Goal: Task Accomplishment & Management: Manage account settings

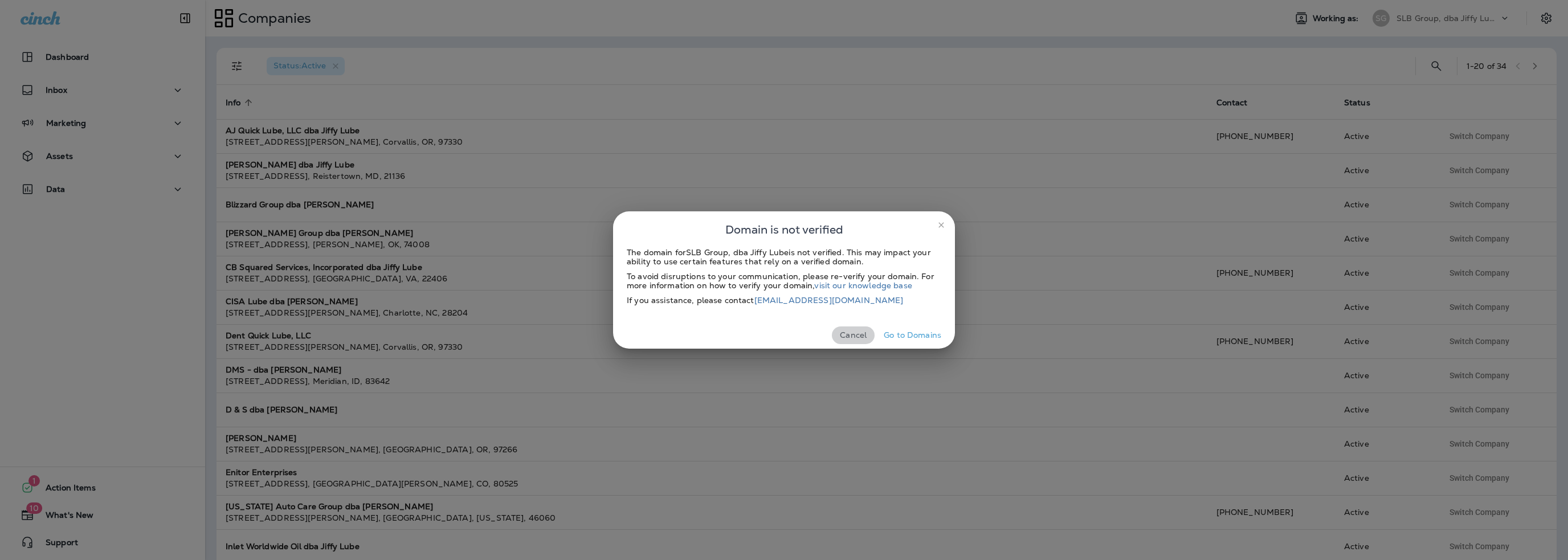
drag, startPoint x: 846, startPoint y: 334, endPoint x: 1072, endPoint y: 244, distance: 243.3
click at [847, 334] on button "Cancel" at bounding box center [853, 335] width 43 height 18
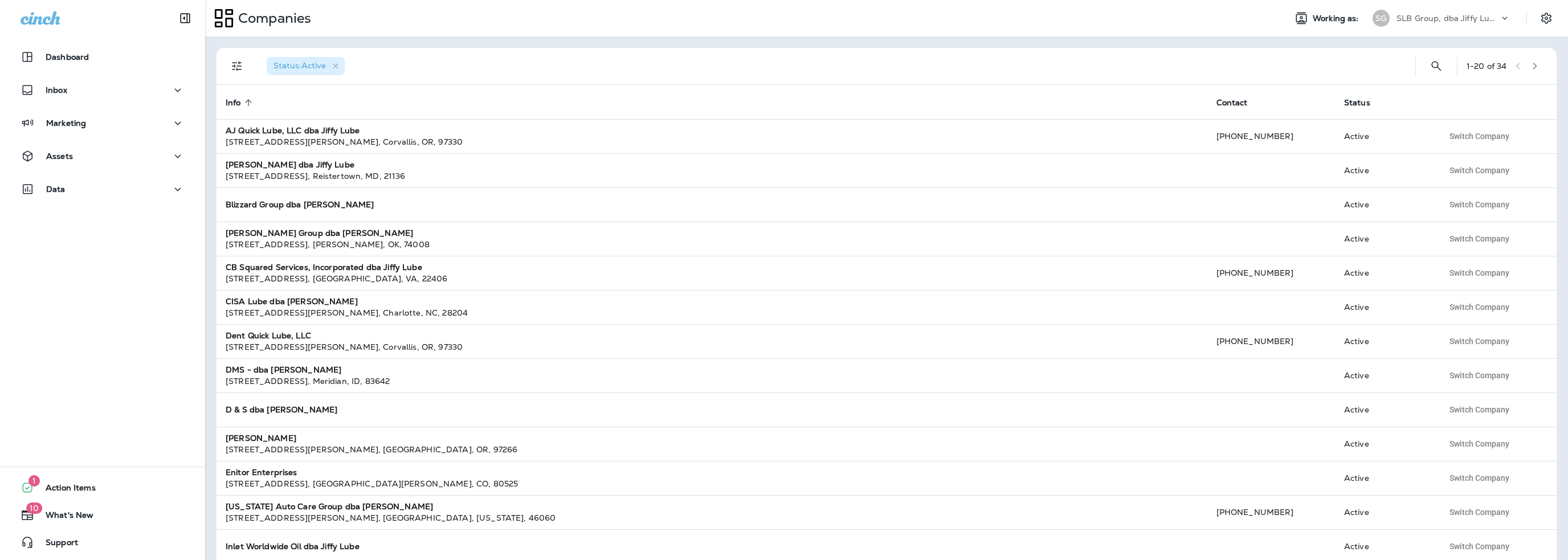
click at [1426, 18] on p "SLB Group, dba Jiffy Lube" at bounding box center [1448, 18] width 103 height 9
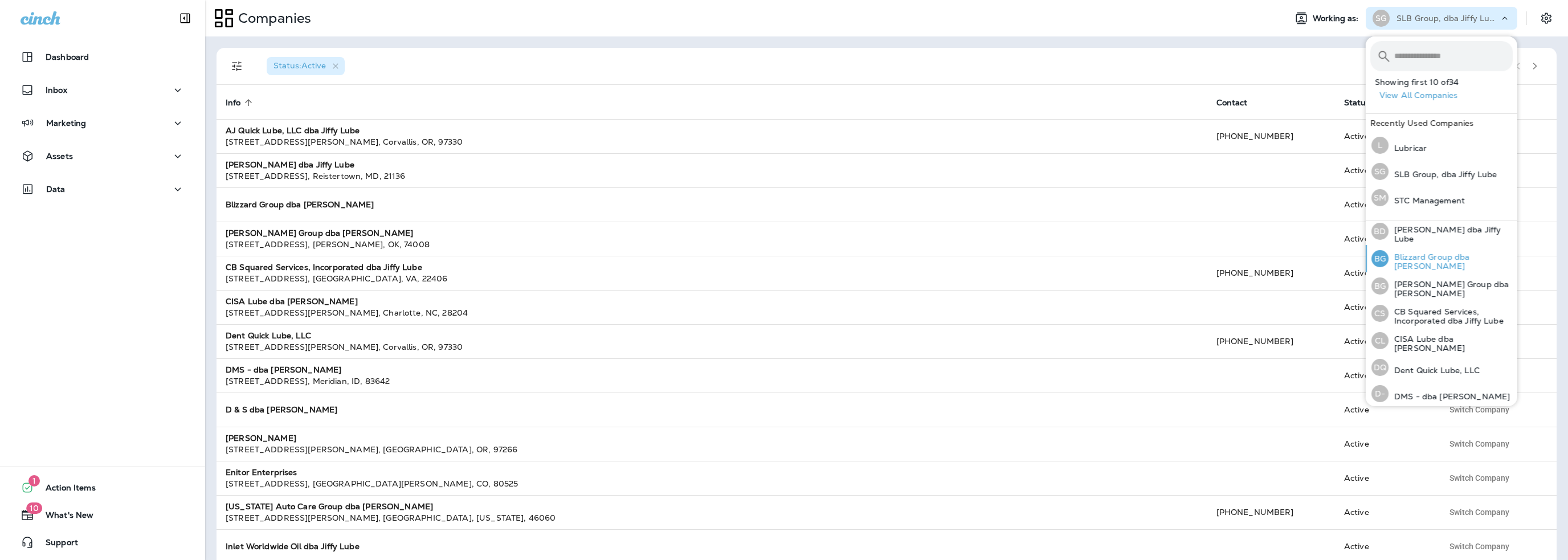
scroll to position [114, 0]
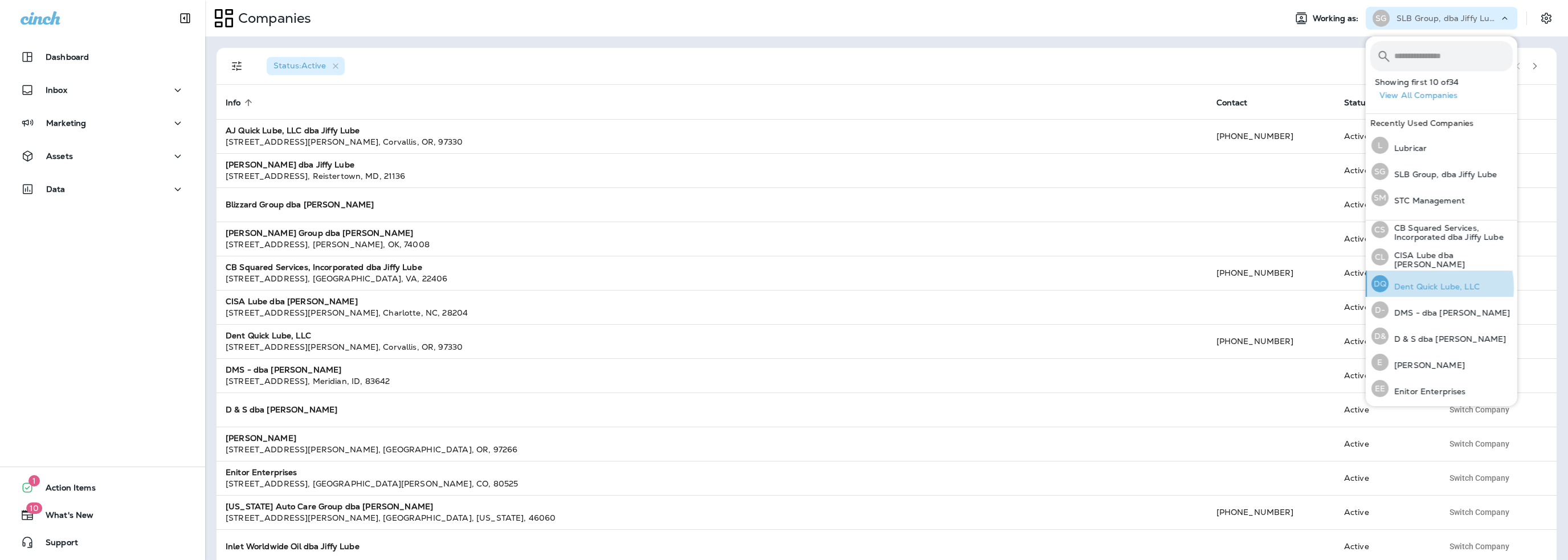
click at [1416, 284] on p "Dent Quick Lube, LLC" at bounding box center [1434, 286] width 91 height 9
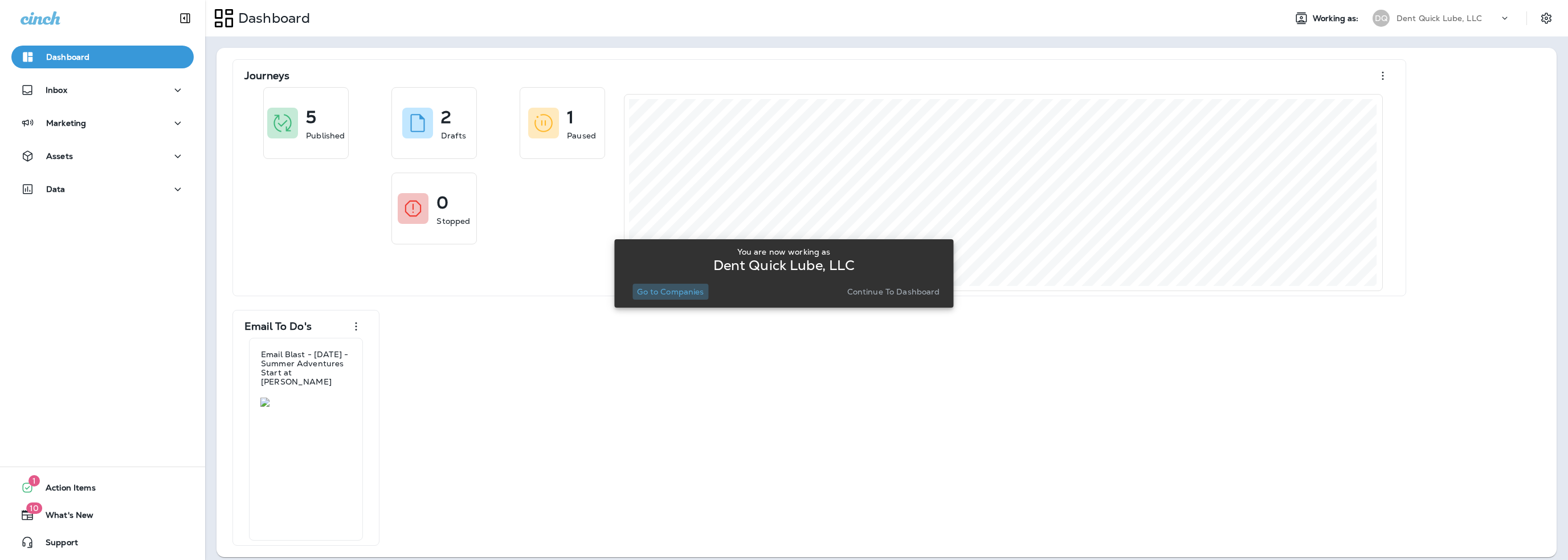
click at [691, 291] on p "Go to Companies" at bounding box center [670, 292] width 67 height 9
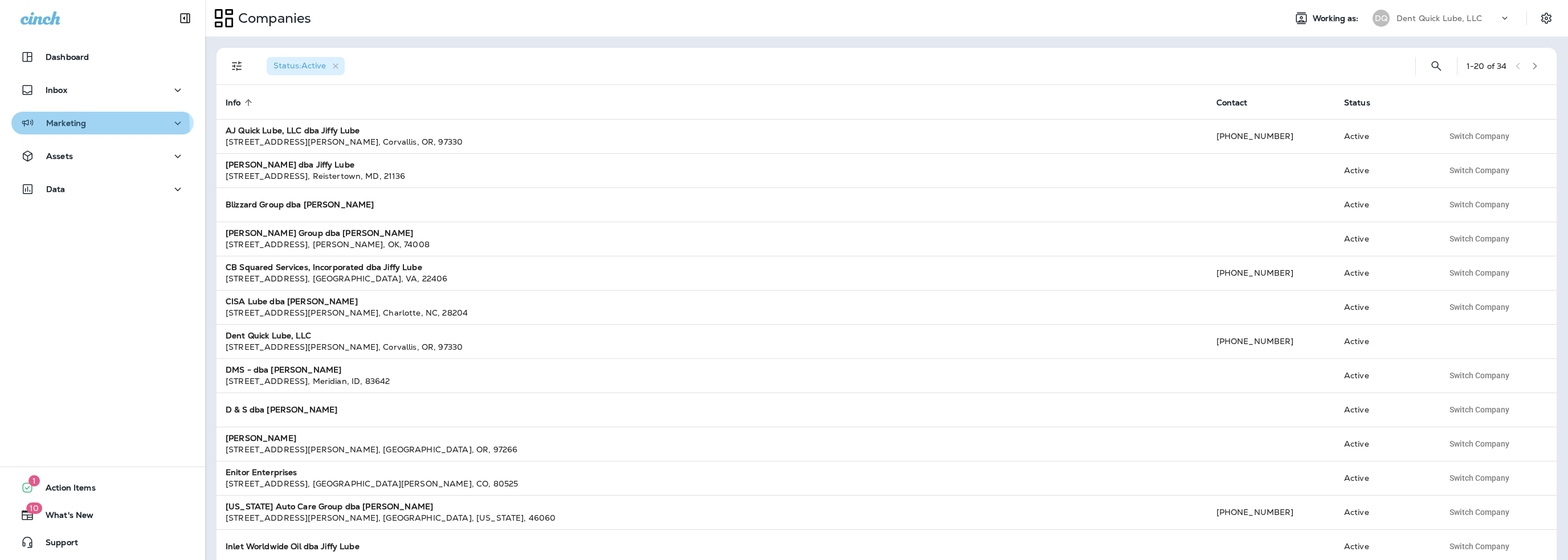
click at [78, 128] on p "Marketing" at bounding box center [66, 123] width 40 height 9
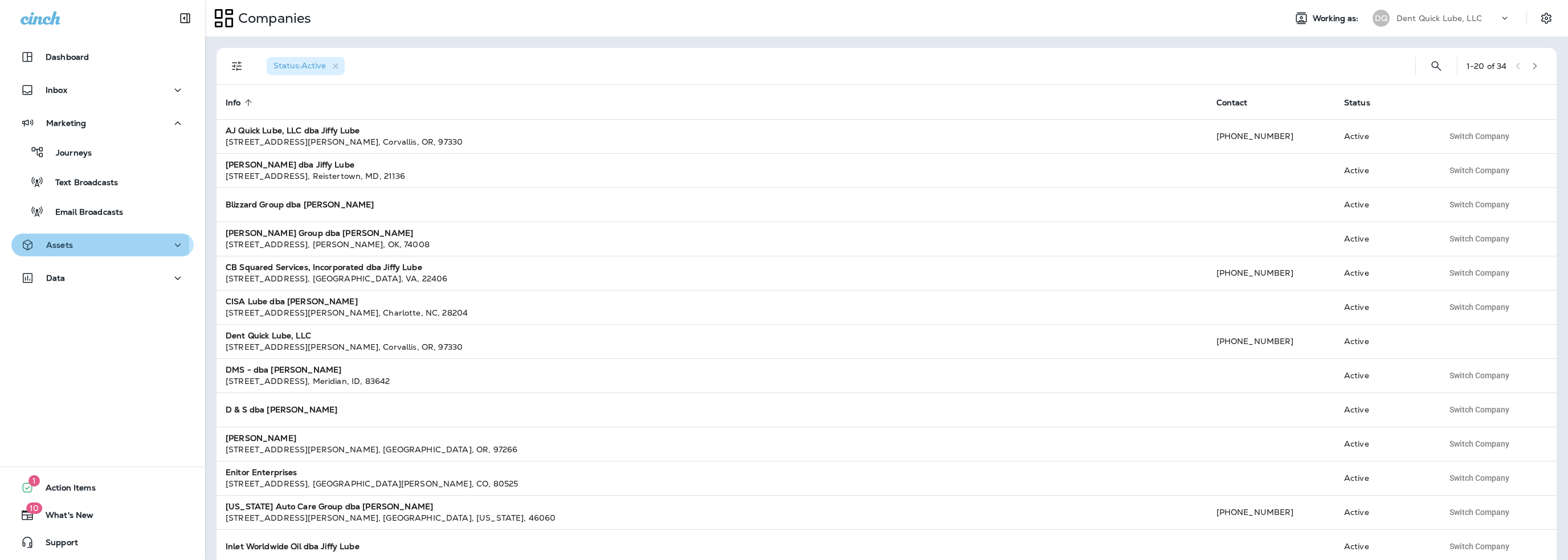
click at [72, 245] on p "Assets" at bounding box center [59, 245] width 27 height 9
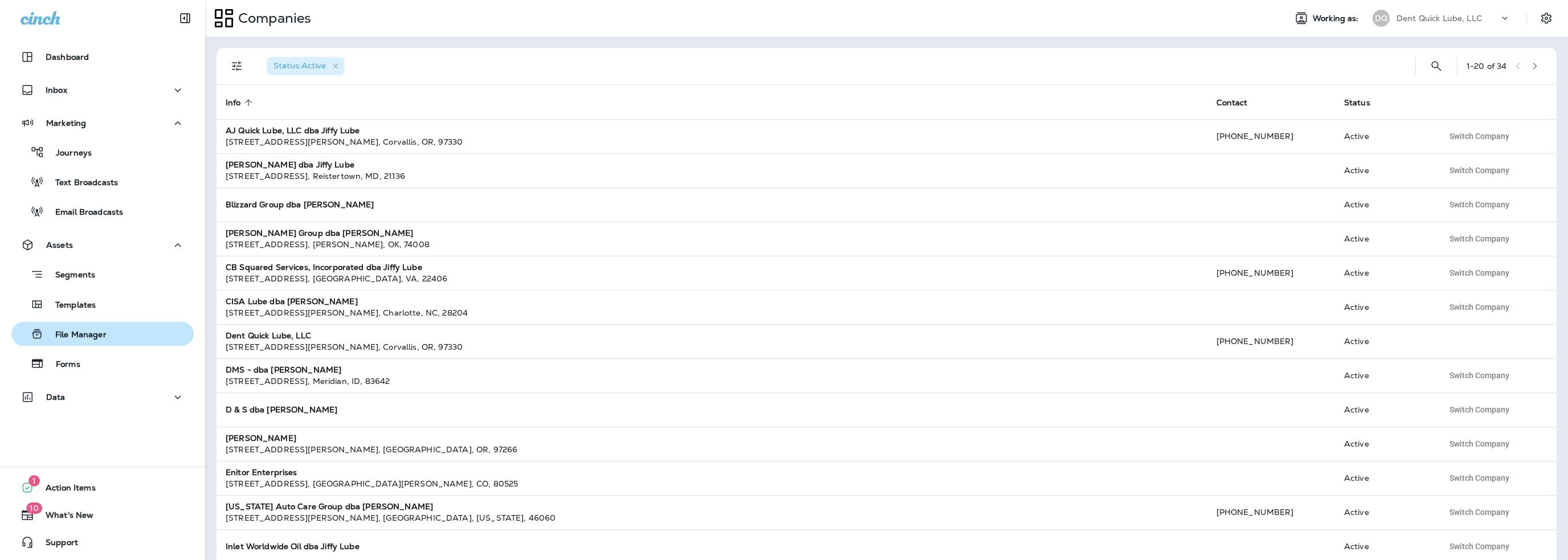
click at [93, 332] on p "File Manager" at bounding box center [75, 335] width 63 height 11
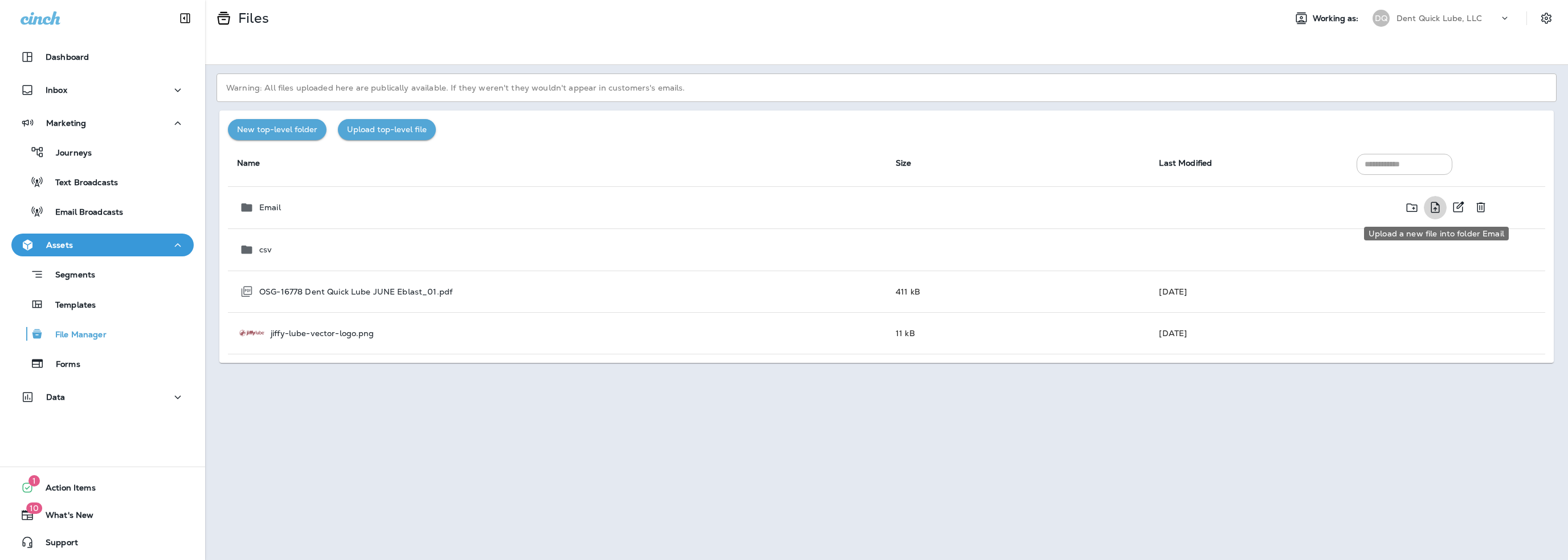
click at [1434, 208] on icon "Upload a new file into folder Email" at bounding box center [1436, 207] width 9 height 11
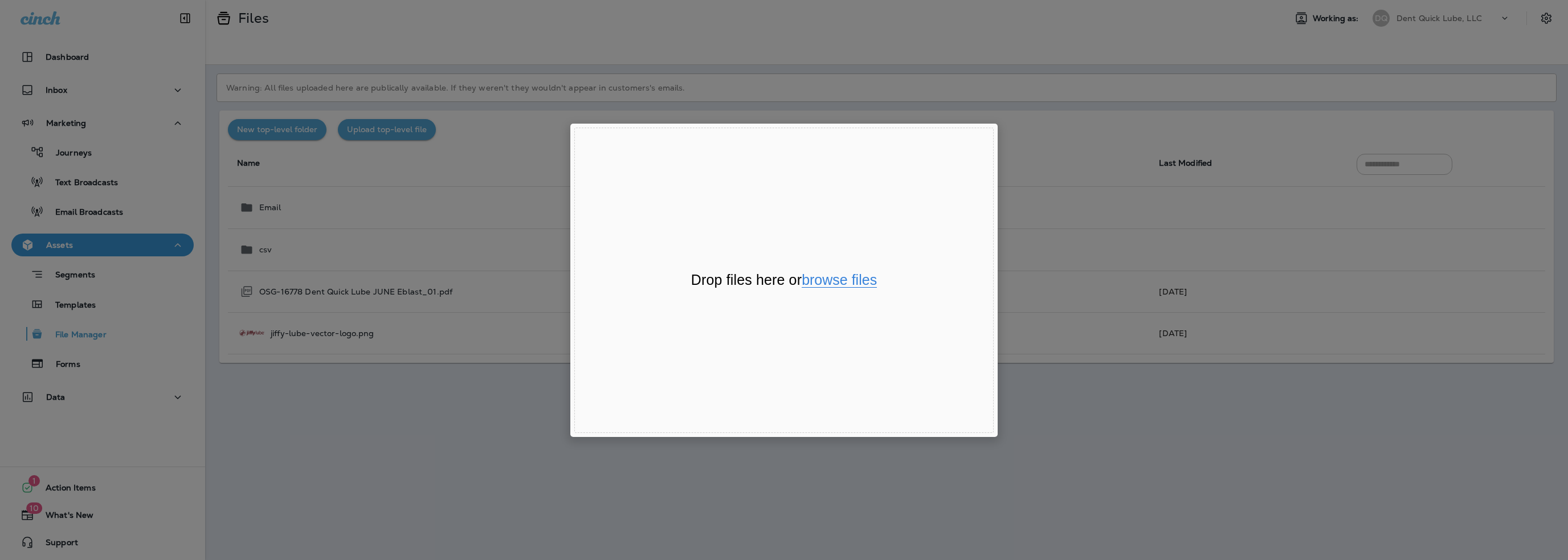
click at [833, 283] on button "browse files" at bounding box center [840, 280] width 75 height 14
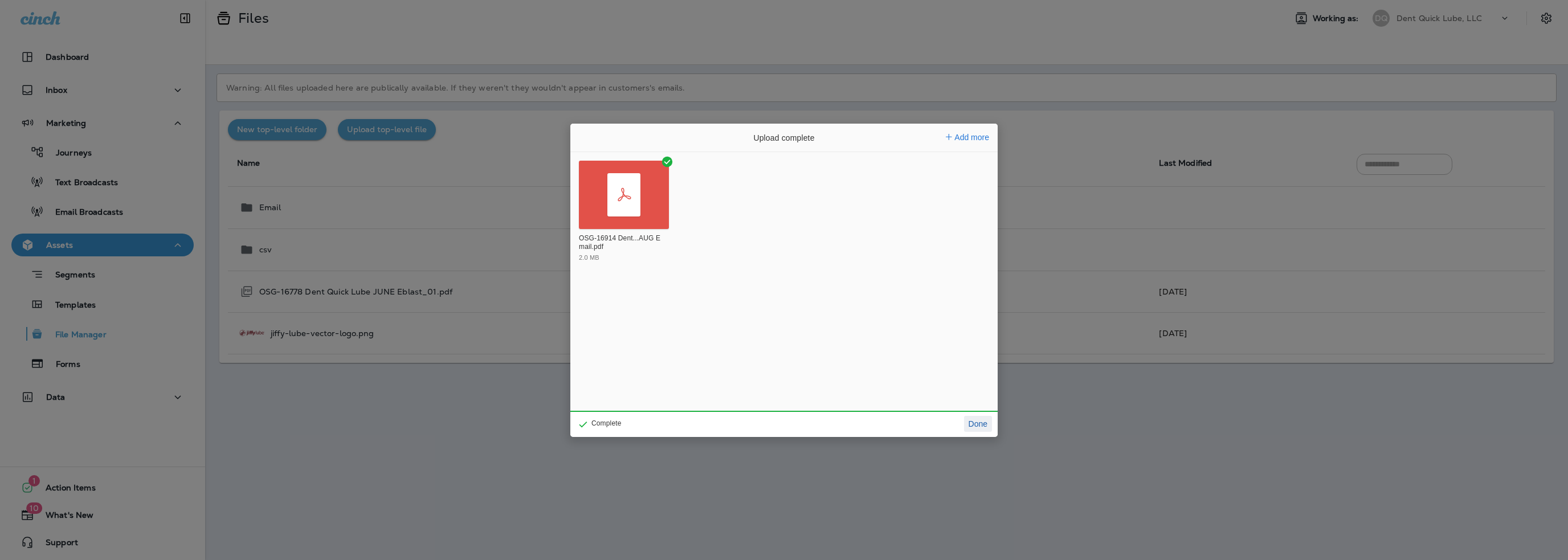
click at [981, 428] on button "Done" at bounding box center [978, 424] width 28 height 16
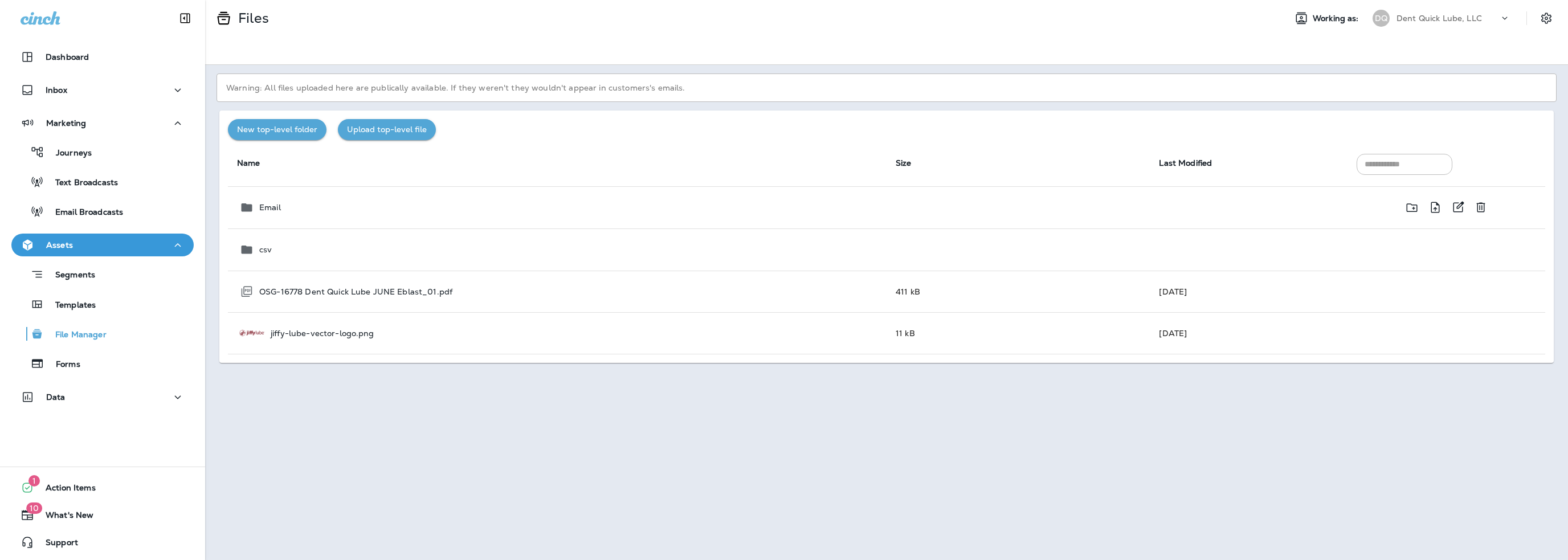
click at [375, 211] on div "Email" at bounding box center [558, 207] width 638 height 14
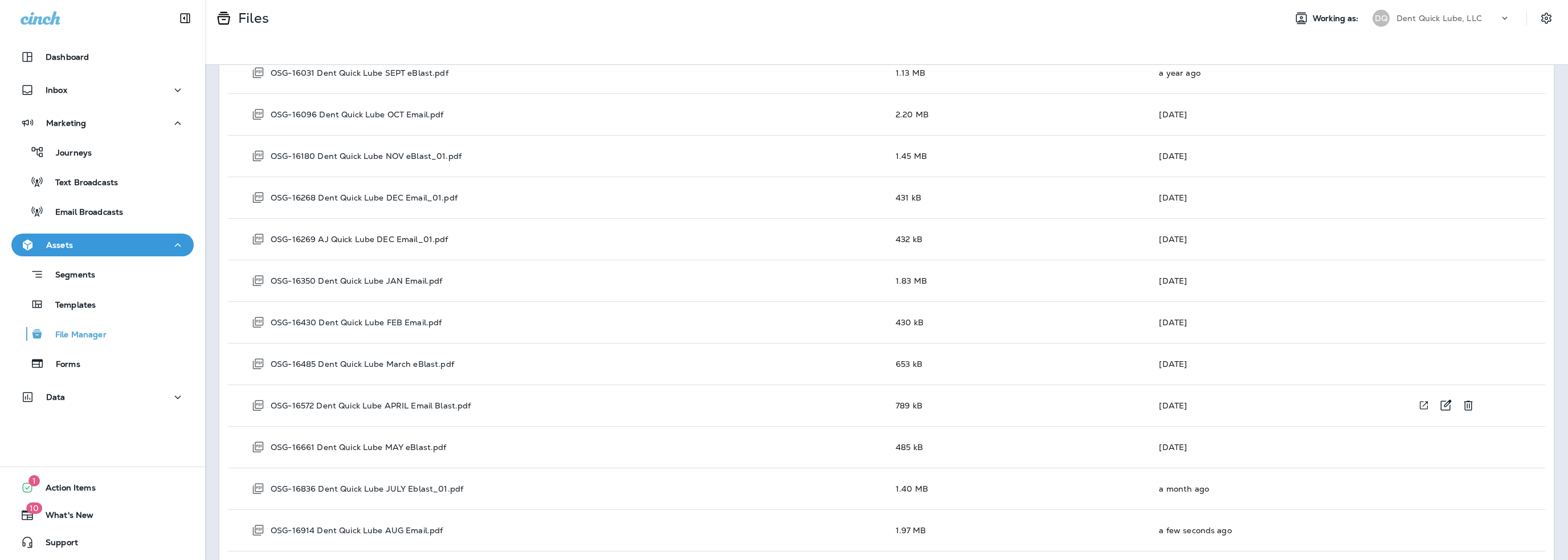
scroll to position [513, 0]
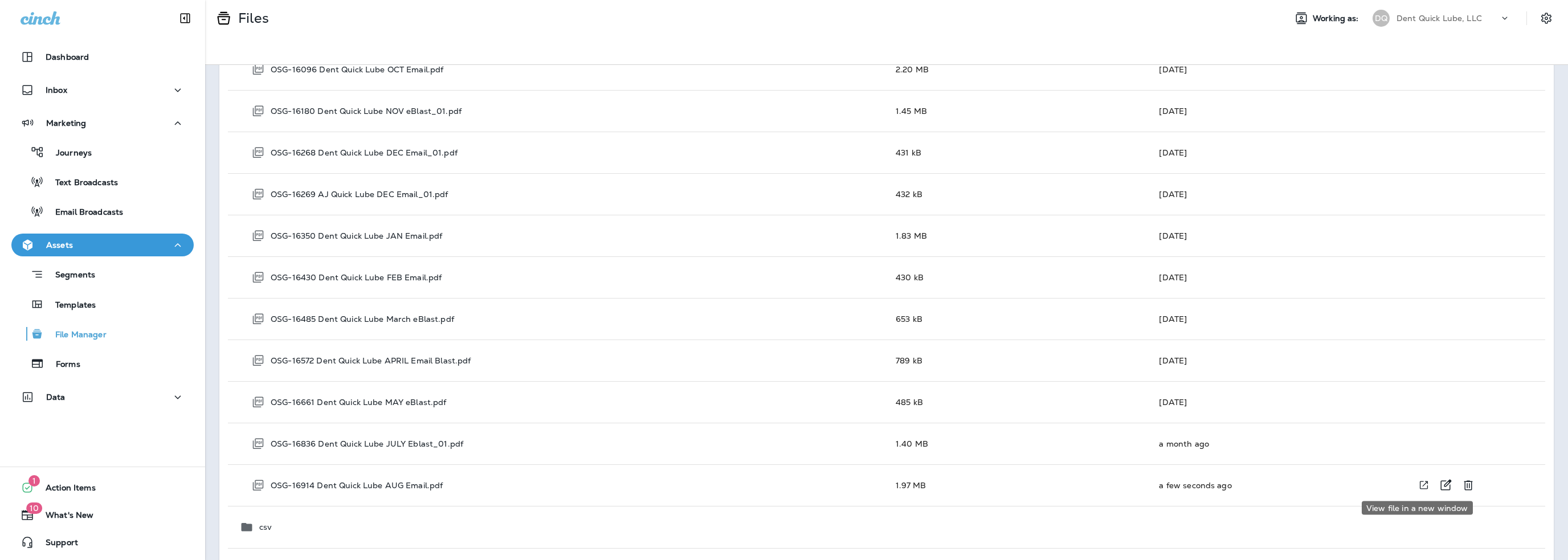
click at [1419, 483] on icon "View file in a new window" at bounding box center [1424, 485] width 11 height 12
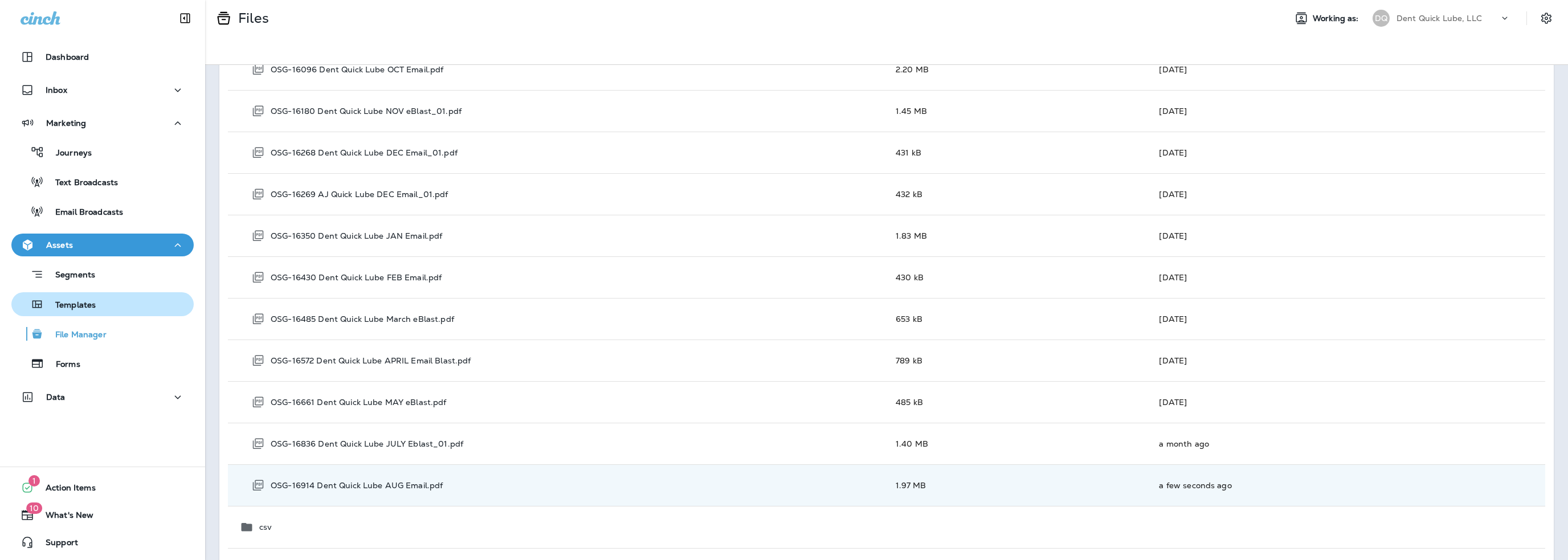
click at [88, 303] on p "Templates" at bounding box center [70, 305] width 52 height 11
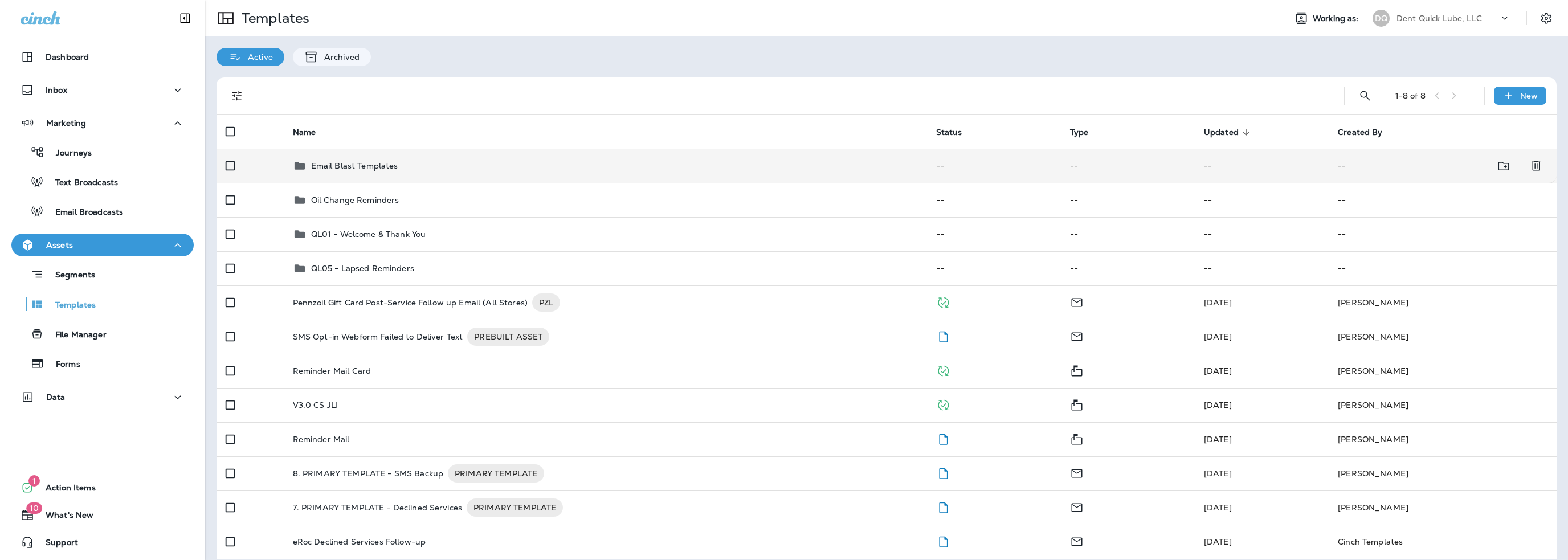
click at [375, 168] on p "Email Blast Templates" at bounding box center [354, 166] width 87 height 9
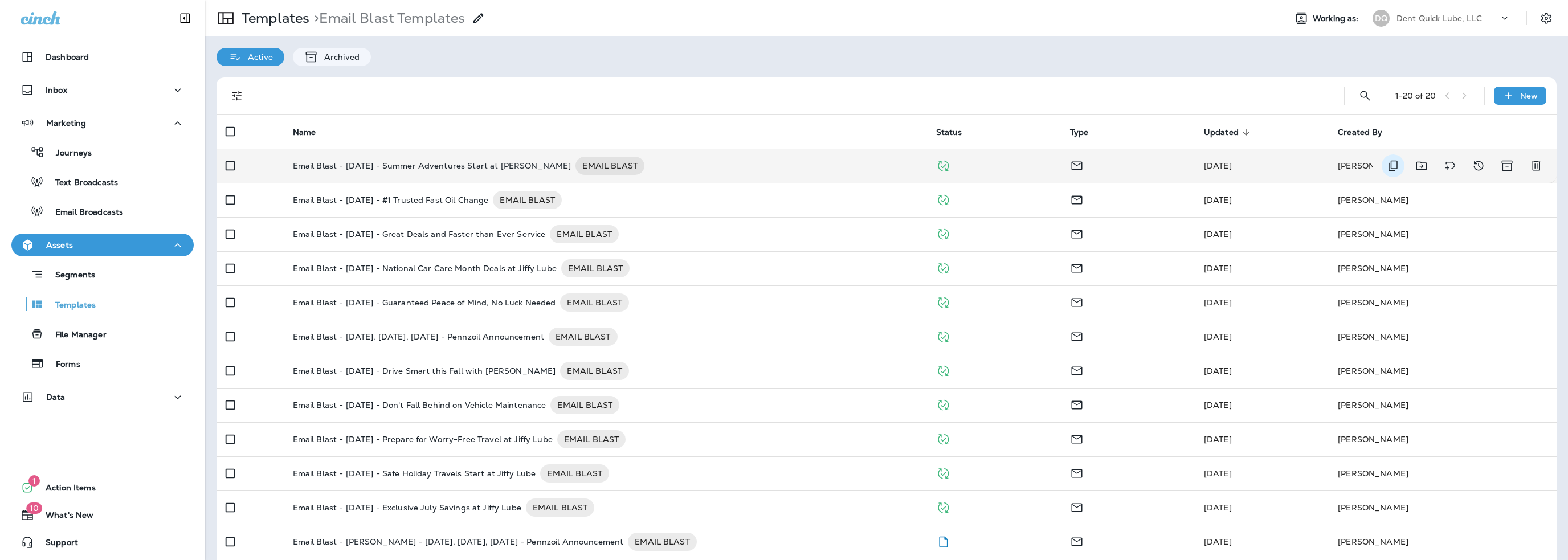
click at [1386, 167] on icon "Duplicate" at bounding box center [1393, 165] width 14 height 14
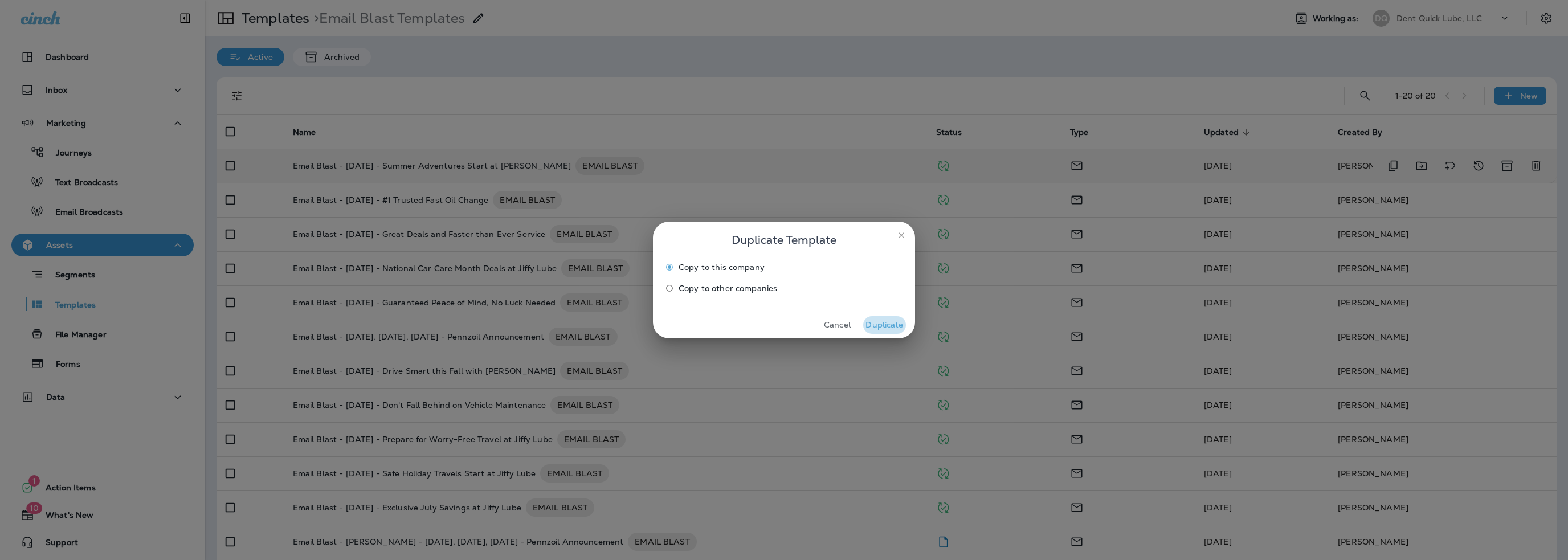
click at [886, 327] on button "Duplicate" at bounding box center [884, 324] width 43 height 18
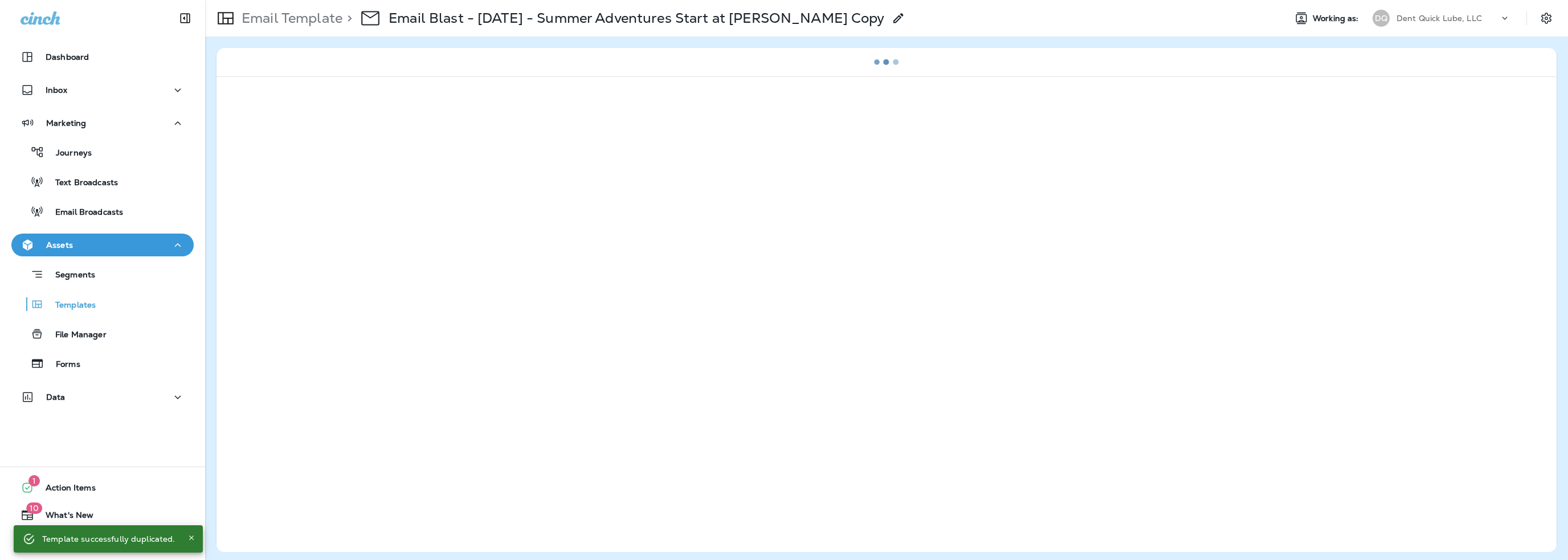
click at [892, 22] on icon at bounding box center [898, 18] width 14 height 14
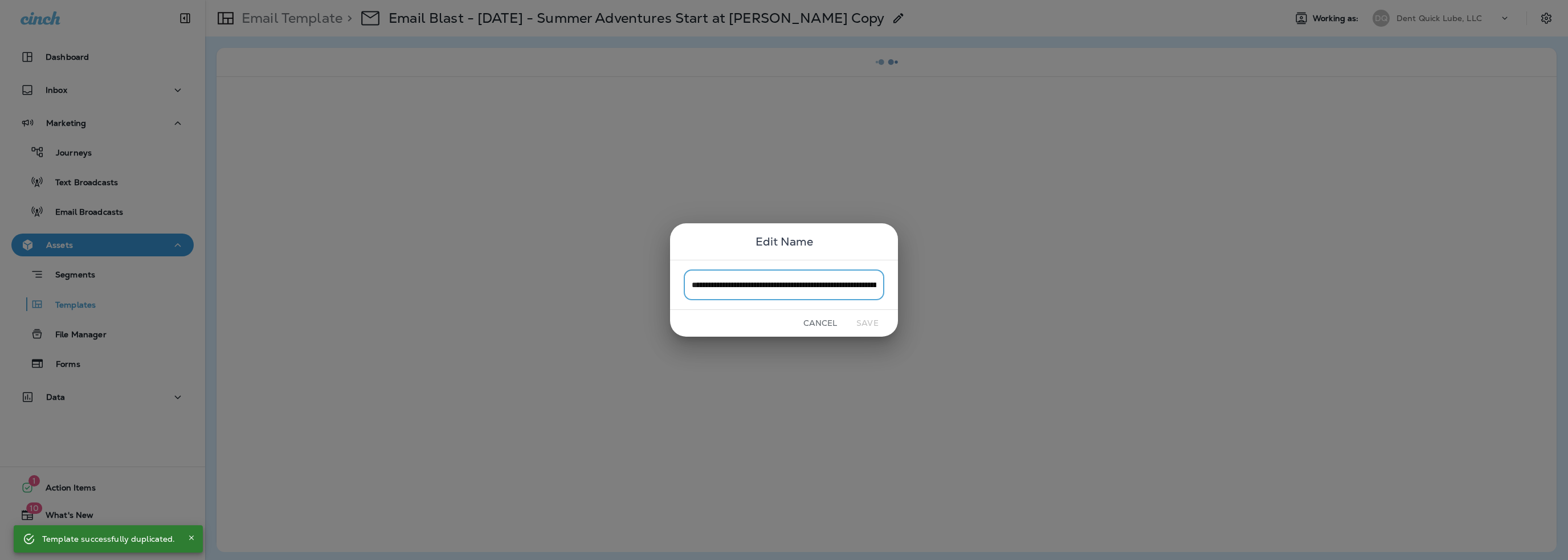
scroll to position [0, 78]
click at [875, 288] on input "**********" at bounding box center [784, 284] width 201 height 30
drag, startPoint x: 880, startPoint y: 285, endPoint x: 743, endPoint y: 288, distance: 137.0
click at [743, 288] on input "**********" at bounding box center [784, 284] width 201 height 30
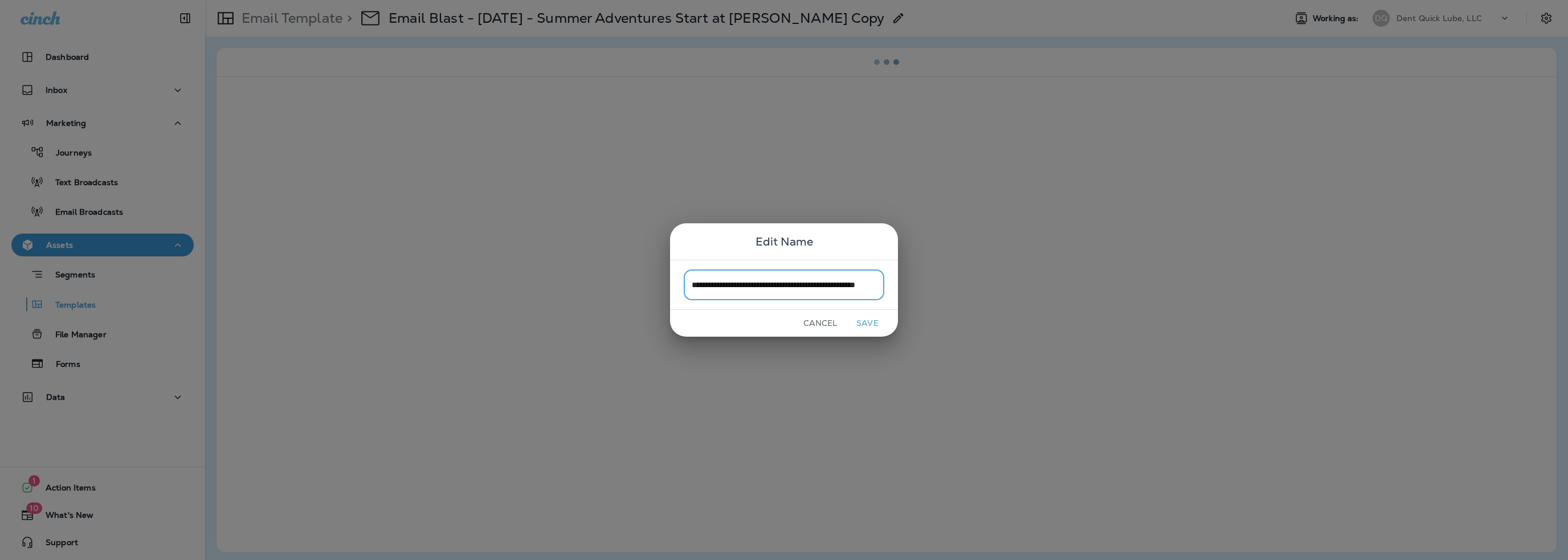
scroll to position [0, 45]
type input "**********"
click at [869, 320] on button "Save" at bounding box center [867, 323] width 43 height 18
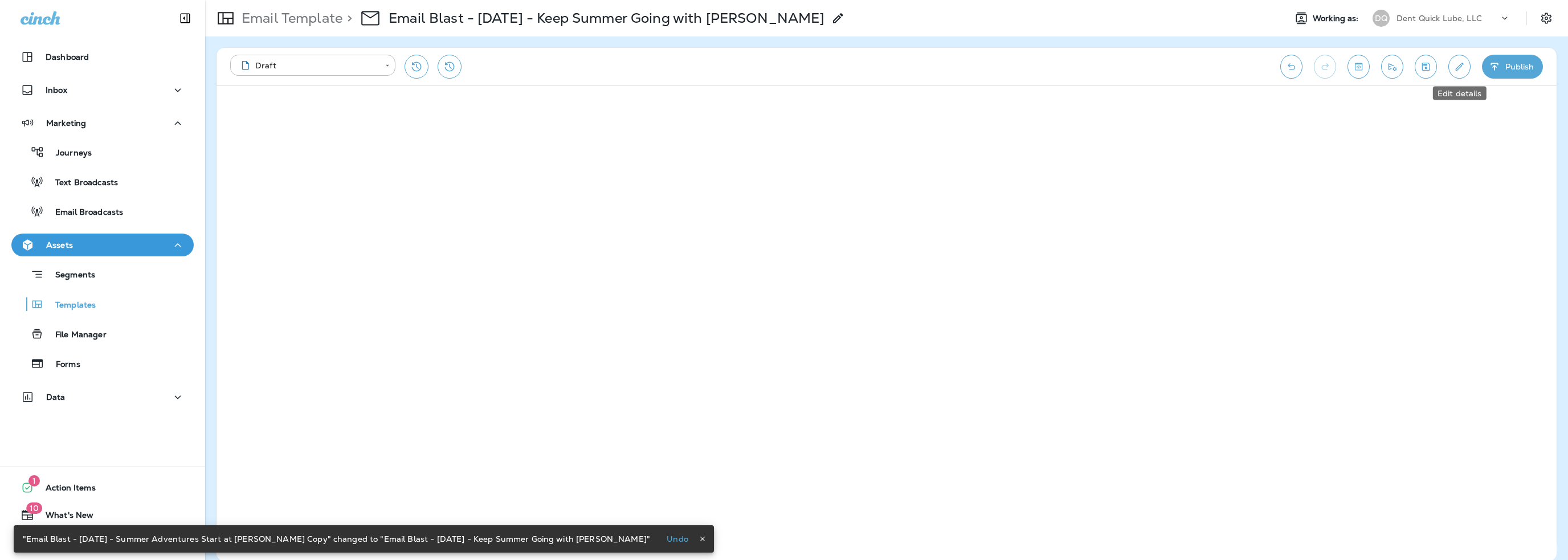
click at [1463, 65] on icon "Edit details" at bounding box center [1460, 66] width 12 height 11
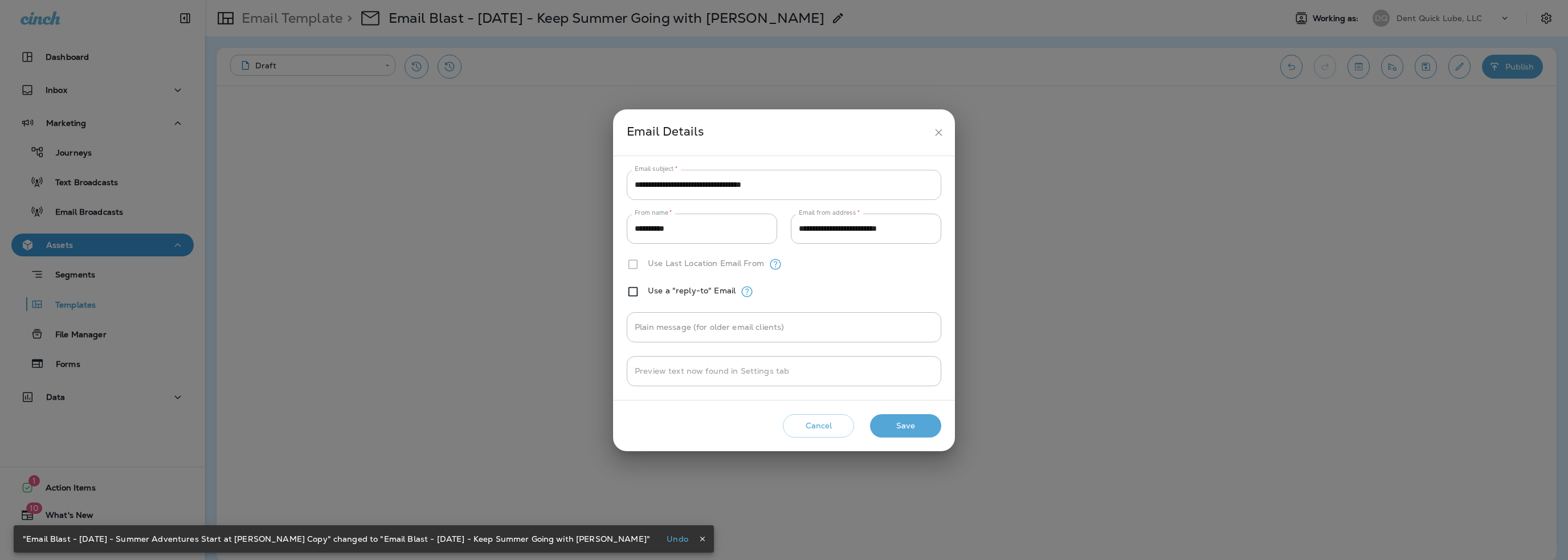
click at [668, 183] on input "**********" at bounding box center [784, 185] width 315 height 30
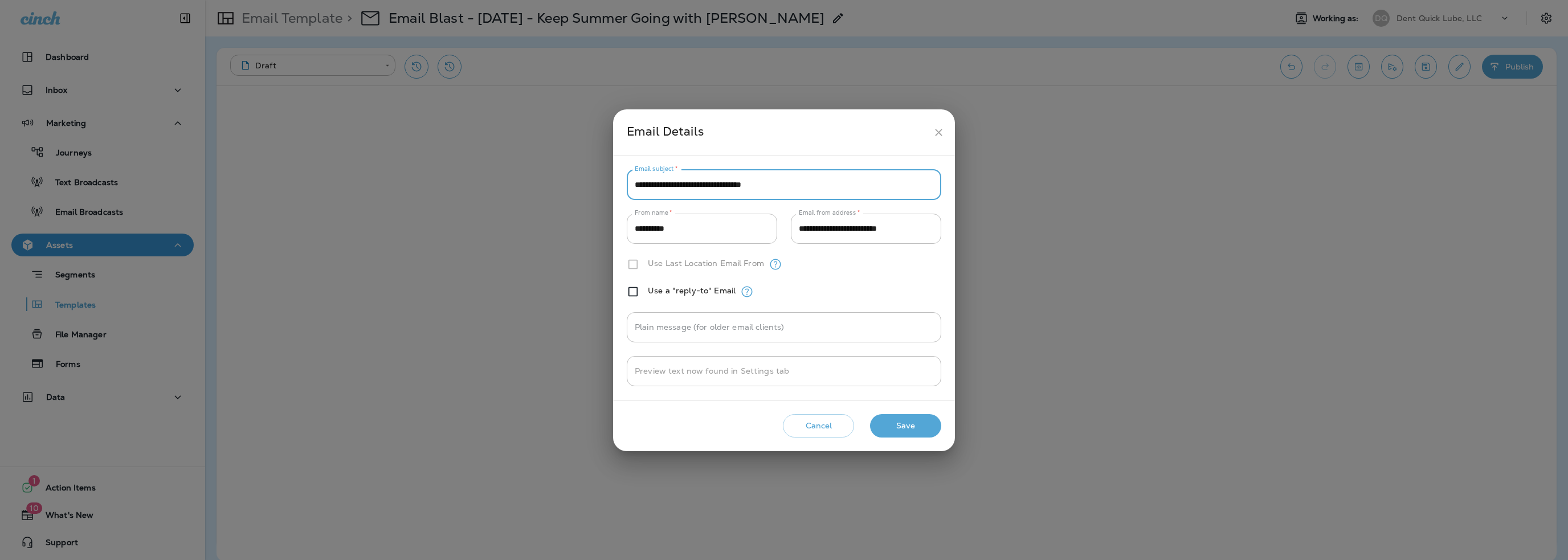
paste input "text"
type input "**********"
click at [895, 430] on button "Save" at bounding box center [906, 425] width 71 height 23
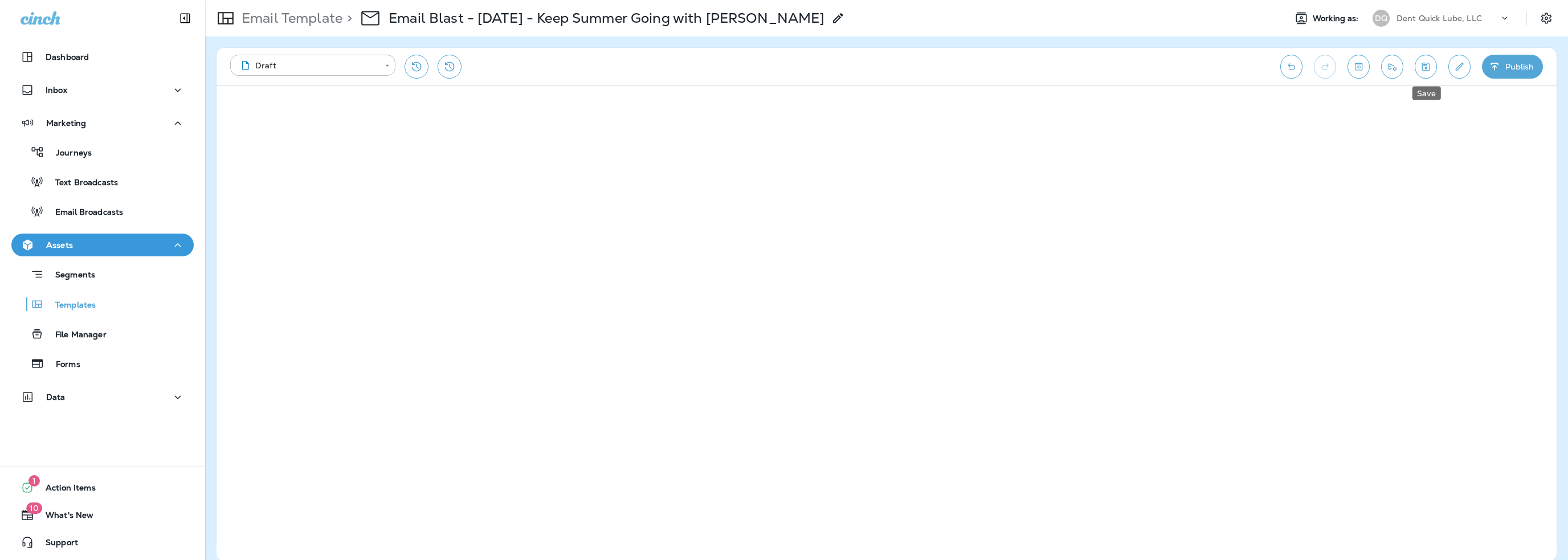
click at [1432, 65] on button "Save" at bounding box center [1426, 66] width 22 height 24
click at [1395, 73] on button "Send test email" at bounding box center [1393, 66] width 22 height 24
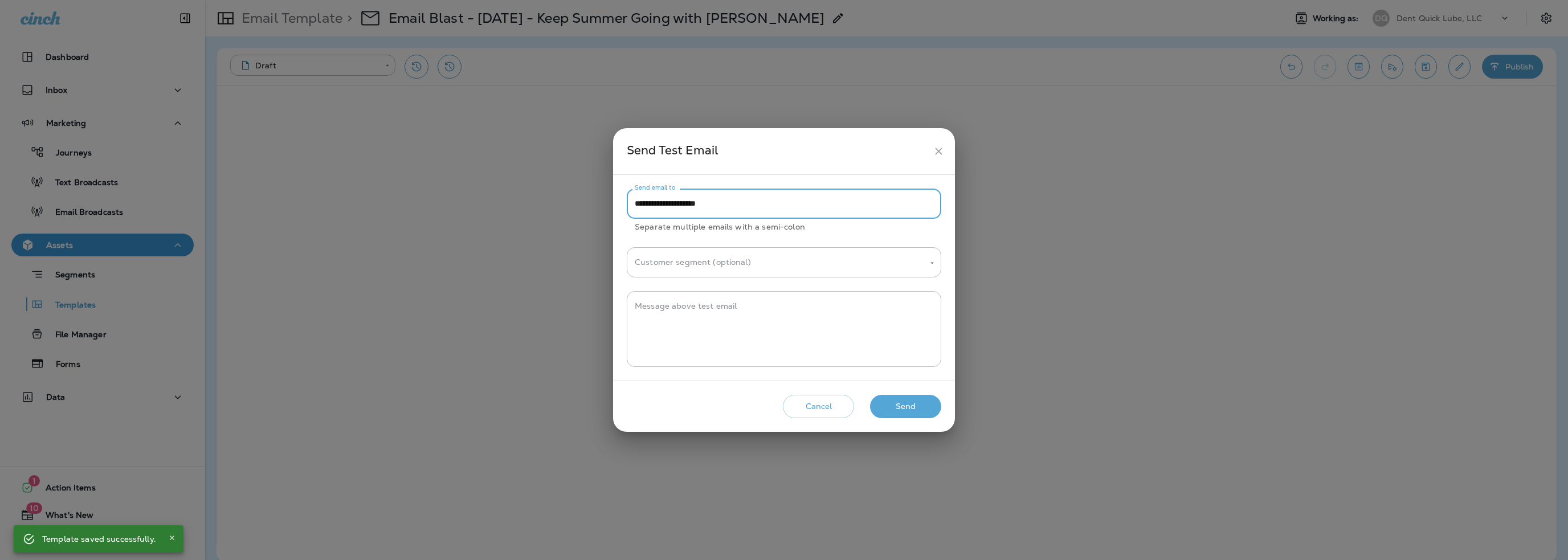
drag, startPoint x: 657, startPoint y: 199, endPoint x: 537, endPoint y: 217, distance: 121.3
click at [537, 217] on div "**********" at bounding box center [784, 280] width 1568 height 560
type input "**********"
click at [732, 324] on textarea "Message above test email" at bounding box center [784, 329] width 298 height 57
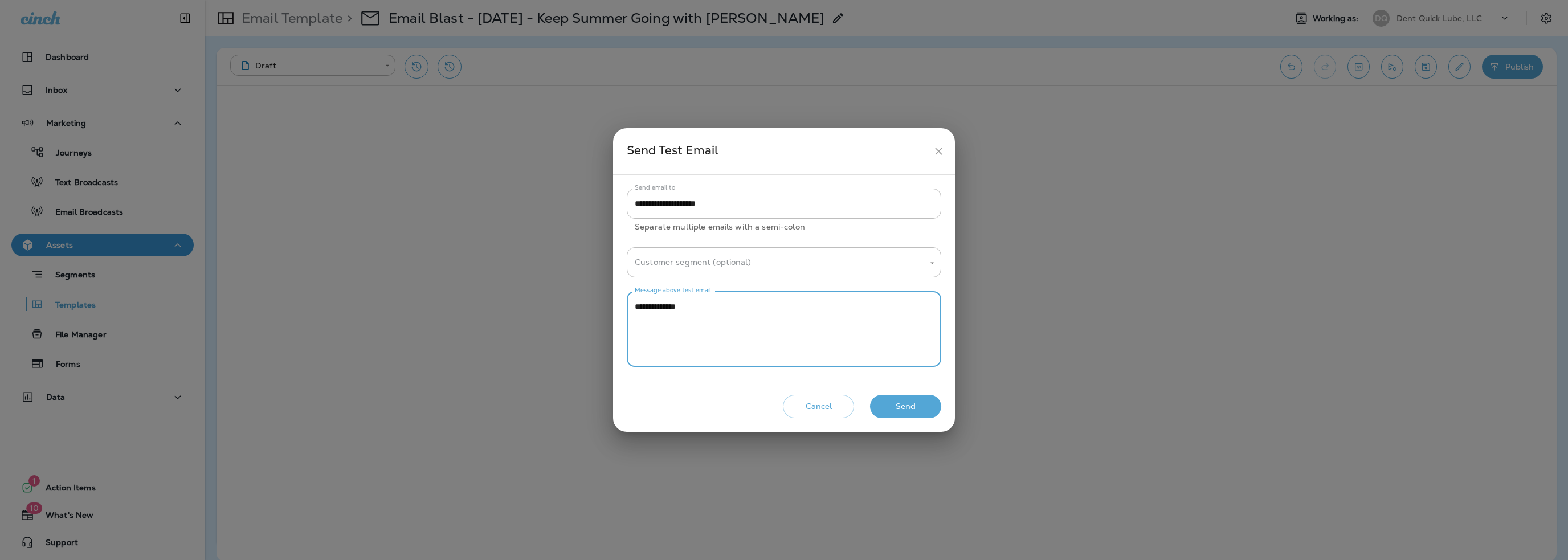
type textarea "**********"
click at [906, 403] on button "Send" at bounding box center [906, 406] width 71 height 23
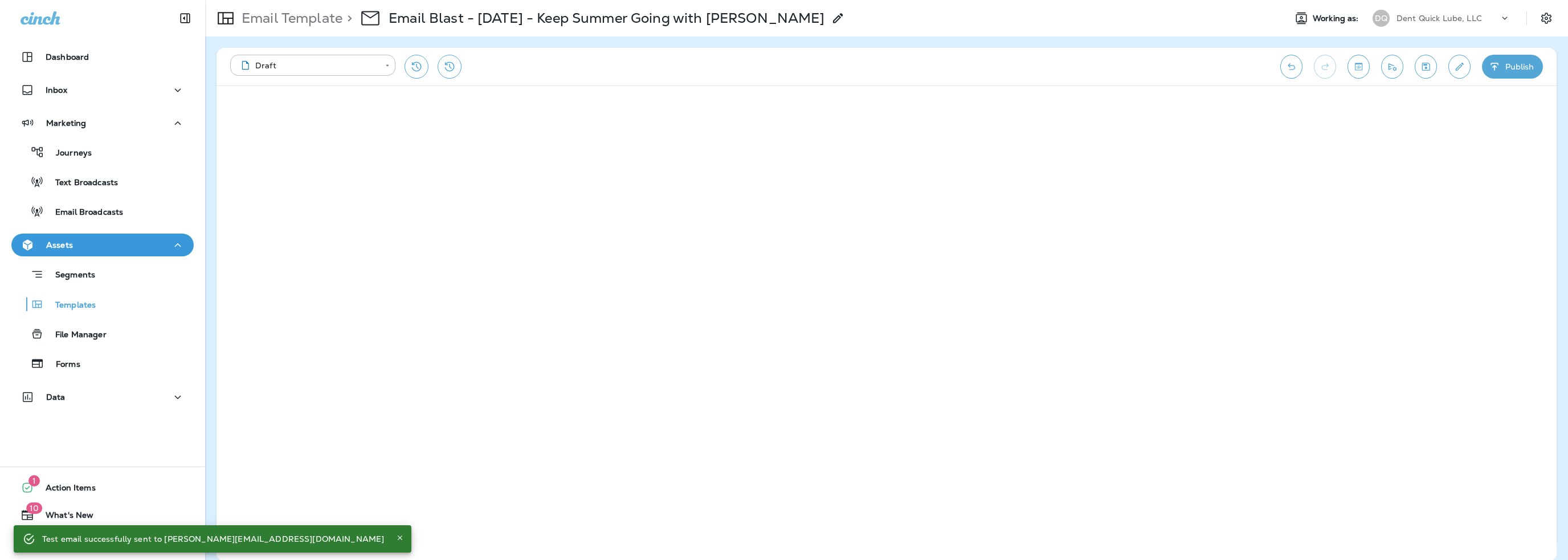
click at [1425, 17] on p "Dent Quick Lube, LLC" at bounding box center [1440, 18] width 86 height 9
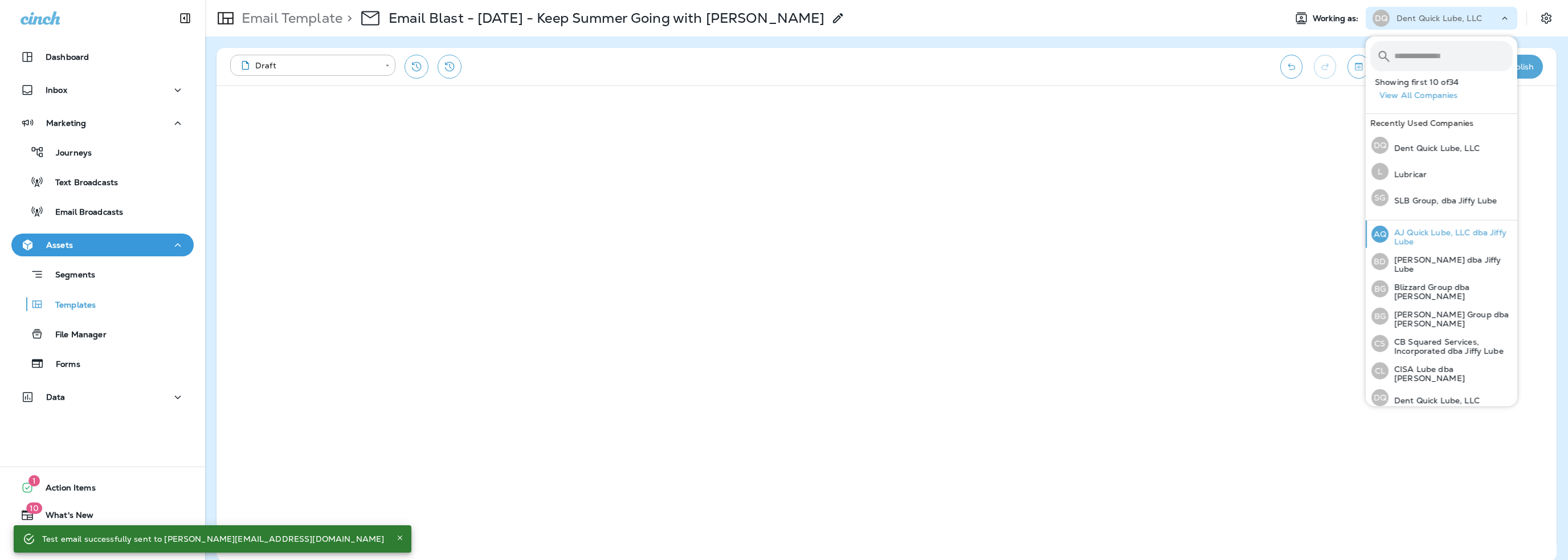
click at [1420, 237] on p "AJ Quick Lube, LLC dba Jiffy Lube" at bounding box center [1451, 237] width 124 height 18
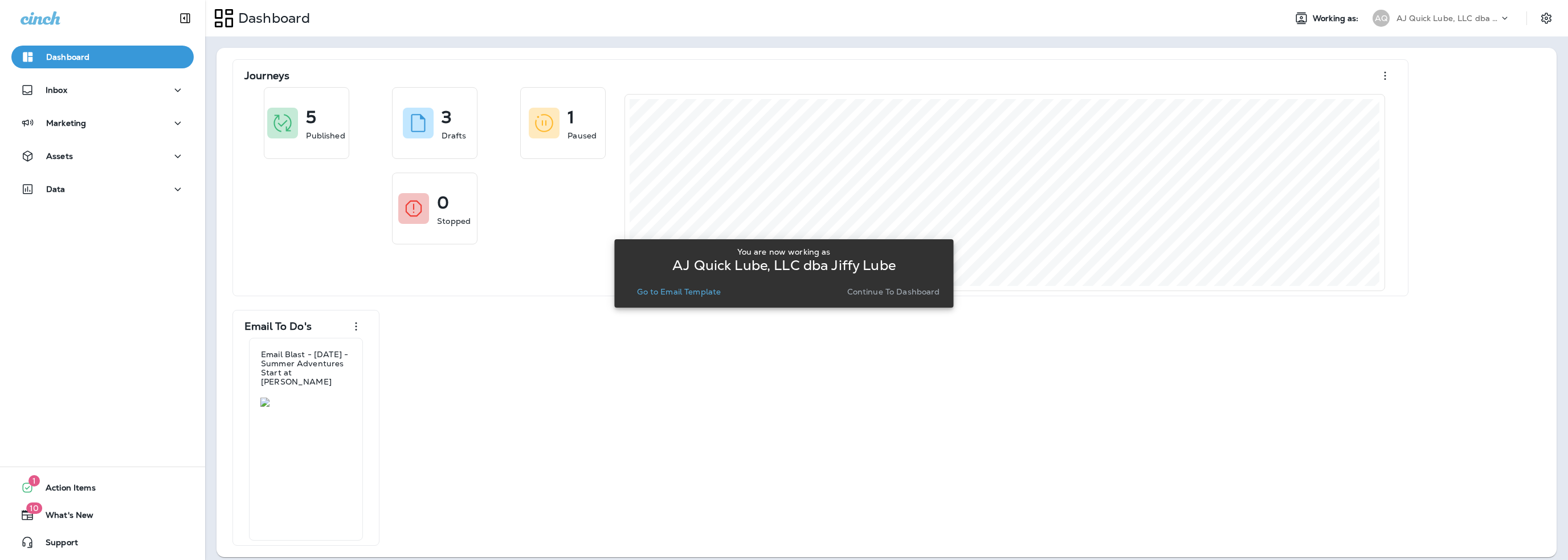
click at [709, 291] on p "Go to Email Template" at bounding box center [678, 292] width 84 height 9
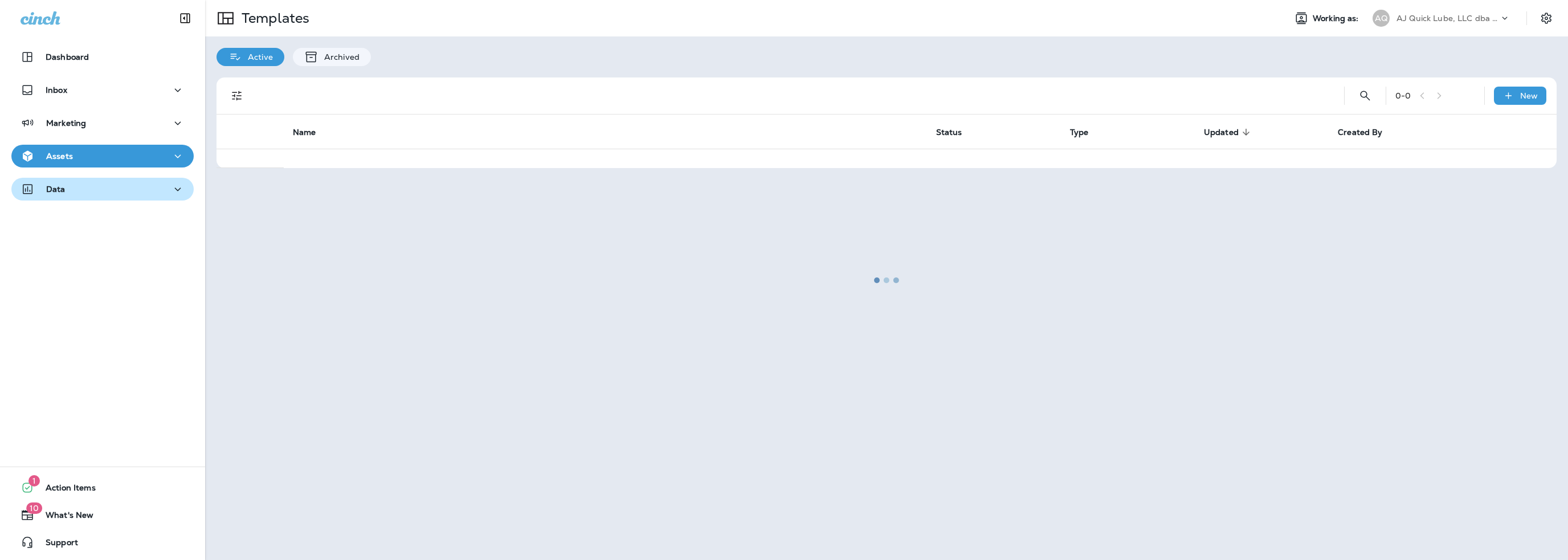
click at [67, 190] on div "Data" at bounding box center [102, 190] width 164 height 14
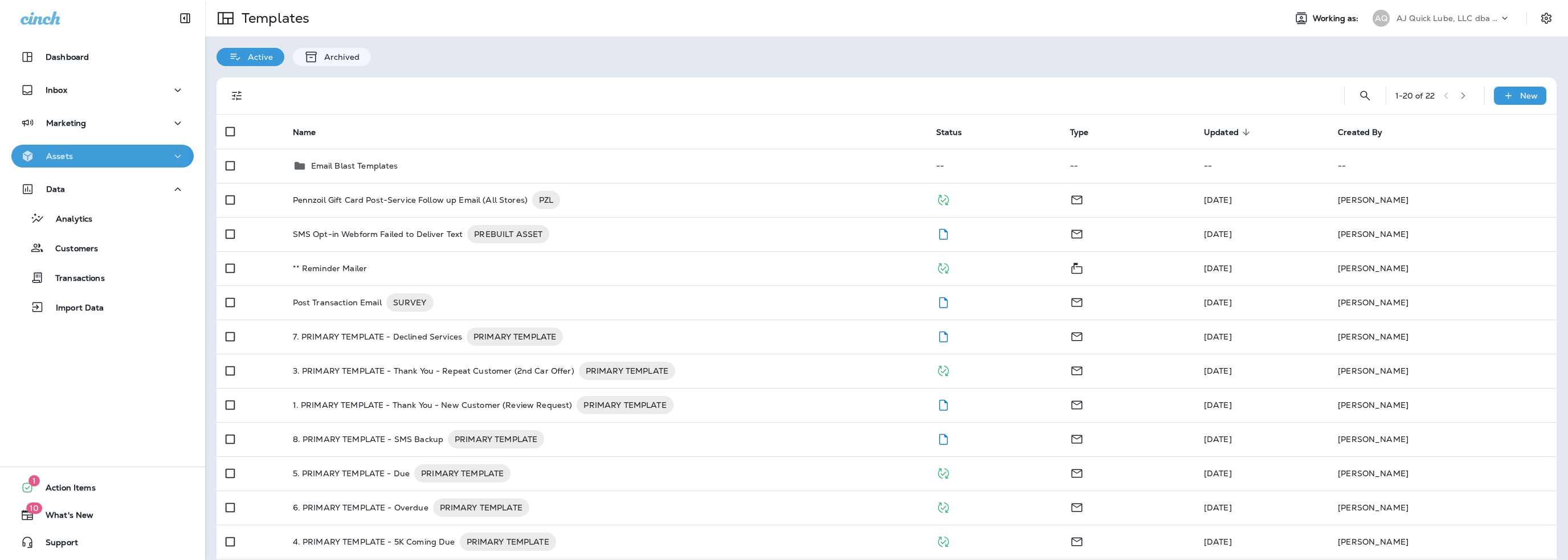
click at [61, 158] on p "Assets" at bounding box center [59, 156] width 27 height 9
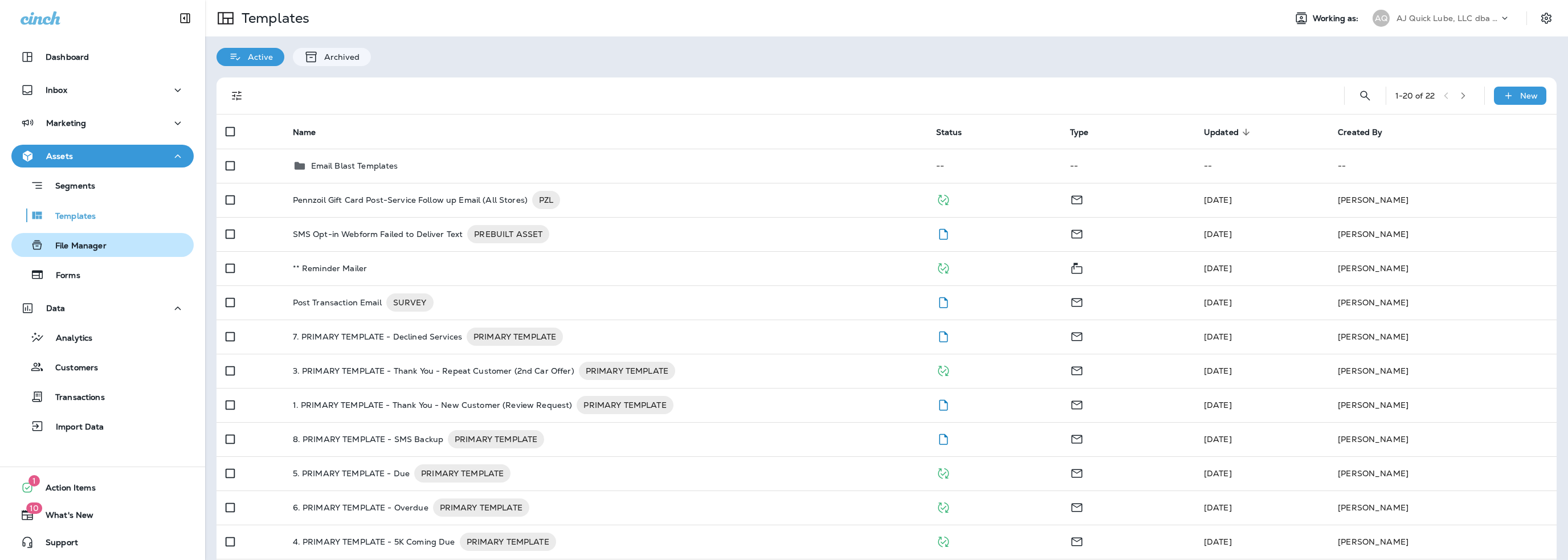
click at [76, 242] on p "File Manager" at bounding box center [75, 246] width 63 height 11
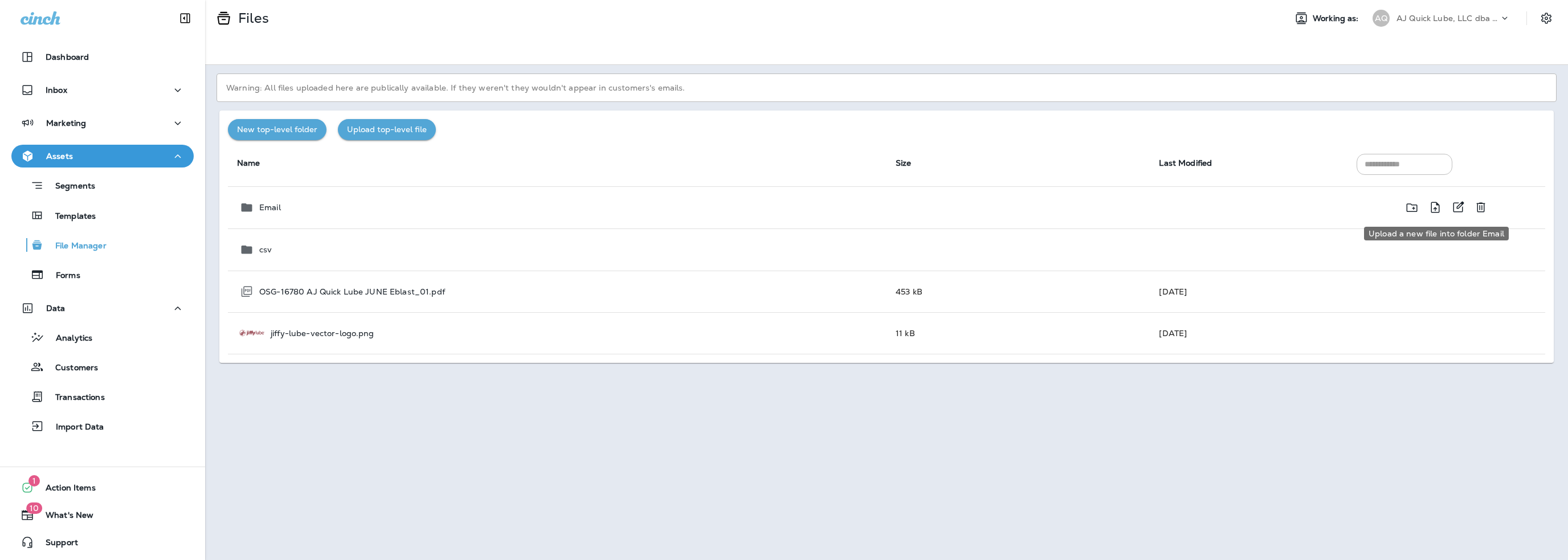
click at [1434, 207] on icon "Upload a new file into folder Email" at bounding box center [1435, 208] width 14 height 14
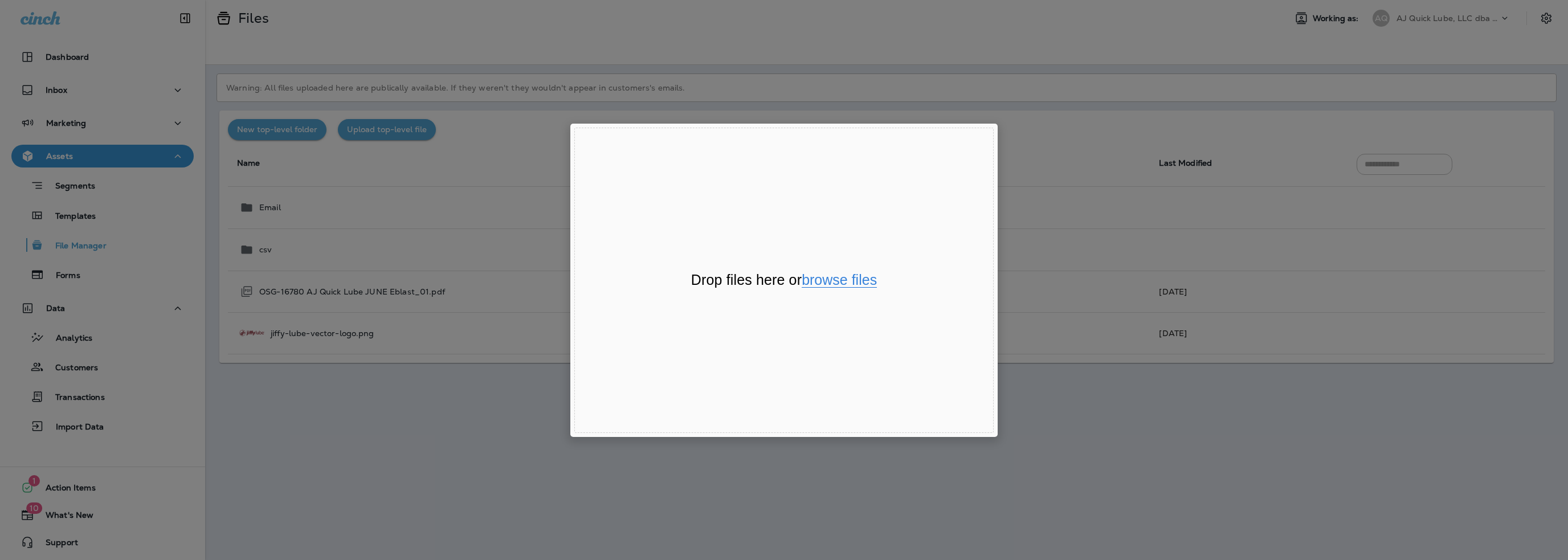
click at [853, 277] on button "browse files" at bounding box center [840, 280] width 75 height 14
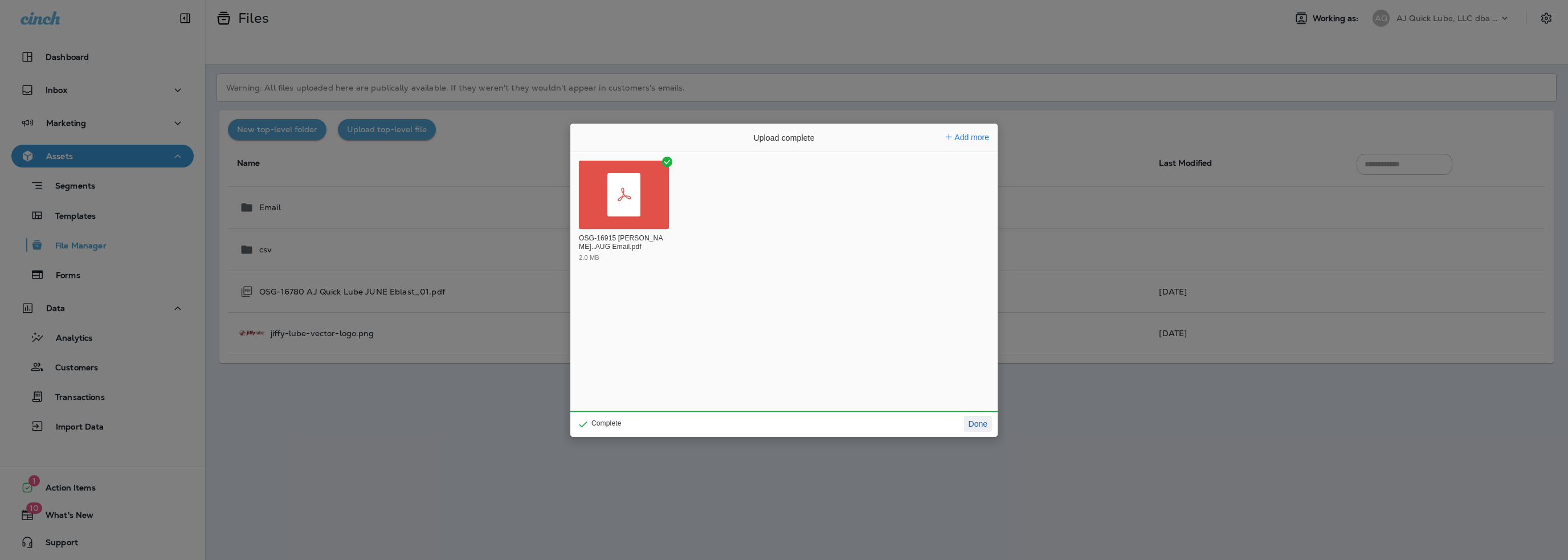
click at [979, 419] on button "Done" at bounding box center [978, 424] width 28 height 16
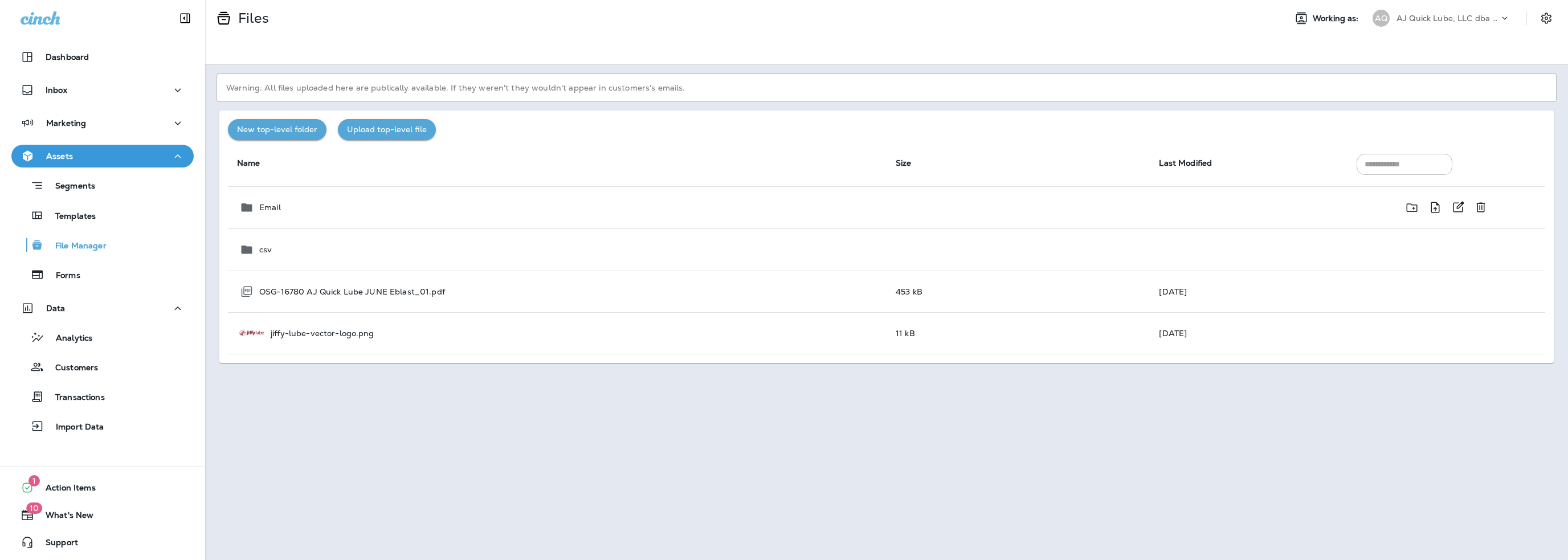
click at [535, 211] on div "Email" at bounding box center [558, 207] width 638 height 14
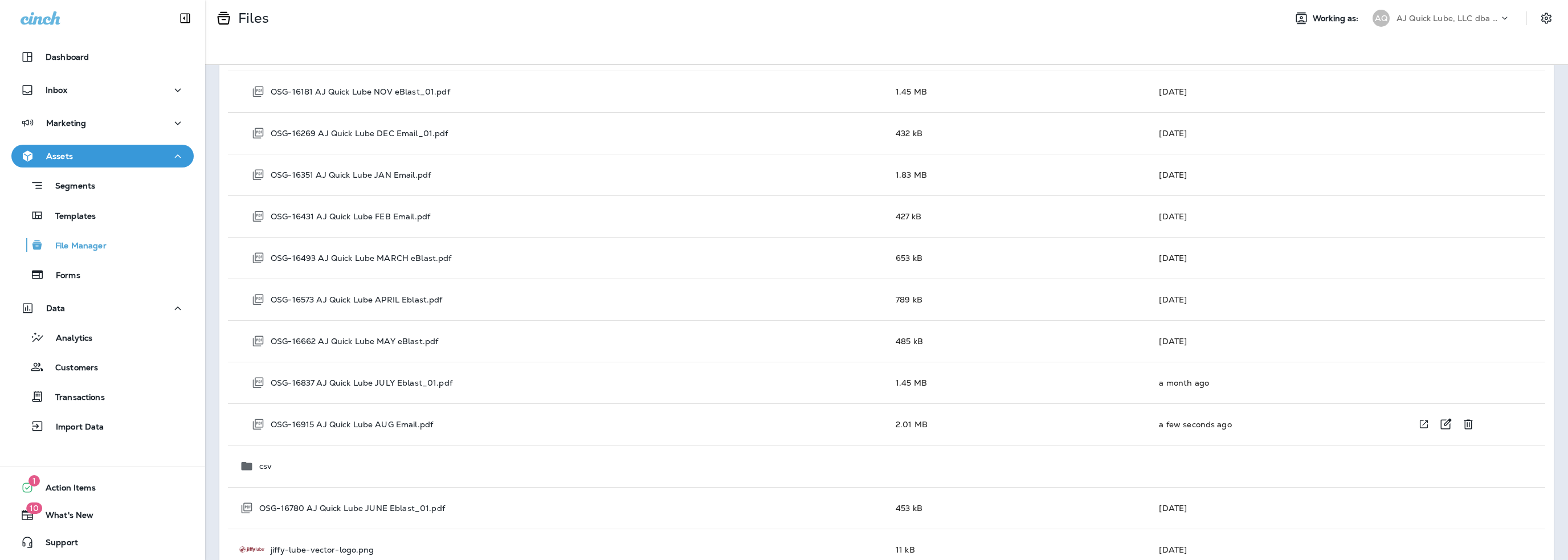
scroll to position [551, 0]
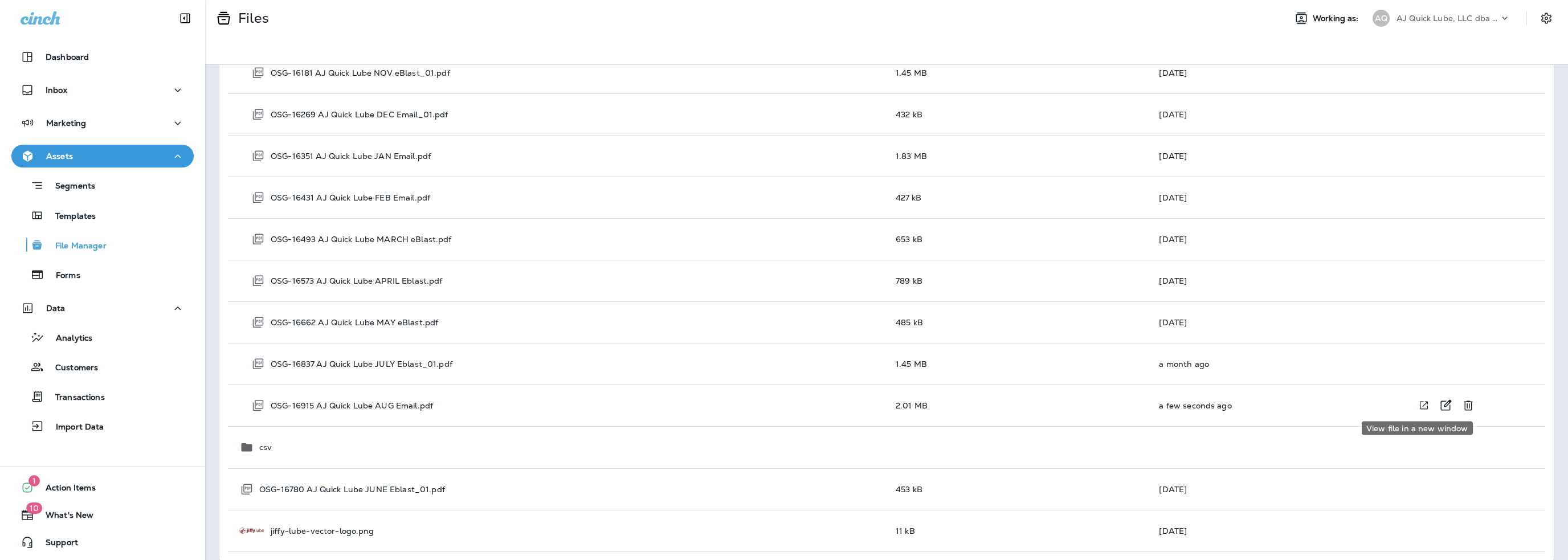
click at [1419, 399] on icon "View file in a new window" at bounding box center [1424, 405] width 11 height 12
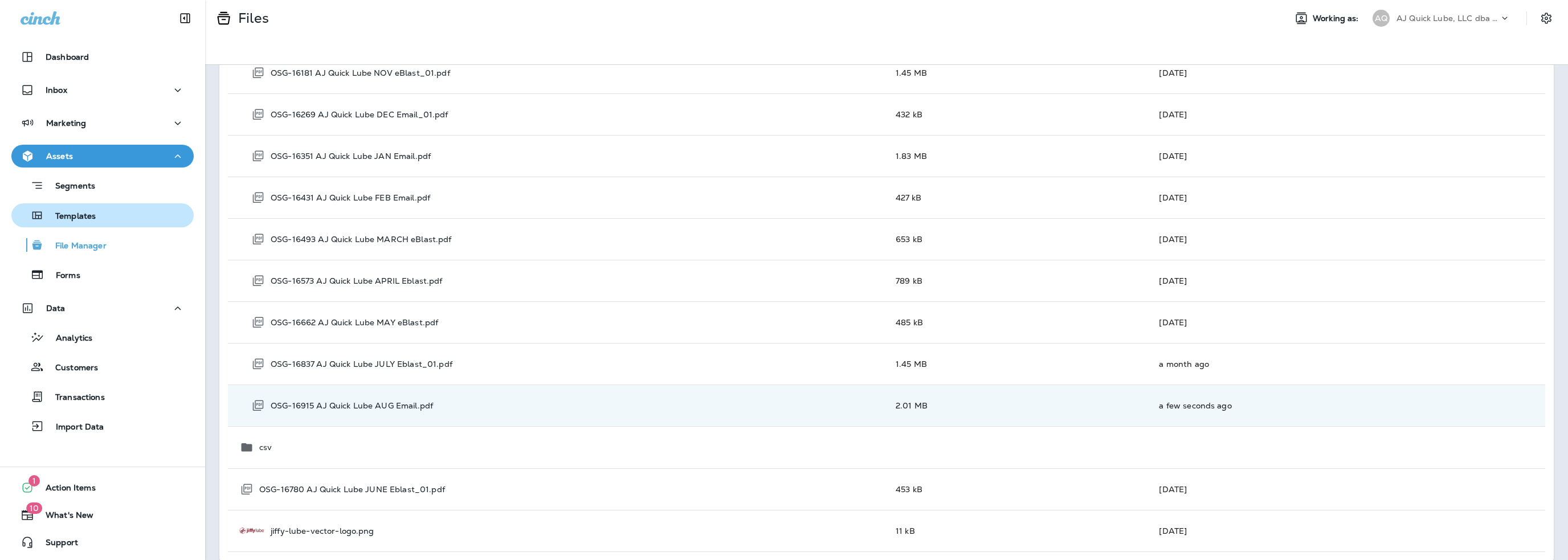
click at [74, 211] on p "Templates" at bounding box center [70, 216] width 52 height 11
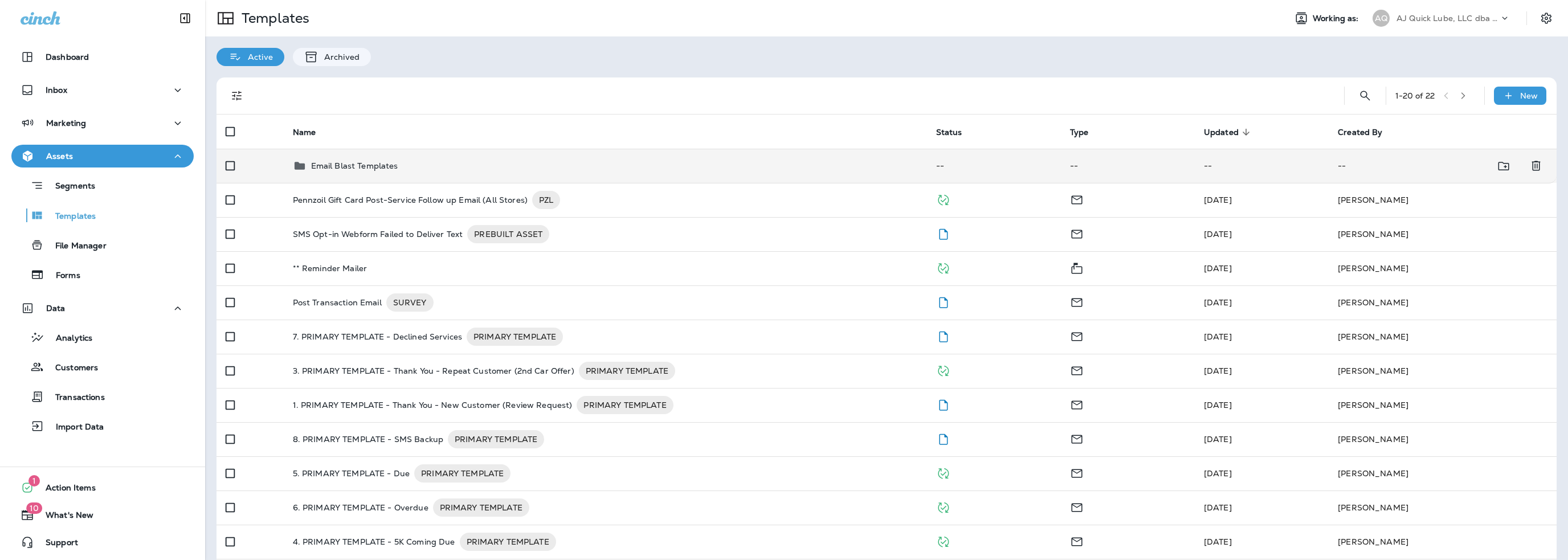
click at [364, 168] on p "Email Blast Templates" at bounding box center [354, 166] width 87 height 9
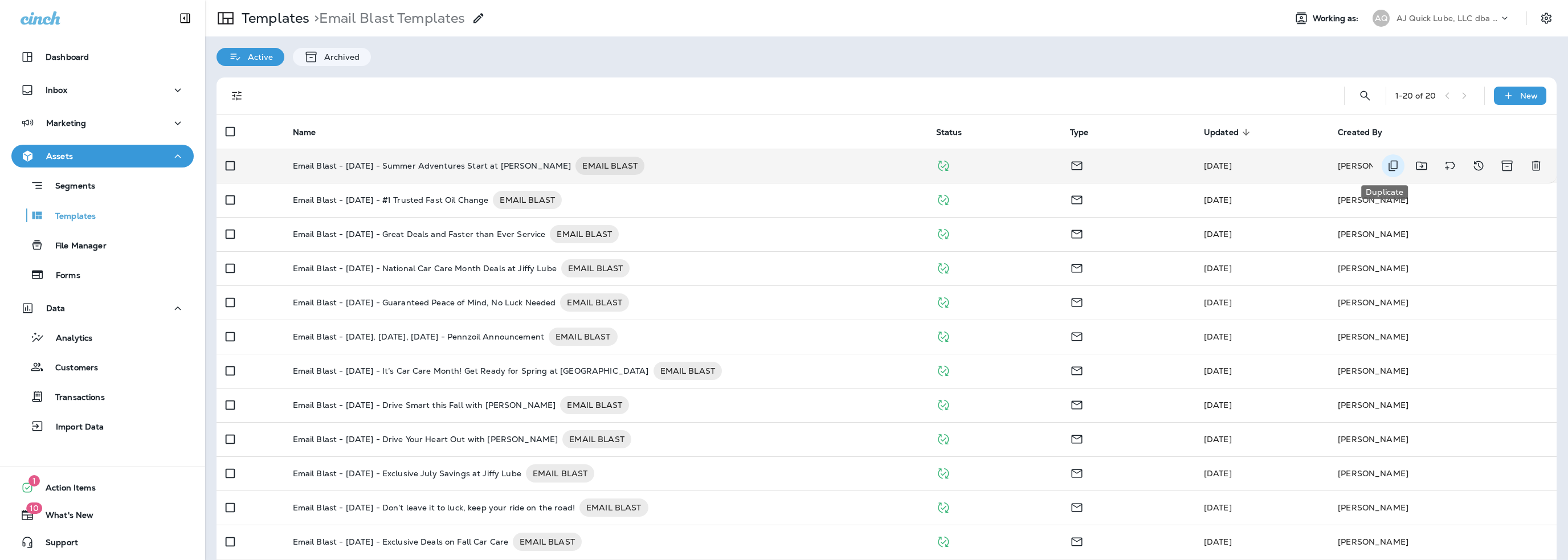
click at [1386, 168] on icon "Duplicate" at bounding box center [1393, 165] width 14 height 14
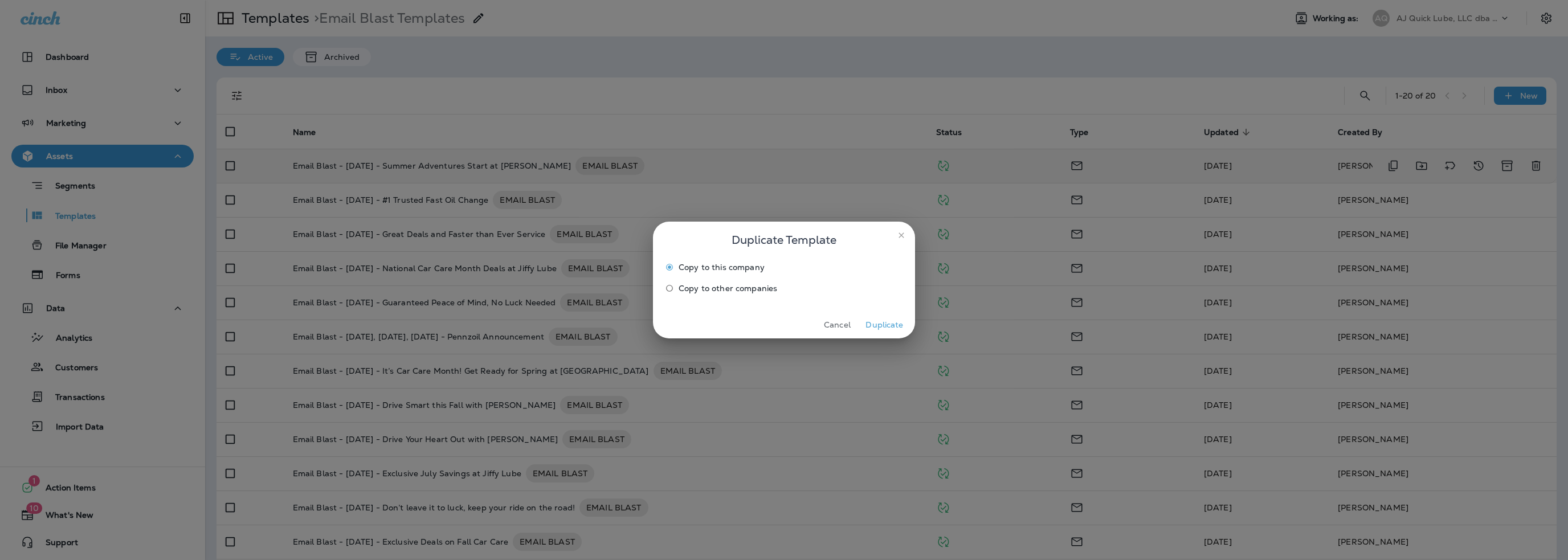
click at [896, 324] on button "Duplicate" at bounding box center [884, 324] width 43 height 18
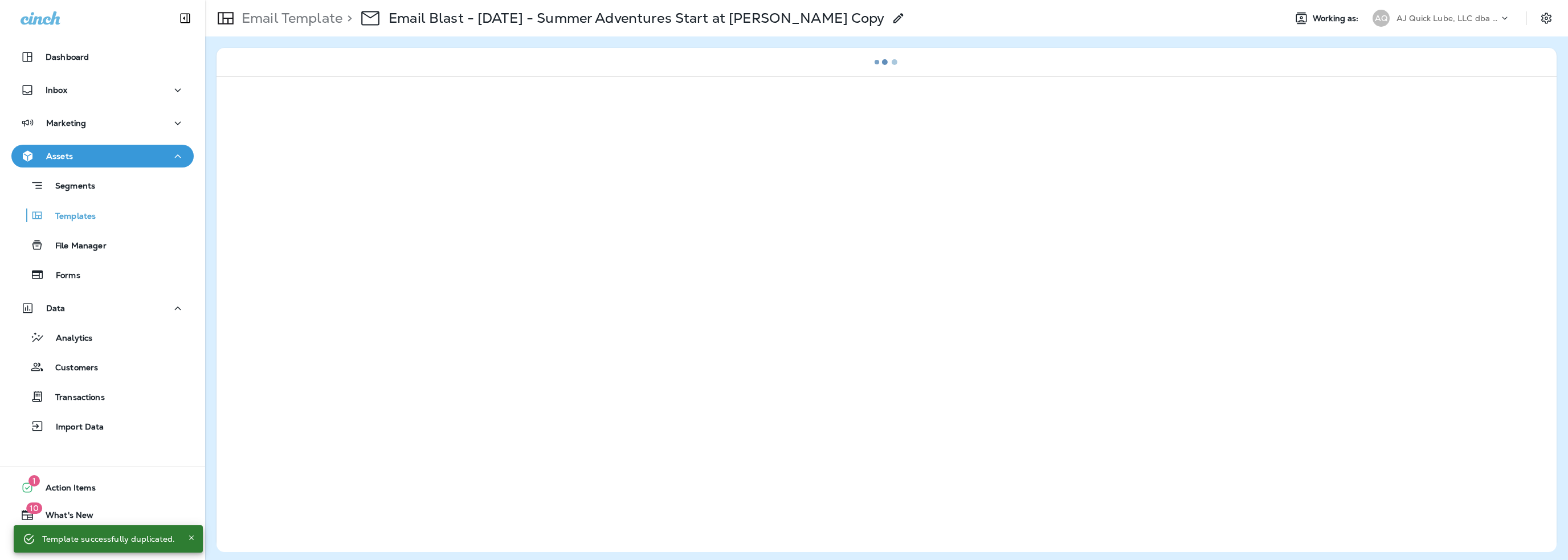
click at [892, 18] on icon at bounding box center [898, 18] width 14 height 14
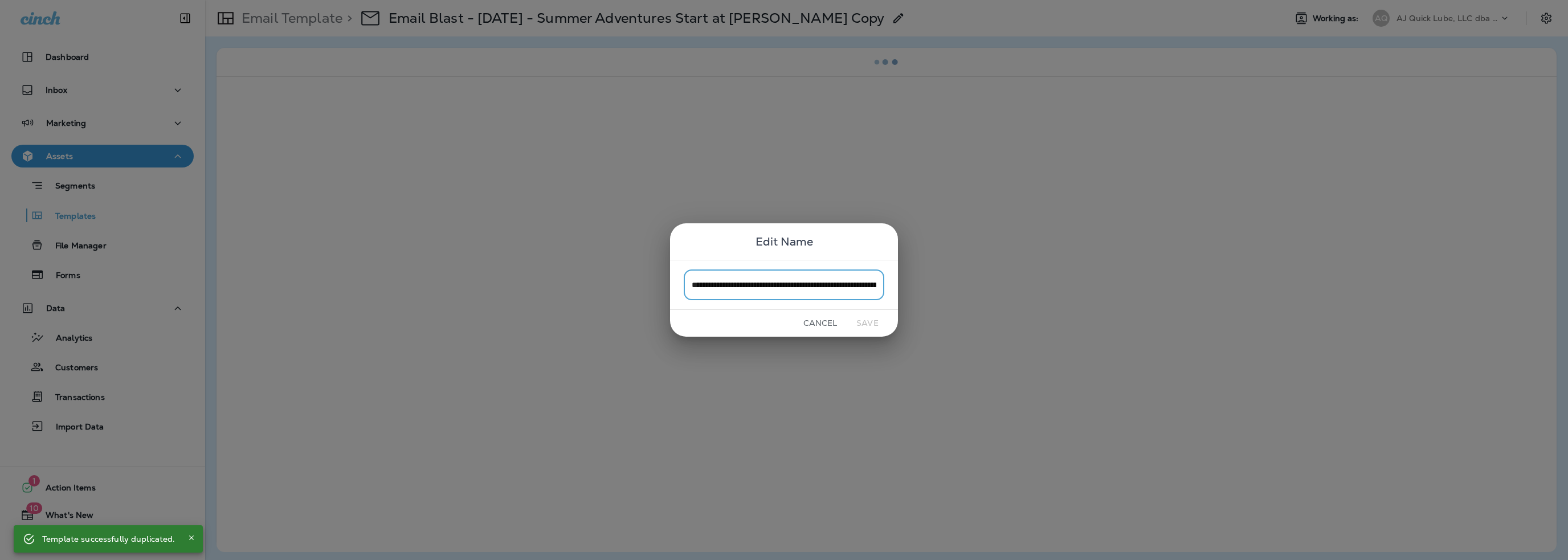
scroll to position [0, 78]
click at [805, 278] on input "**********" at bounding box center [784, 284] width 201 height 30
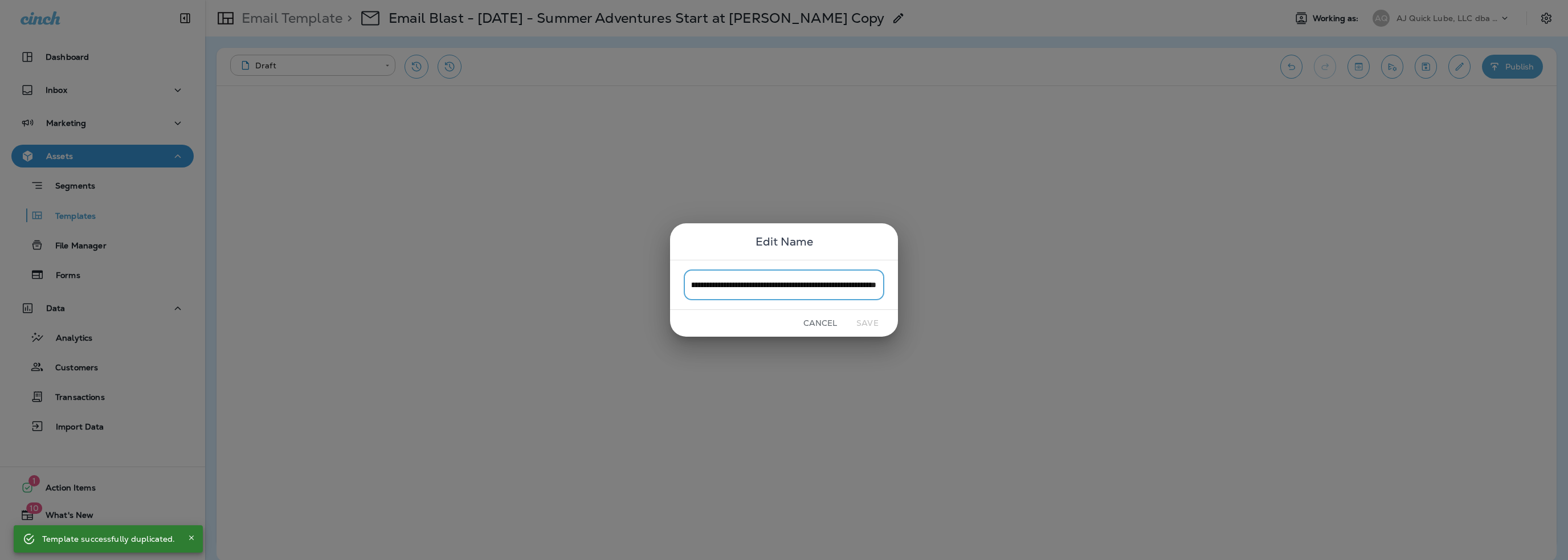
scroll to position [0, 0]
drag, startPoint x: 729, startPoint y: 282, endPoint x: 658, endPoint y: 289, distance: 71.3
click at [658, 289] on div "**********" at bounding box center [784, 280] width 1568 height 560
click at [743, 282] on input "**********" at bounding box center [784, 284] width 201 height 30
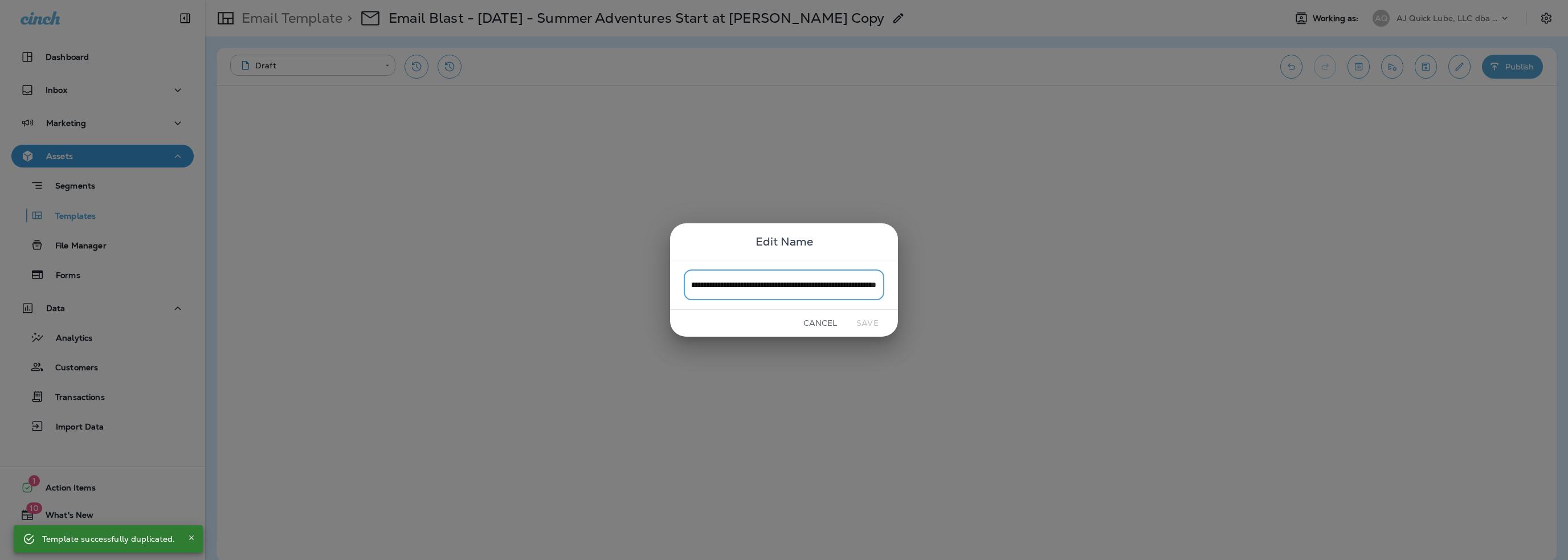
drag, startPoint x: 744, startPoint y: 286, endPoint x: 961, endPoint y: 296, distance: 217.2
click at [961, 296] on div "**********" at bounding box center [784, 280] width 1568 height 560
type input "**********"
click at [861, 324] on button "Save" at bounding box center [867, 323] width 43 height 18
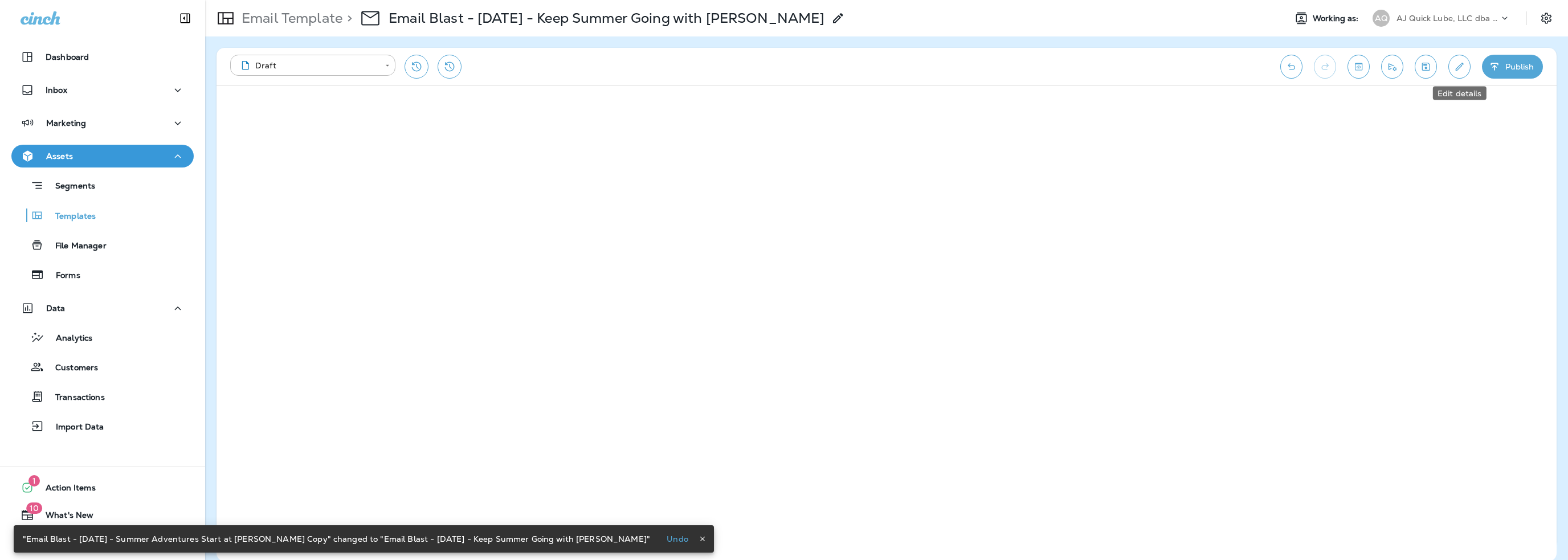
click at [1461, 63] on icon "Edit details" at bounding box center [1460, 66] width 12 height 11
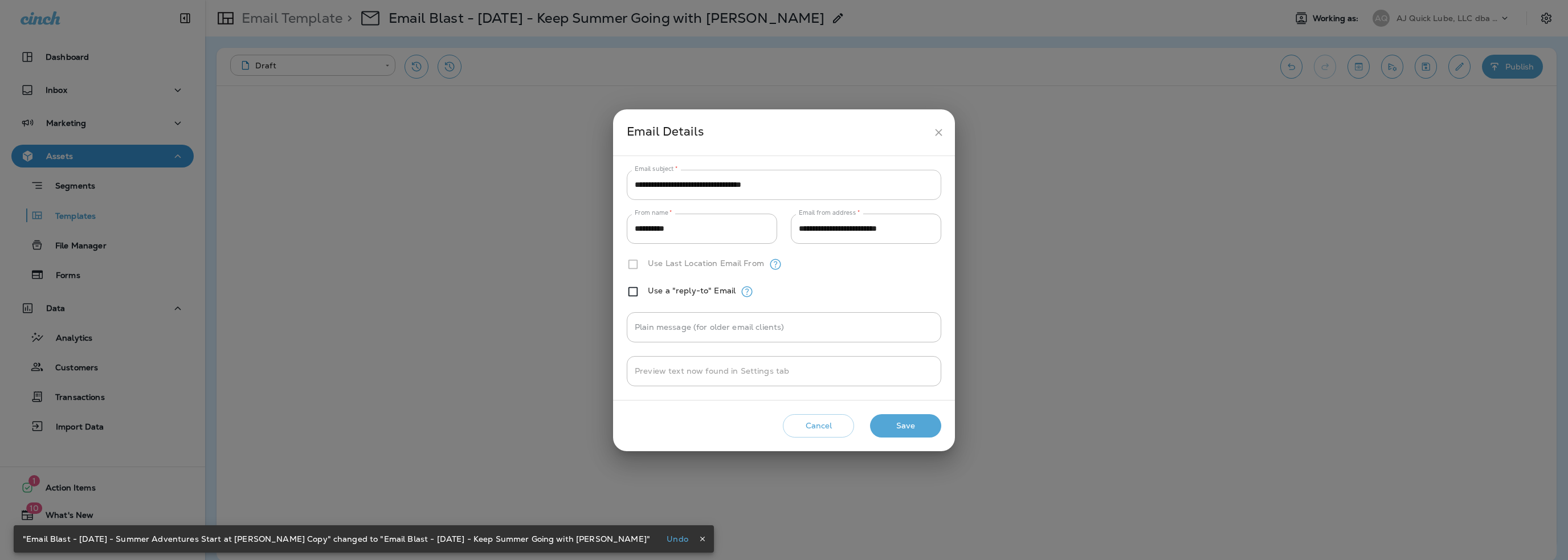
click at [786, 186] on input "**********" at bounding box center [784, 185] width 315 height 30
click at [785, 186] on input "**********" at bounding box center [784, 185] width 315 height 30
paste input "text"
type input "**********"
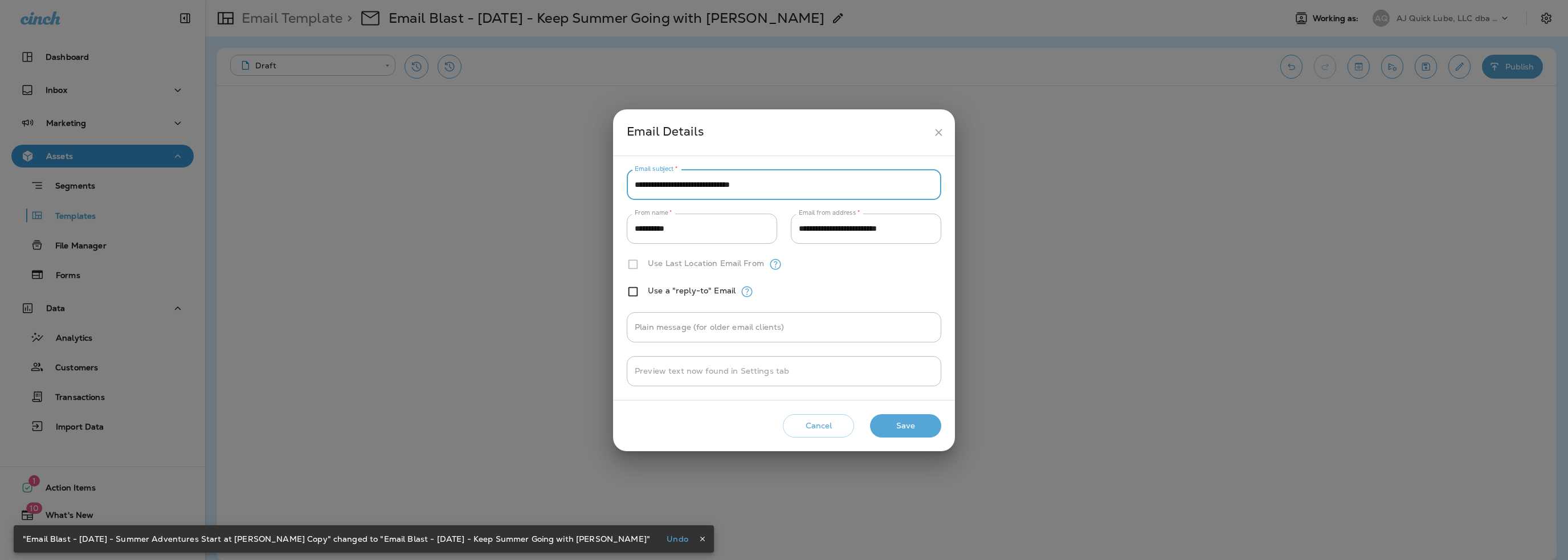
click at [905, 425] on button "Save" at bounding box center [906, 425] width 71 height 23
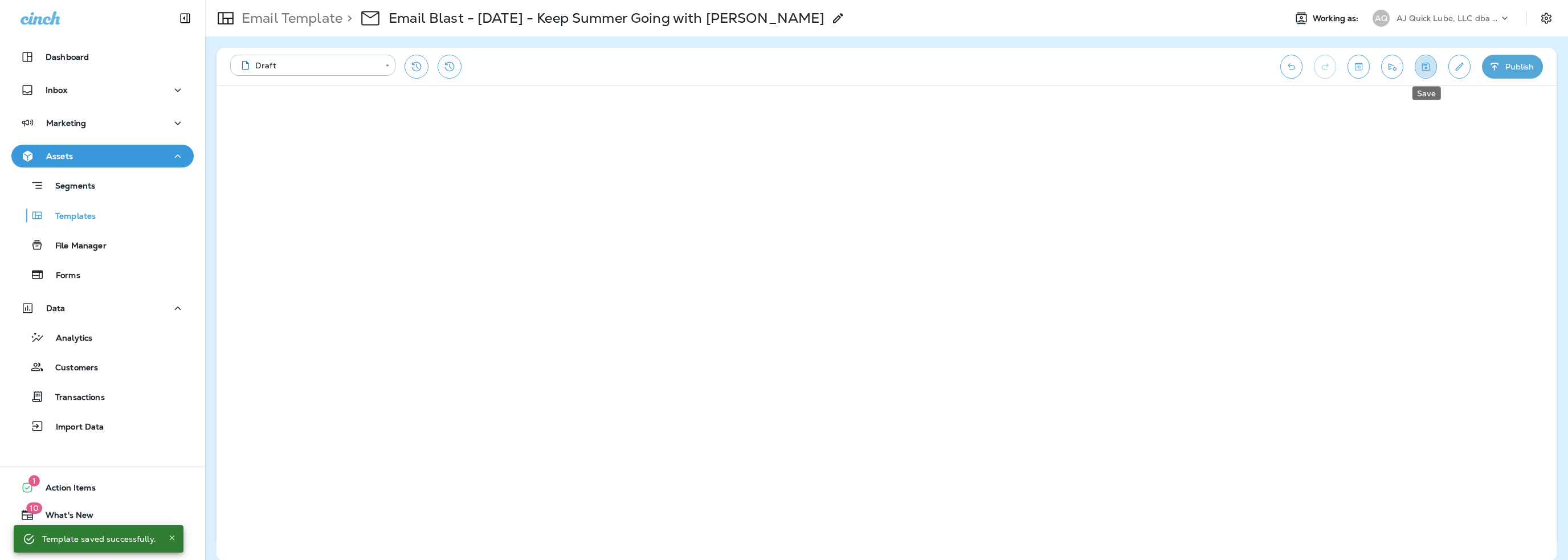
click at [1427, 64] on icon "Save" at bounding box center [1426, 66] width 8 height 8
click at [1386, 68] on button "Send test email" at bounding box center [1393, 66] width 22 height 24
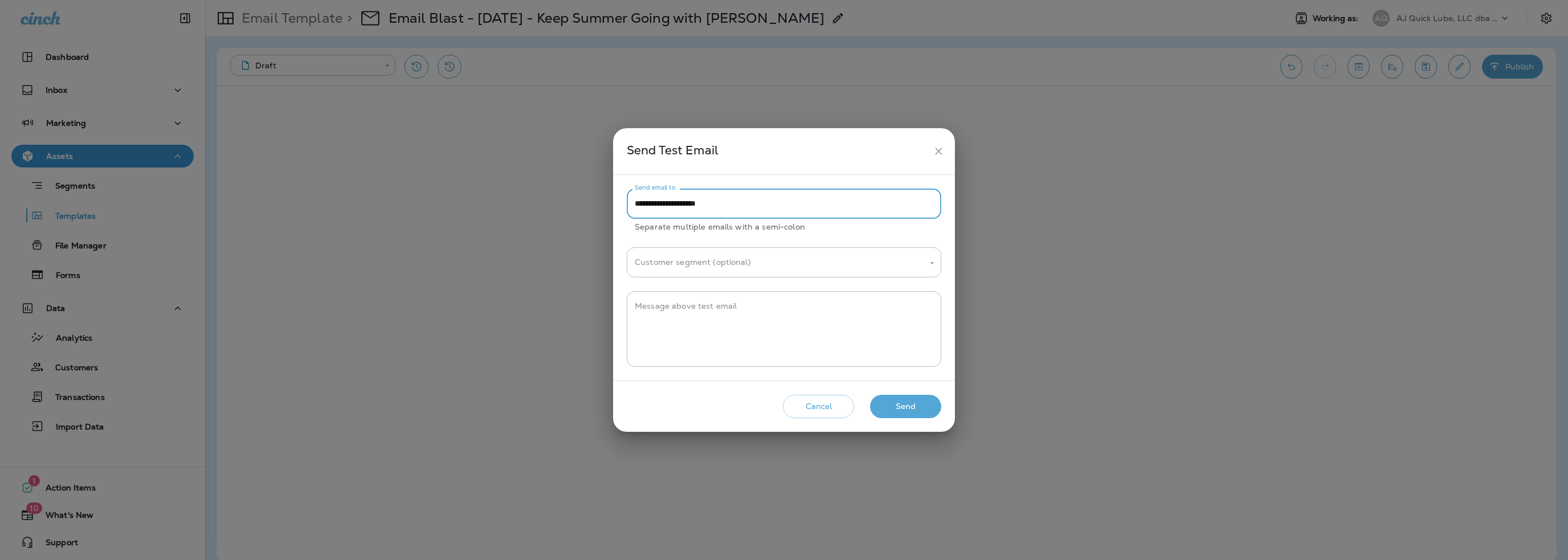
drag, startPoint x: 657, startPoint y: 202, endPoint x: 597, endPoint y: 214, distance: 61.2
click at [597, 214] on div "**********" at bounding box center [784, 280] width 1568 height 560
type input "**********"
click at [680, 311] on textarea "Message above test email" at bounding box center [784, 329] width 298 height 57
type textarea "**********"
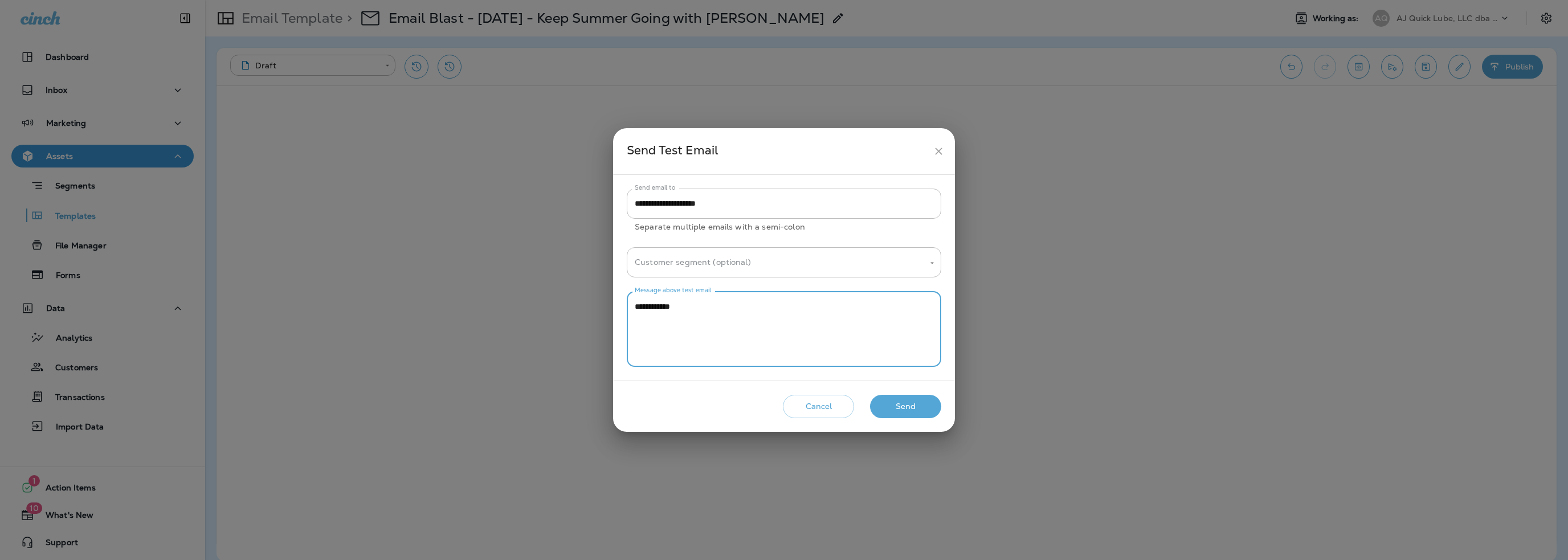
click at [905, 405] on button "Send" at bounding box center [906, 406] width 71 height 23
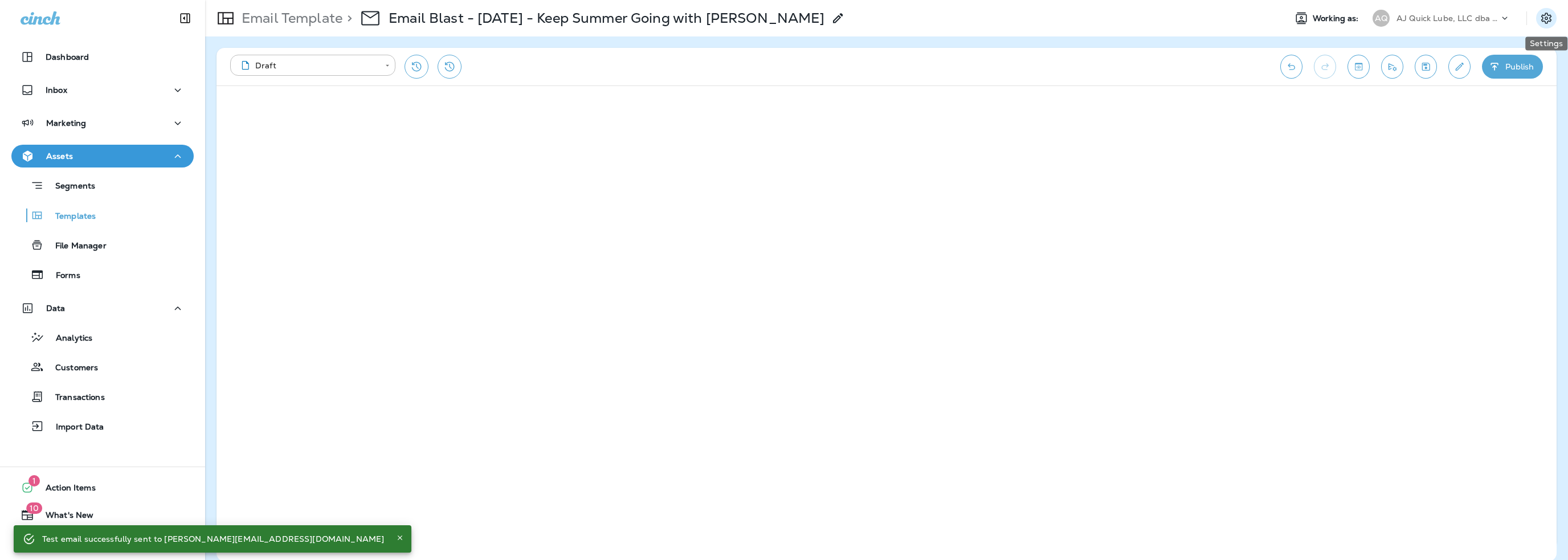
click at [1549, 18] on icon "Settings" at bounding box center [1546, 18] width 14 height 14
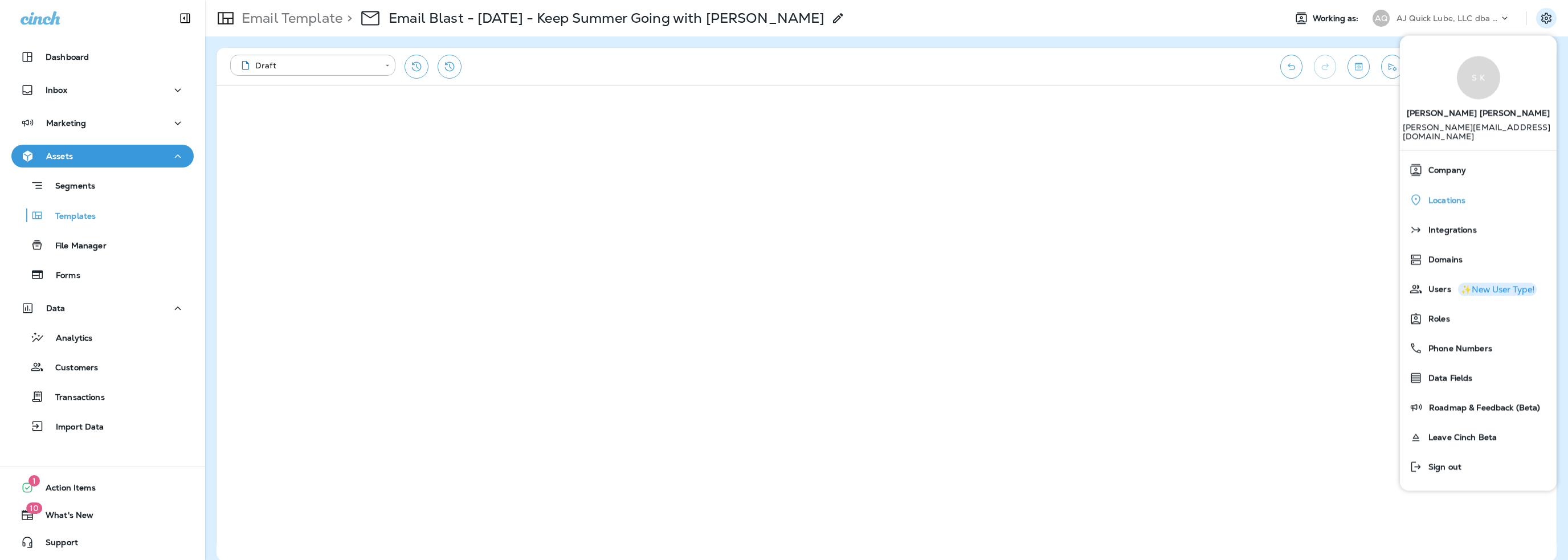
click at [1449, 195] on span "Locations" at bounding box center [1444, 200] width 43 height 10
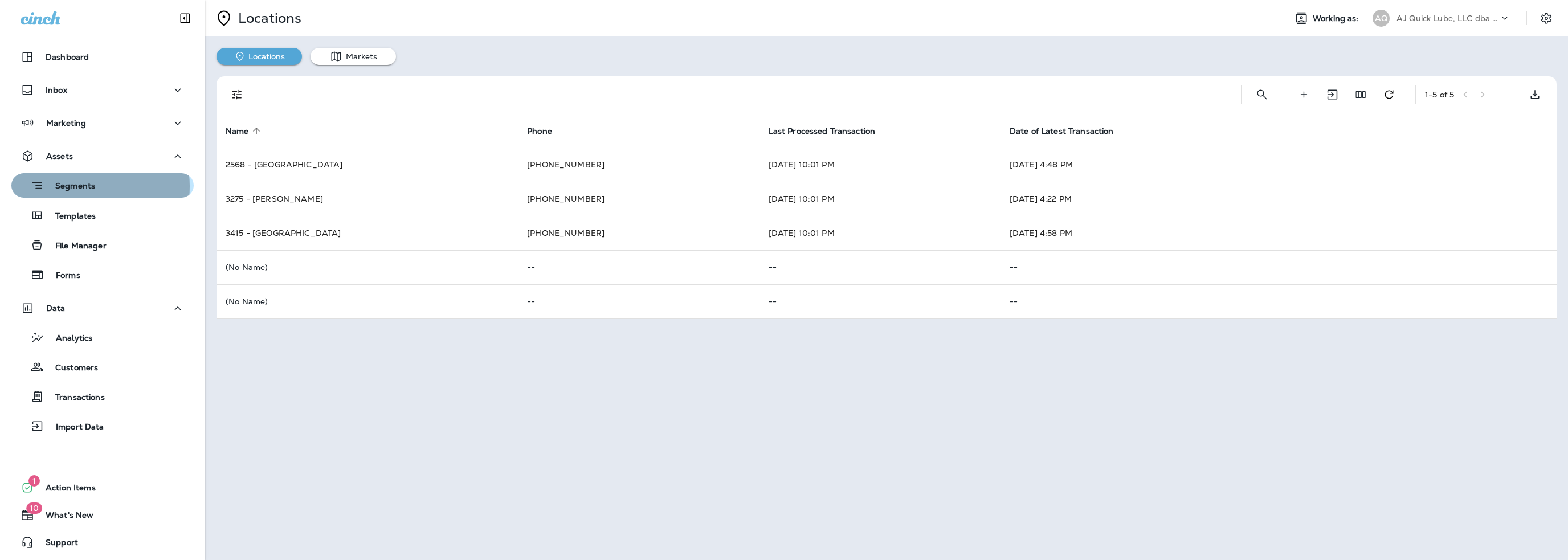
click at [82, 186] on p "Segments" at bounding box center [70, 186] width 51 height 11
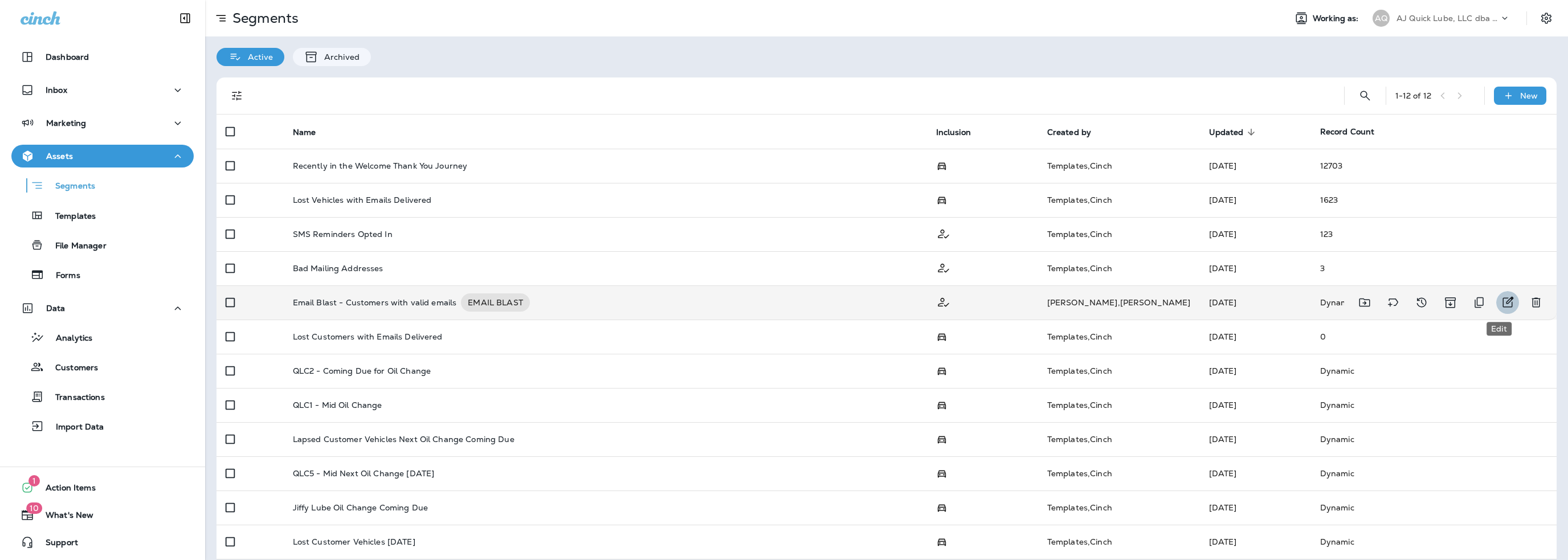
click at [1501, 301] on icon "Edit" at bounding box center [1507, 302] width 14 height 14
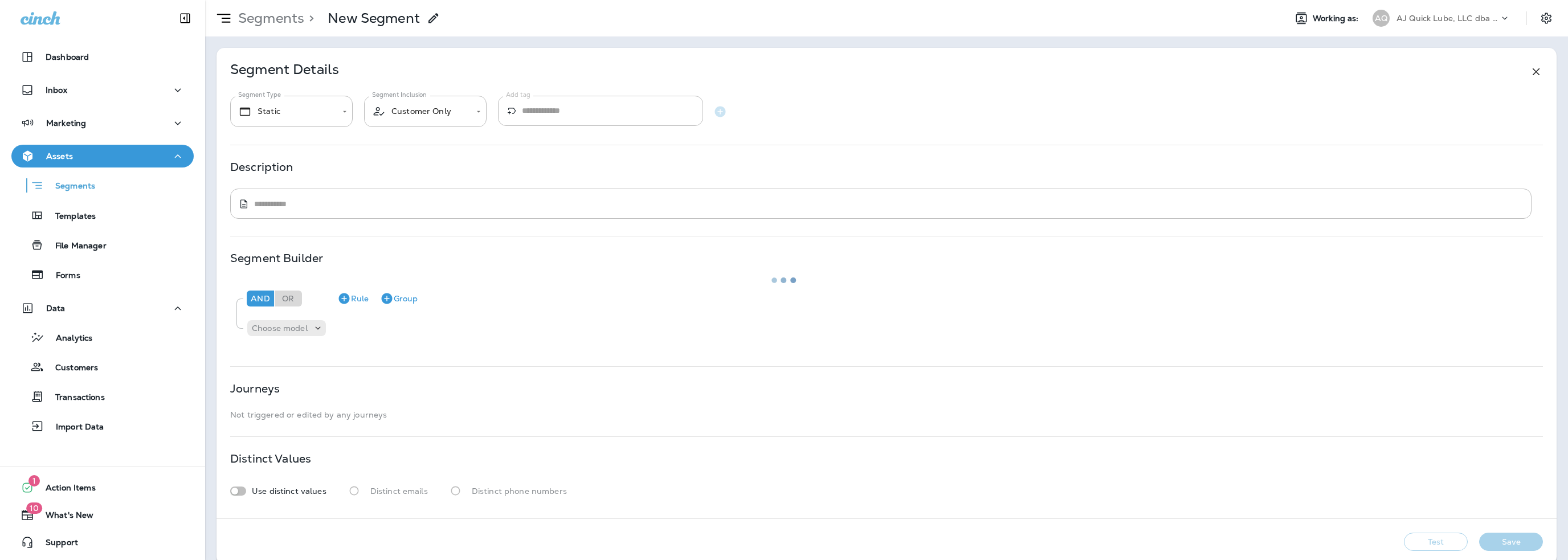
type input "*******"
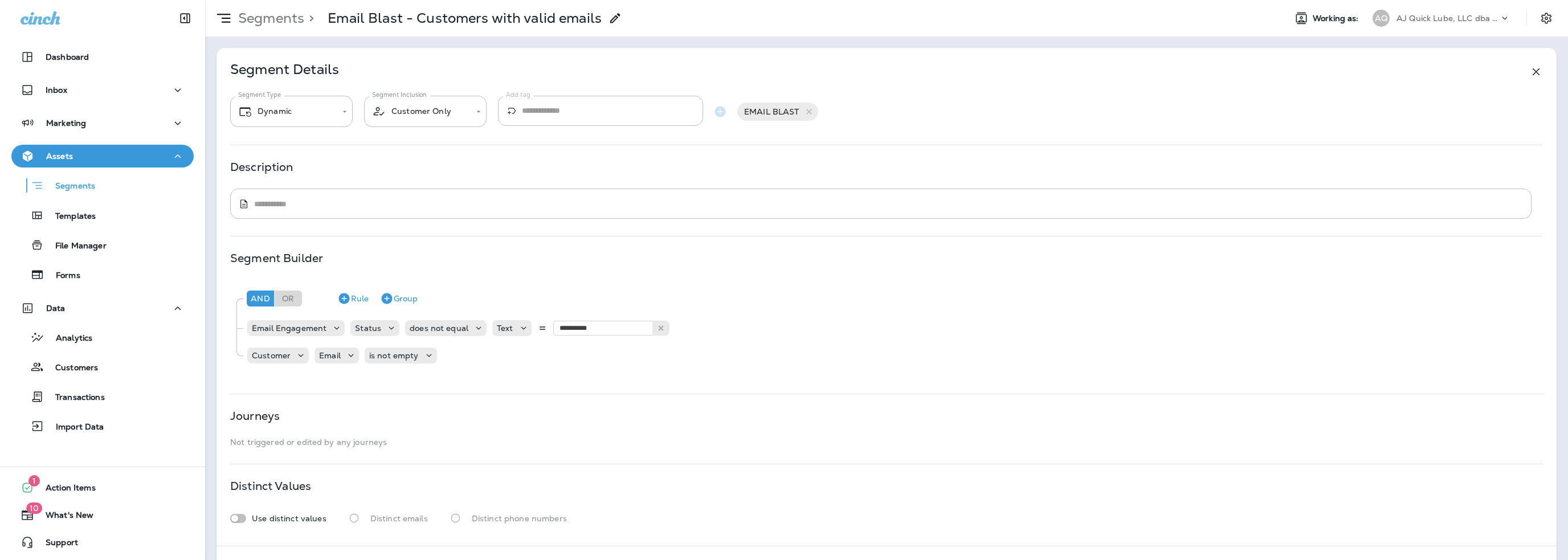
click at [1422, 19] on p "AJ Quick Lube, LLC dba Jiffy Lube" at bounding box center [1448, 18] width 103 height 9
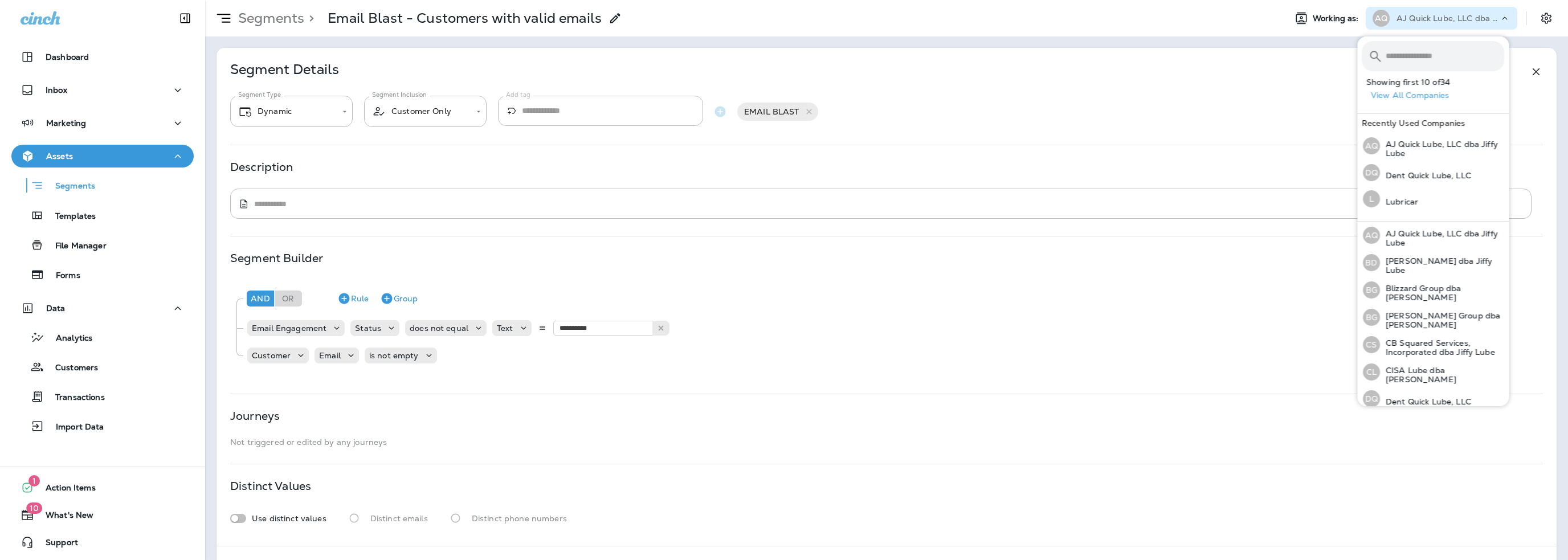
click at [1419, 61] on input "text" at bounding box center [1446, 56] width 119 height 30
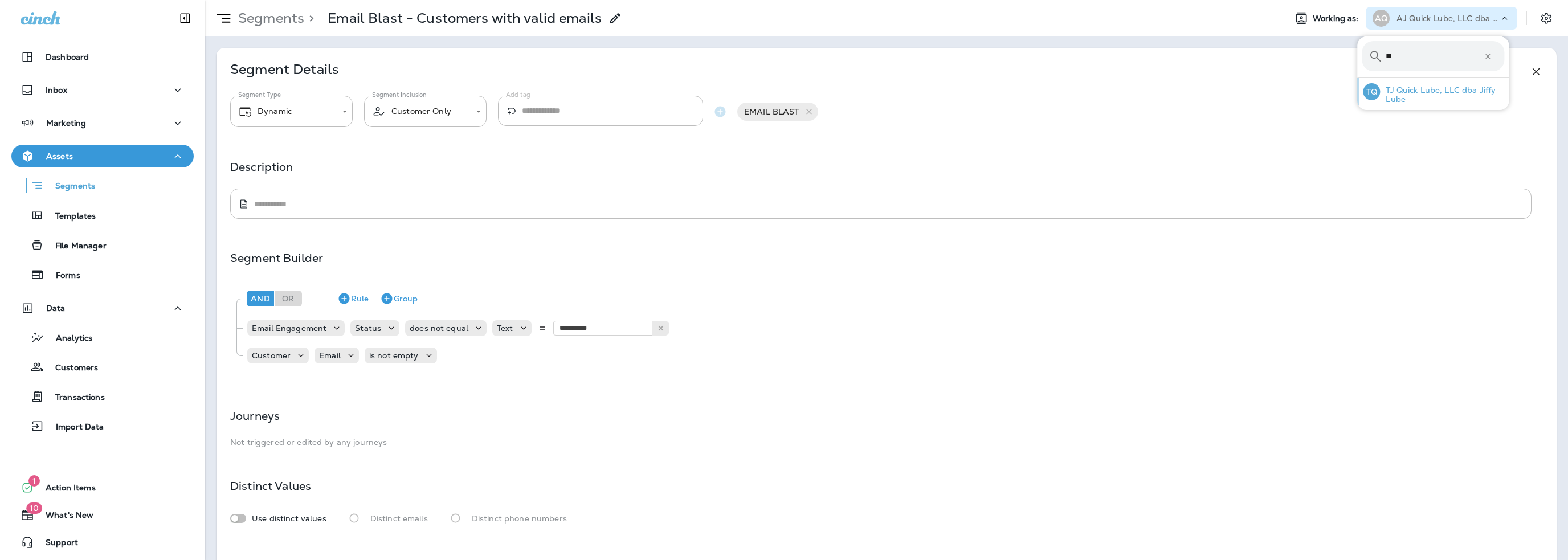
type input "**"
click at [1403, 86] on p "TJ Quick Lube, LLC dba Jiffy Lube" at bounding box center [1442, 95] width 124 height 18
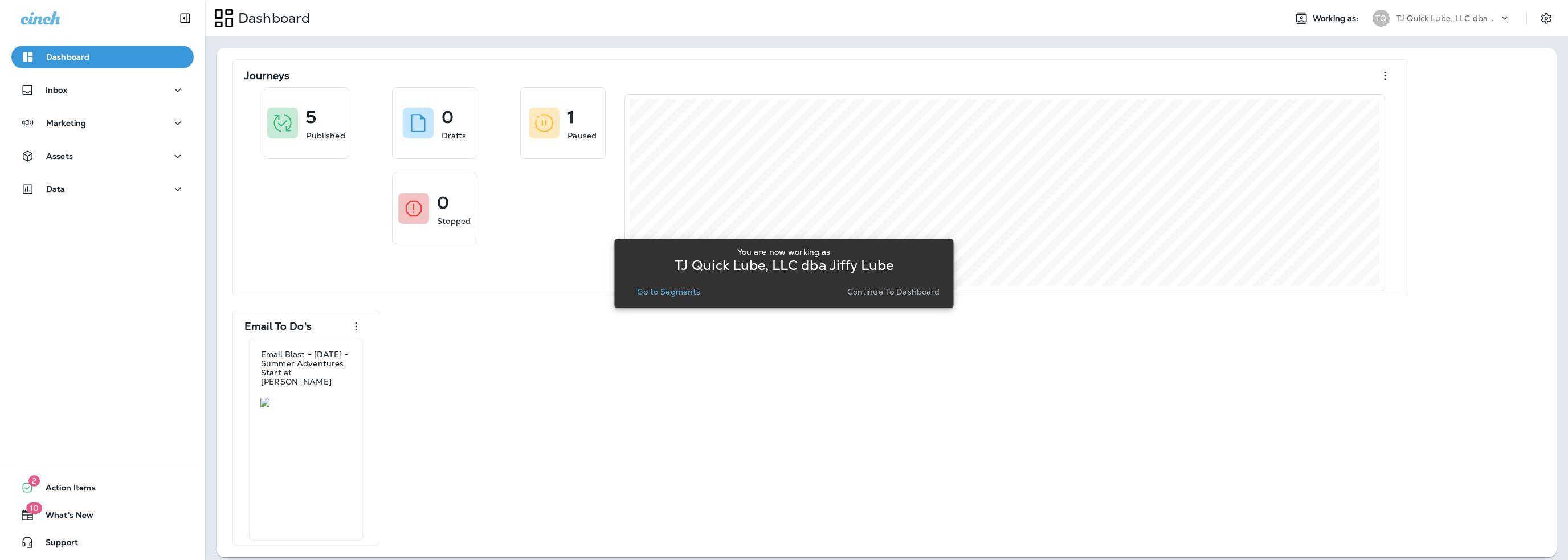
click at [666, 291] on p "Go to Segments" at bounding box center [668, 292] width 63 height 9
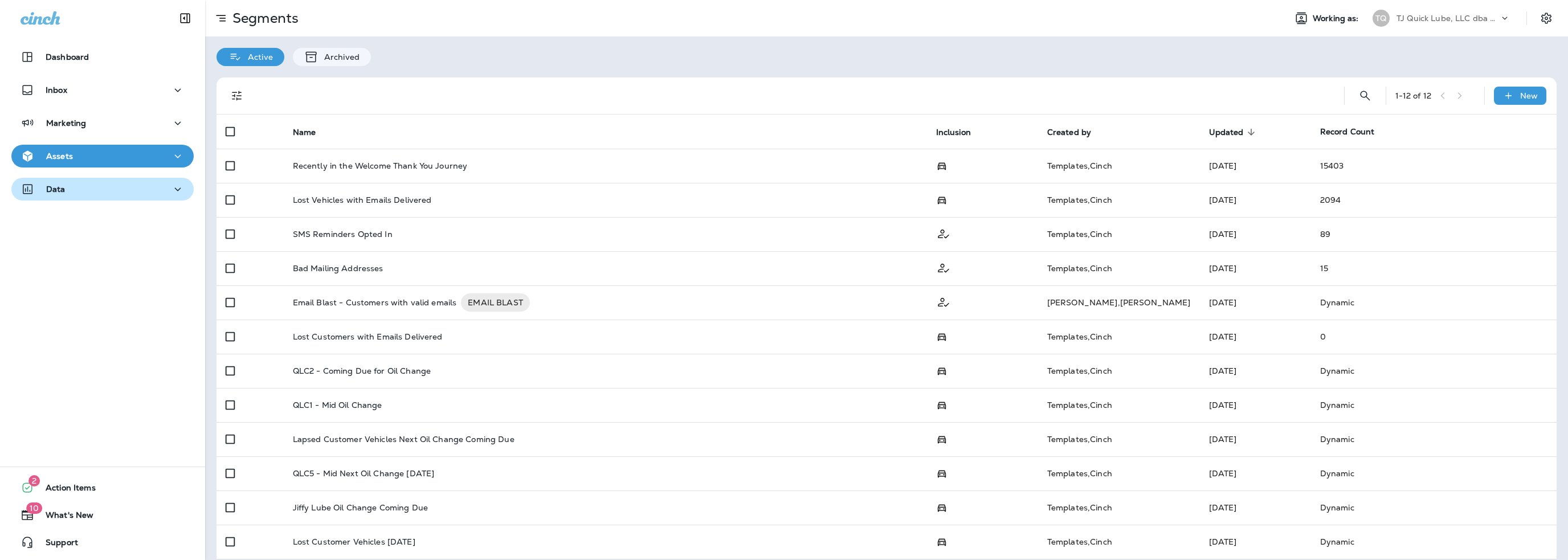
click at [90, 186] on div "Data" at bounding box center [102, 190] width 164 height 14
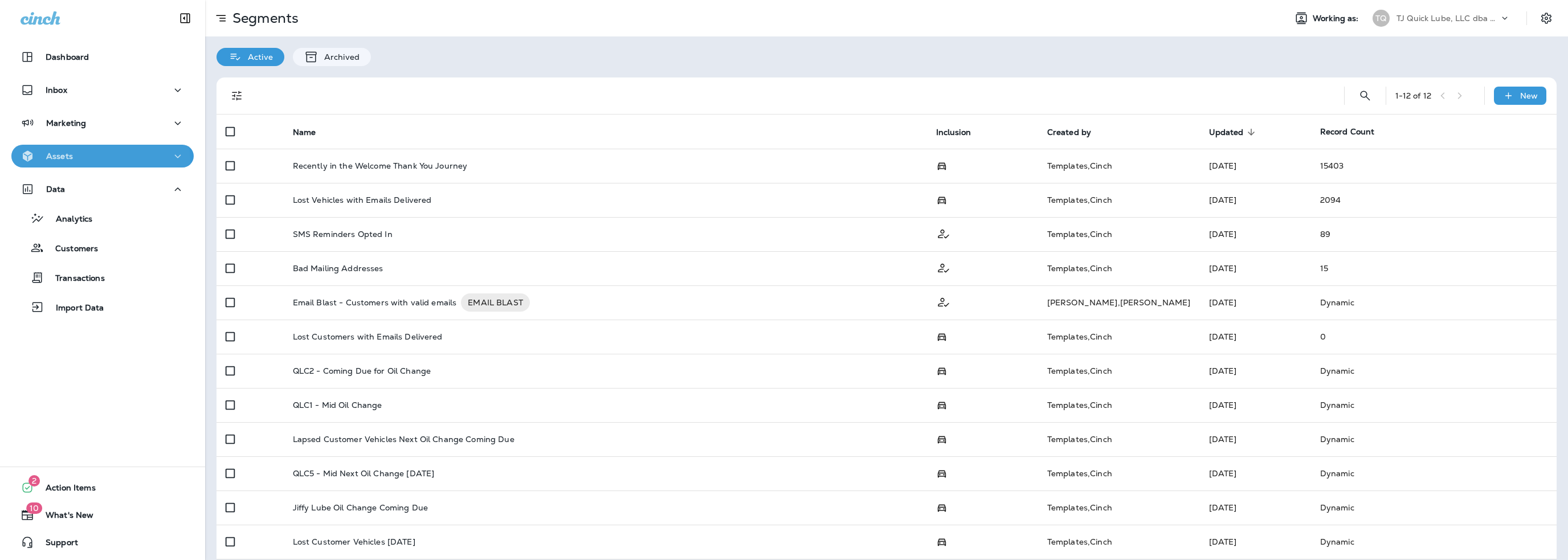
click at [88, 161] on div "Assets" at bounding box center [102, 157] width 164 height 14
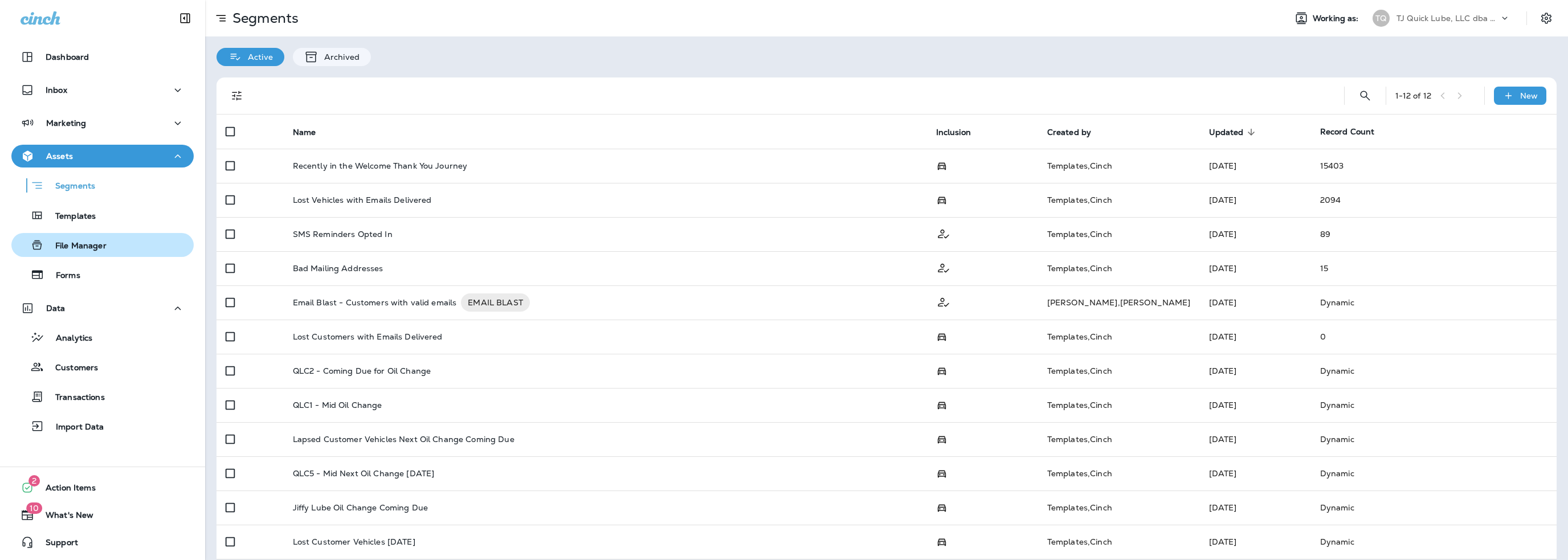
click at [88, 247] on p "File Manager" at bounding box center [75, 246] width 63 height 11
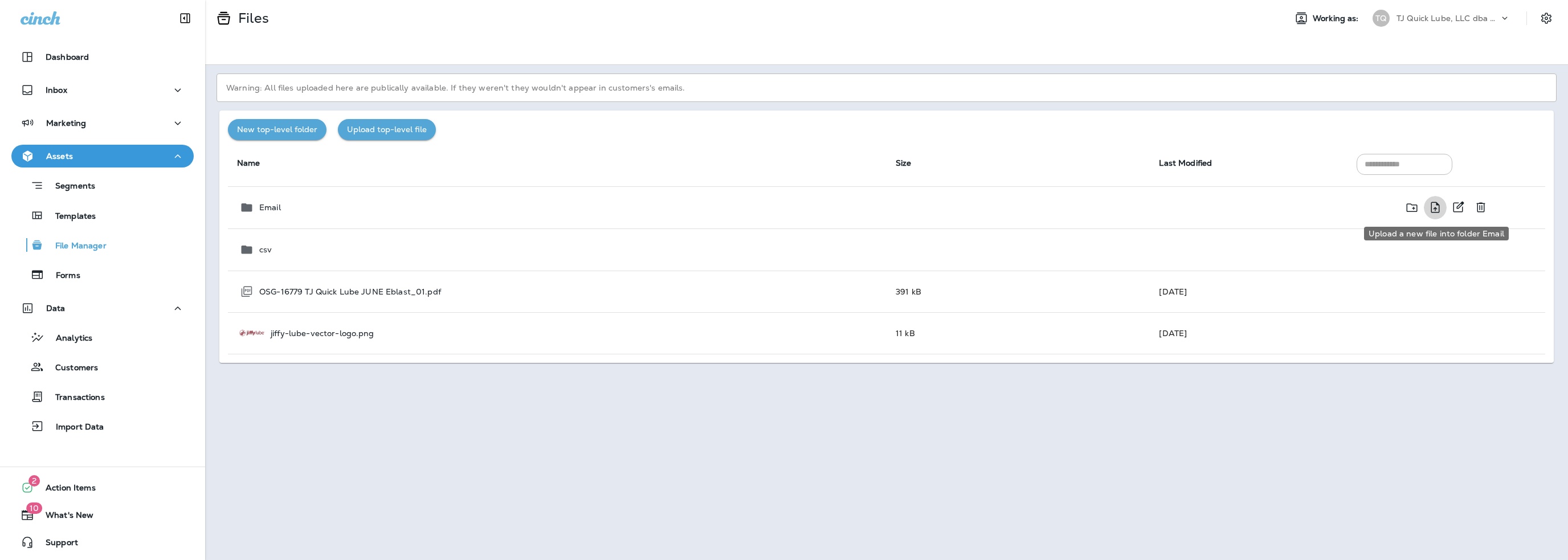
click at [1435, 206] on icon "Upload a new file into folder Email" at bounding box center [1435, 208] width 14 height 14
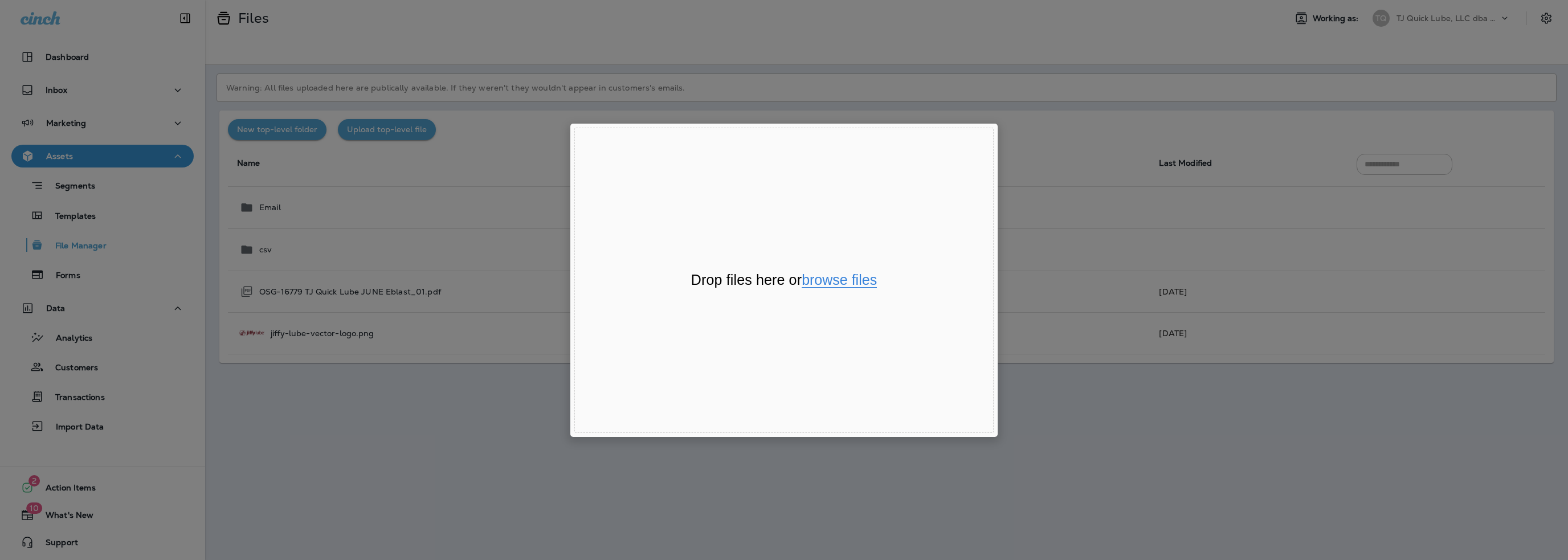
click at [843, 283] on button "browse files" at bounding box center [840, 280] width 75 height 14
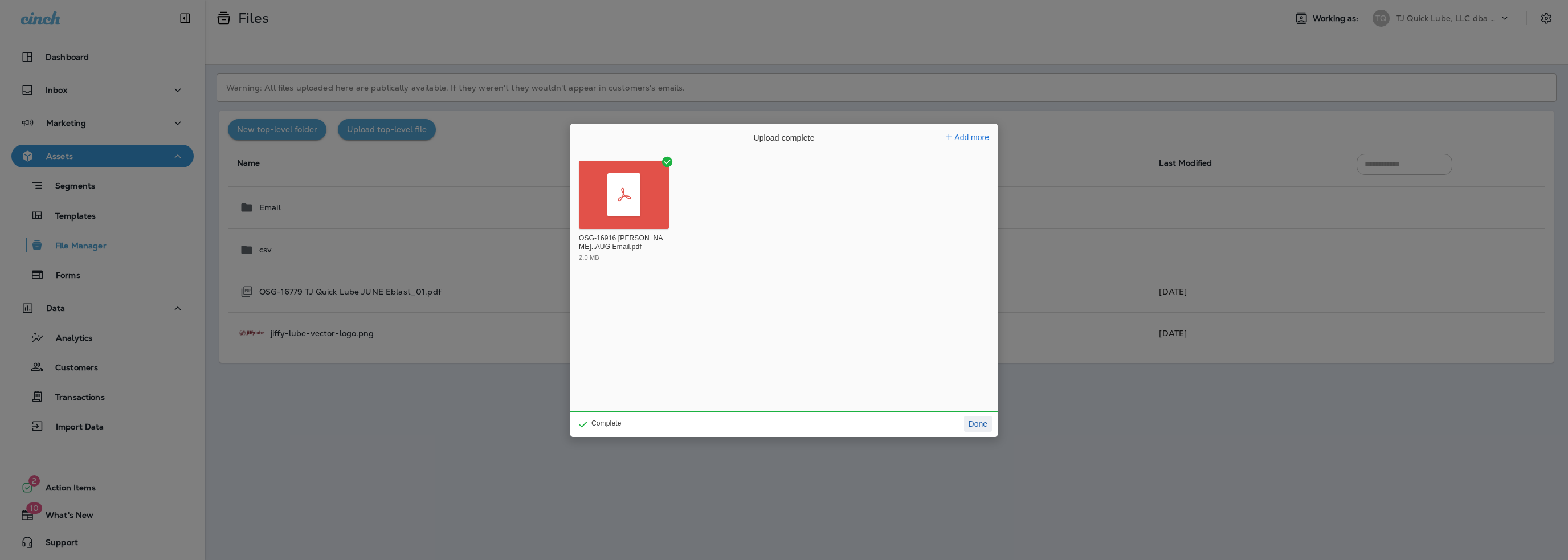
click at [975, 420] on button "Done" at bounding box center [978, 424] width 28 height 16
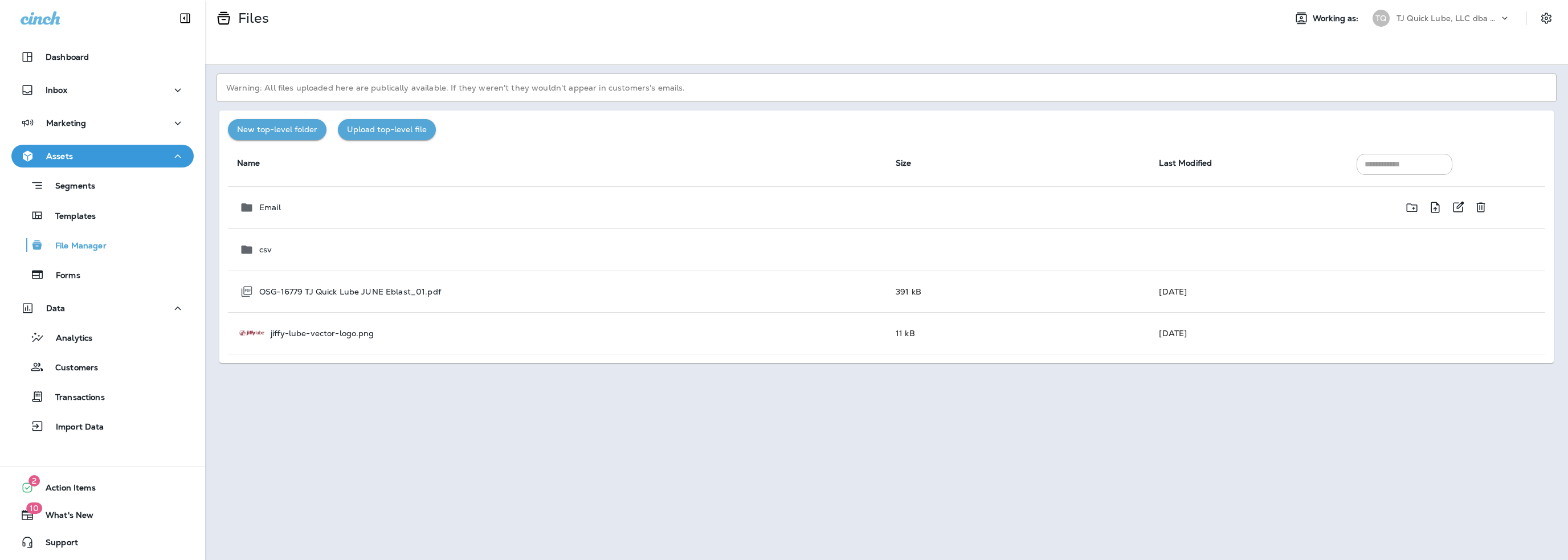
click at [636, 216] on td "Email" at bounding box center [557, 207] width 659 height 42
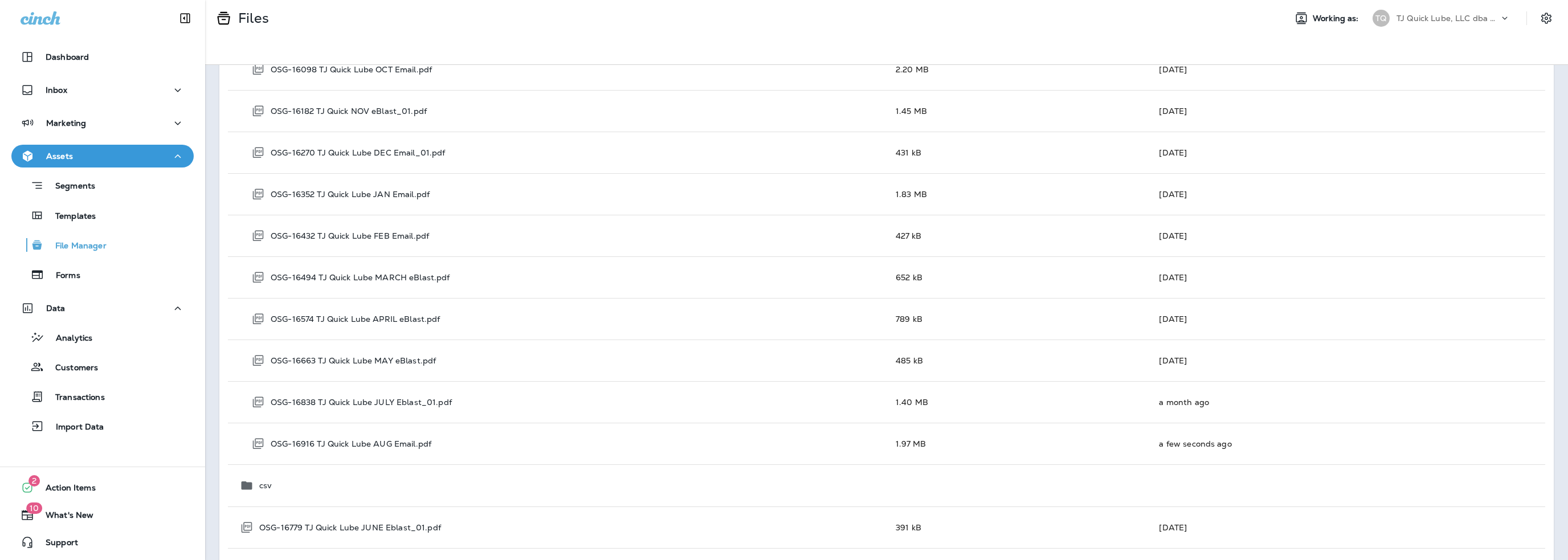
scroll to position [551, 0]
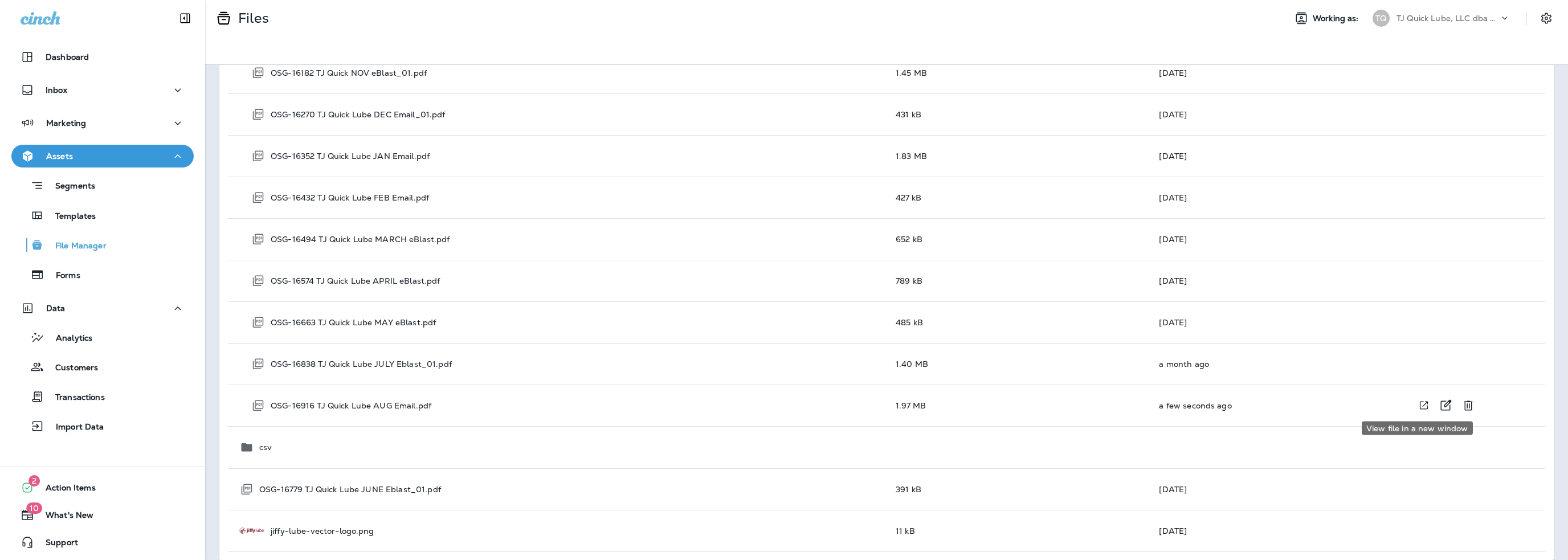
click at [1419, 404] on icon "View file in a new window" at bounding box center [1424, 405] width 11 height 12
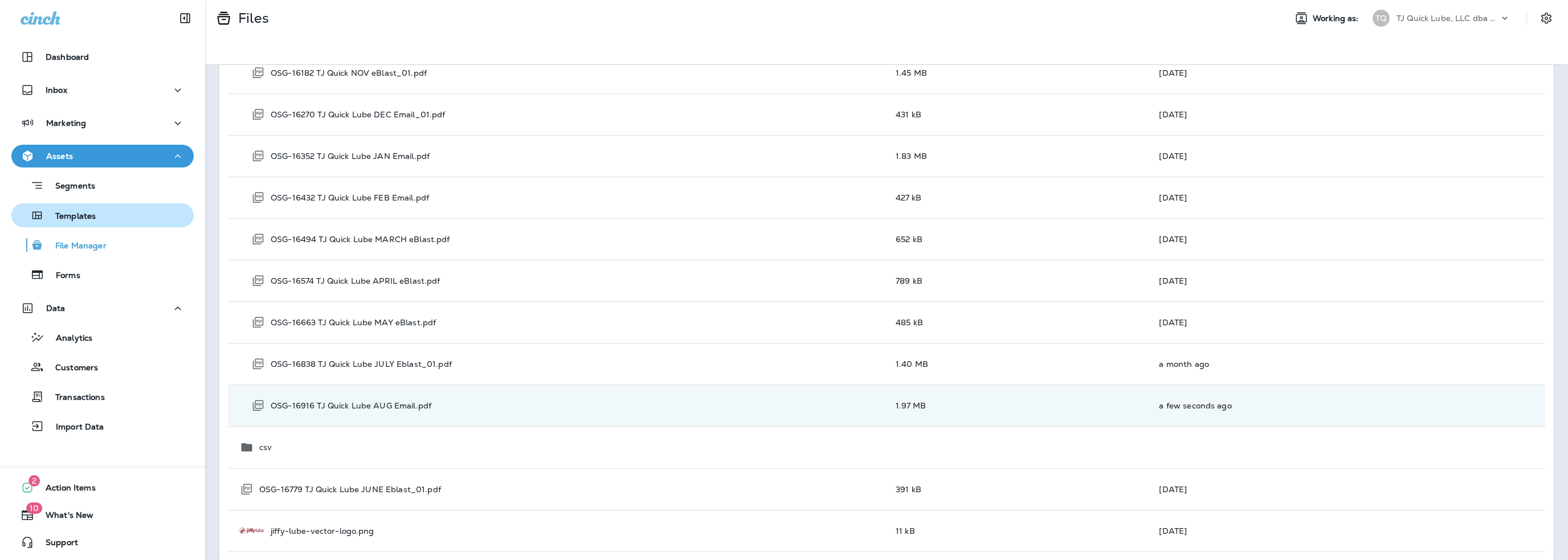
click at [72, 210] on div "Templates" at bounding box center [55, 215] width 80 height 17
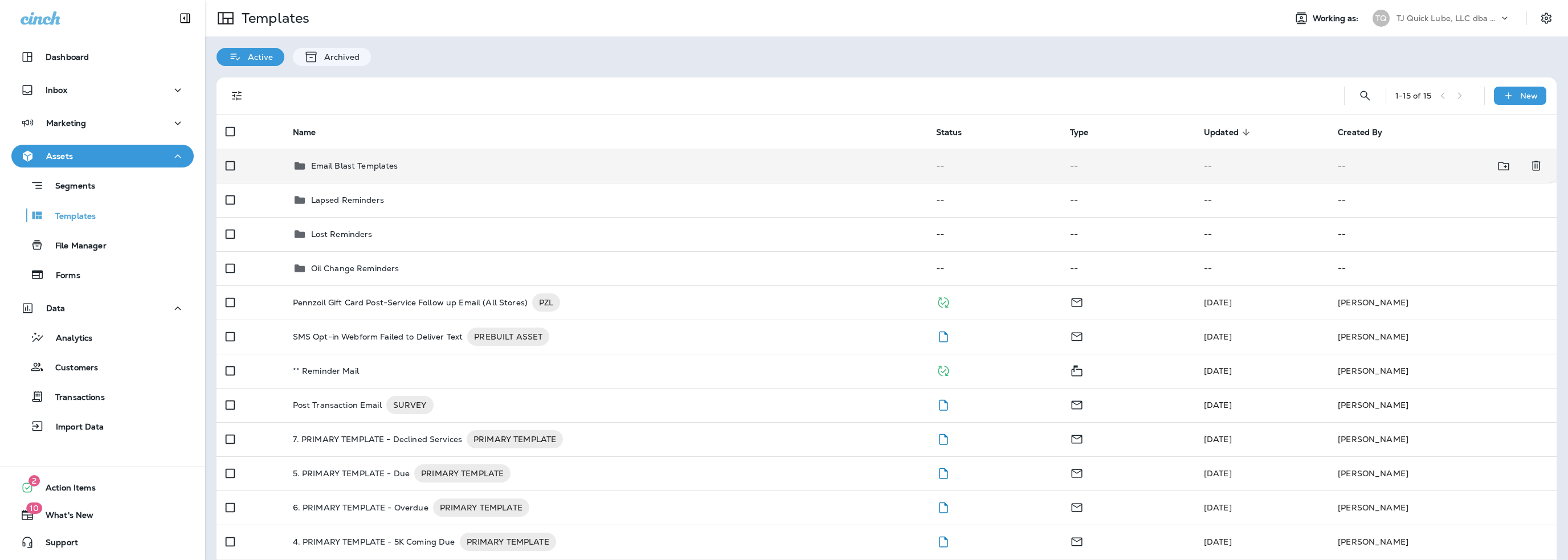
click at [375, 163] on p "Email Blast Templates" at bounding box center [354, 166] width 87 height 9
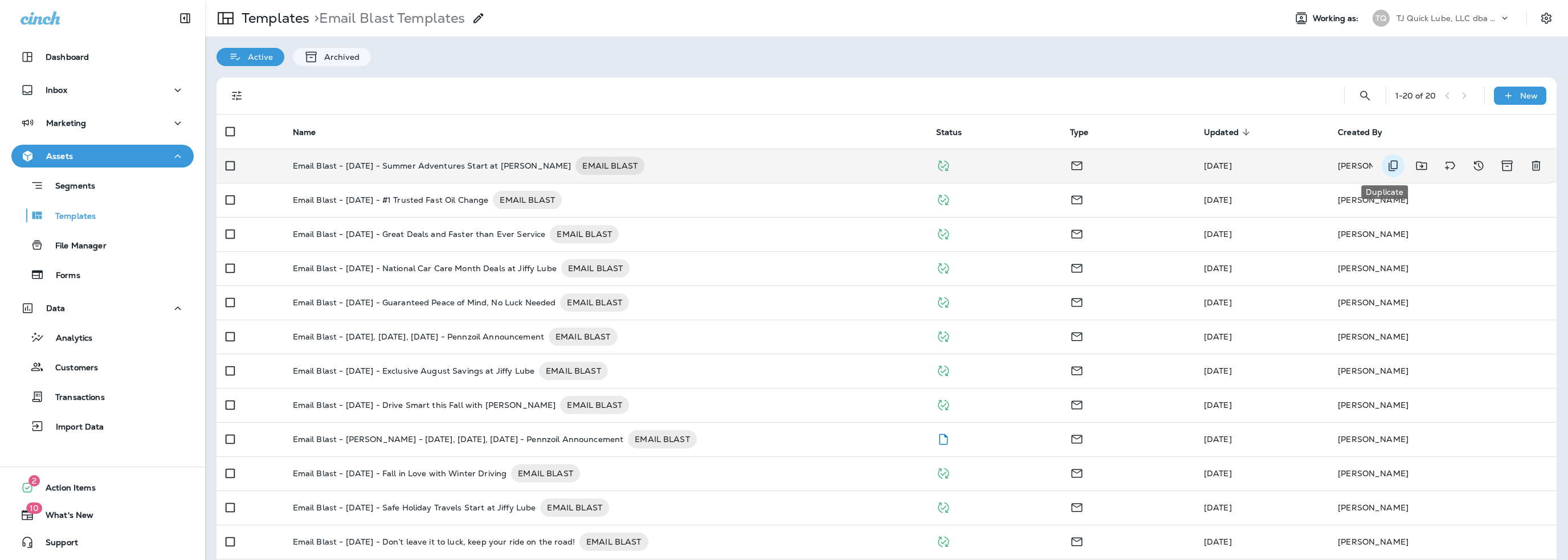
click at [1388, 162] on icon "Duplicate" at bounding box center [1393, 165] width 14 height 14
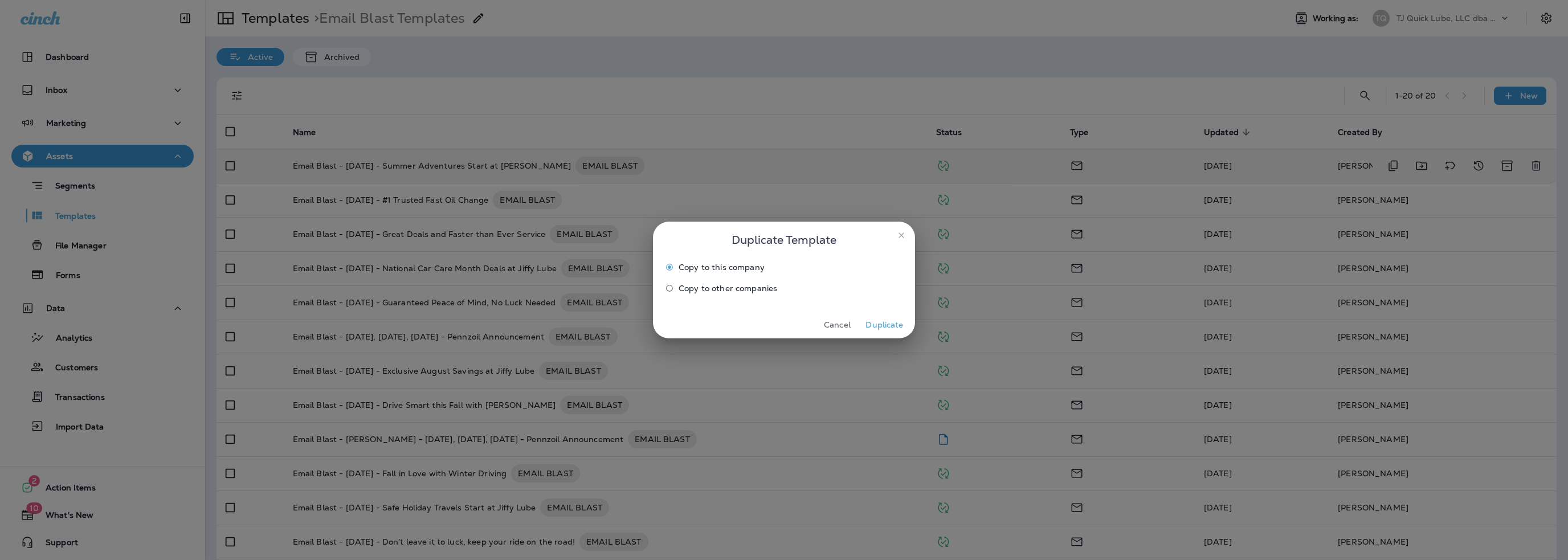
click at [896, 324] on button "Duplicate" at bounding box center [884, 324] width 43 height 18
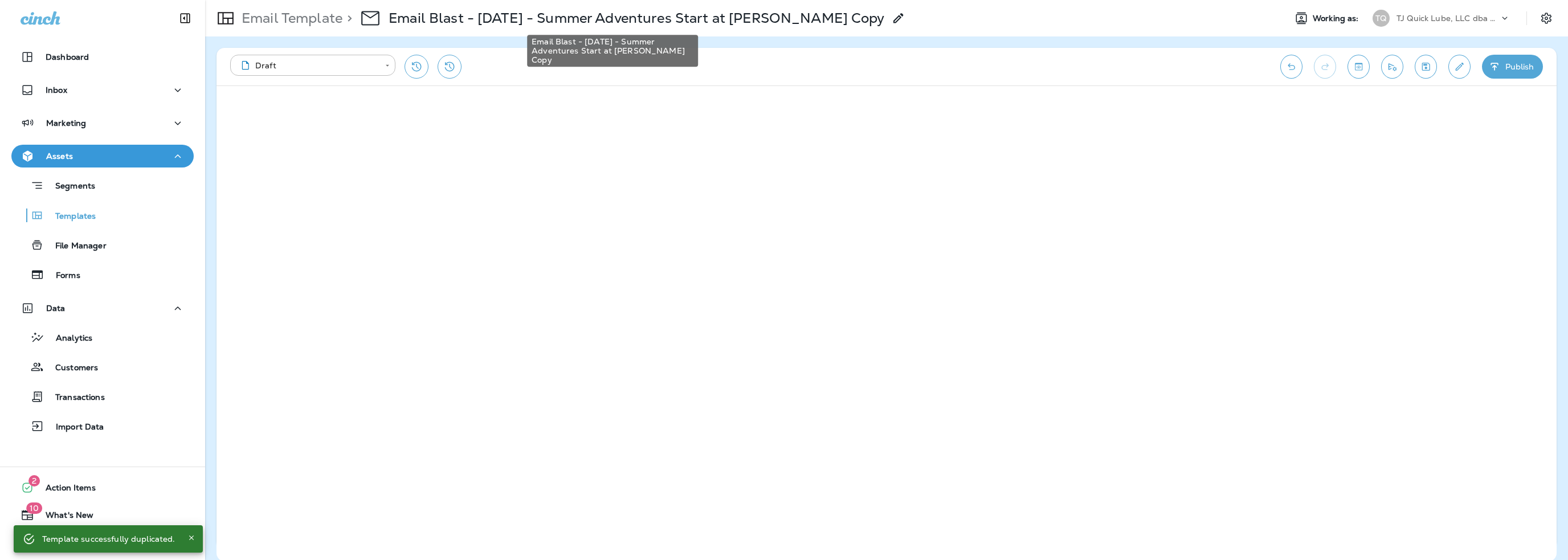
click at [663, 22] on p "Email Blast - [DATE] - Summer Adventures Start at [PERSON_NAME] Copy" at bounding box center [637, 18] width 497 height 17
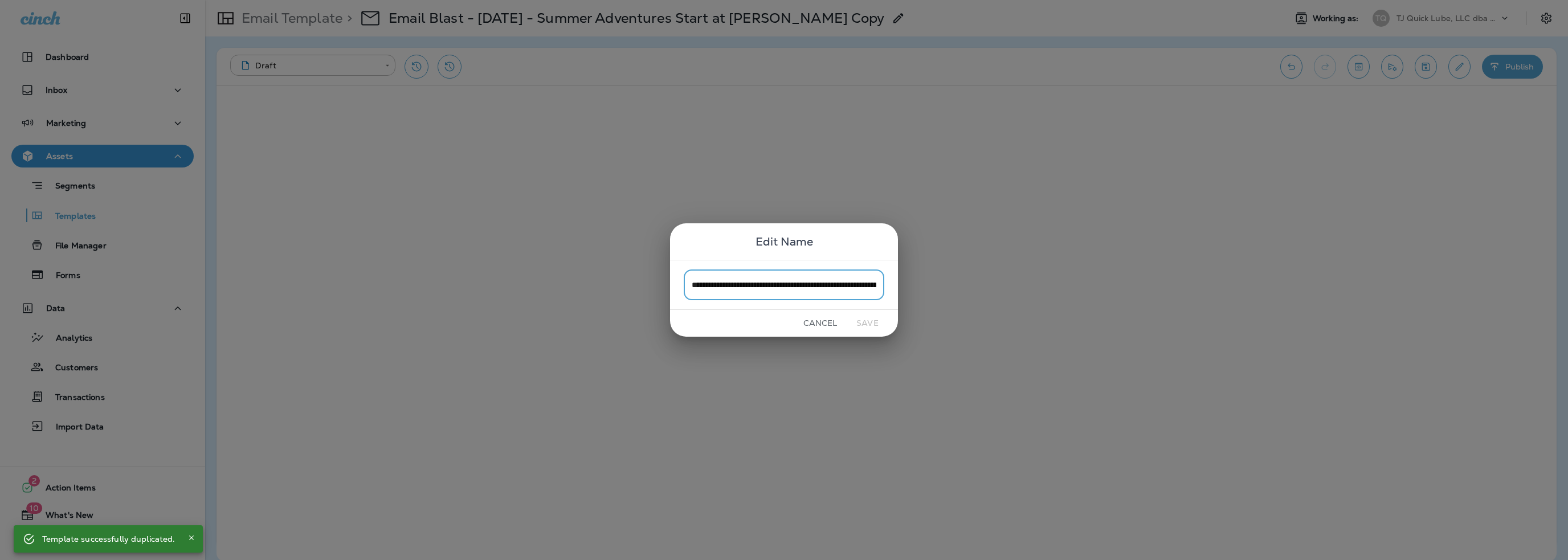
scroll to position [0, 78]
click at [723, 278] on input "**********" at bounding box center [784, 284] width 201 height 30
drag, startPoint x: 702, startPoint y: 281, endPoint x: 652, endPoint y: 284, distance: 50.1
click at [652, 284] on div "**********" at bounding box center [784, 280] width 1568 height 560
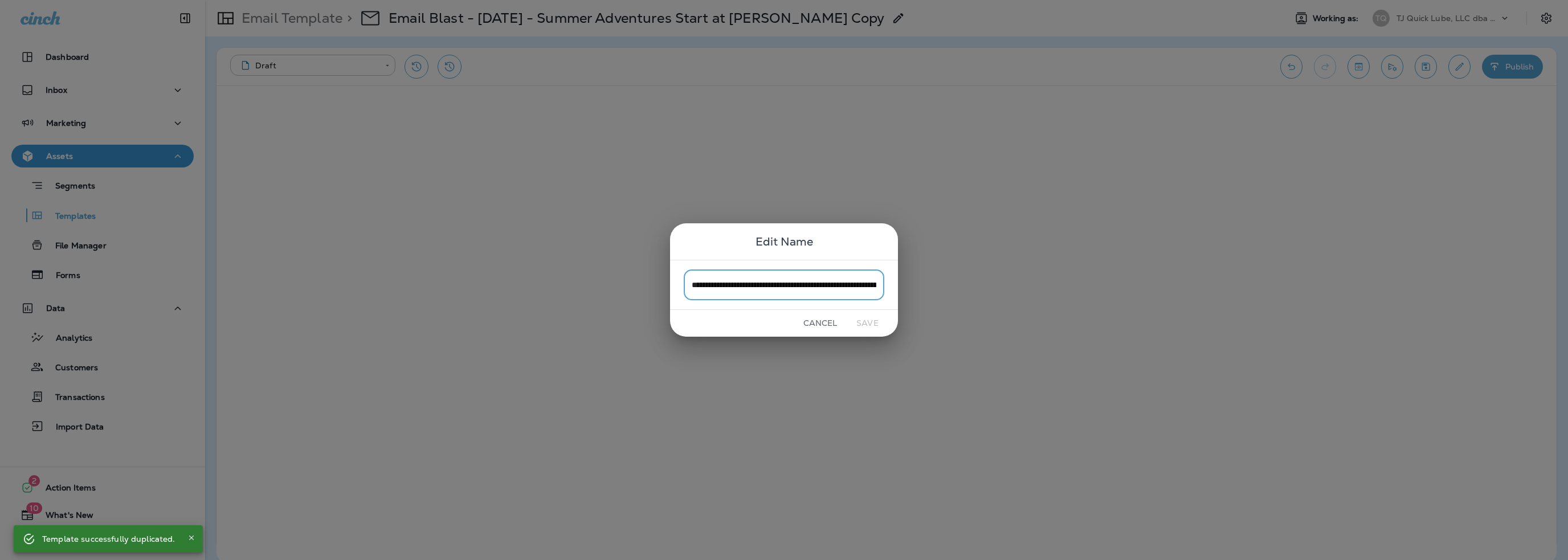
click at [739, 286] on input "**********" at bounding box center [784, 284] width 201 height 30
drag, startPoint x: 743, startPoint y: 286, endPoint x: 890, endPoint y: 296, distance: 147.3
click at [890, 296] on div "**********" at bounding box center [784, 284] width 228 height 49
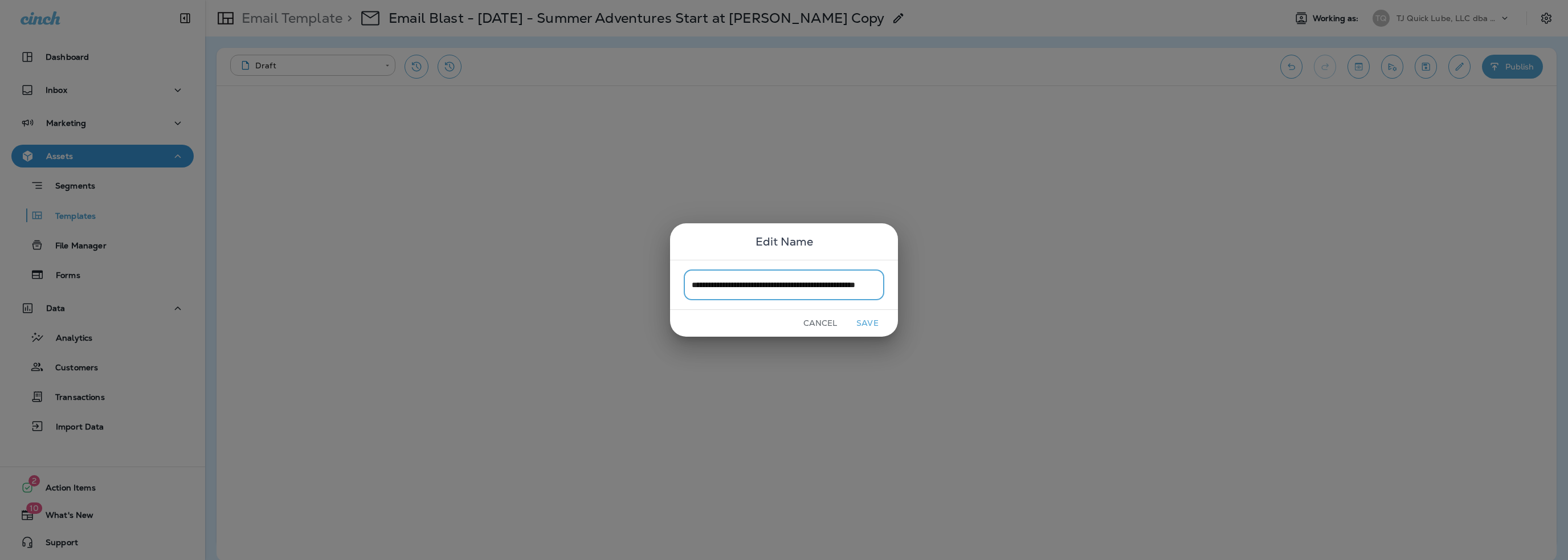
type input "**********"
click at [871, 324] on button "Save" at bounding box center [867, 323] width 43 height 18
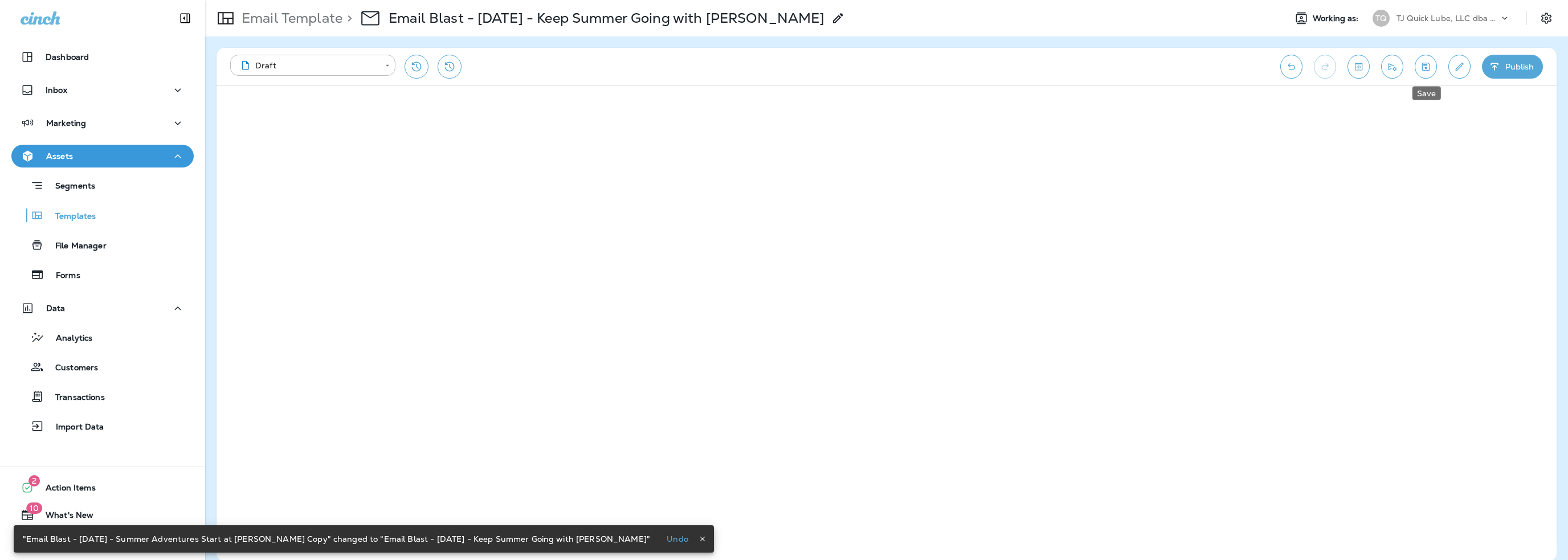
click at [1423, 70] on icon "Save" at bounding box center [1426, 66] width 12 height 11
click at [1399, 68] on button "Send test email" at bounding box center [1393, 66] width 22 height 24
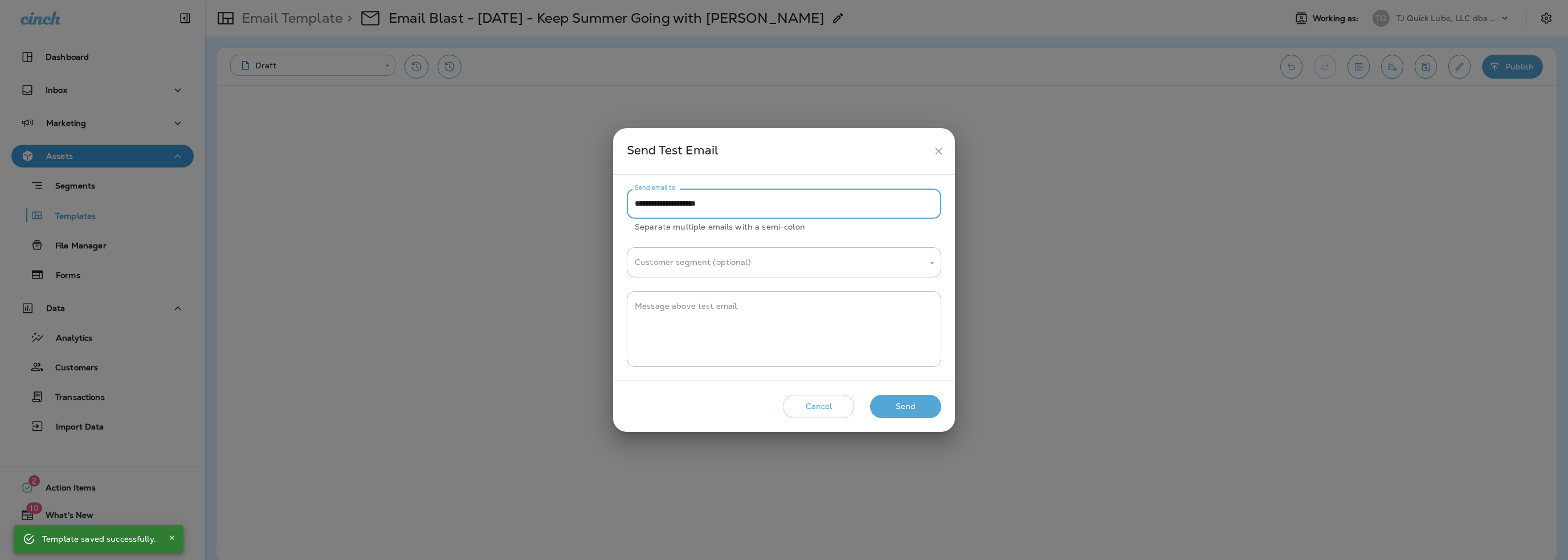
drag, startPoint x: 659, startPoint y: 201, endPoint x: 588, endPoint y: 211, distance: 71.7
click at [588, 211] on div "**********" at bounding box center [784, 280] width 1568 height 560
type input "**********"
click at [674, 307] on textarea "Message above test email" at bounding box center [784, 329] width 298 height 57
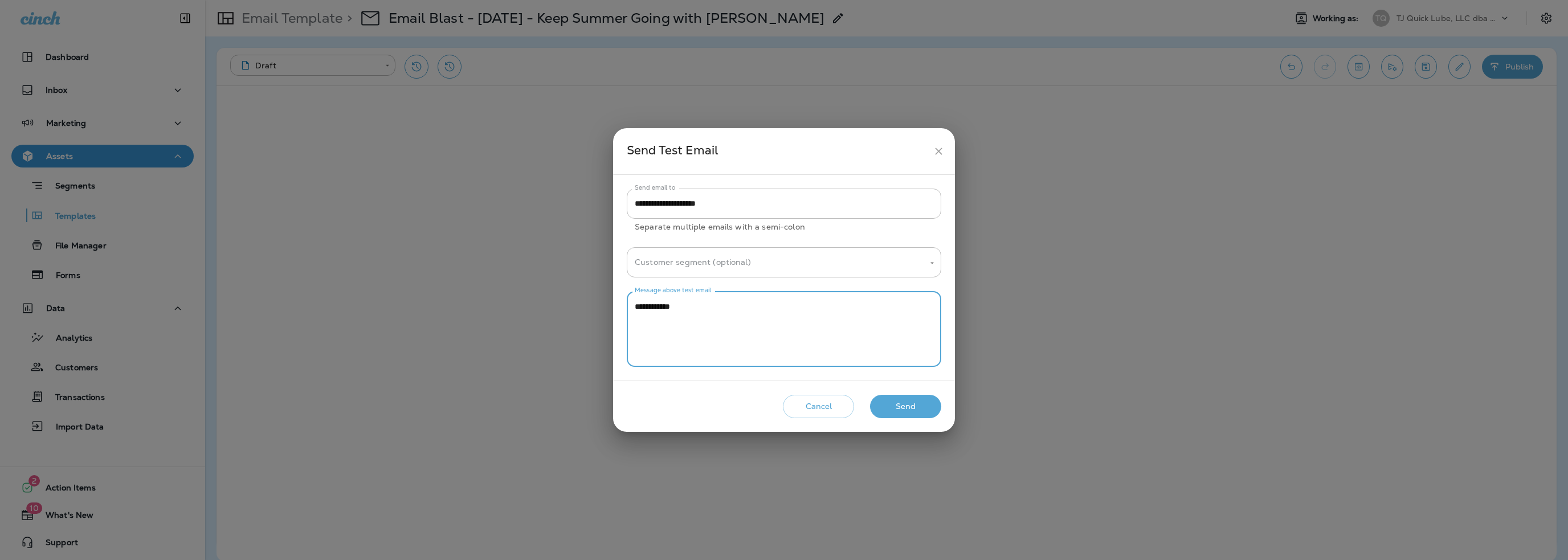
type textarea "**********"
click at [894, 405] on button "Send" at bounding box center [906, 406] width 71 height 23
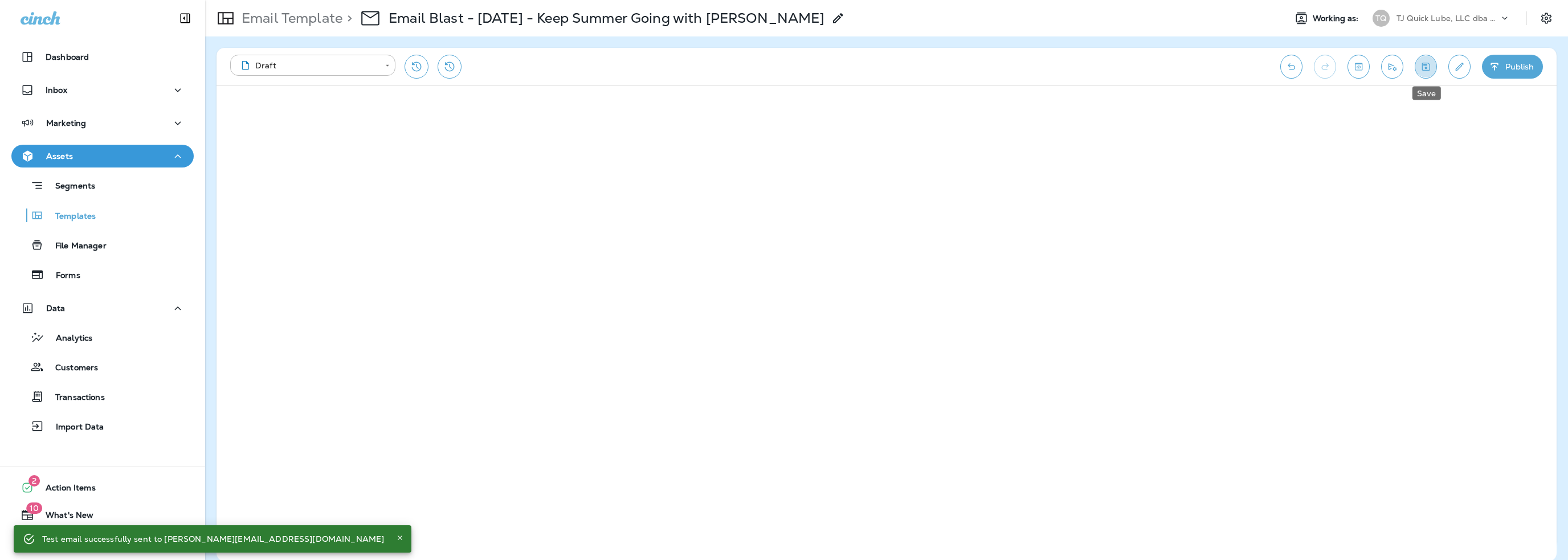
click at [1422, 68] on icon "Save" at bounding box center [1426, 66] width 8 height 8
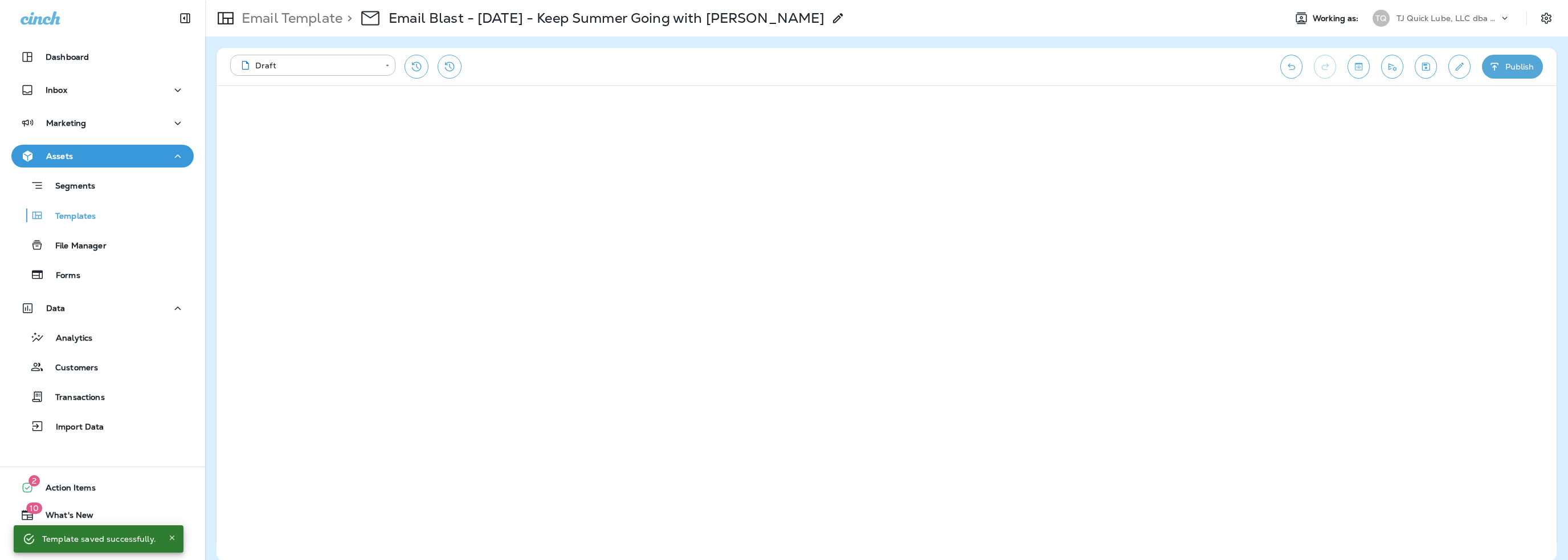
click at [1429, 64] on icon "Save" at bounding box center [1426, 66] width 12 height 11
click at [1426, 19] on p "TJ Quick Lube, LLC dba Jiffy Lube" at bounding box center [1448, 18] width 103 height 9
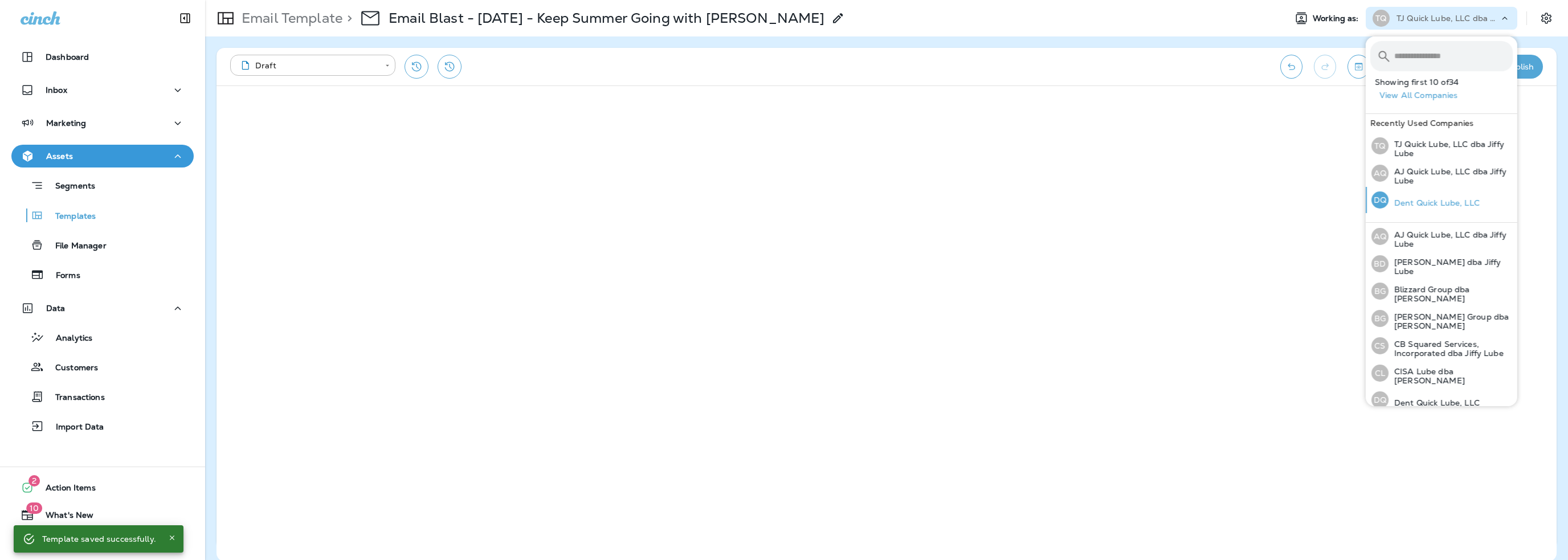
click at [1438, 206] on p "Dent Quick Lube, LLC" at bounding box center [1434, 203] width 91 height 9
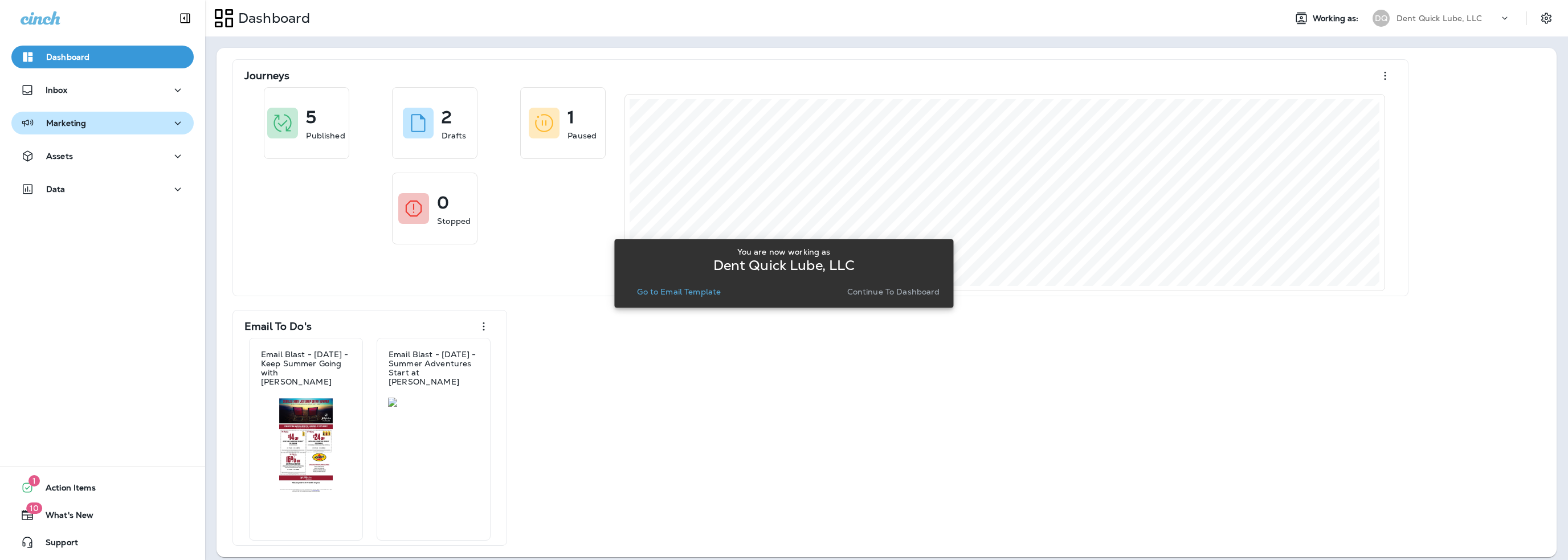
click at [61, 128] on div "Marketing" at bounding box center [53, 124] width 66 height 14
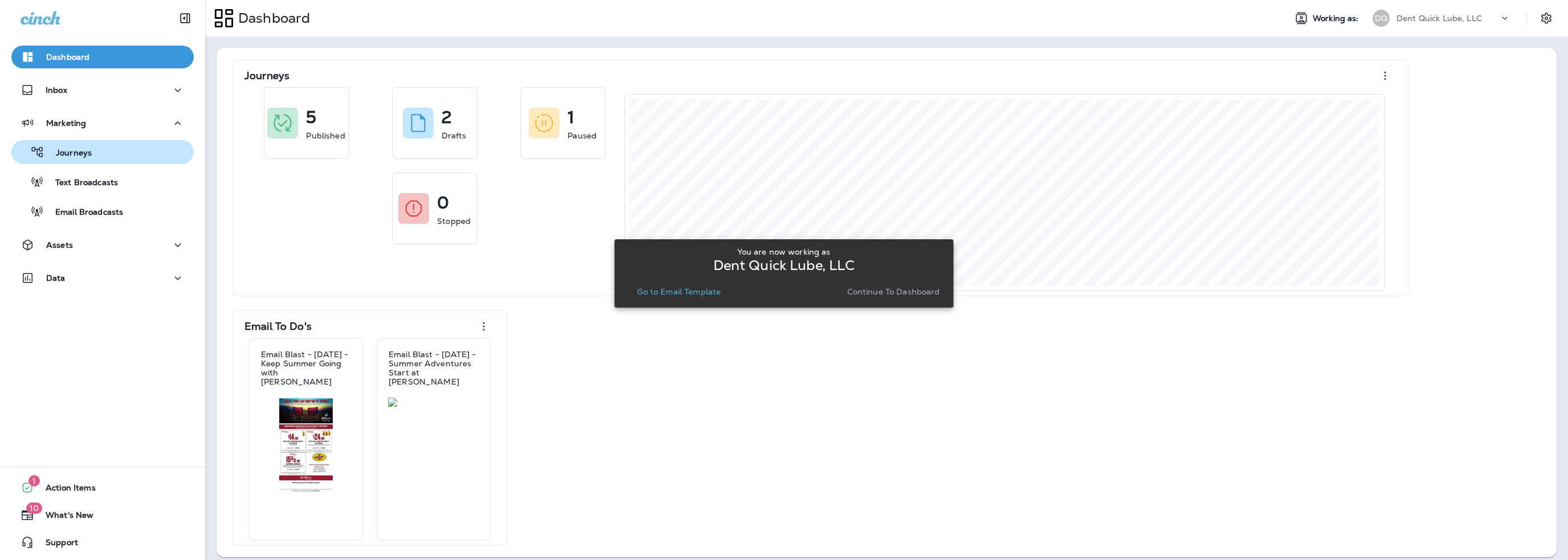
click at [74, 152] on p "Journeys" at bounding box center [68, 153] width 47 height 11
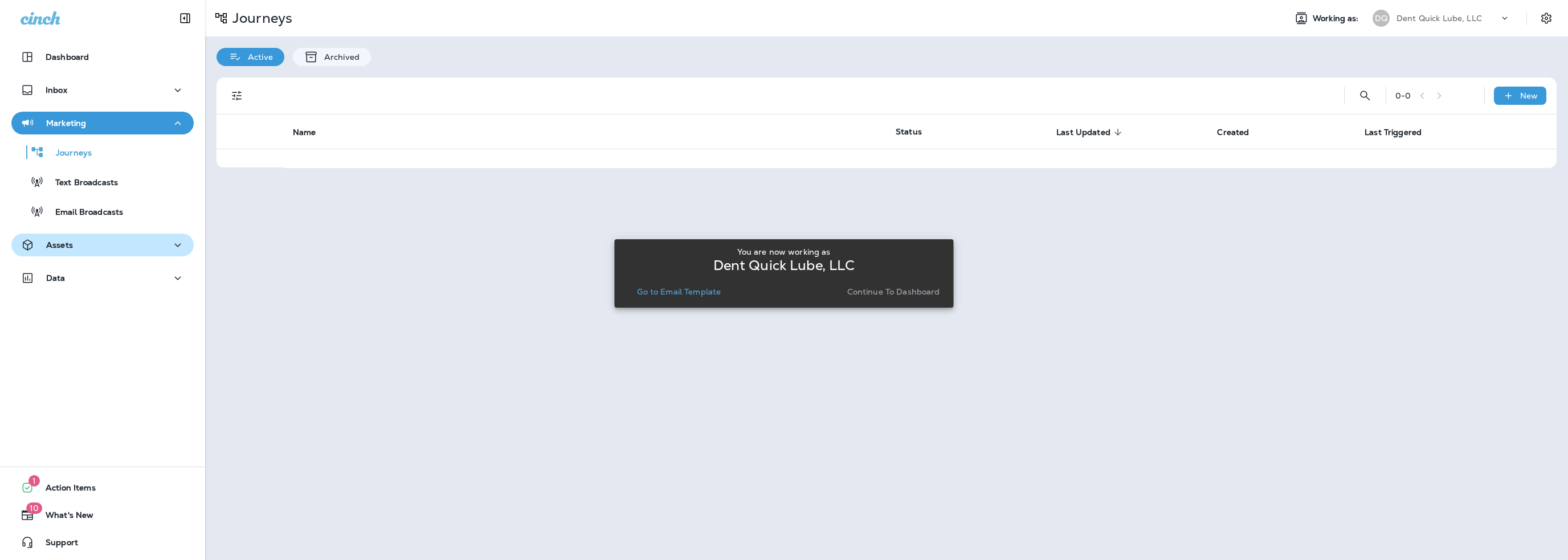
click at [70, 243] on p "Assets" at bounding box center [59, 245] width 27 height 9
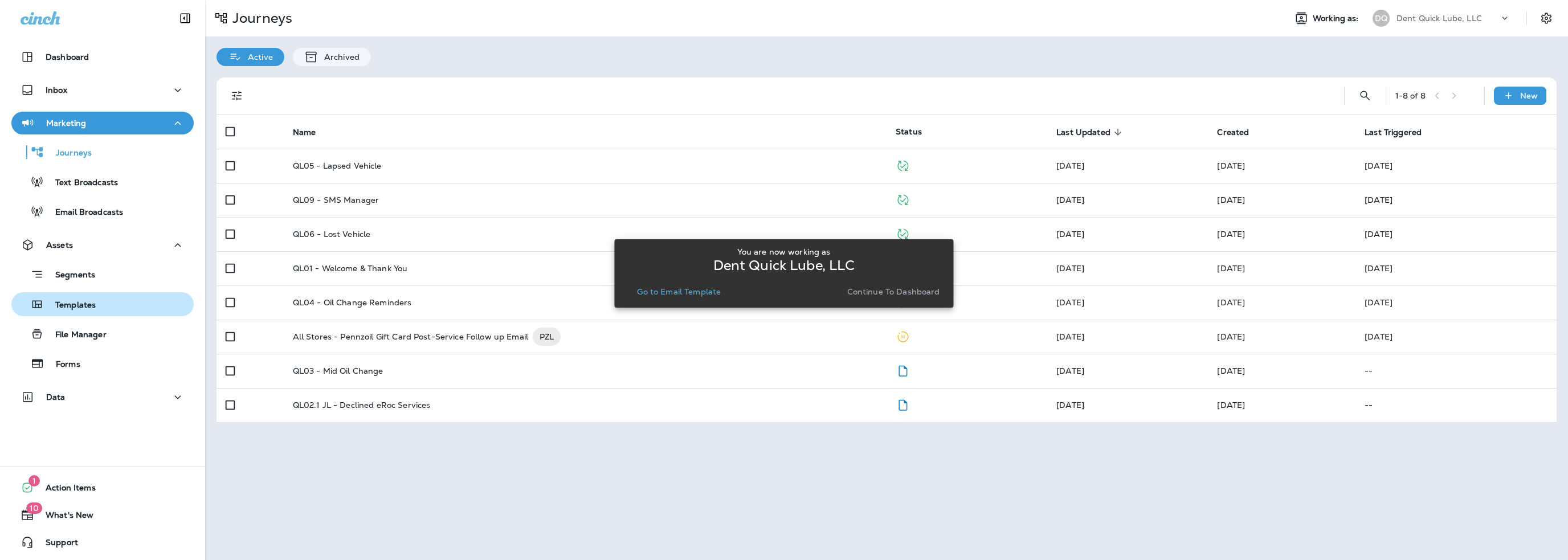
click at [82, 307] on p "Templates" at bounding box center [70, 305] width 52 height 11
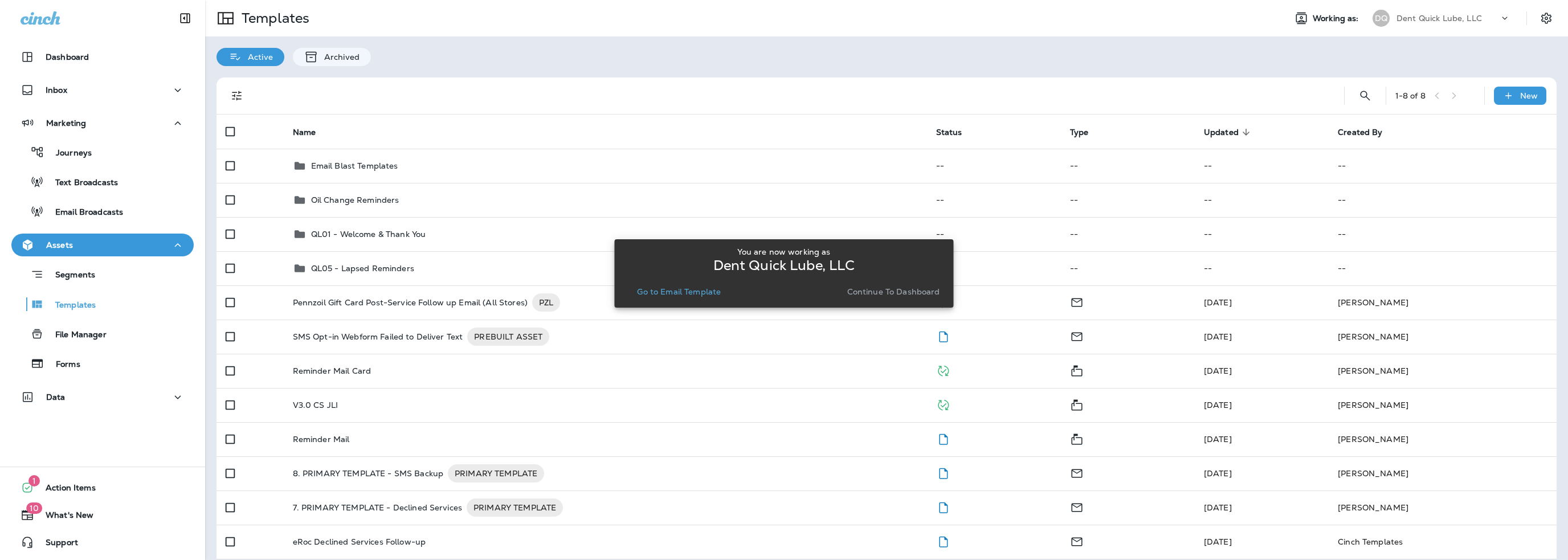
click at [684, 293] on p "Go to Email Template" at bounding box center [678, 292] width 84 height 9
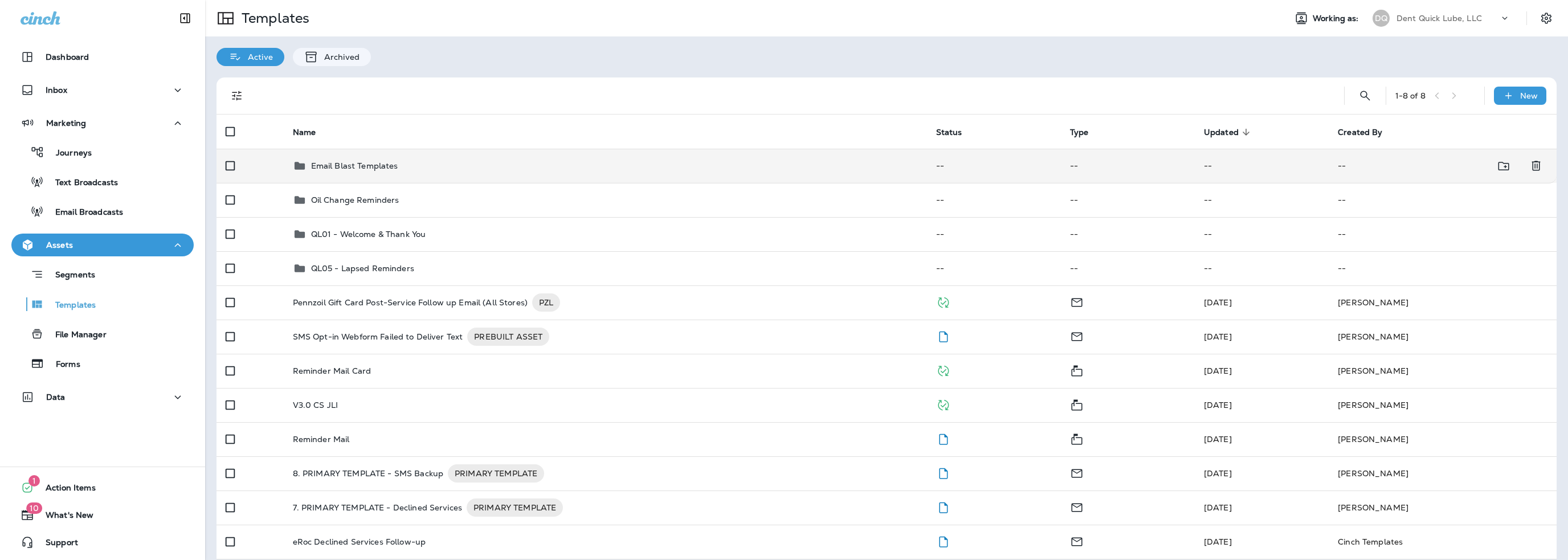
click at [376, 163] on p "Email Blast Templates" at bounding box center [354, 166] width 87 height 9
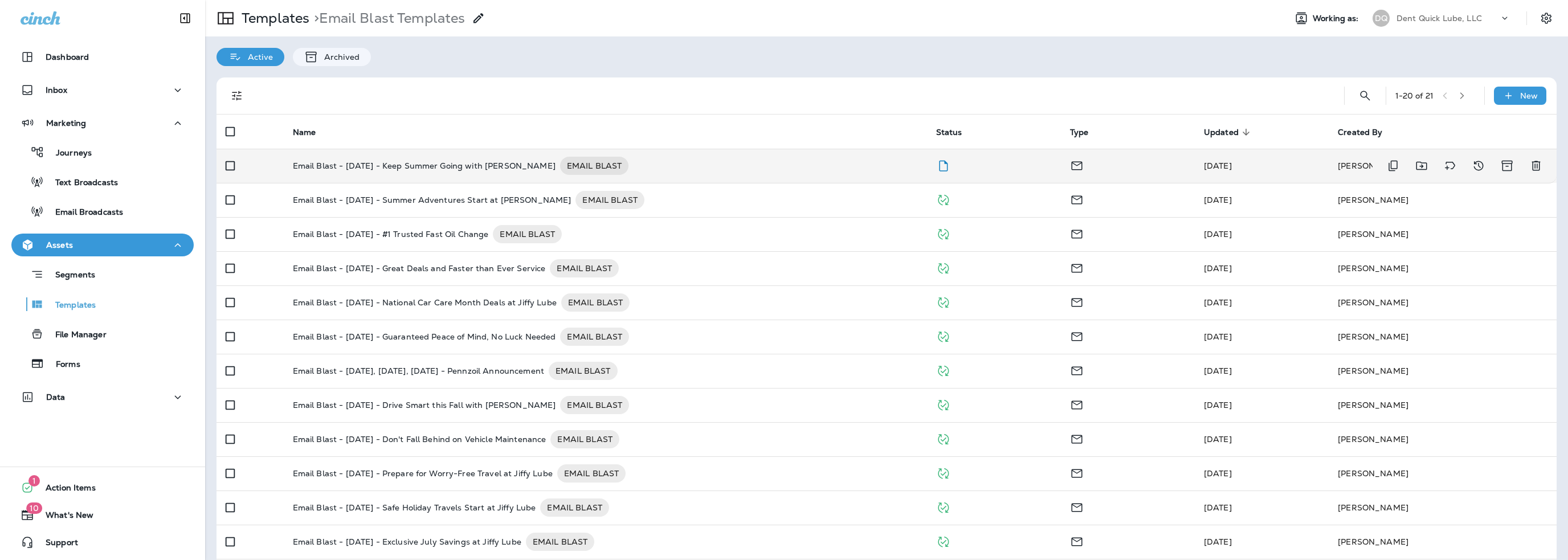
click at [421, 163] on p "Email Blast - [DATE] - Keep Summer Going with [PERSON_NAME]" at bounding box center [424, 166] width 263 height 18
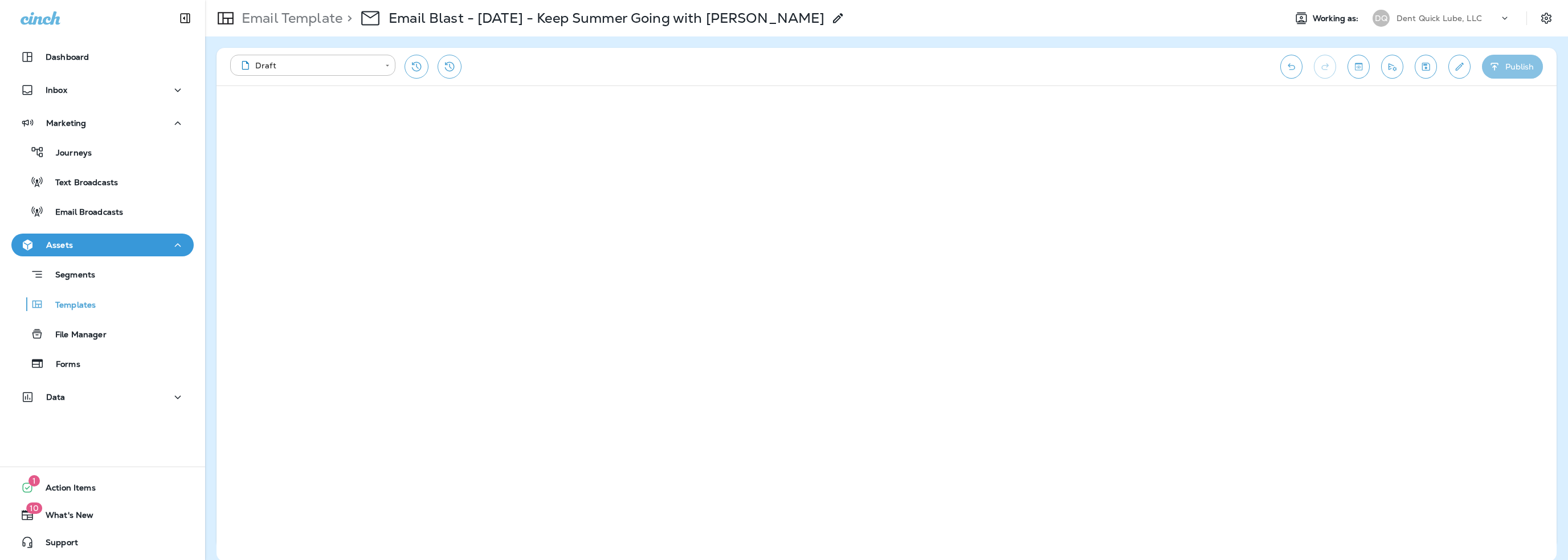
click at [1504, 72] on button "Publish" at bounding box center [1513, 66] width 61 height 24
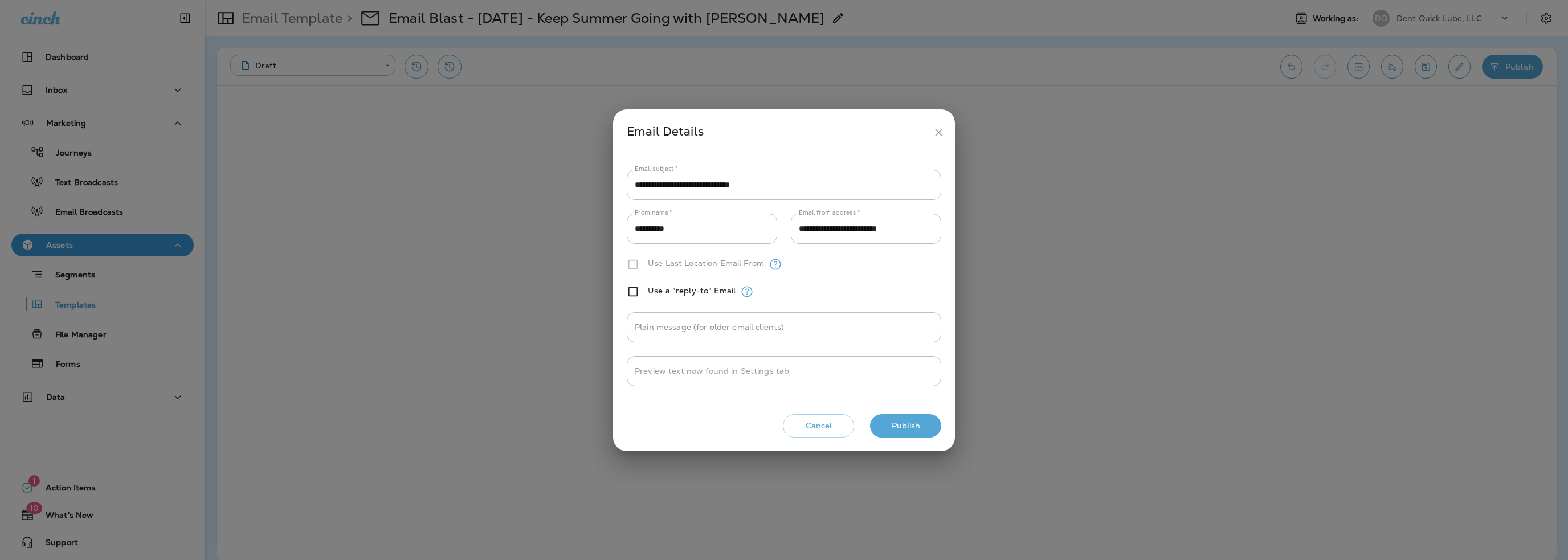
click at [914, 426] on button "Publish" at bounding box center [906, 425] width 71 height 23
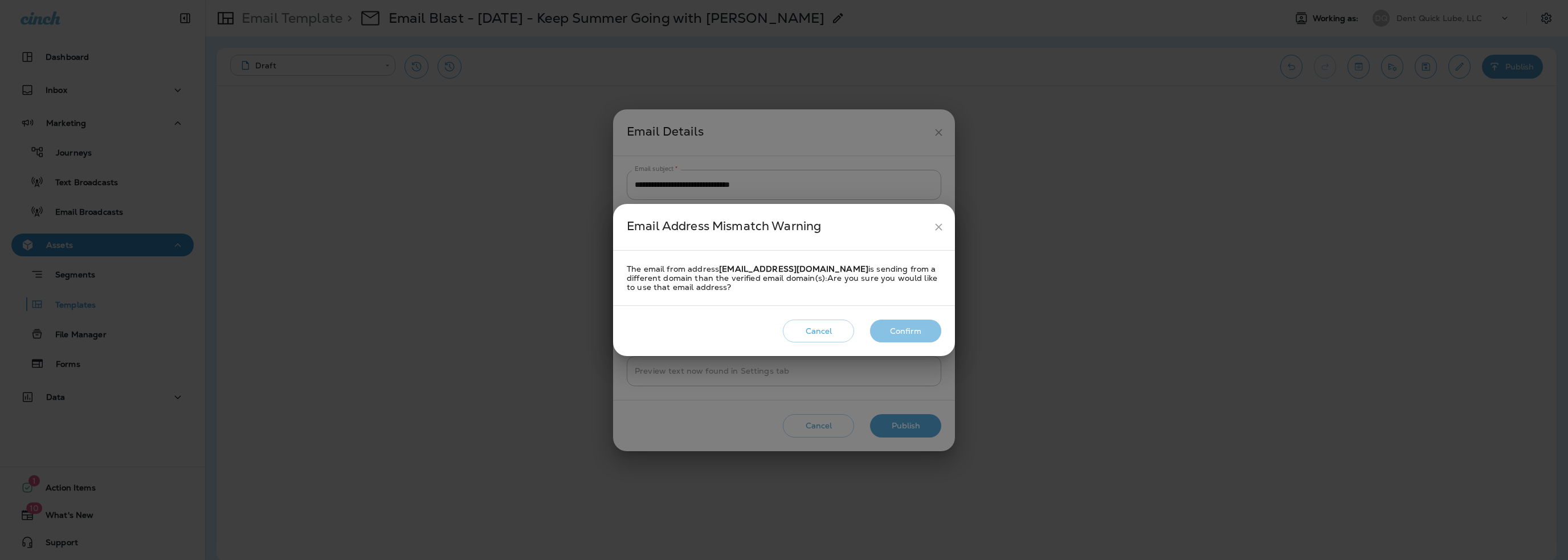
click at [896, 330] on button "Confirm" at bounding box center [906, 330] width 71 height 23
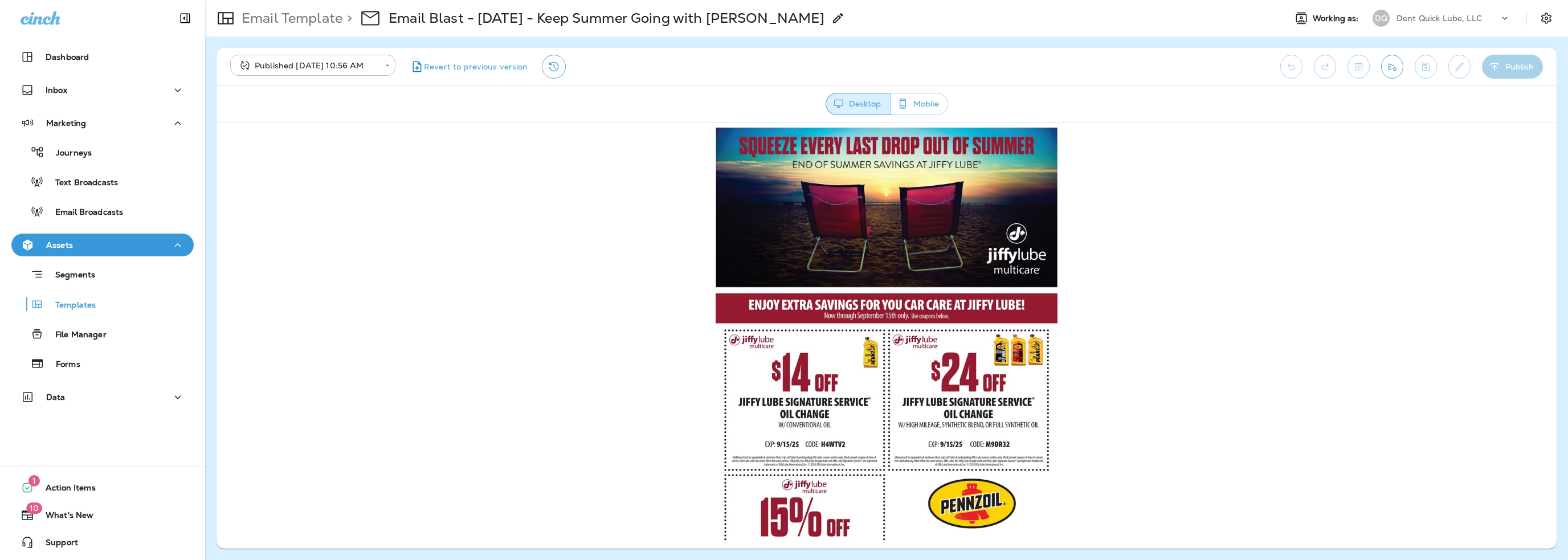
click at [1424, 18] on p "Dent Quick Lube, LLC" at bounding box center [1440, 18] width 86 height 9
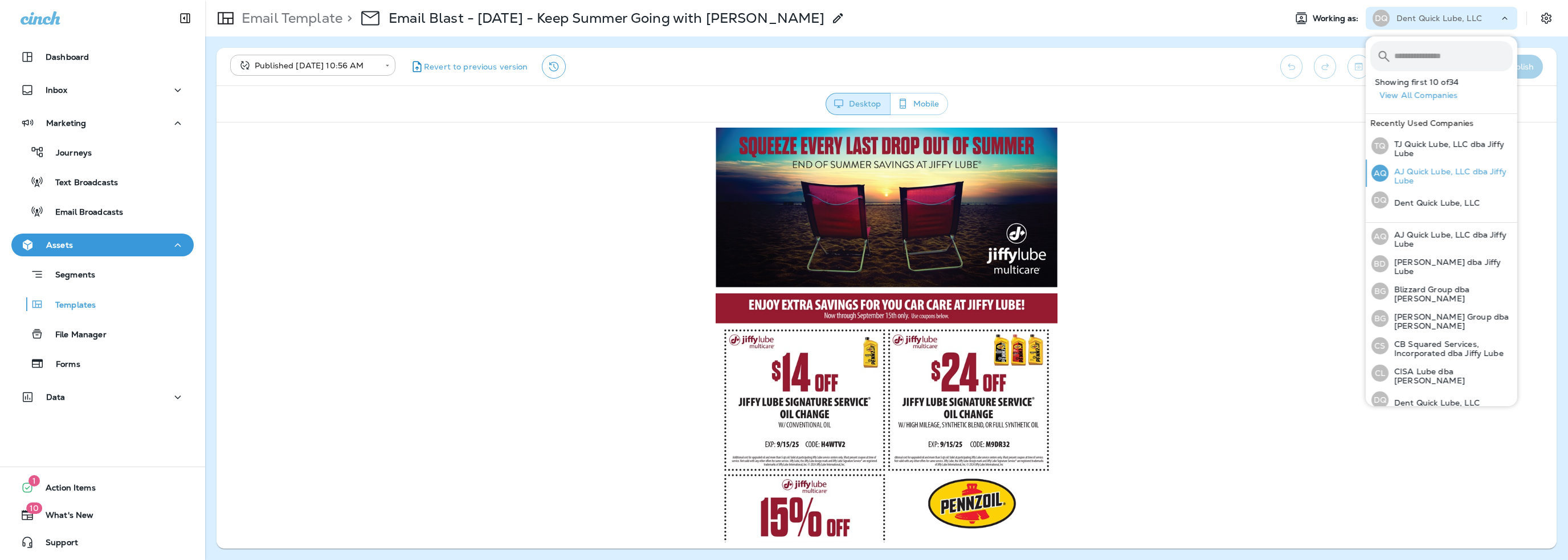
click at [1419, 174] on p "AJ Quick Lube, LLC dba Jiffy Lube" at bounding box center [1451, 176] width 124 height 18
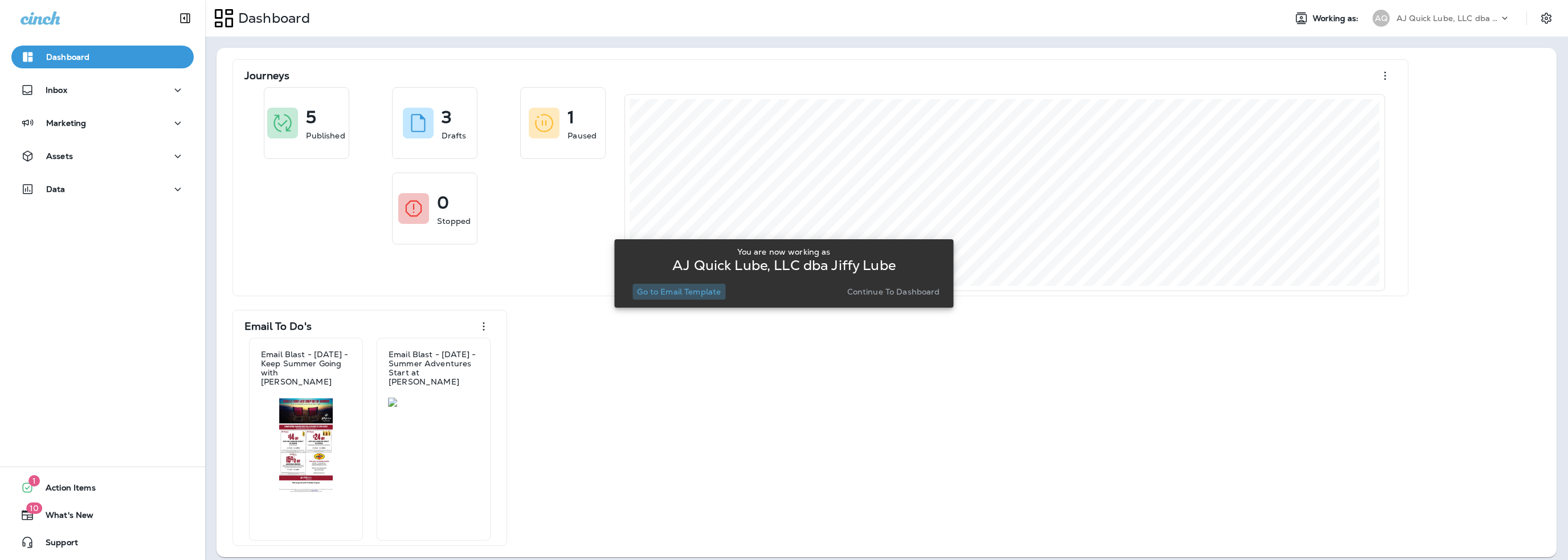
click at [697, 293] on p "Go to Email Template" at bounding box center [678, 292] width 84 height 9
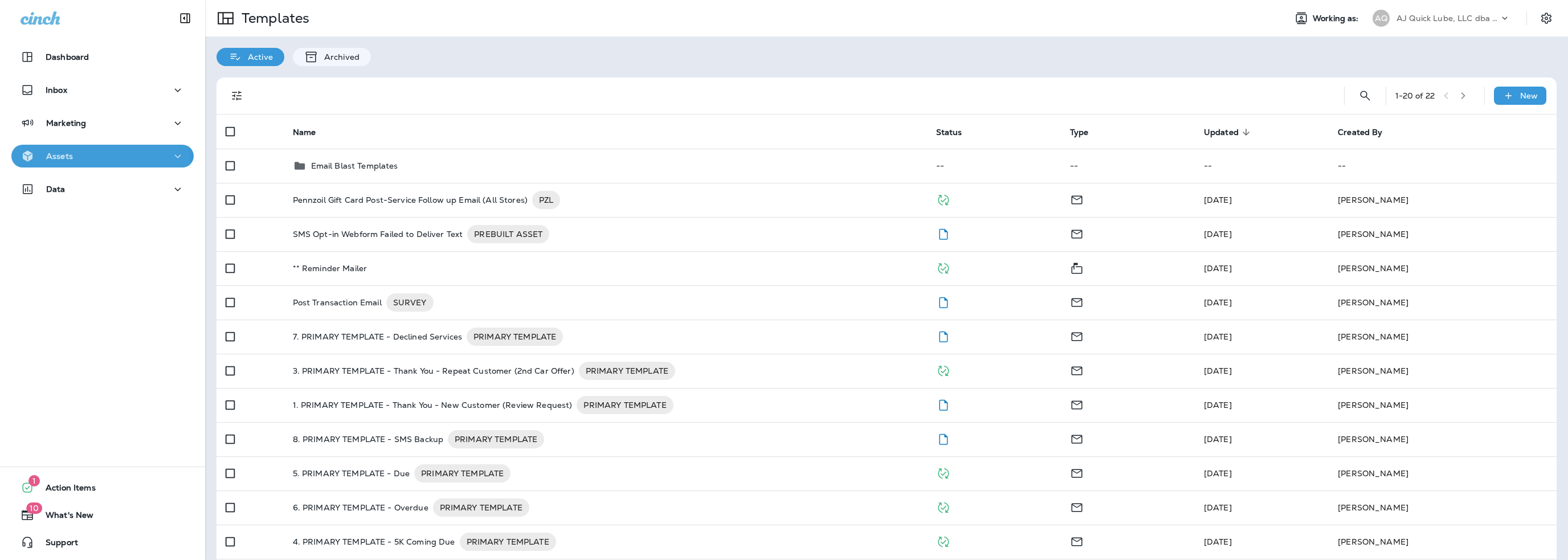
click at [70, 166] on button "Assets" at bounding box center [102, 156] width 182 height 23
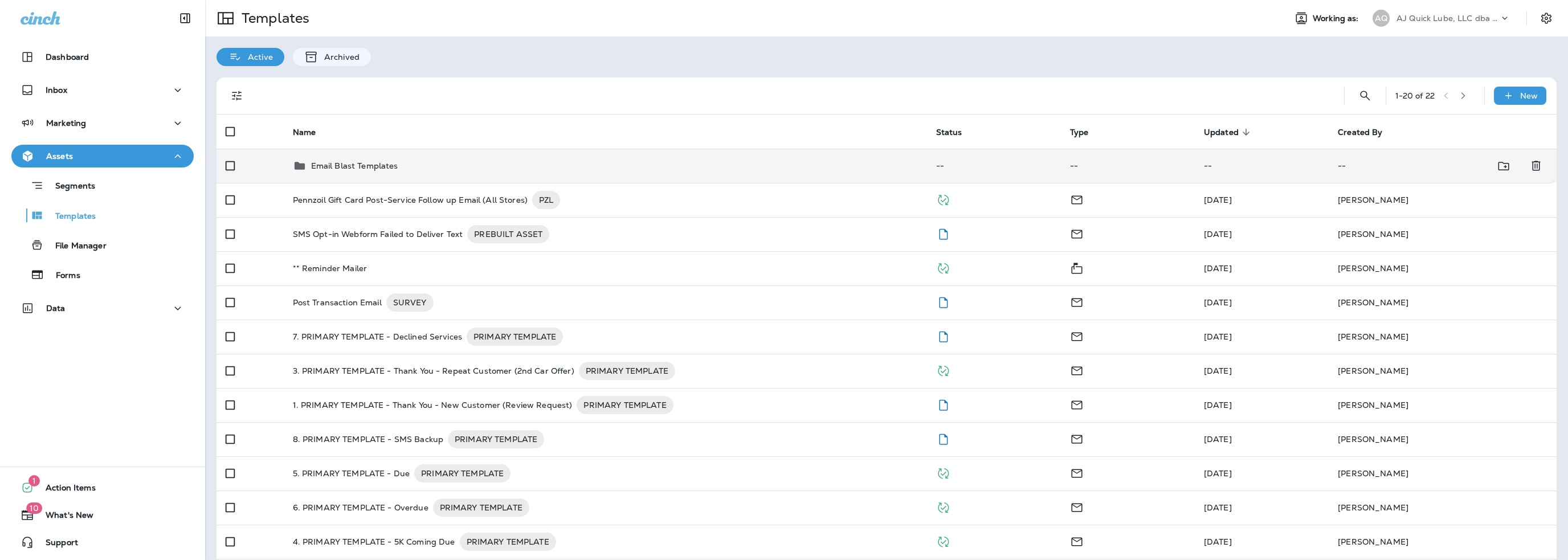
click at [340, 164] on p "Email Blast Templates" at bounding box center [354, 166] width 87 height 9
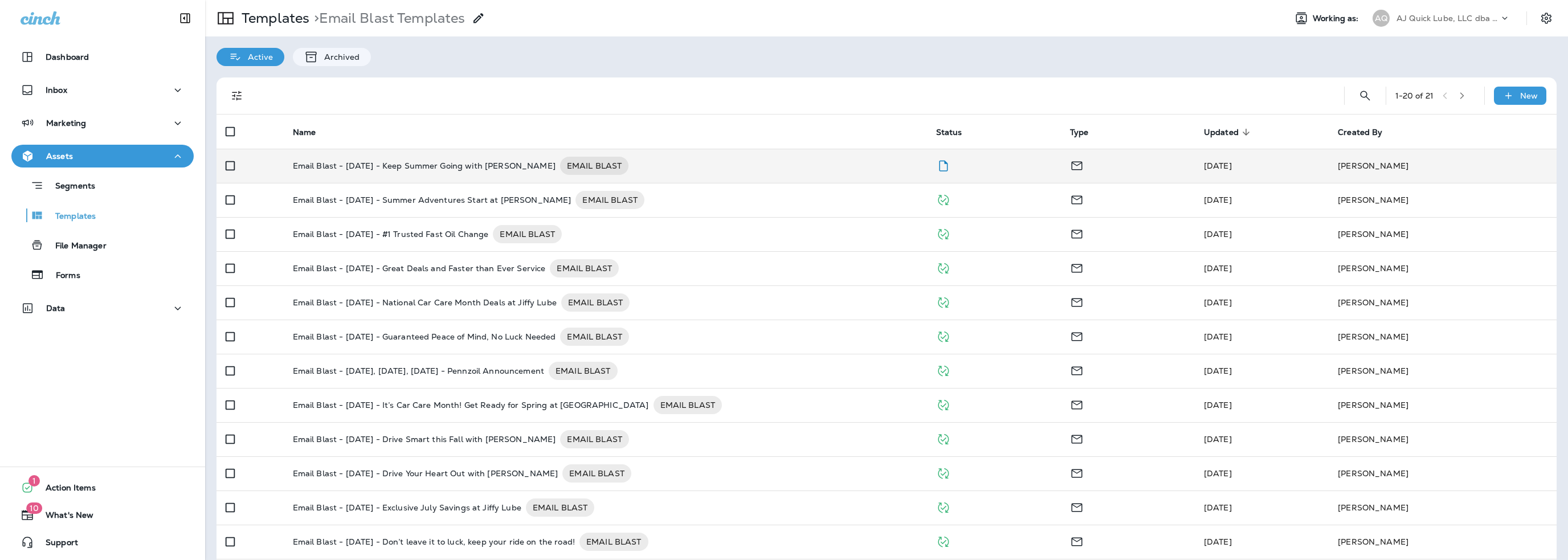
click at [367, 166] on p "Email Blast - [DATE] - Keep Summer Going with [PERSON_NAME]" at bounding box center [424, 166] width 263 height 18
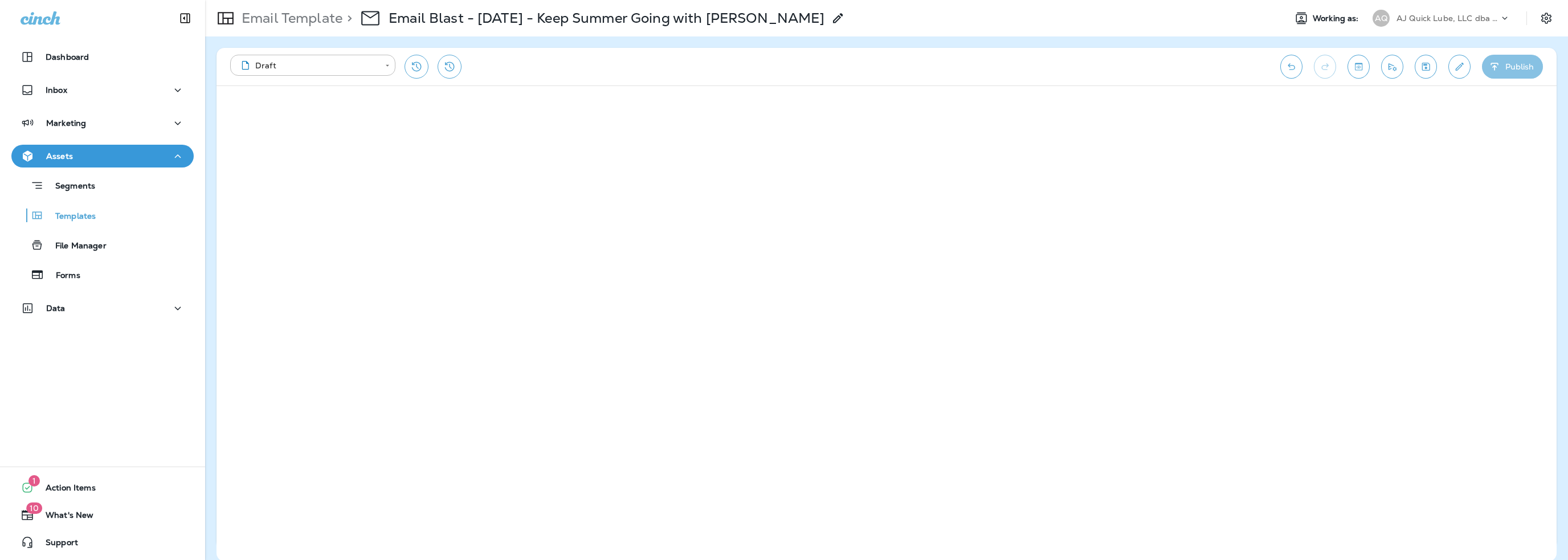
click at [1507, 66] on button "Publish" at bounding box center [1513, 66] width 61 height 24
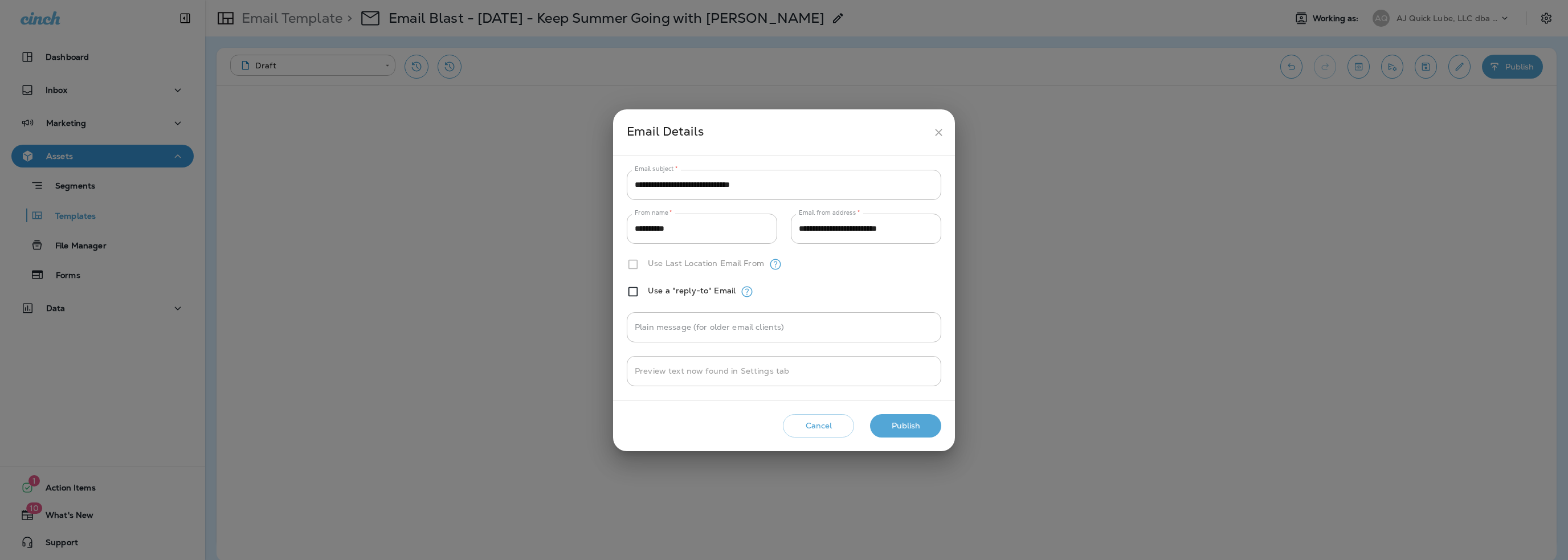
click at [924, 425] on button "Publish" at bounding box center [906, 425] width 71 height 23
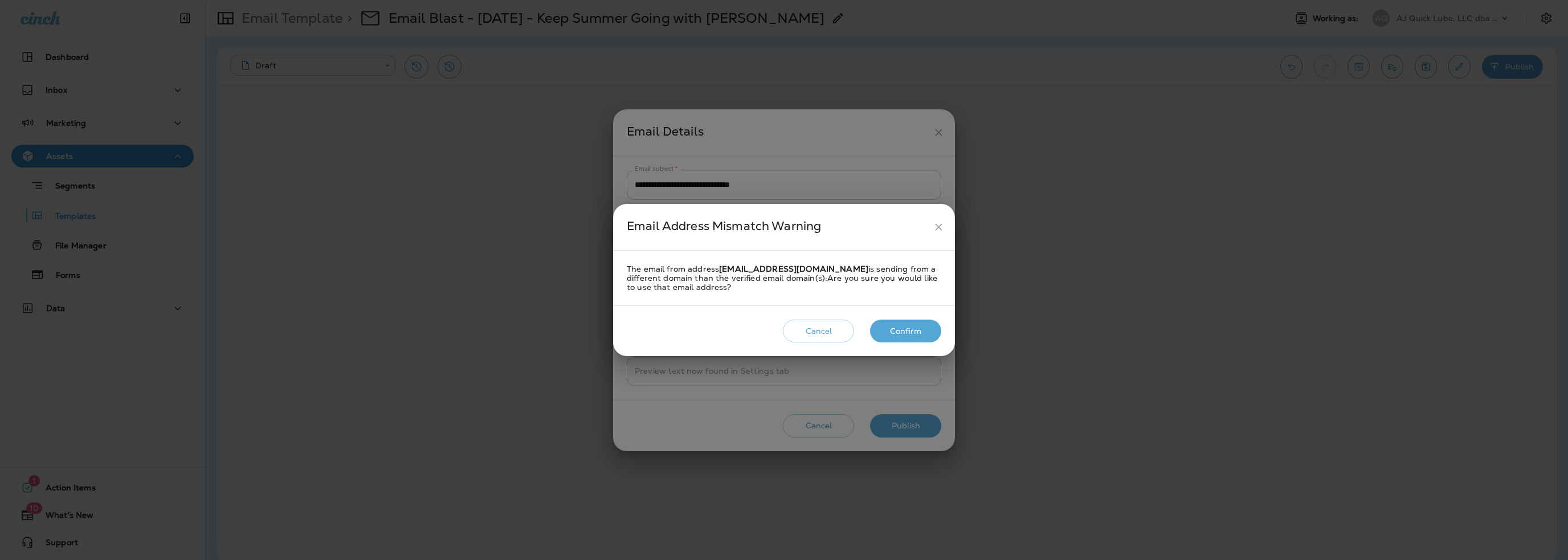
click at [907, 332] on button "Confirm" at bounding box center [906, 330] width 71 height 23
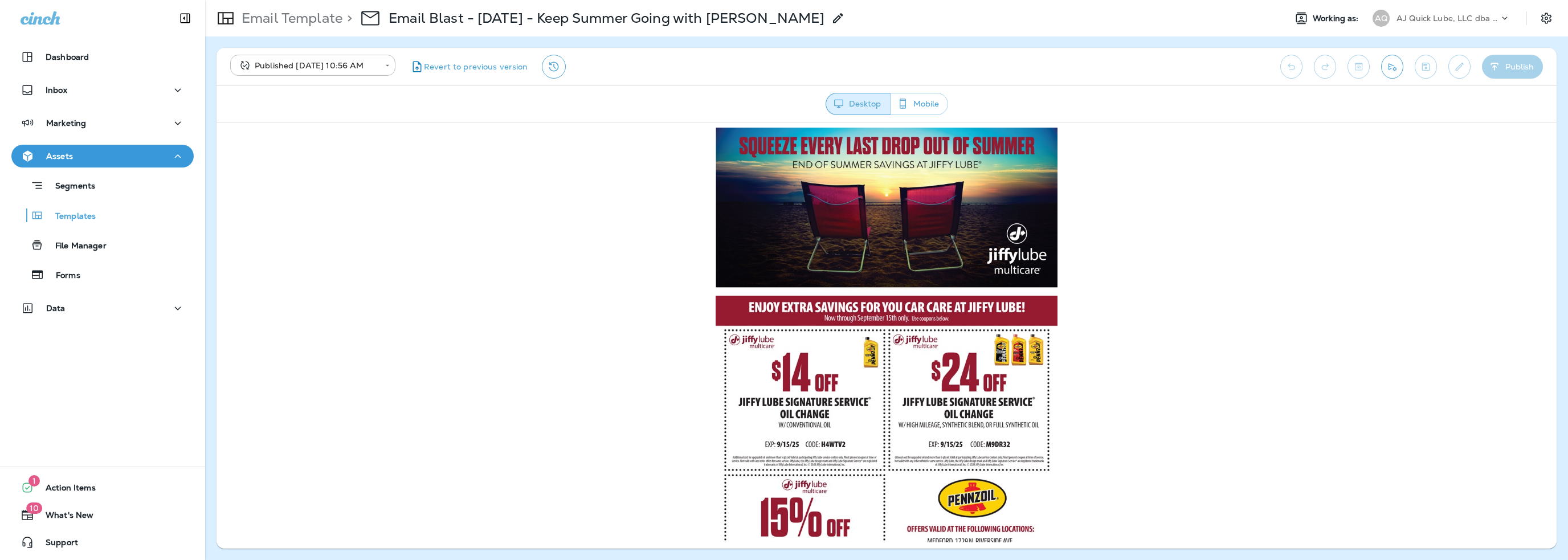
click at [1407, 17] on p "AJ Quick Lube, LLC dba Jiffy Lube" at bounding box center [1448, 18] width 103 height 9
type input "**"
click at [1411, 94] on p "TJ Quick Lube, LLC dba Jiffy Lube" at bounding box center [1451, 95] width 124 height 18
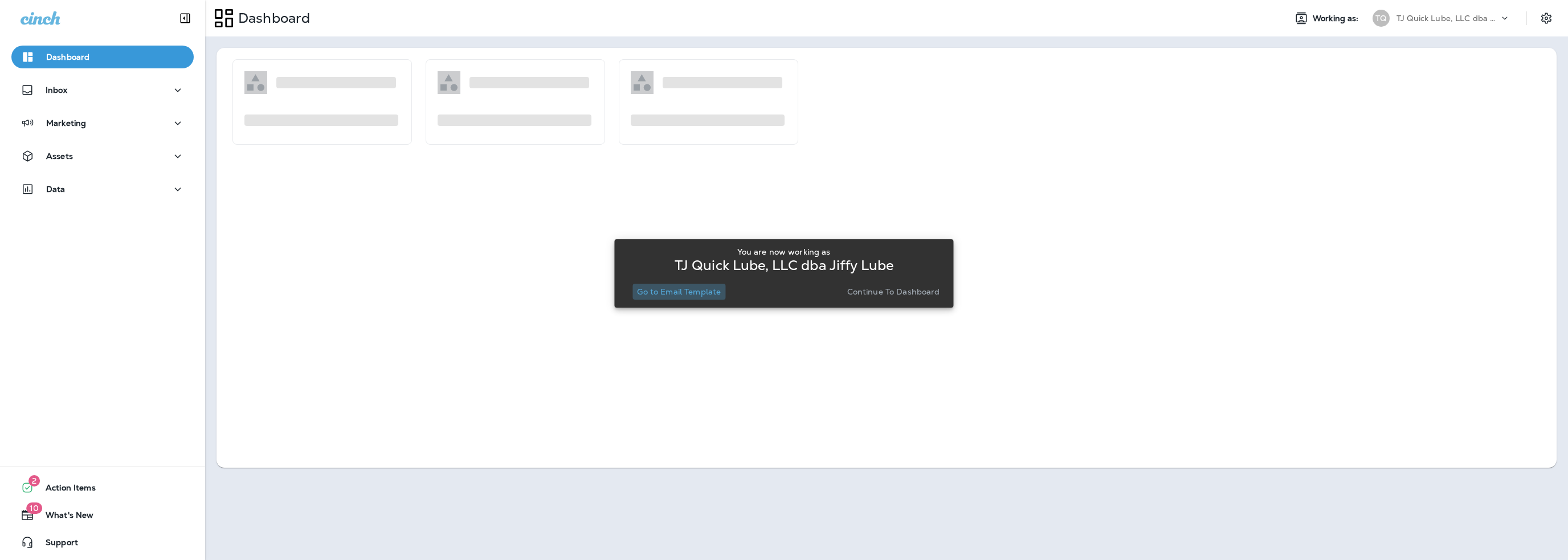
click at [686, 289] on p "Go to Email Template" at bounding box center [678, 292] width 84 height 9
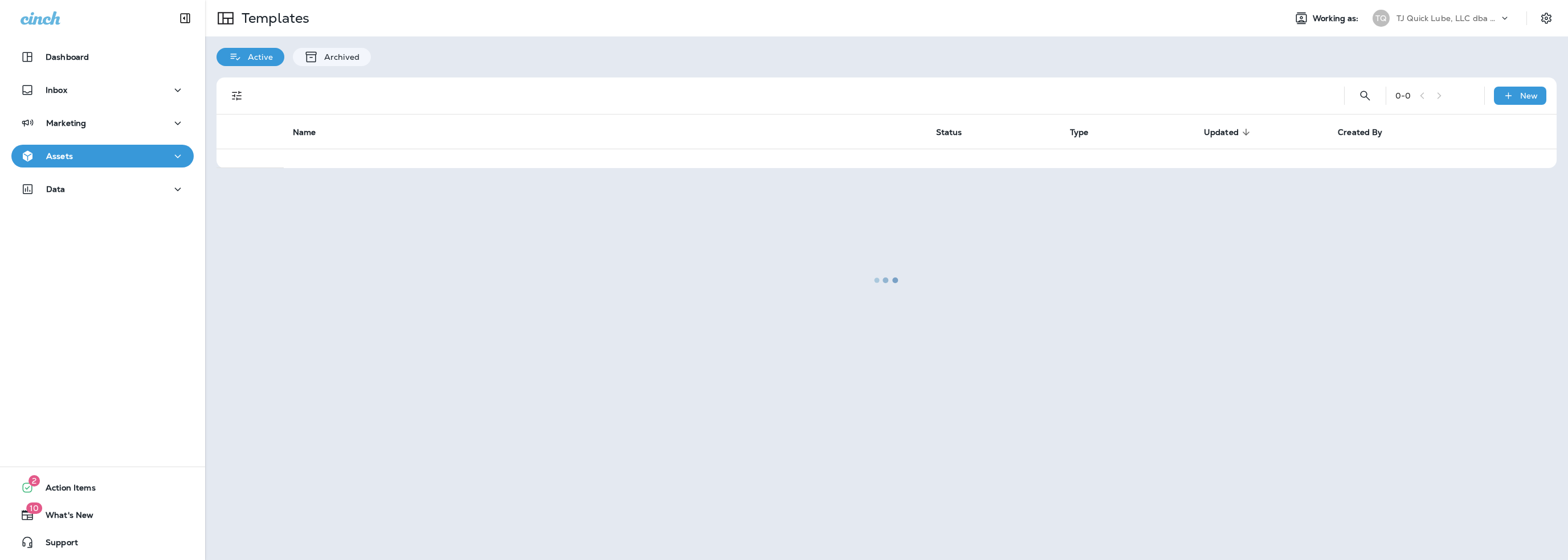
click at [72, 157] on div "Assets" at bounding box center [102, 157] width 164 height 14
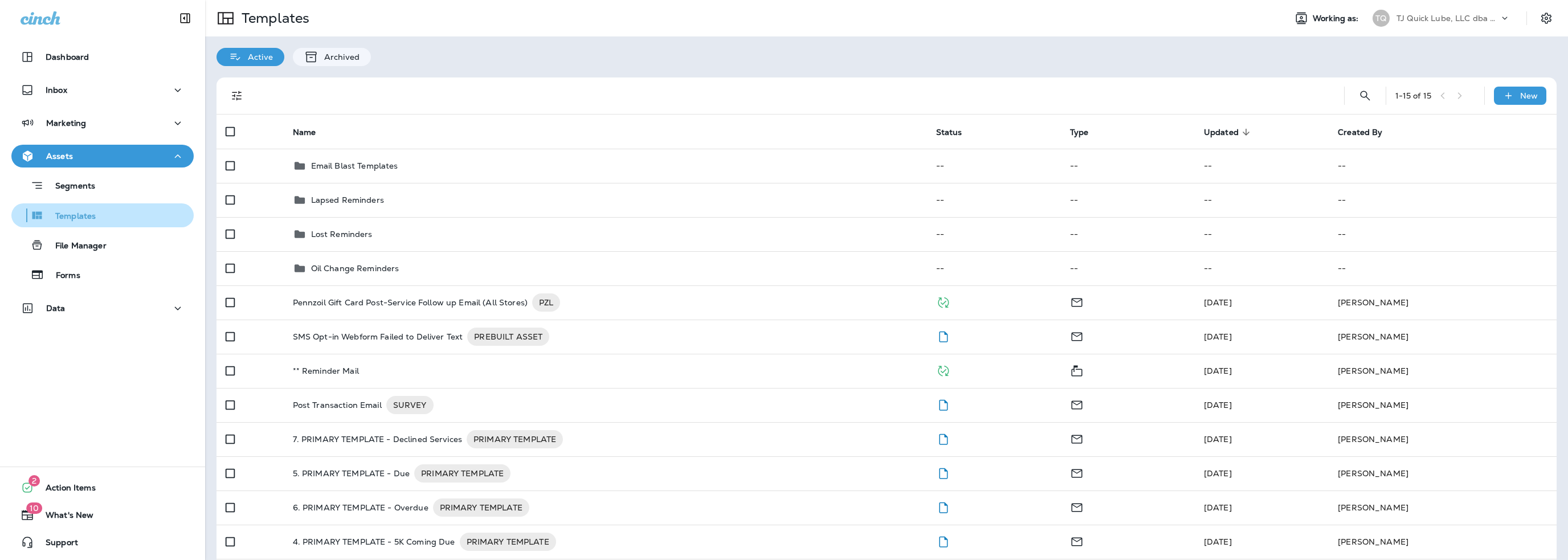
click at [84, 213] on p "Templates" at bounding box center [70, 216] width 52 height 11
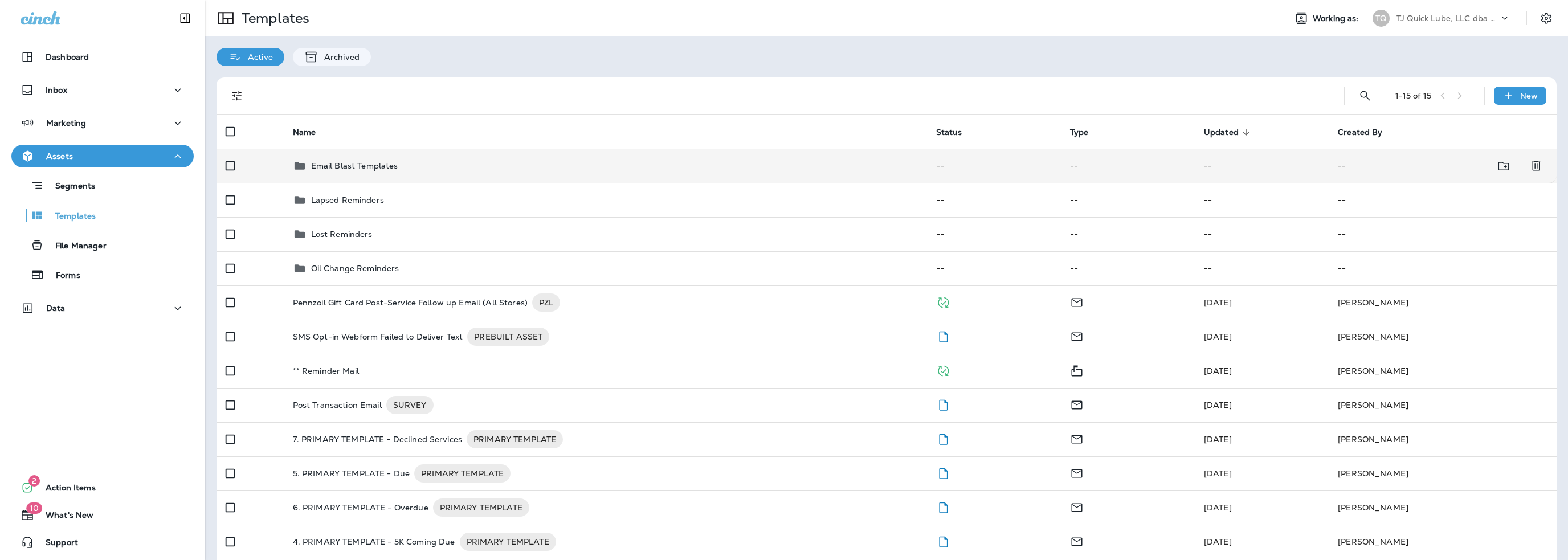
click at [356, 163] on p "Email Blast Templates" at bounding box center [354, 166] width 87 height 9
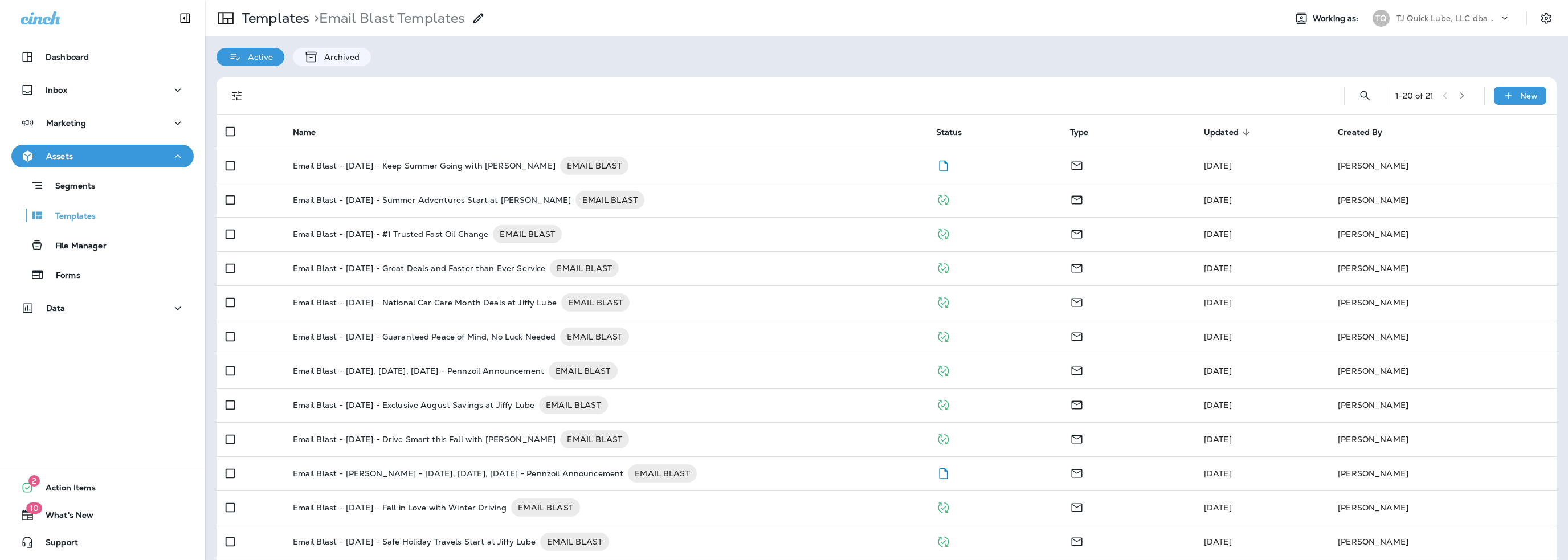
click at [356, 163] on p "Email Blast - [DATE] - Keep Summer Going with [PERSON_NAME]" at bounding box center [424, 166] width 263 height 18
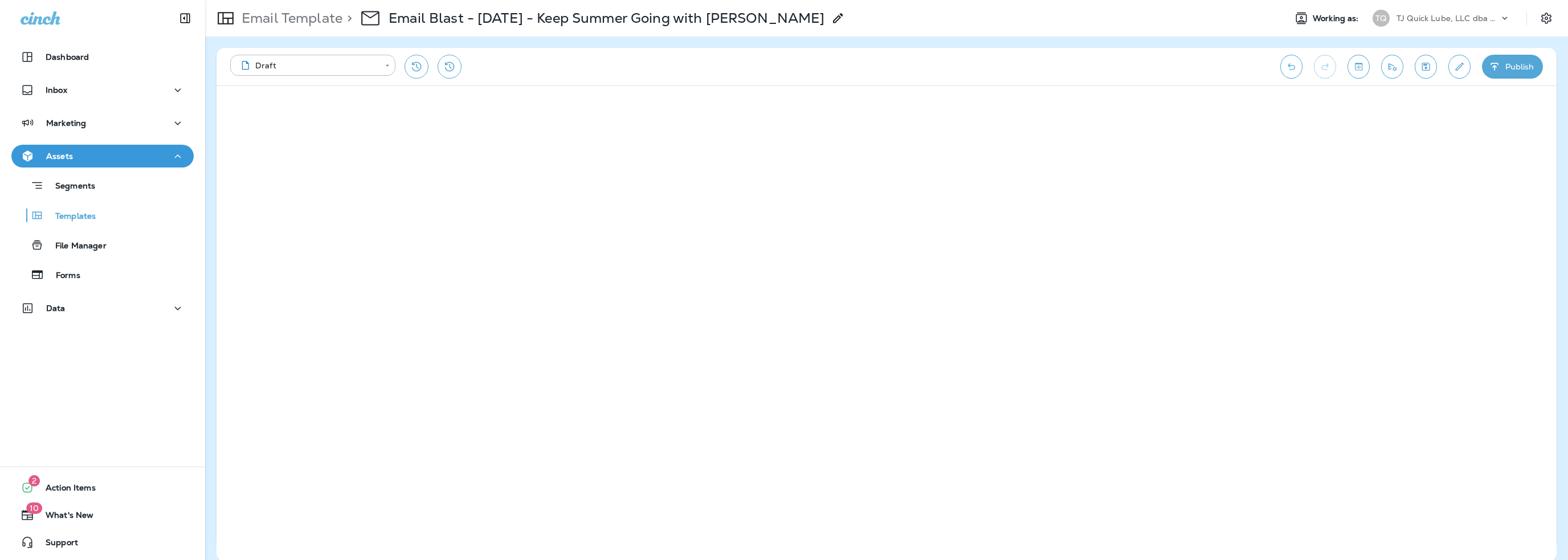
click at [1513, 64] on button "Publish" at bounding box center [1513, 66] width 61 height 24
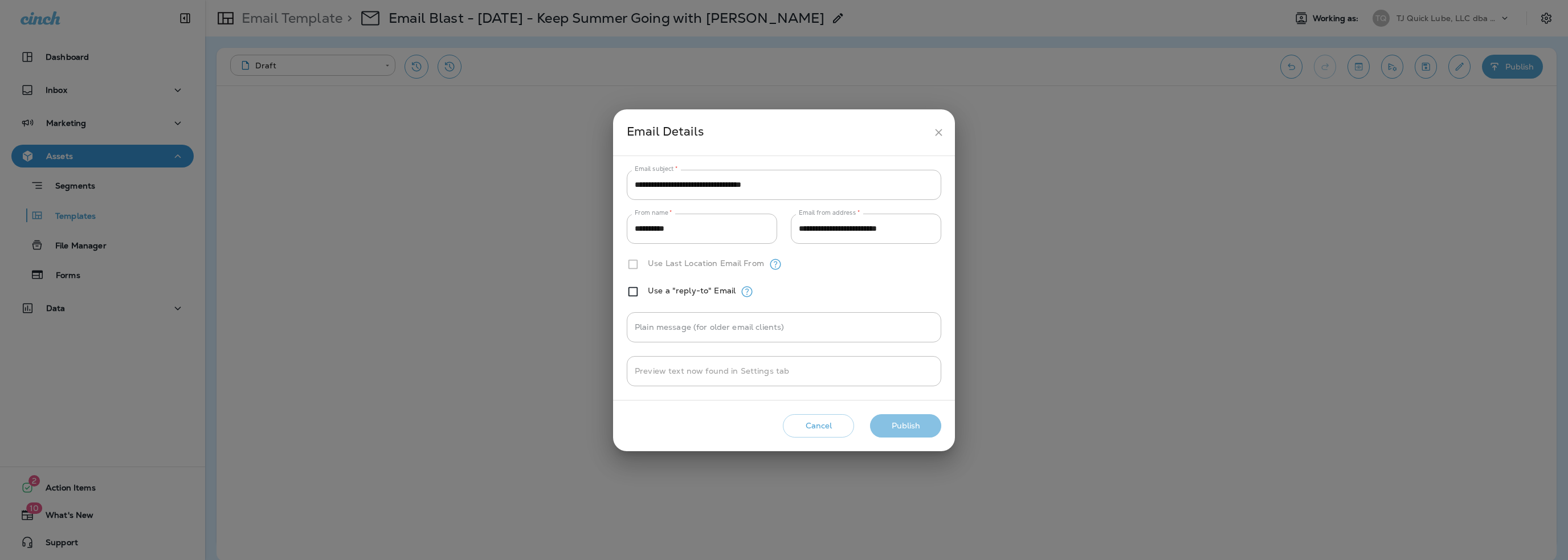
click at [891, 430] on button "Publish" at bounding box center [906, 425] width 71 height 23
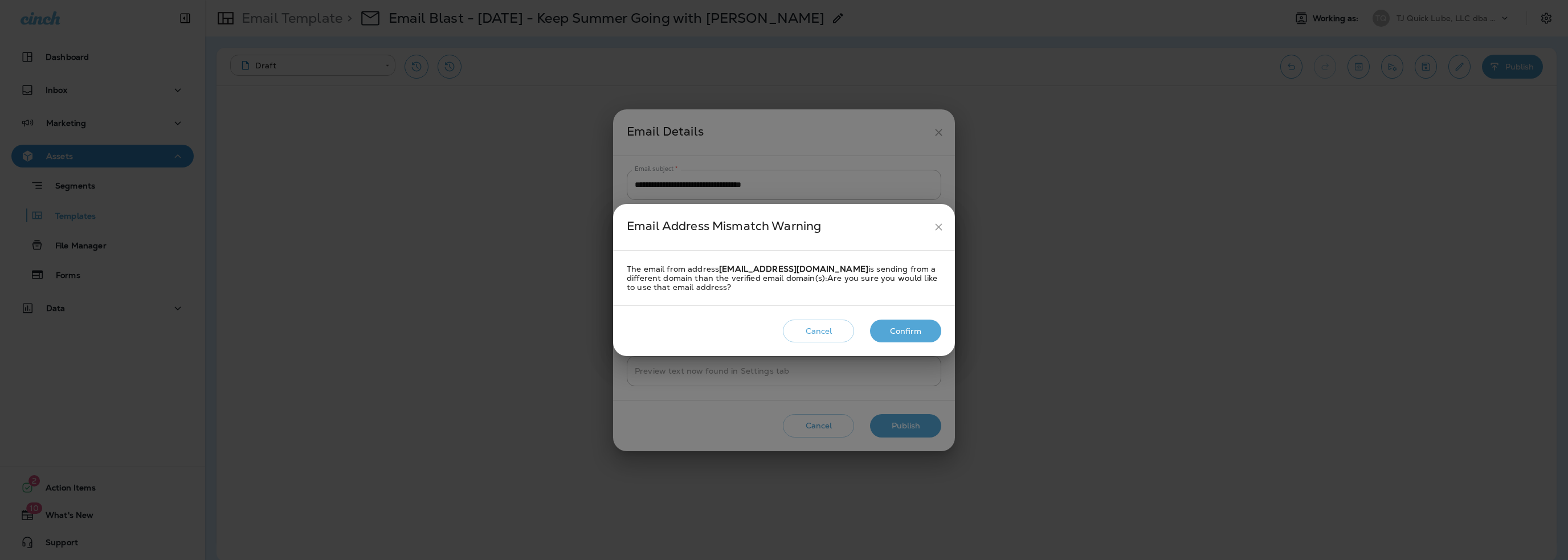
click at [907, 328] on button "Confirm" at bounding box center [906, 330] width 71 height 23
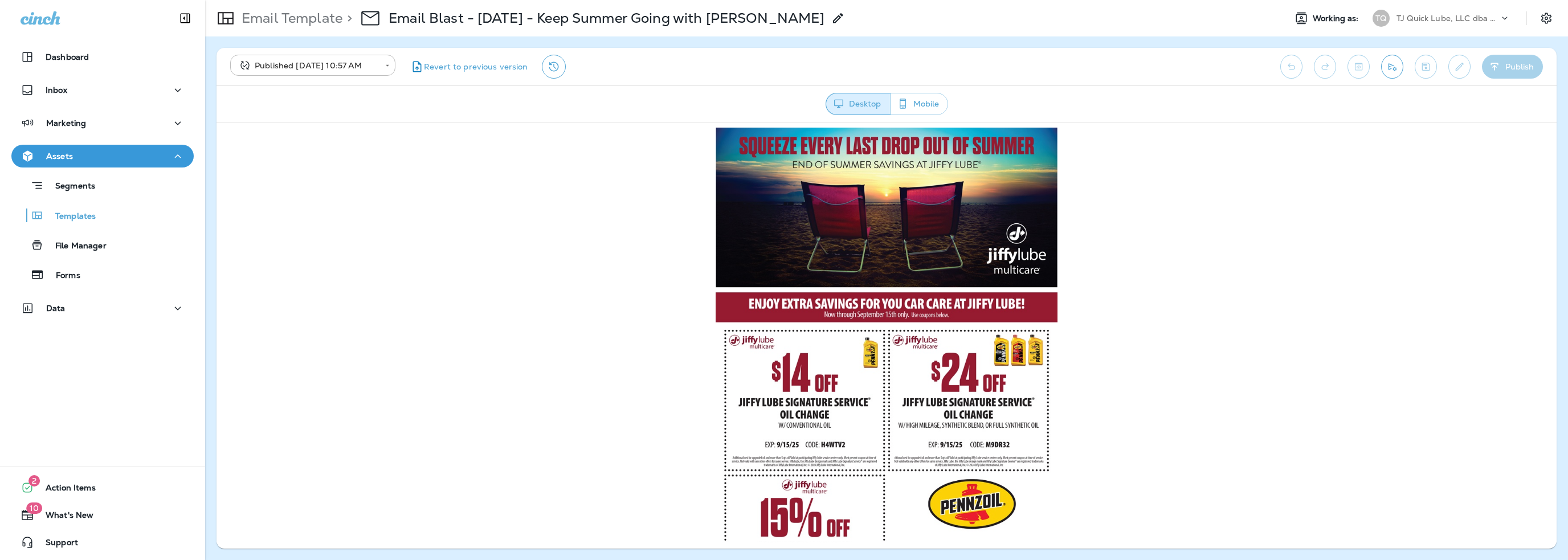
click at [1430, 20] on p "TJ Quick Lube, LLC dba Jiffy Lube" at bounding box center [1448, 18] width 103 height 9
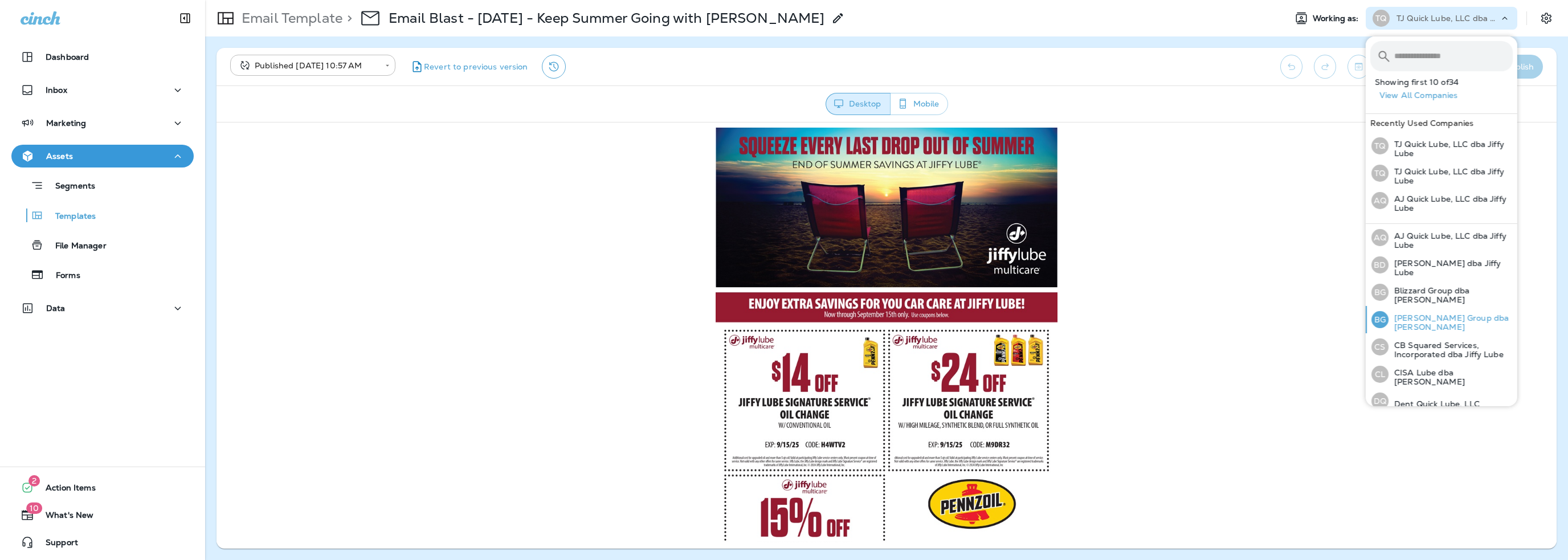
scroll to position [57, 0]
click at [1424, 345] on p "Dent Quick Lube, LLC" at bounding box center [1434, 347] width 91 height 9
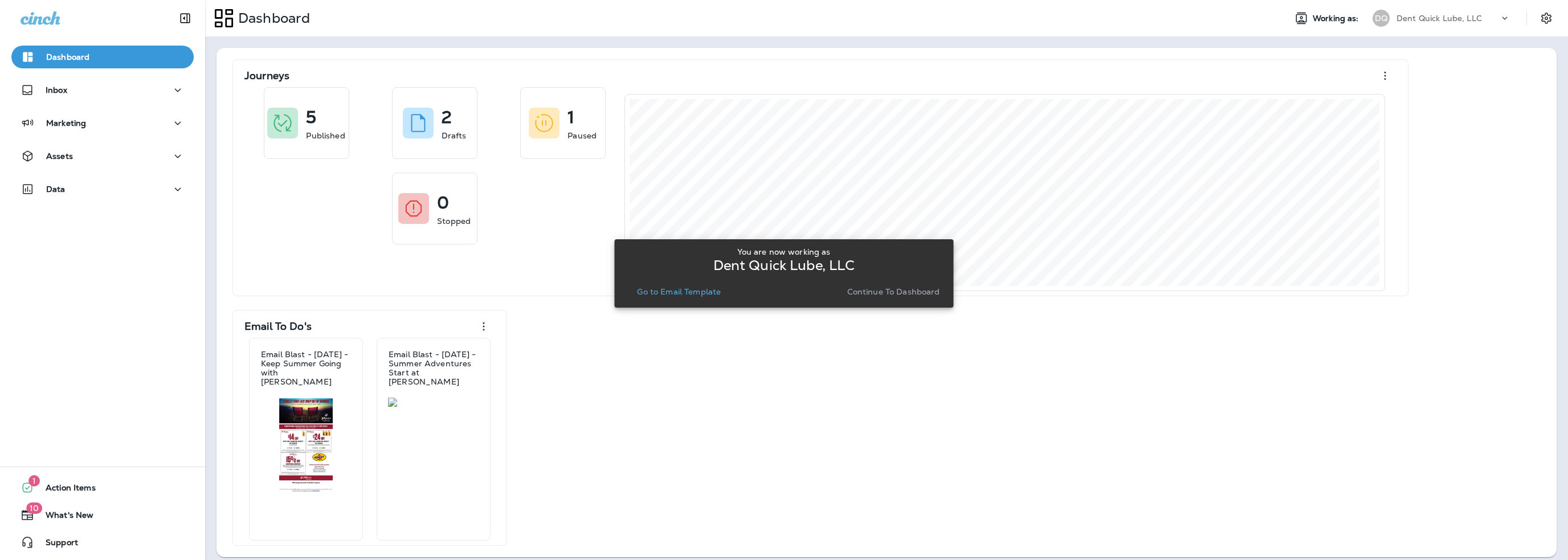
click at [664, 288] on p "Go to Email Template" at bounding box center [678, 292] width 84 height 9
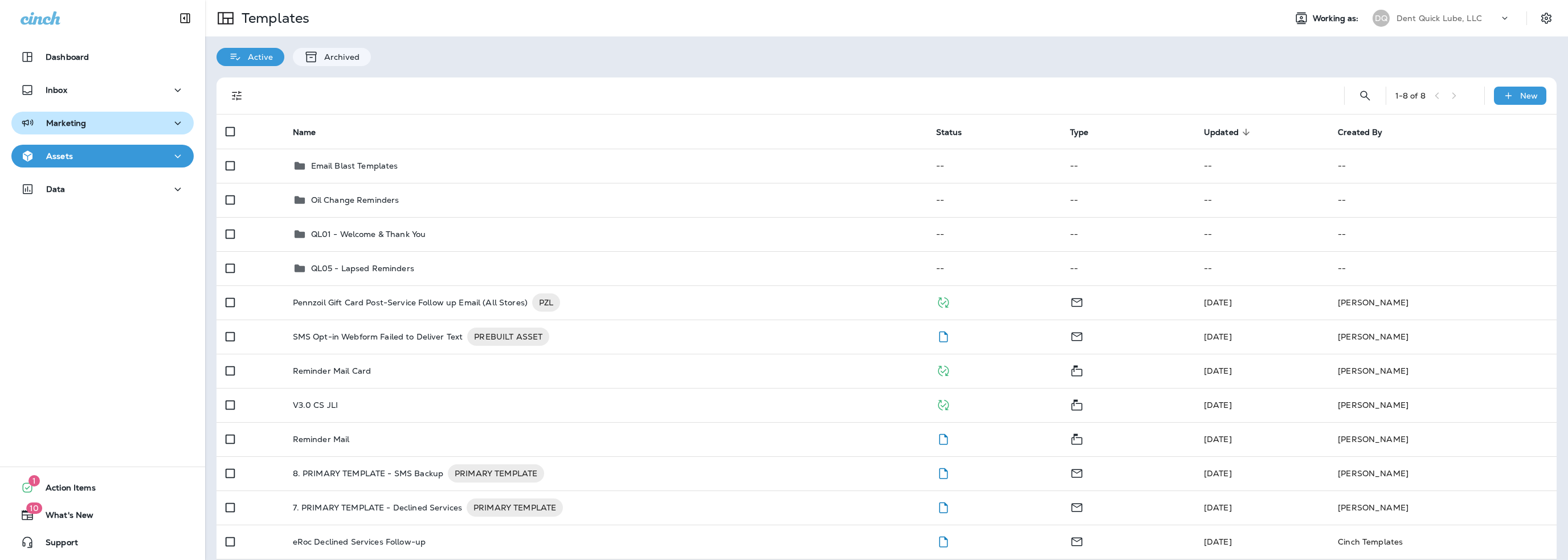
click at [66, 127] on p "Marketing" at bounding box center [66, 123] width 40 height 9
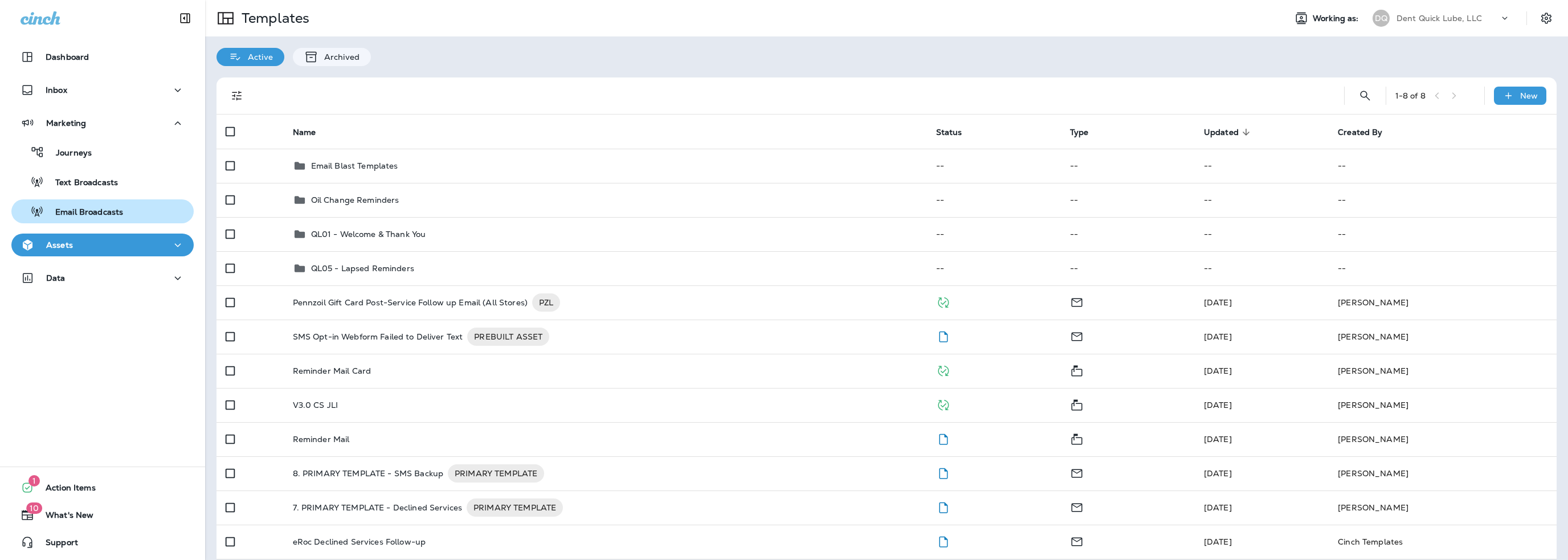
click at [91, 209] on p "Email Broadcasts" at bounding box center [84, 213] width 79 height 11
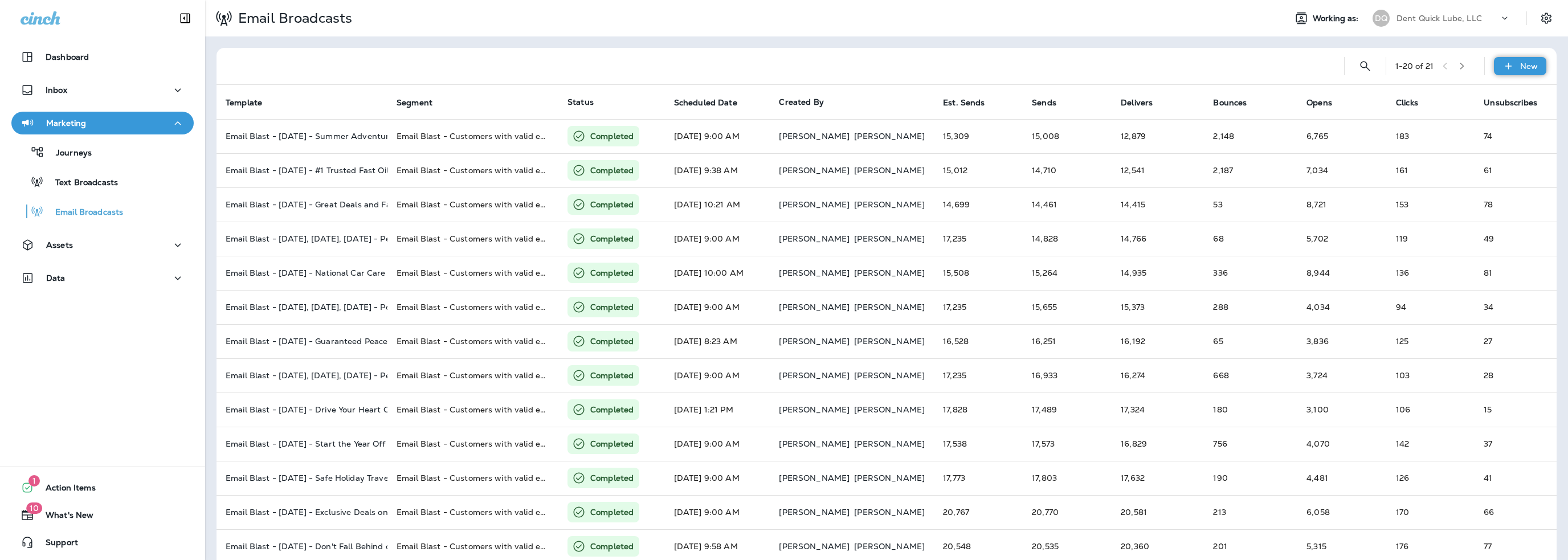
click at [1503, 67] on icon at bounding box center [1509, 66] width 12 height 11
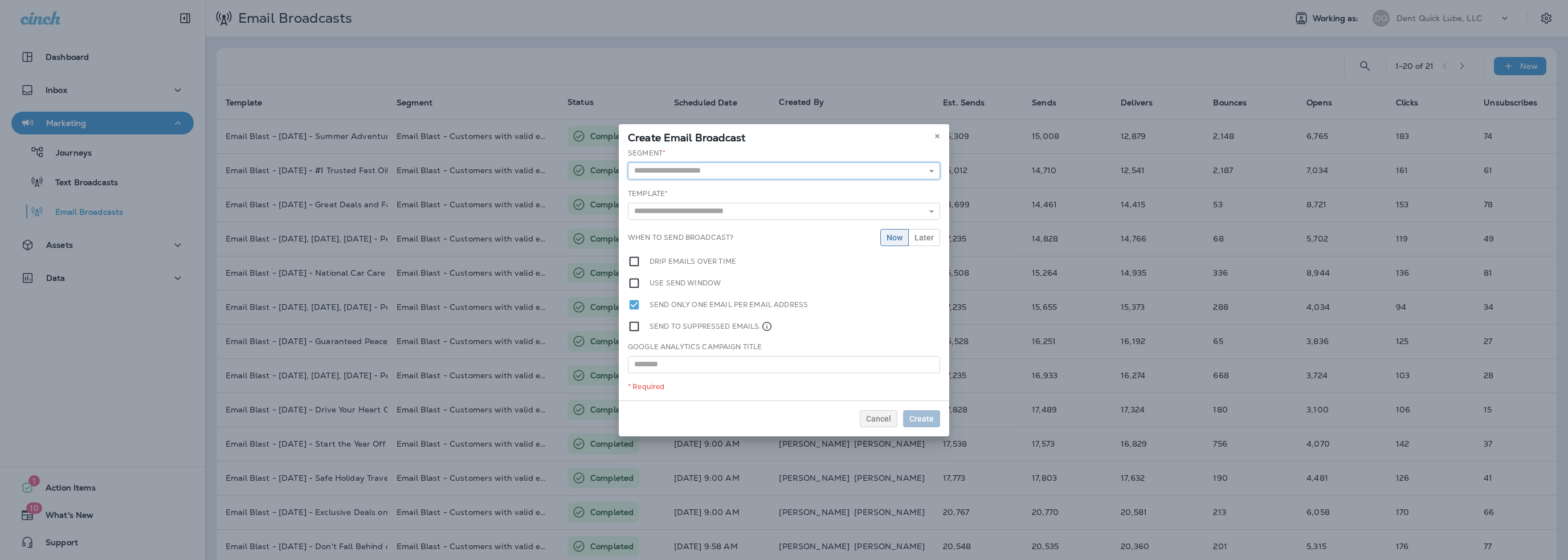
click at [697, 171] on input "text" at bounding box center [784, 171] width 312 height 17
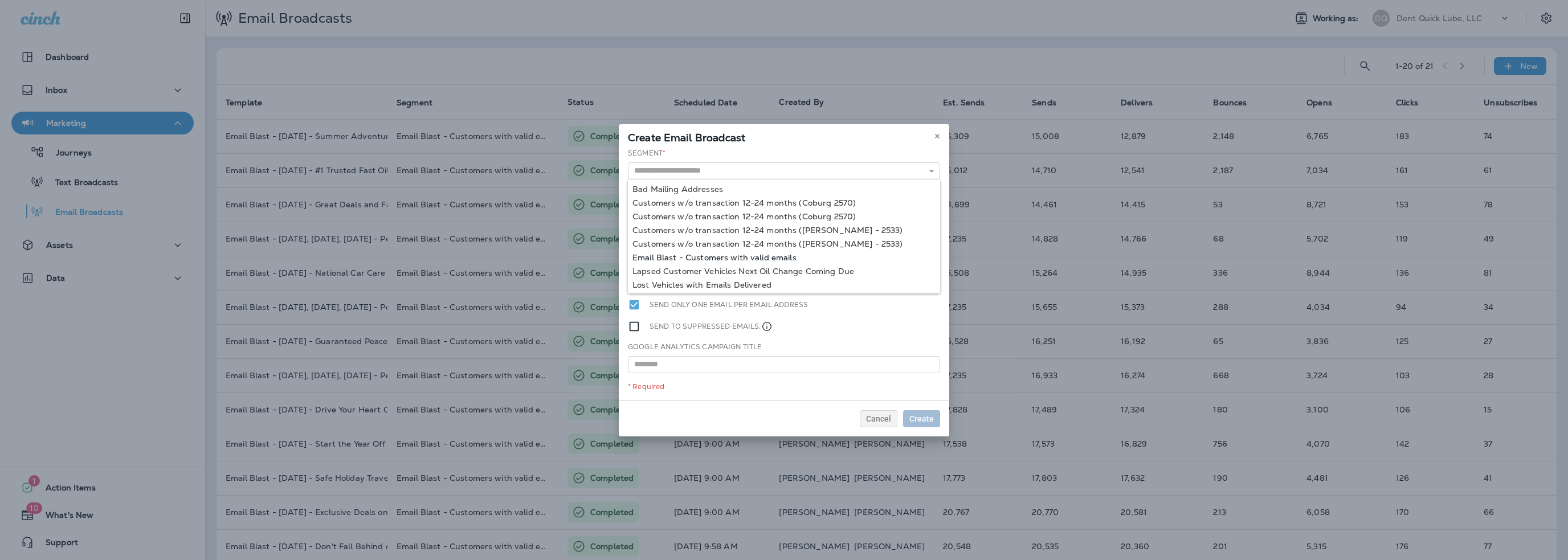
type input "**********"
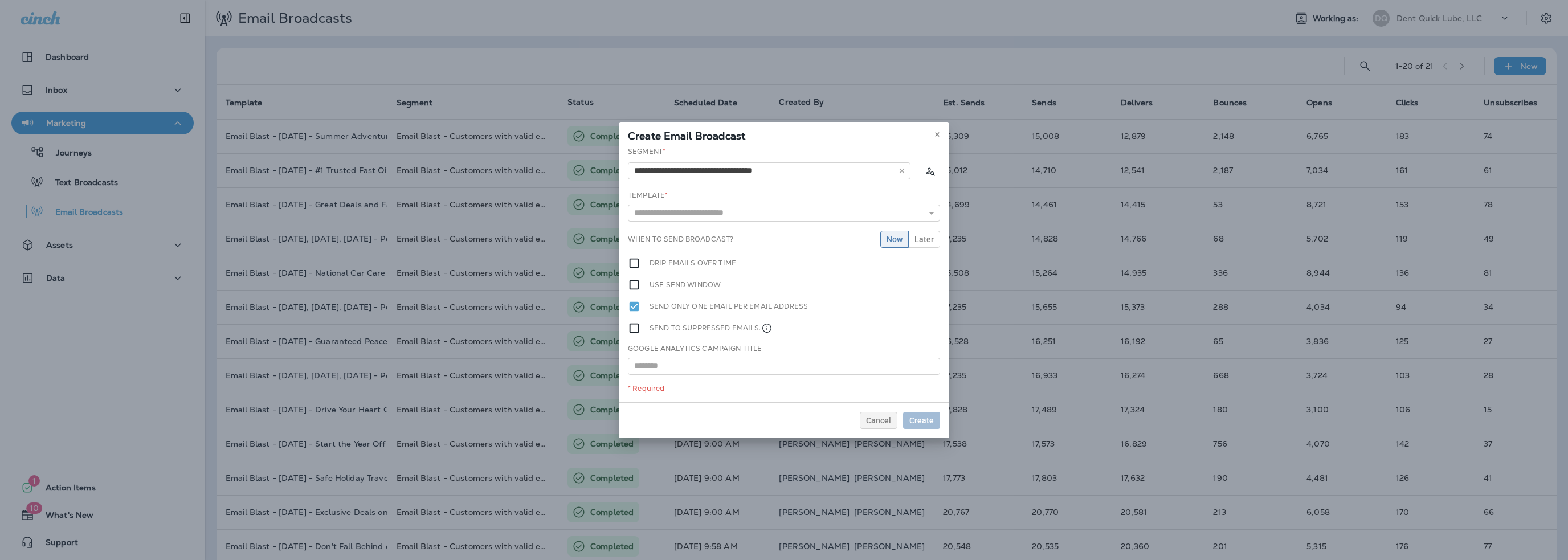
click at [721, 257] on div "**********" at bounding box center [784, 274] width 331 height 256
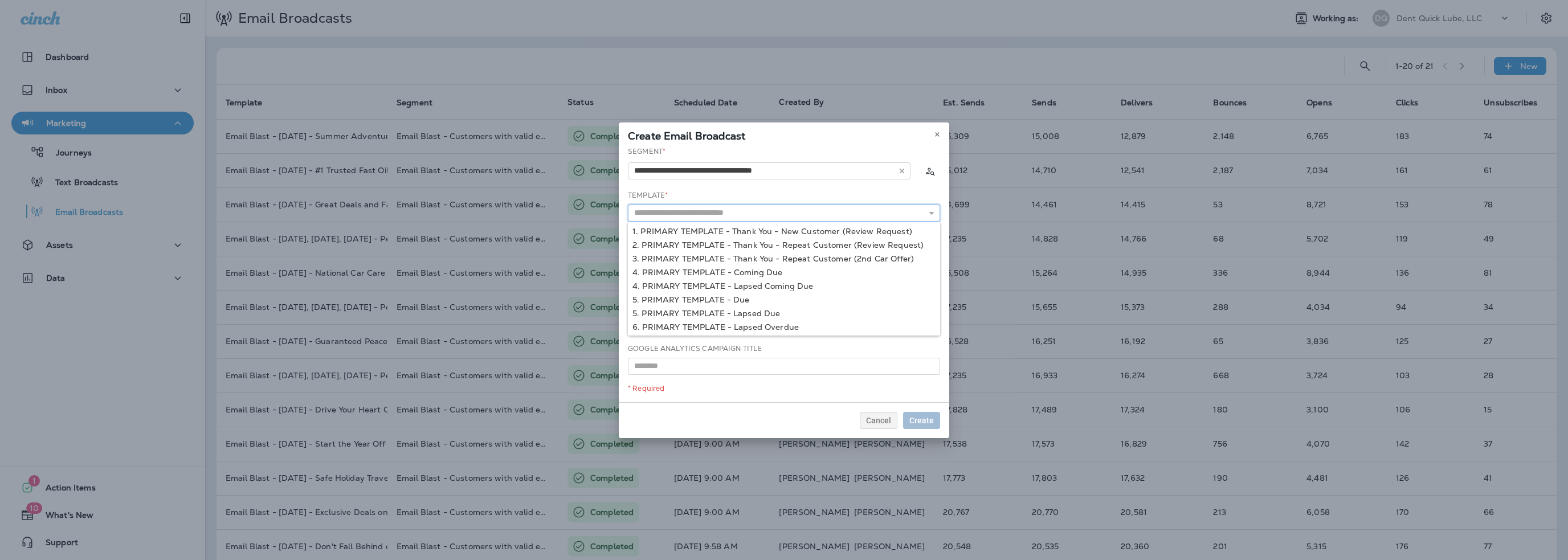
click at [695, 214] on input "text" at bounding box center [784, 213] width 312 height 17
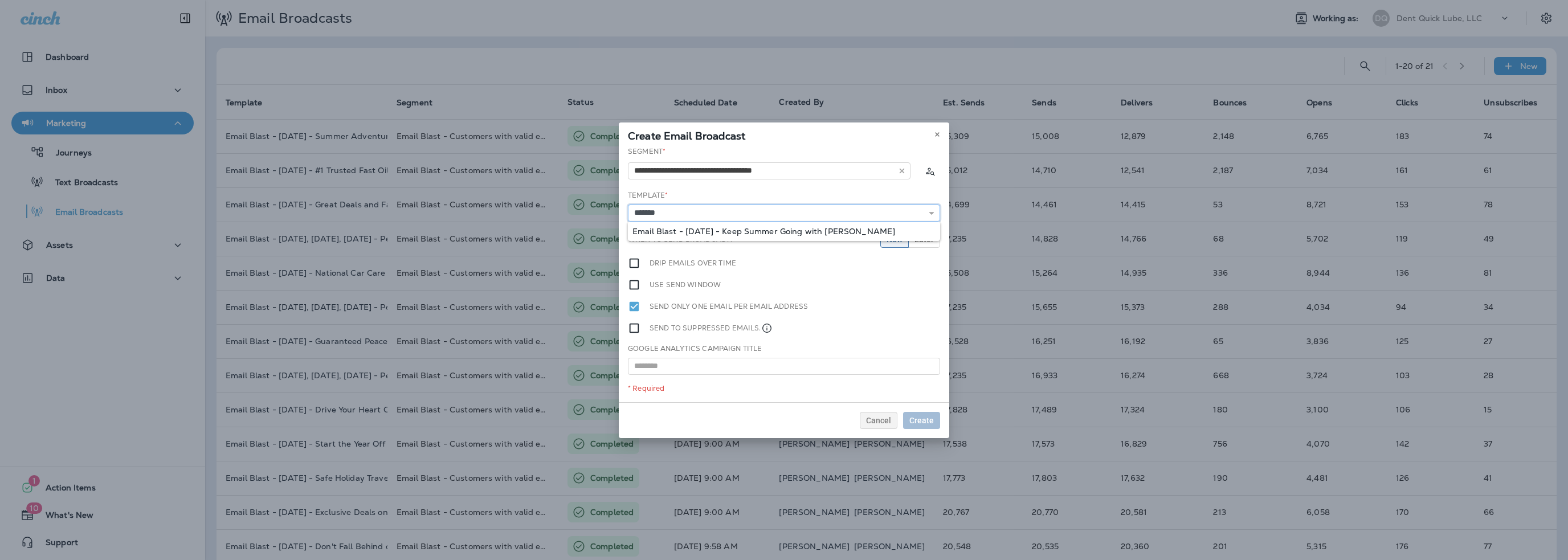
type input "**********"
drag, startPoint x: 698, startPoint y: 228, endPoint x: 778, endPoint y: 230, distance: 80.0
click at [699, 228] on div "**********" at bounding box center [784, 274] width 331 height 256
click at [919, 239] on span "Later" at bounding box center [924, 239] width 19 height 8
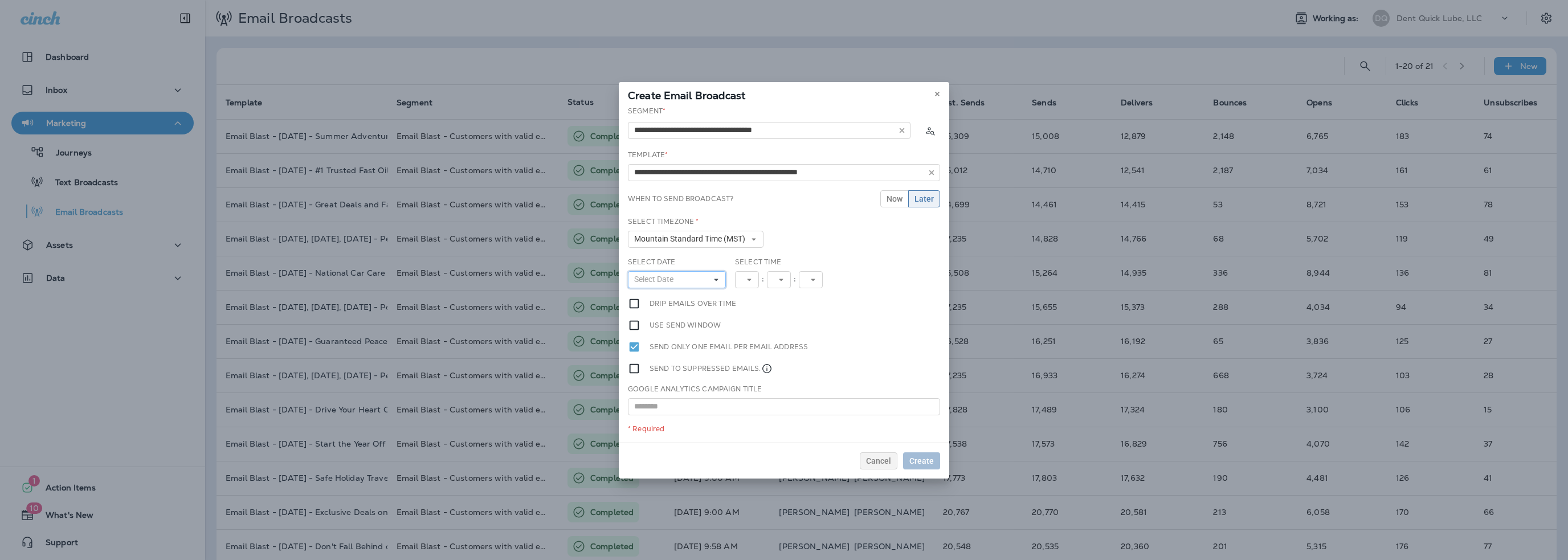
click at [662, 284] on button "Select Date" at bounding box center [677, 280] width 98 height 17
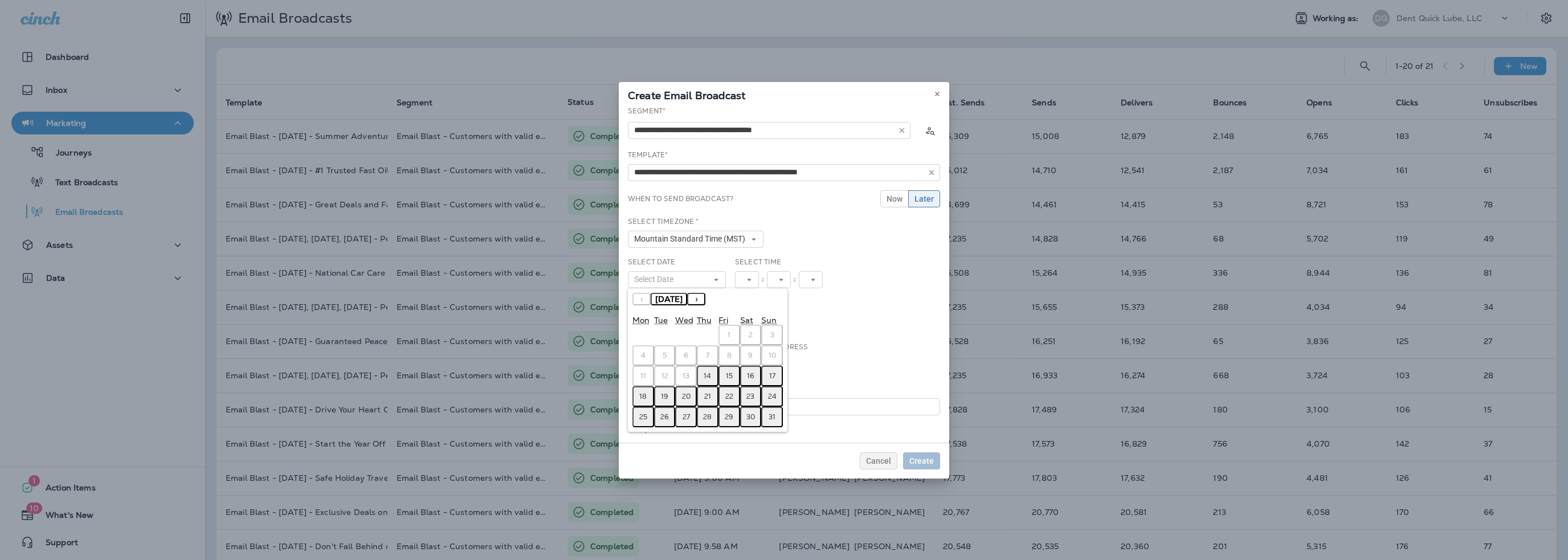
click at [734, 376] on button "15" at bounding box center [729, 376] width 22 height 20
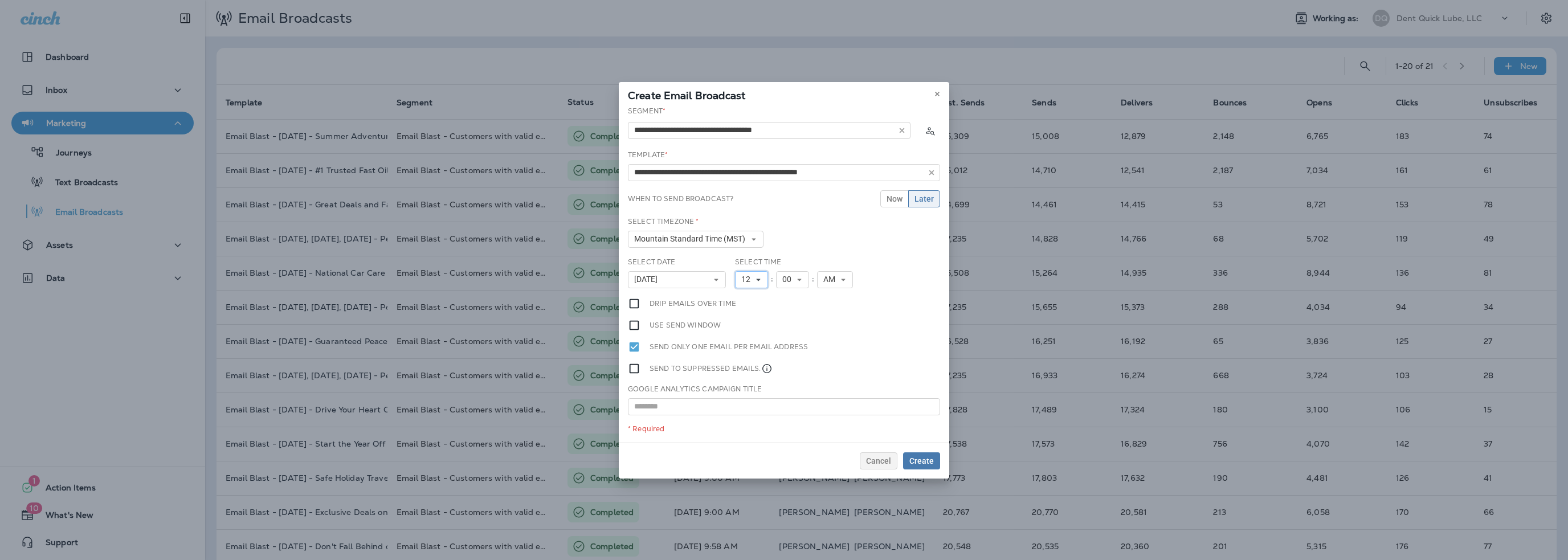
click at [749, 282] on span "12" at bounding box center [748, 279] width 14 height 10
click at [742, 405] on link "9" at bounding box center [751, 407] width 33 height 14
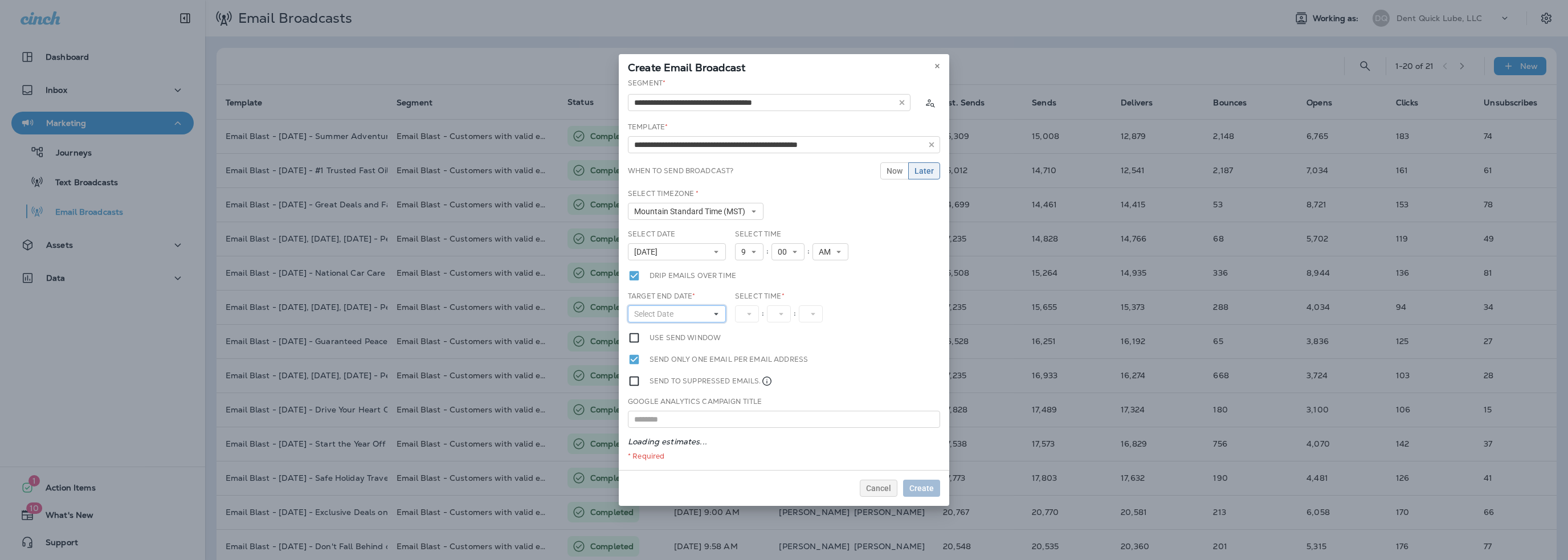
click at [656, 311] on span "Select Date" at bounding box center [656, 314] width 44 height 10
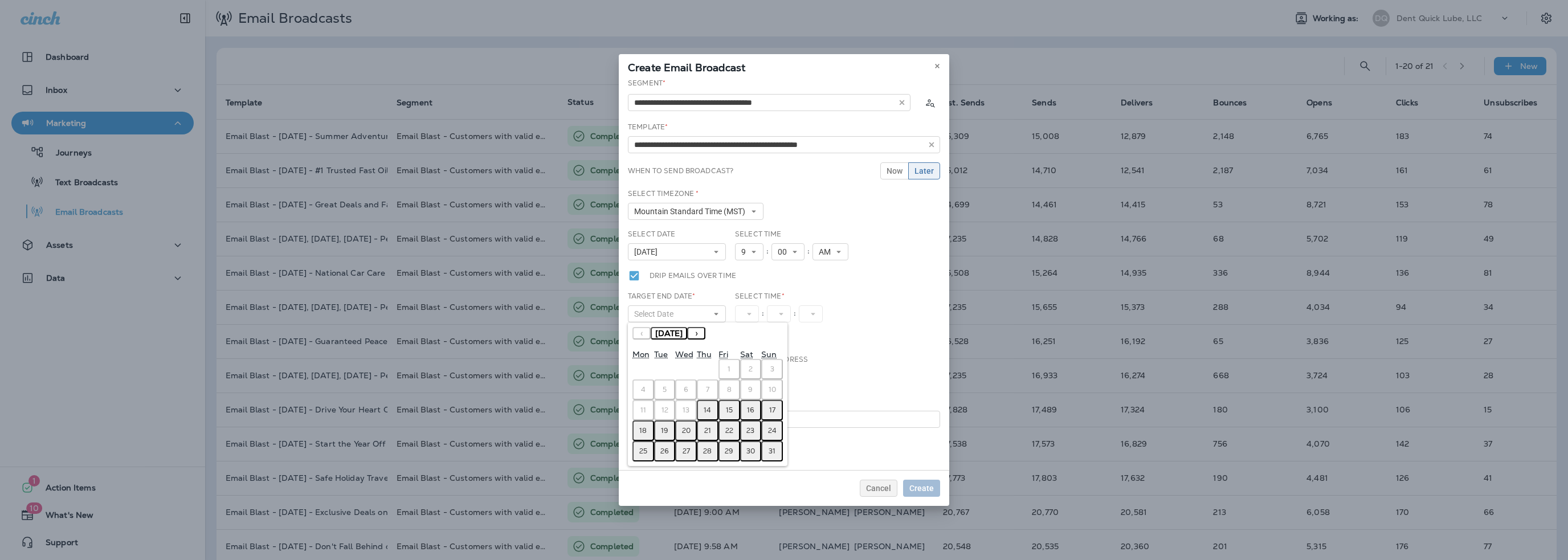
click at [727, 410] on abbr "15" at bounding box center [729, 410] width 7 height 9
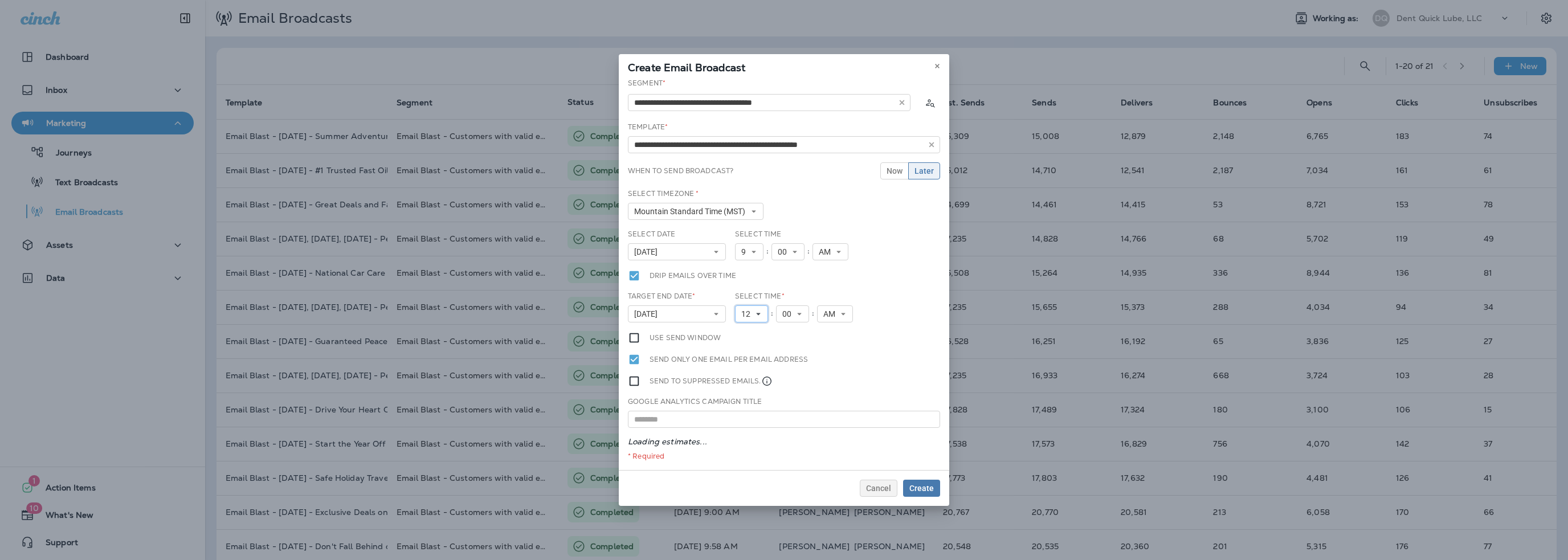
click at [747, 312] on span "12" at bounding box center [748, 314] width 14 height 10
click at [750, 330] on link "1" at bounding box center [751, 332] width 33 height 14
click at [823, 311] on span "AM" at bounding box center [827, 314] width 16 height 10
click at [829, 346] on link "PM" at bounding box center [830, 345] width 36 height 14
click at [928, 489] on span "Create" at bounding box center [921, 488] width 24 height 8
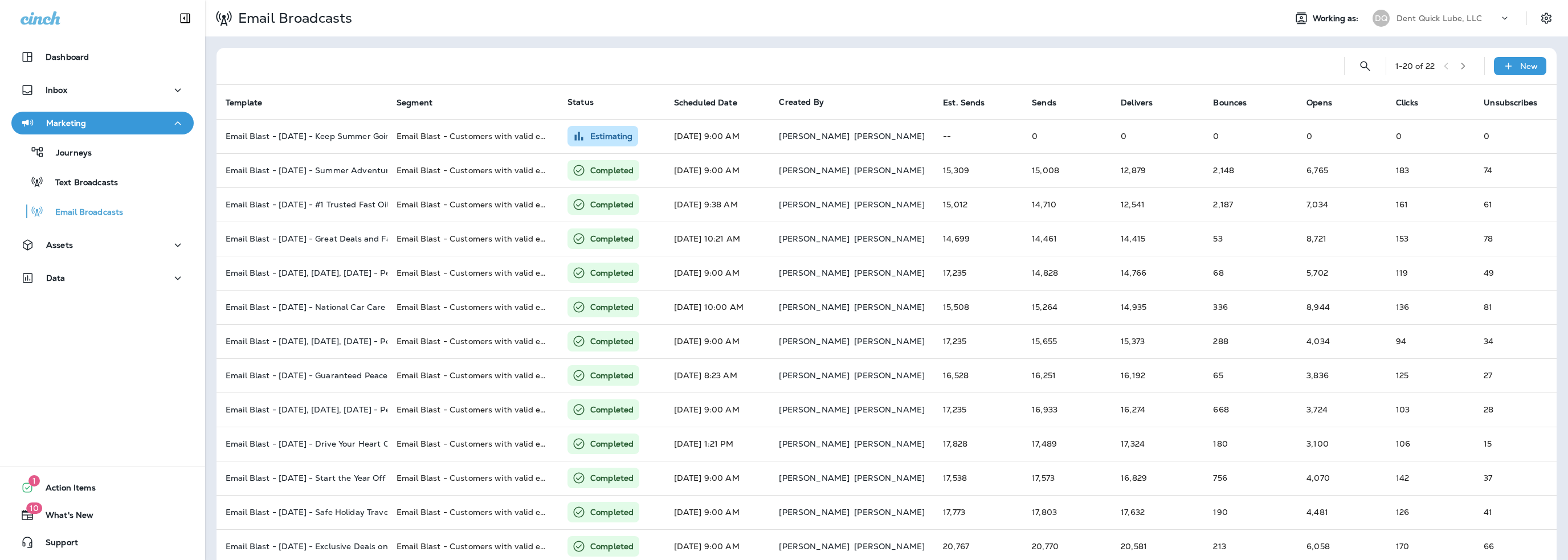
click at [1409, 20] on p "Dent Quick Lube, LLC" at bounding box center [1440, 18] width 86 height 9
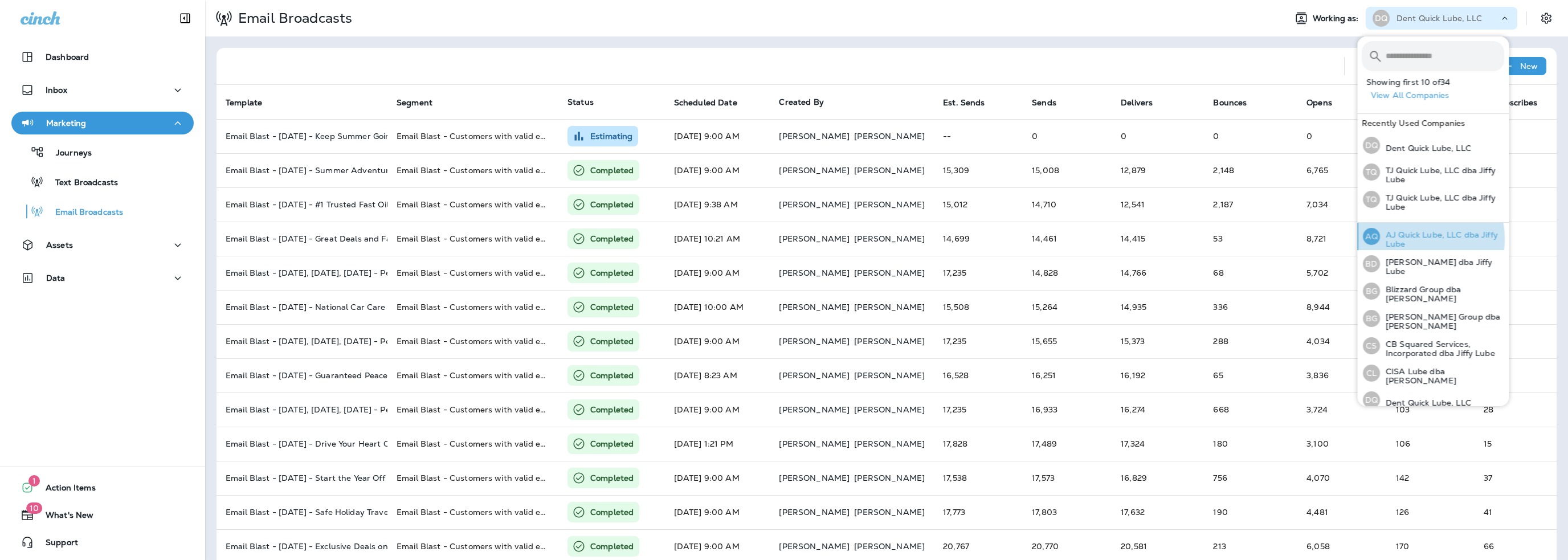
click at [1407, 239] on p "AJ Quick Lube, LLC dba Jiffy Lube" at bounding box center [1442, 240] width 124 height 18
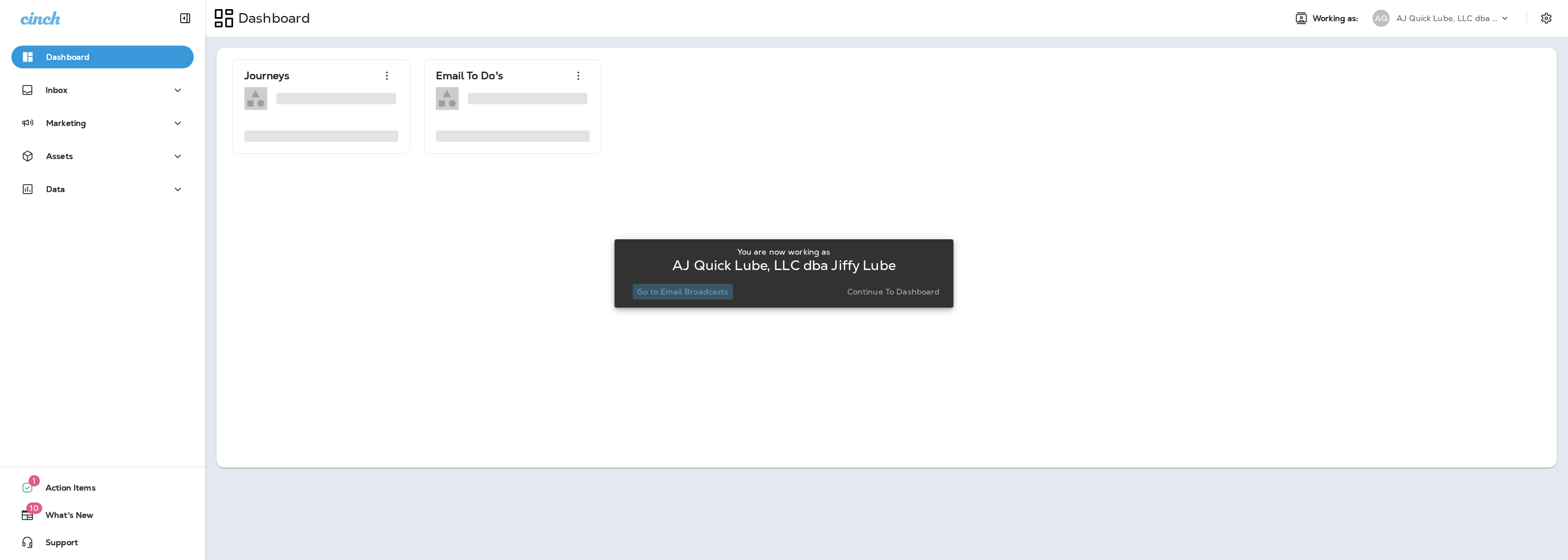
click at [714, 288] on p "Go to Email Broadcasts" at bounding box center [682, 292] width 91 height 9
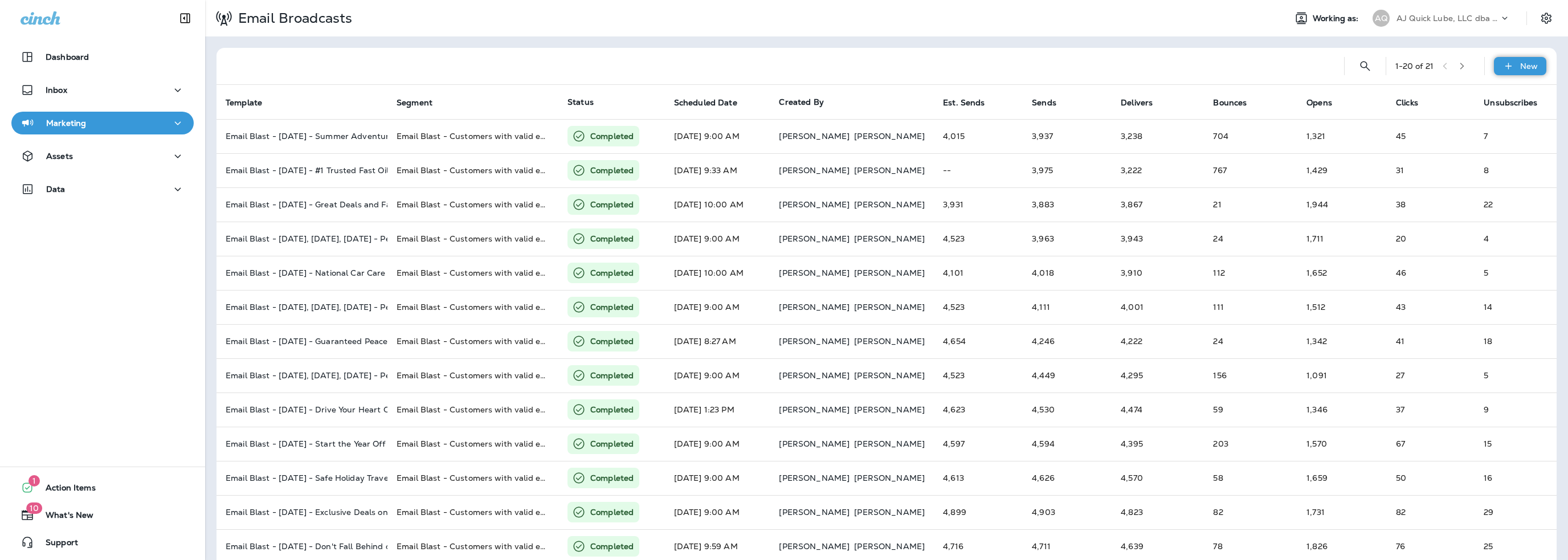
click at [1521, 70] on p "New" at bounding box center [1529, 66] width 18 height 9
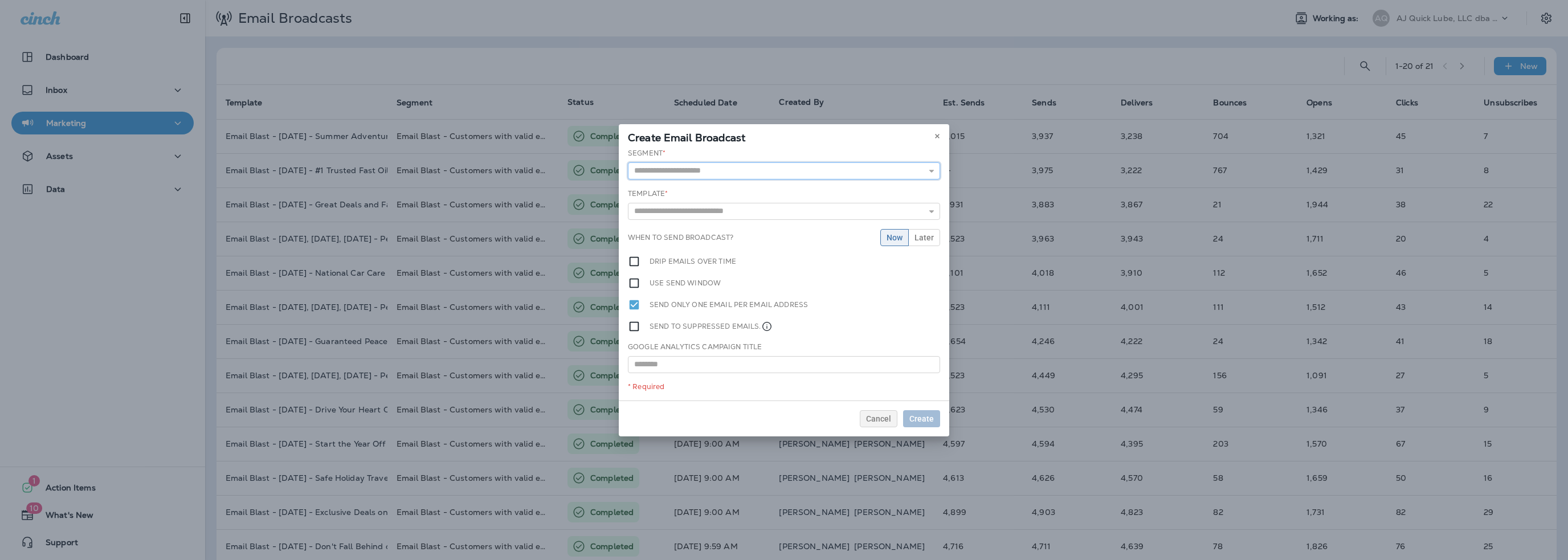
click at [674, 176] on input "text" at bounding box center [784, 171] width 312 height 17
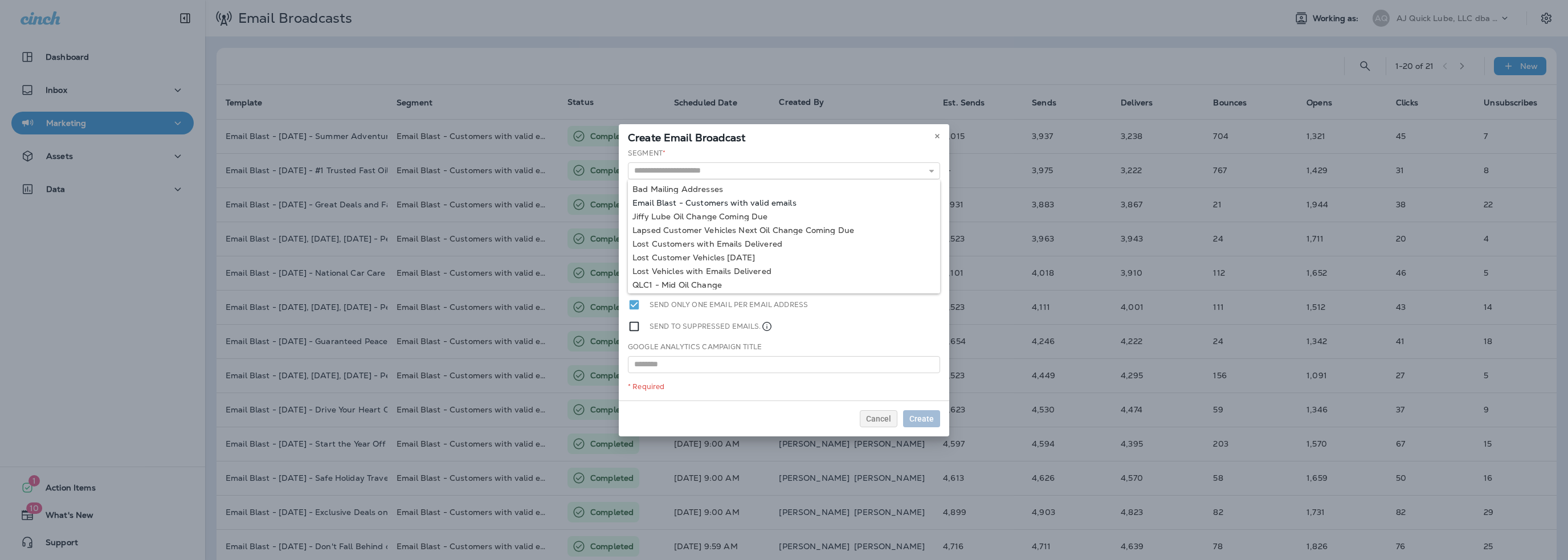
type input "**********"
click at [739, 202] on div "**********" at bounding box center [784, 274] width 331 height 252
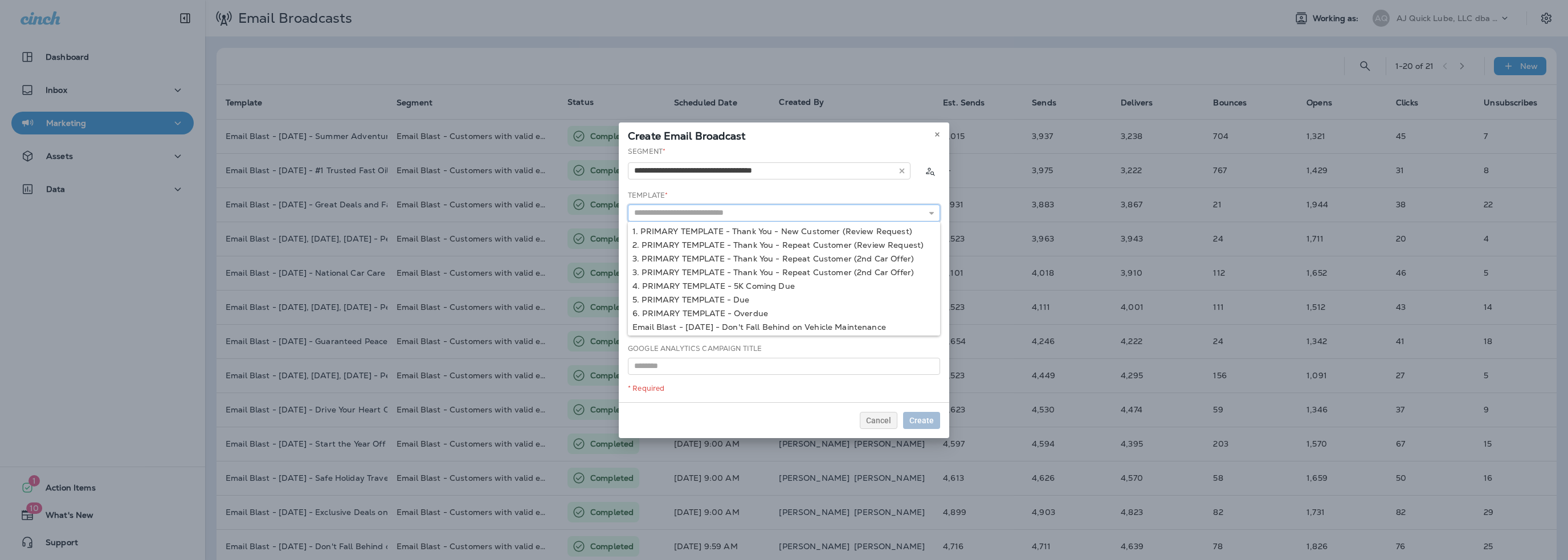
click at [718, 213] on input "text" at bounding box center [784, 213] width 312 height 17
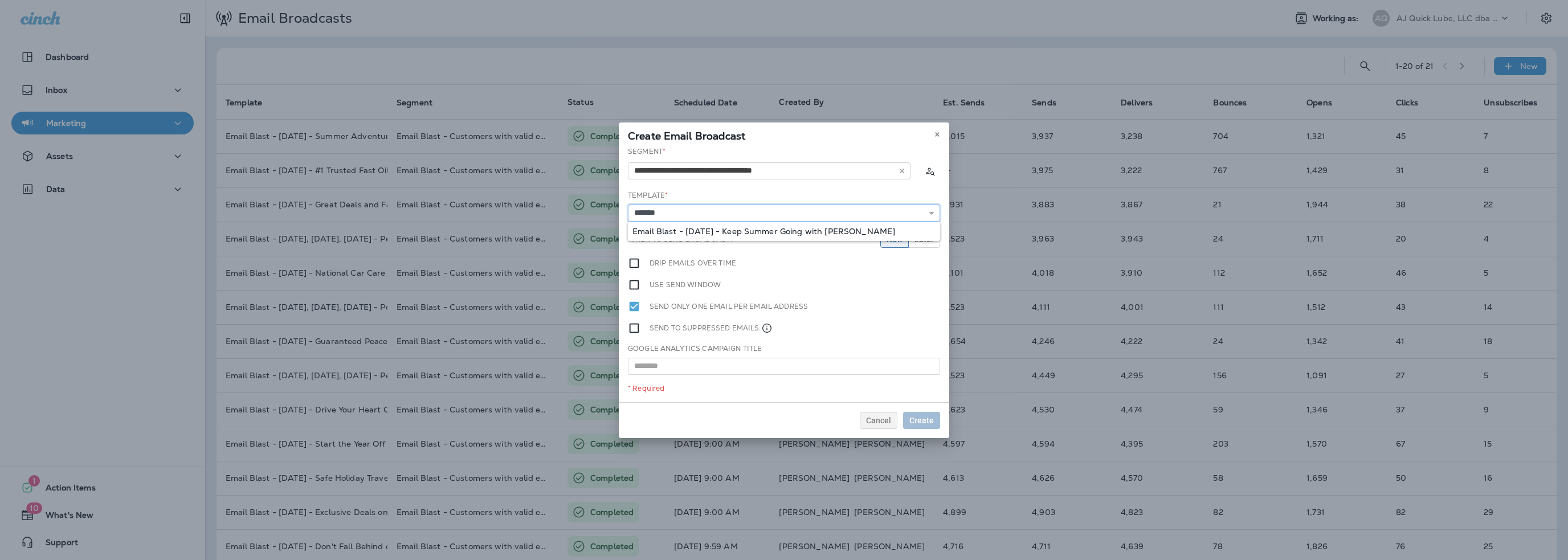
type input "**********"
click at [718, 232] on div "**********" at bounding box center [784, 274] width 331 height 256
click at [927, 241] on span "Later" at bounding box center [924, 239] width 19 height 8
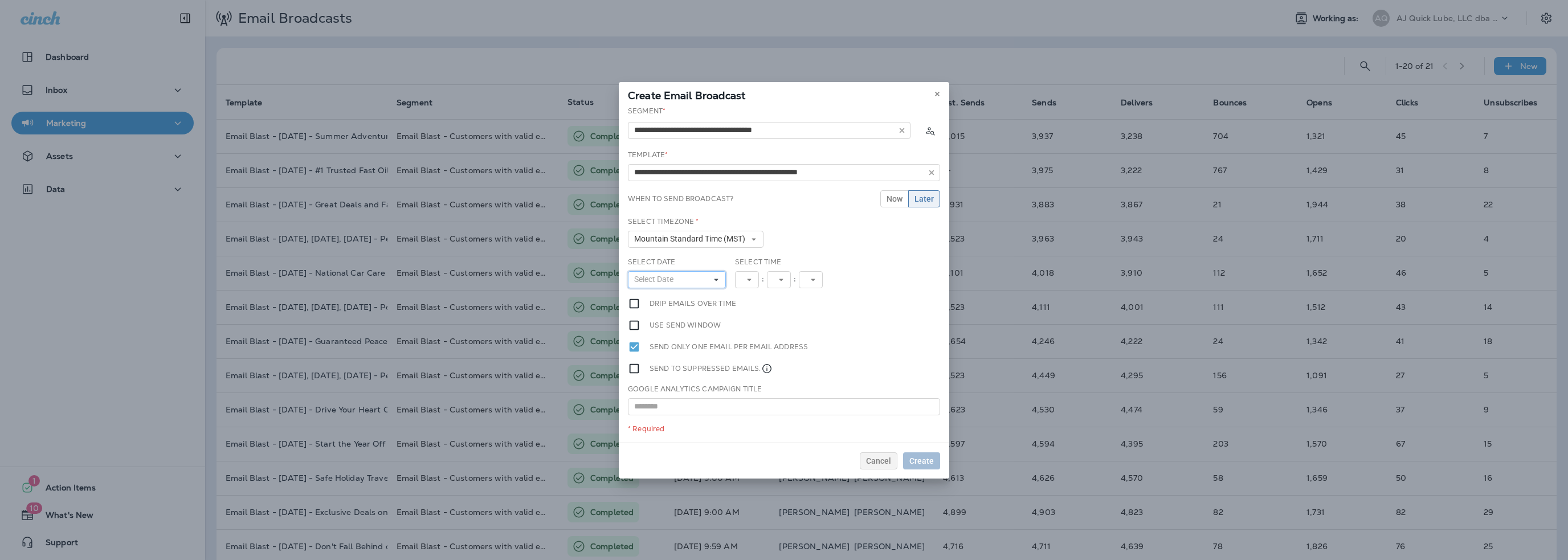
click at [676, 279] on span "Select Date" at bounding box center [656, 279] width 44 height 10
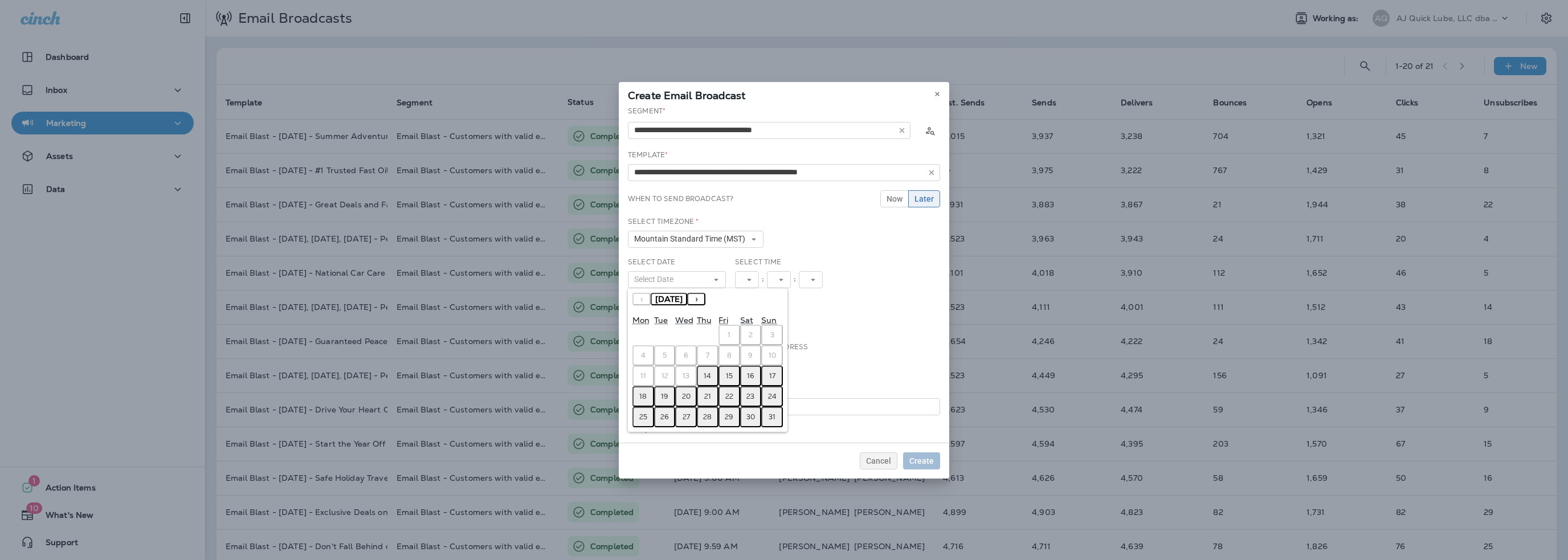
click at [726, 372] on abbr "15" at bounding box center [729, 376] width 7 height 9
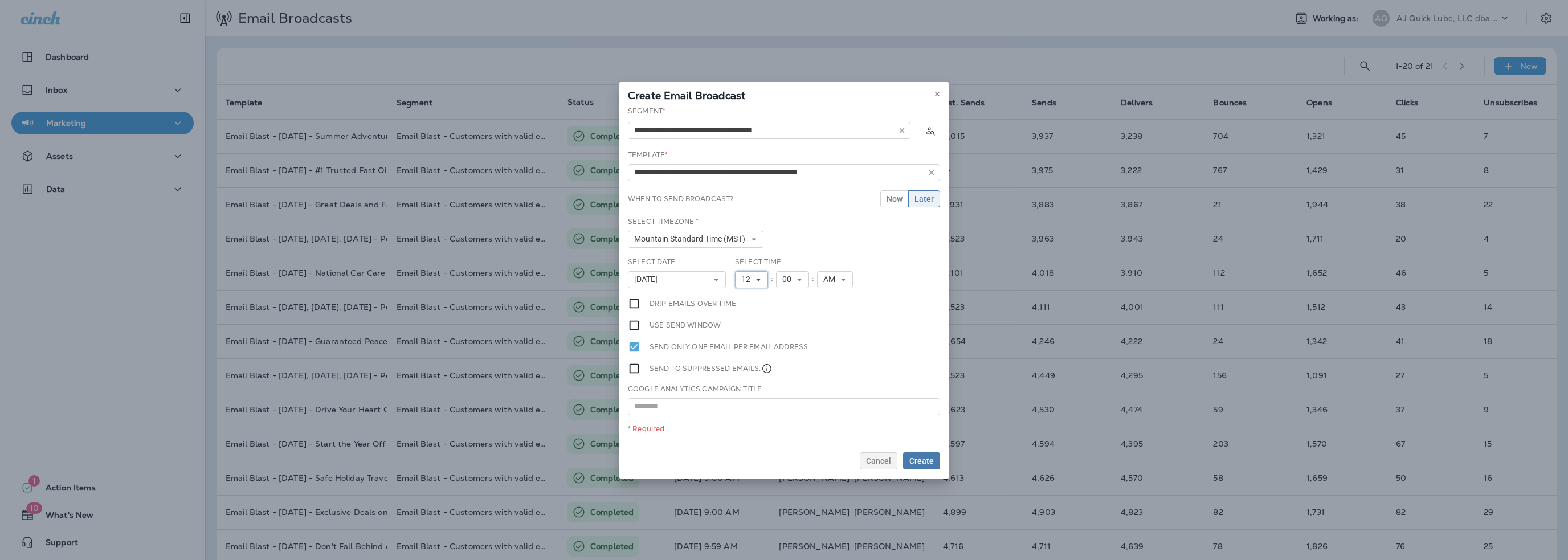
click at [747, 277] on span "12" at bounding box center [748, 279] width 14 height 10
click at [753, 415] on link "10" at bounding box center [751, 420] width 33 height 14
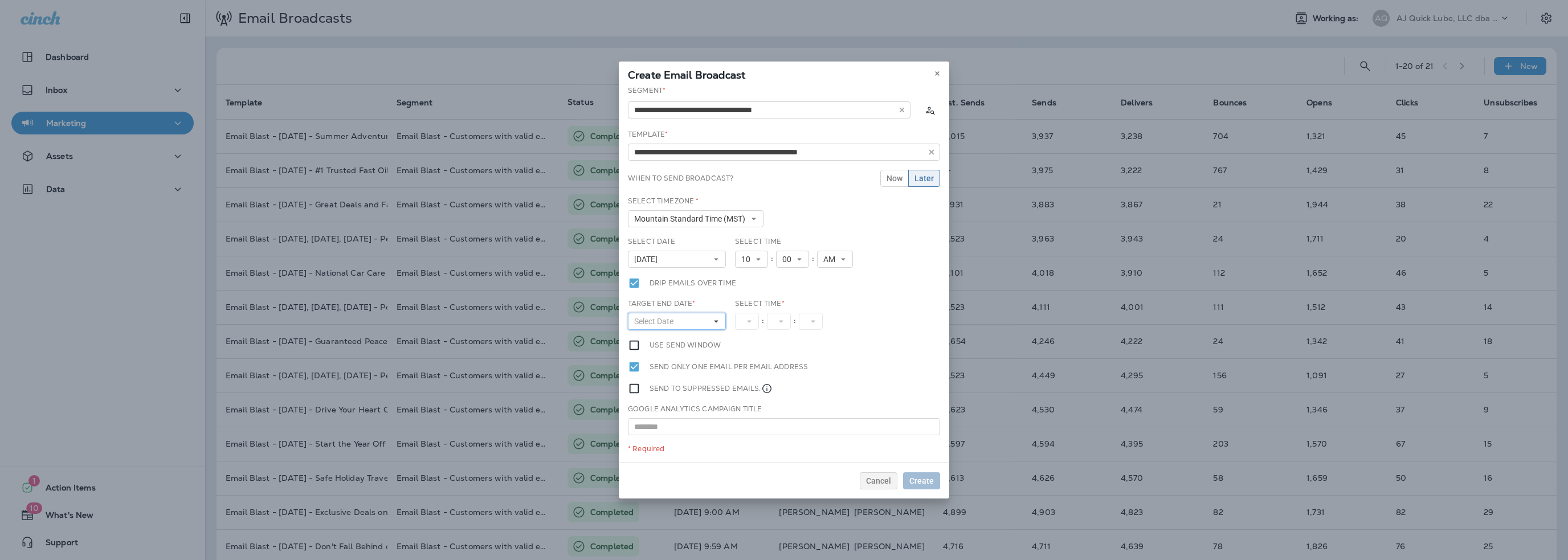
click at [662, 320] on span "Select Date" at bounding box center [656, 321] width 44 height 10
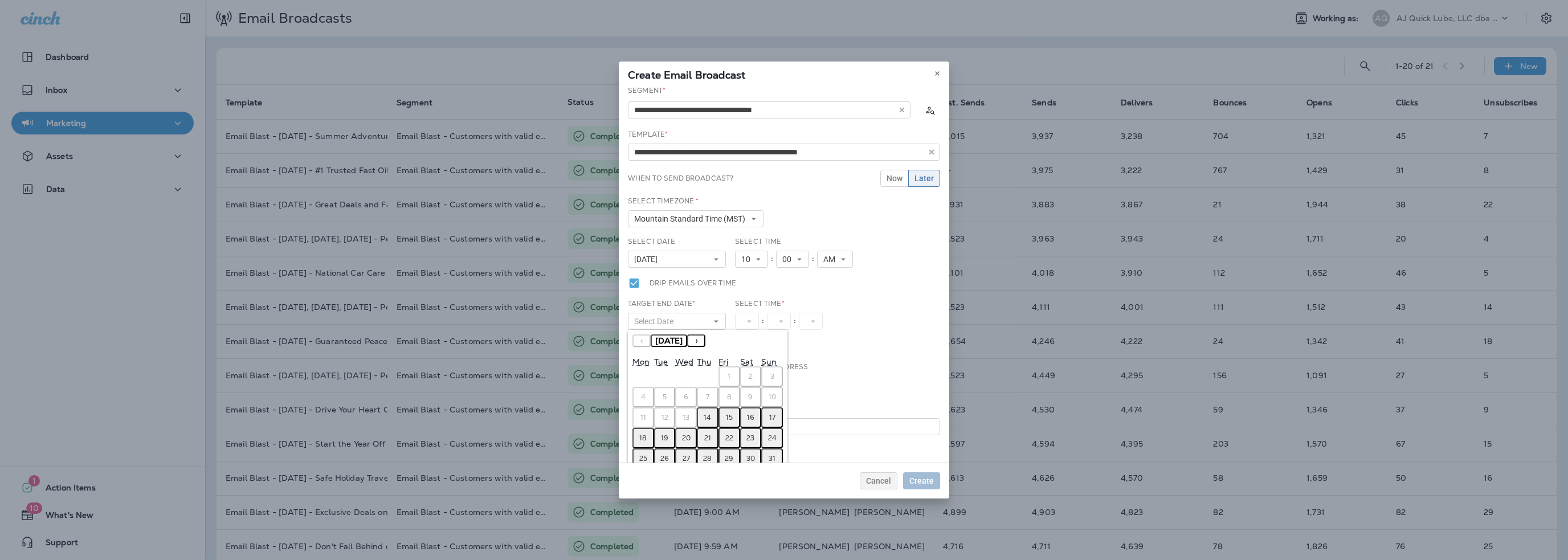
click at [732, 413] on abbr "15" at bounding box center [729, 417] width 7 height 9
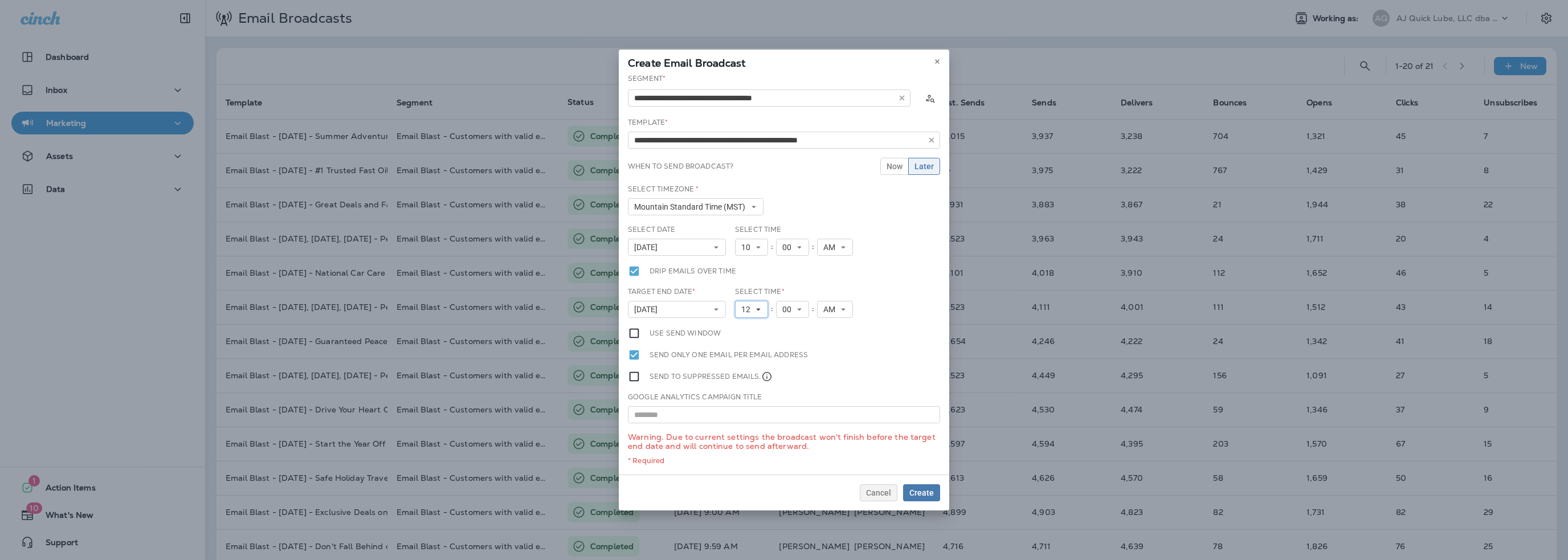
click at [749, 315] on button "12" at bounding box center [751, 309] width 33 height 17
drag, startPoint x: 798, startPoint y: 320, endPoint x: 786, endPoint y: 318, distance: 12.2
click at [797, 320] on div "Select Time * 12 1 2 3 4 5 6 7 8 9 10 11 12 : 00 00 01 02 03 04 05 06 07 08 09 …" at bounding box center [795, 306] width 129 height 40
click at [749, 305] on span "12" at bounding box center [748, 309] width 14 height 10
click at [745, 324] on link "1" at bounding box center [751, 327] width 33 height 14
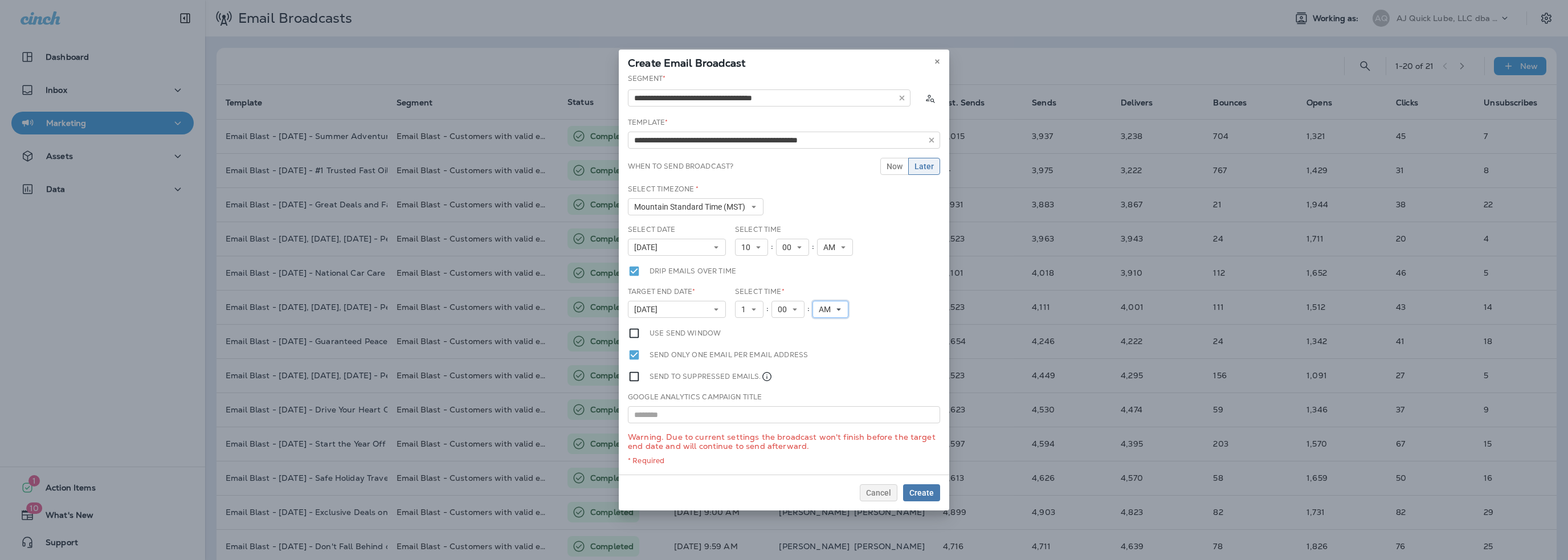
click at [821, 309] on span "AM" at bounding box center [827, 309] width 16 height 10
click at [825, 338] on link "PM" at bounding box center [830, 341] width 36 height 14
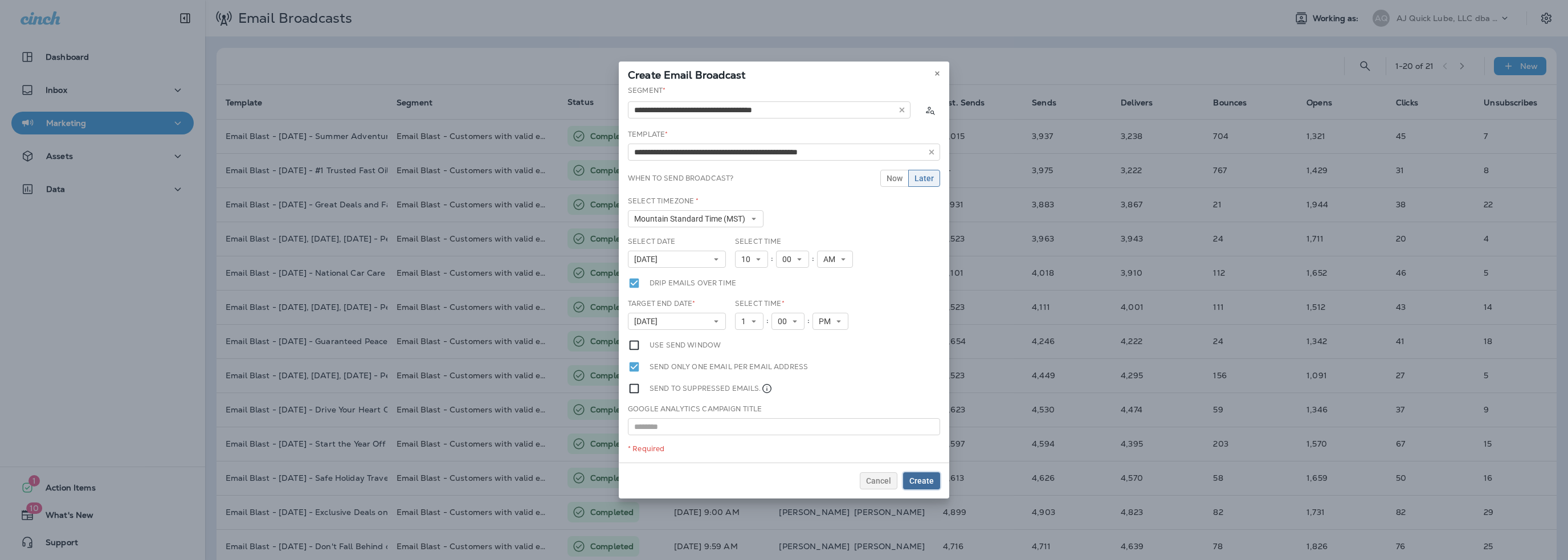
click at [918, 480] on span "Create" at bounding box center [921, 480] width 24 height 8
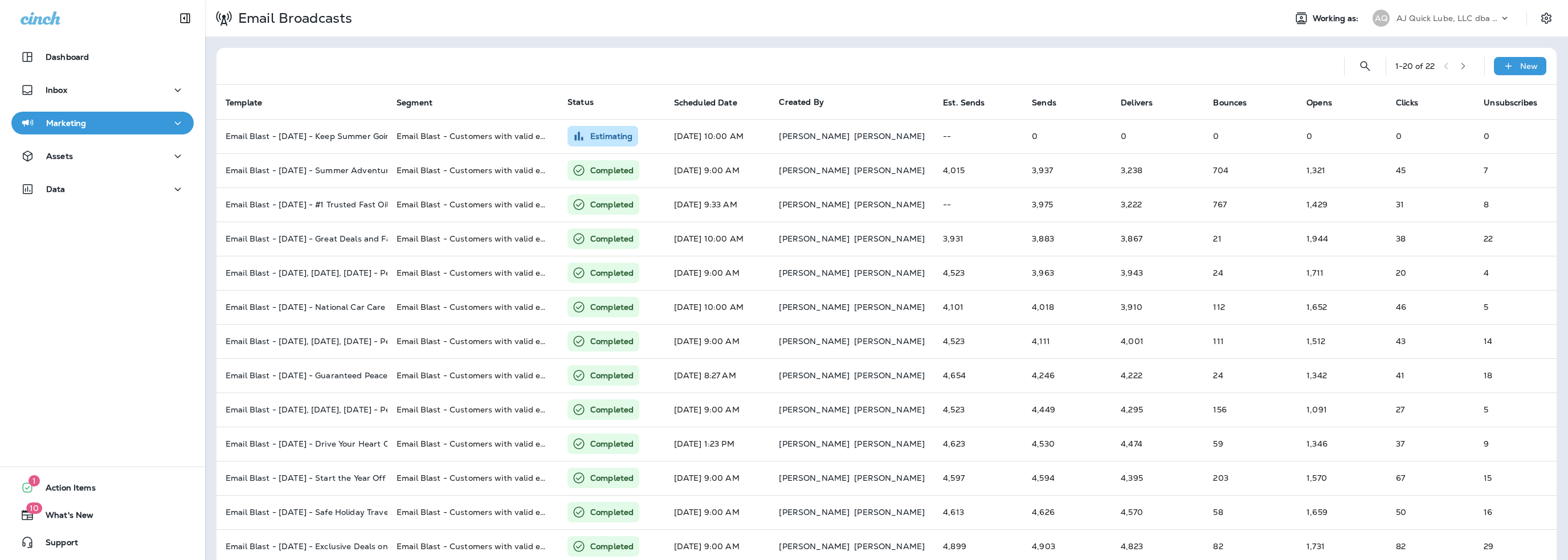
click at [1422, 21] on p "AJ Quick Lube, LLC dba Jiffy Lube" at bounding box center [1448, 18] width 103 height 9
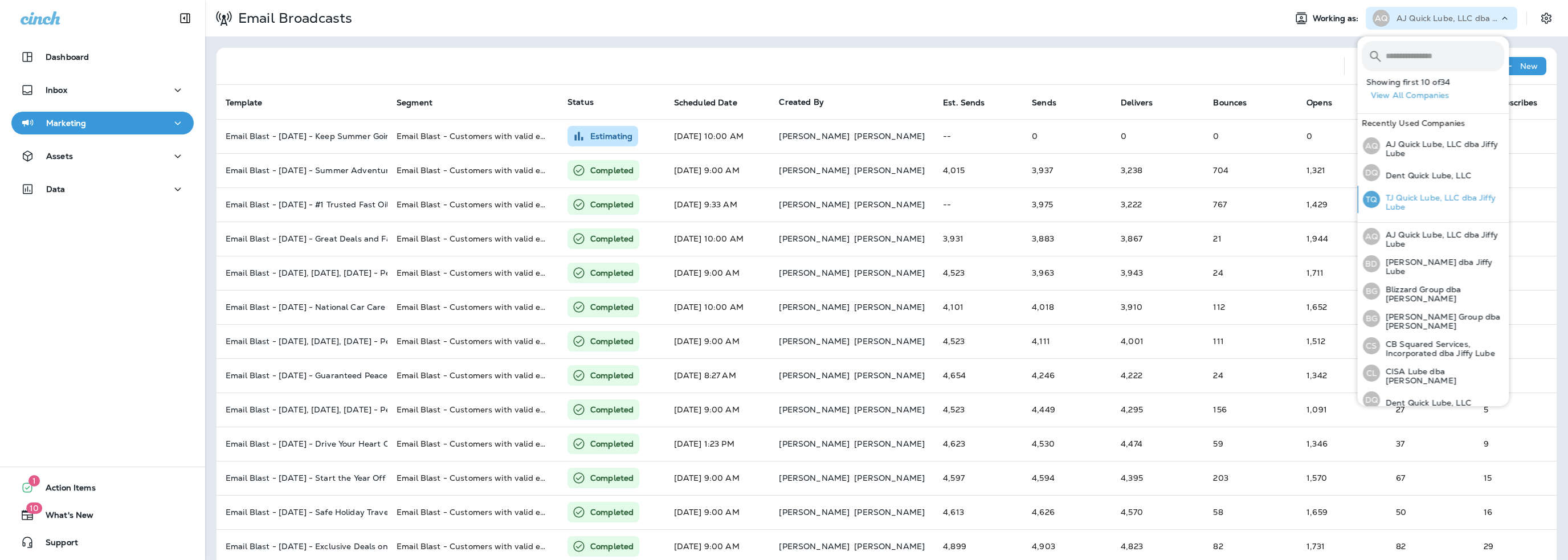
click at [1422, 191] on div "TQ TJ Quick Lube, LLC dba Jiffy Lube" at bounding box center [1434, 199] width 150 height 28
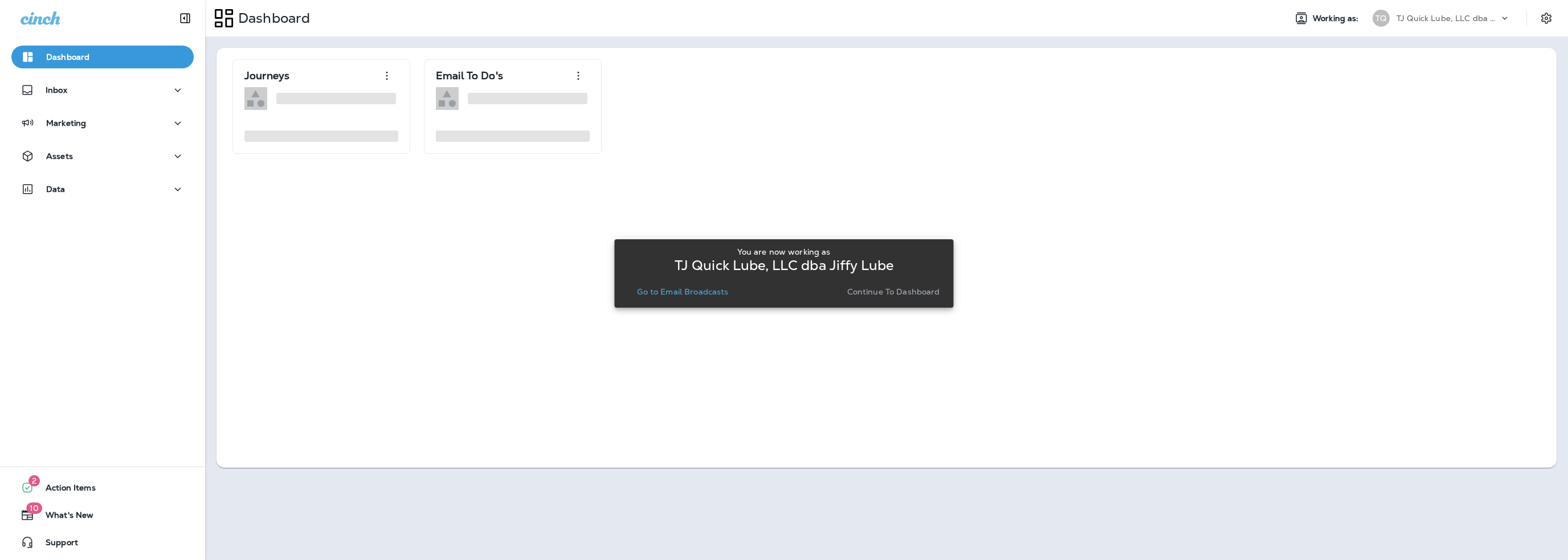
click at [715, 294] on p "Go to Email Broadcasts" at bounding box center [682, 292] width 91 height 9
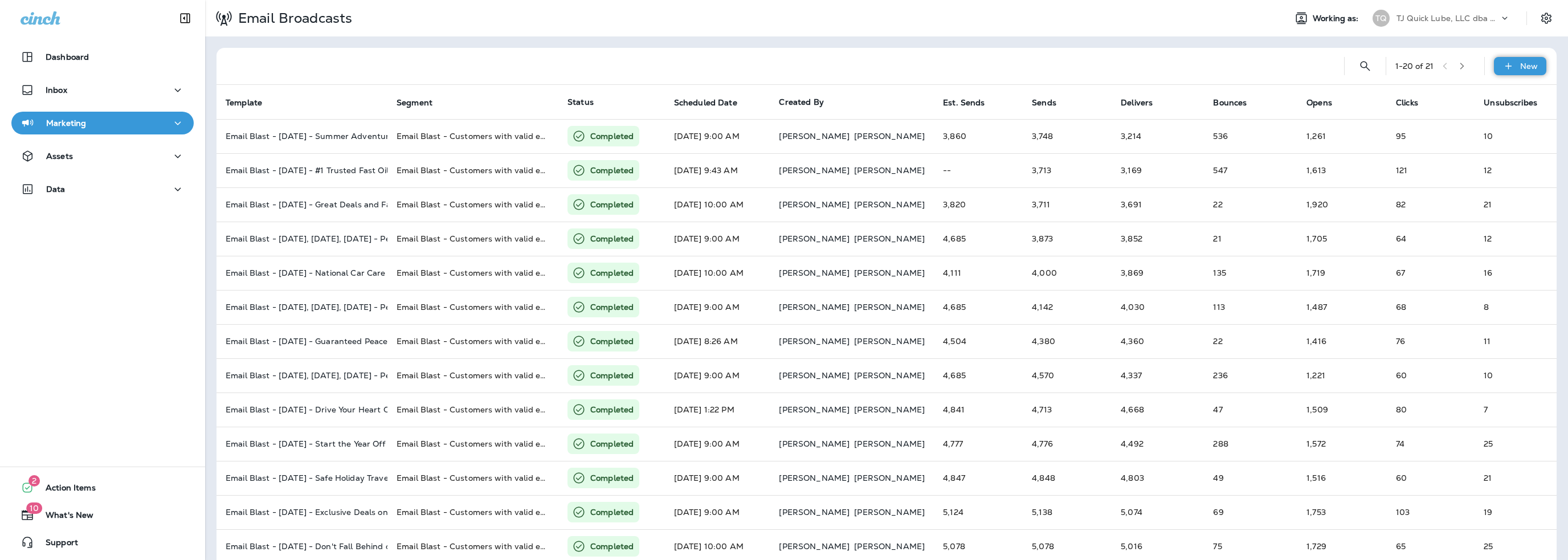
click at [1521, 66] on p "New" at bounding box center [1529, 66] width 18 height 9
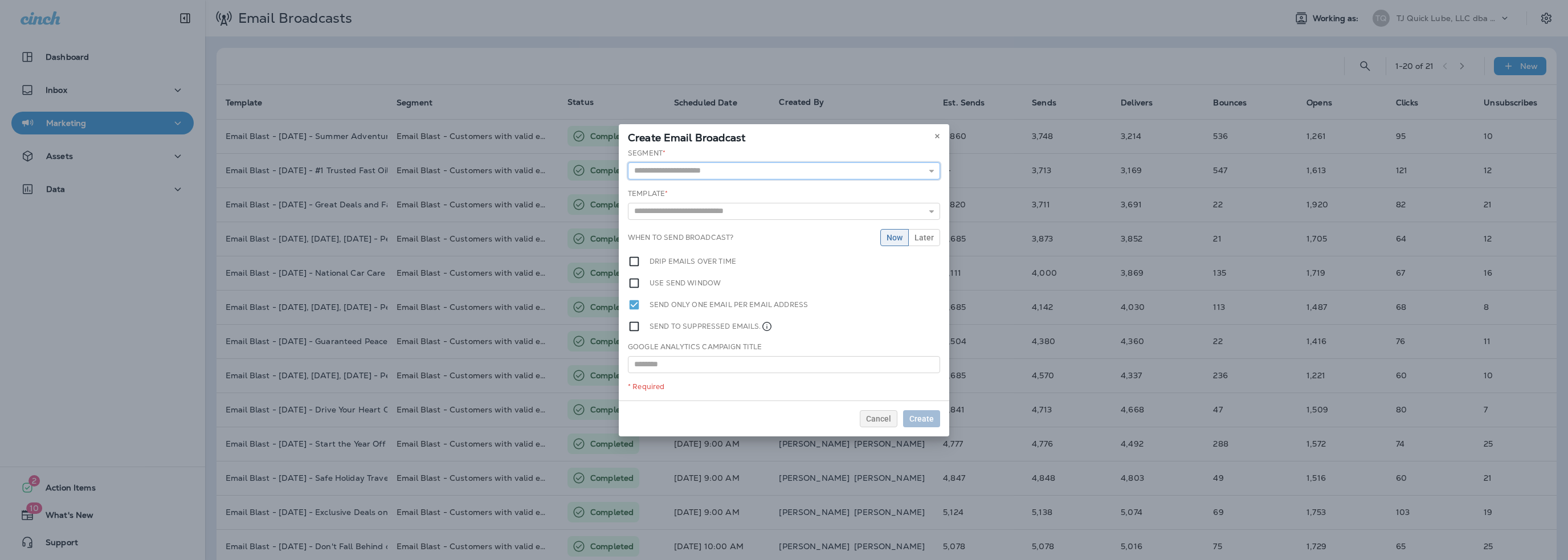
click at [676, 176] on input "text" at bounding box center [784, 171] width 312 height 17
type input "**********"
click at [703, 201] on div "**********" at bounding box center [784, 274] width 331 height 256
click at [695, 215] on input "text" at bounding box center [784, 213] width 312 height 17
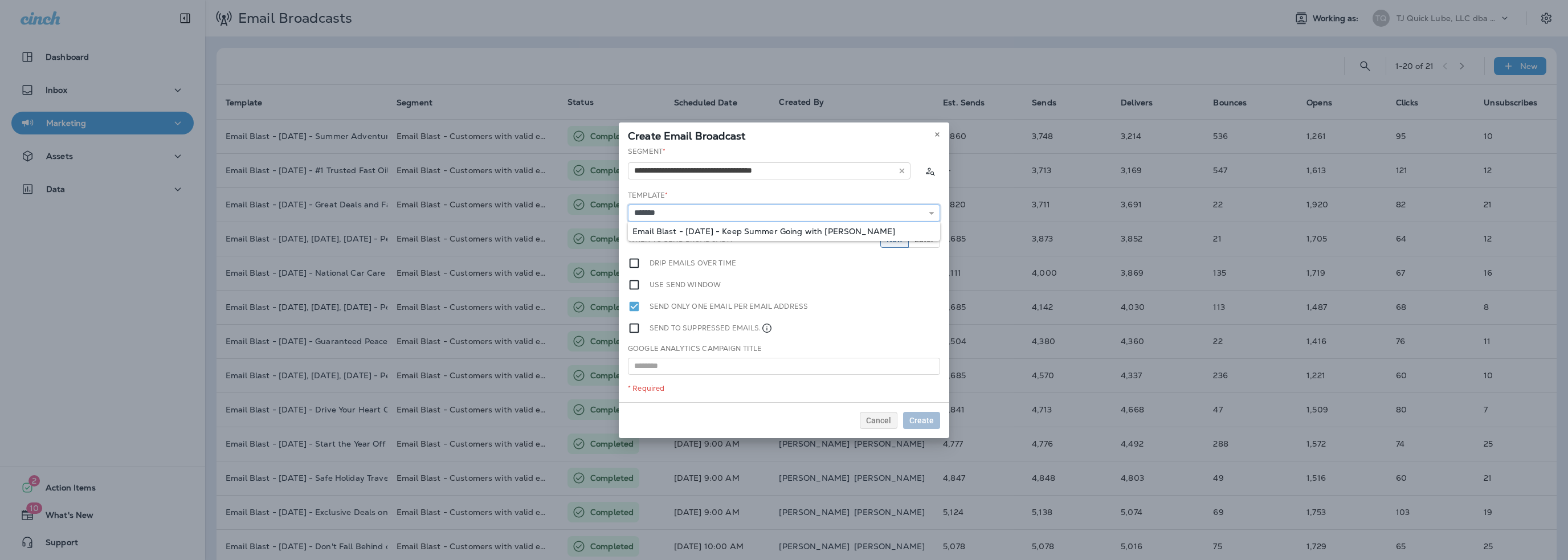
type input "**********"
click at [754, 230] on div "**********" at bounding box center [784, 274] width 331 height 256
click at [917, 236] on span "Later" at bounding box center [924, 239] width 19 height 8
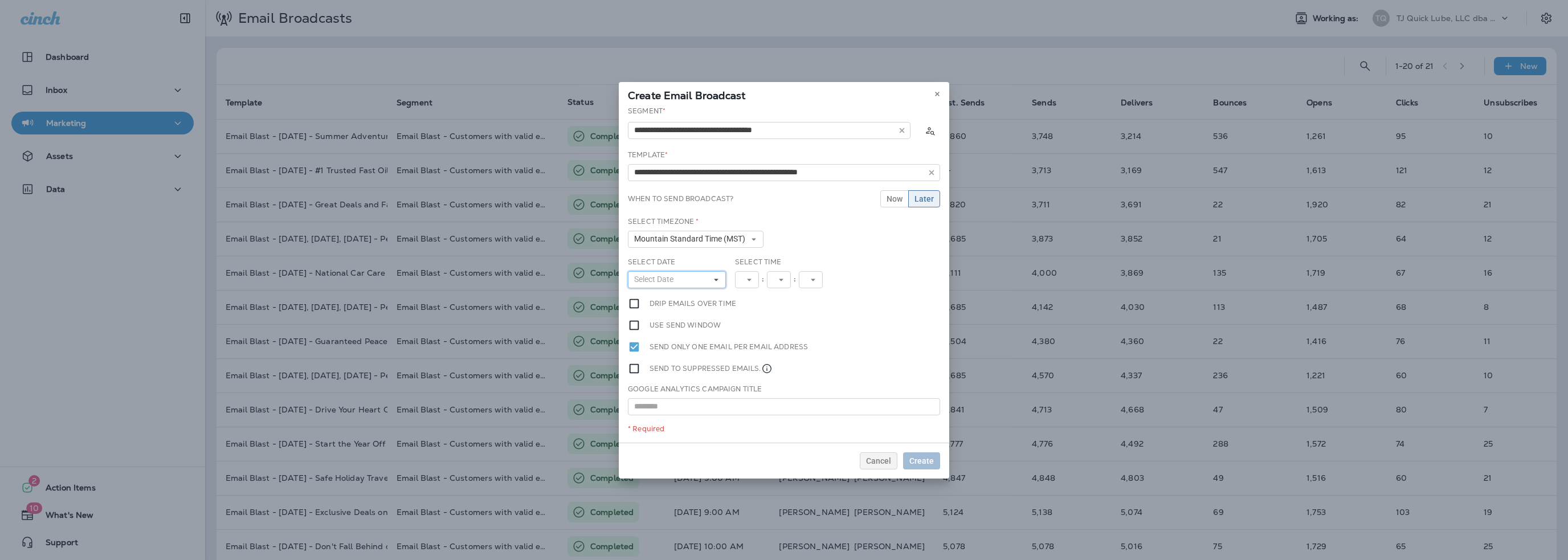
click at [663, 283] on span "Select Date" at bounding box center [656, 279] width 44 height 10
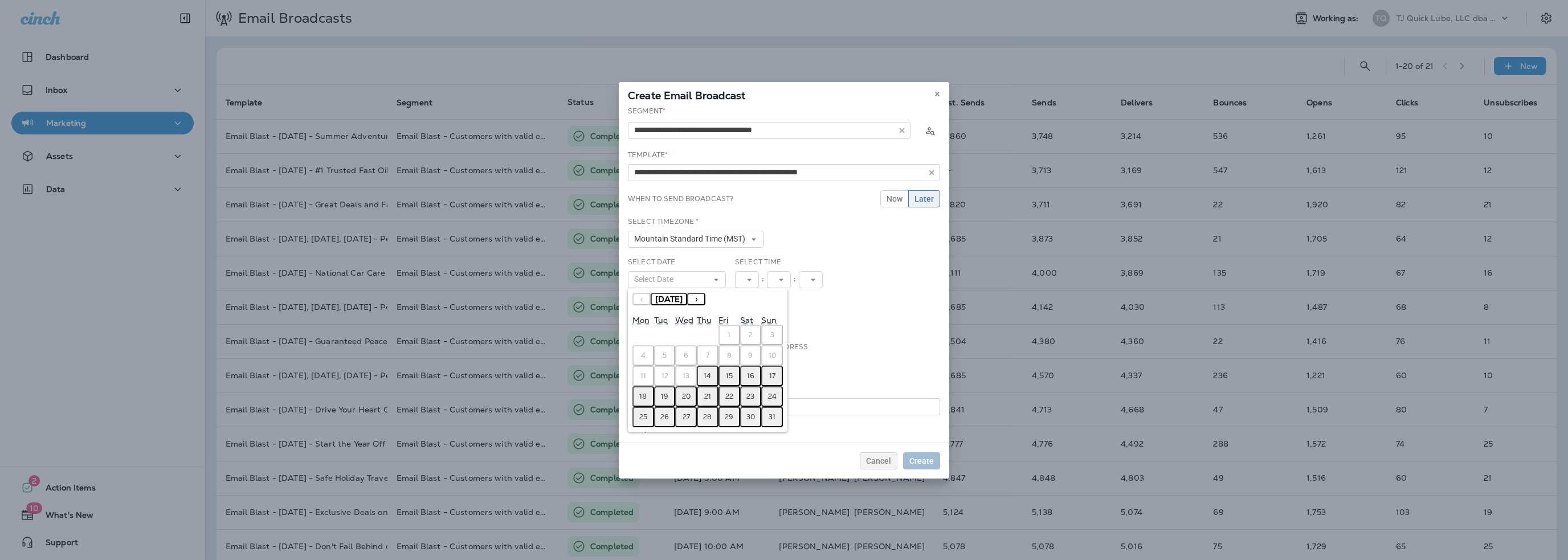
click at [730, 374] on abbr "15" at bounding box center [729, 376] width 7 height 9
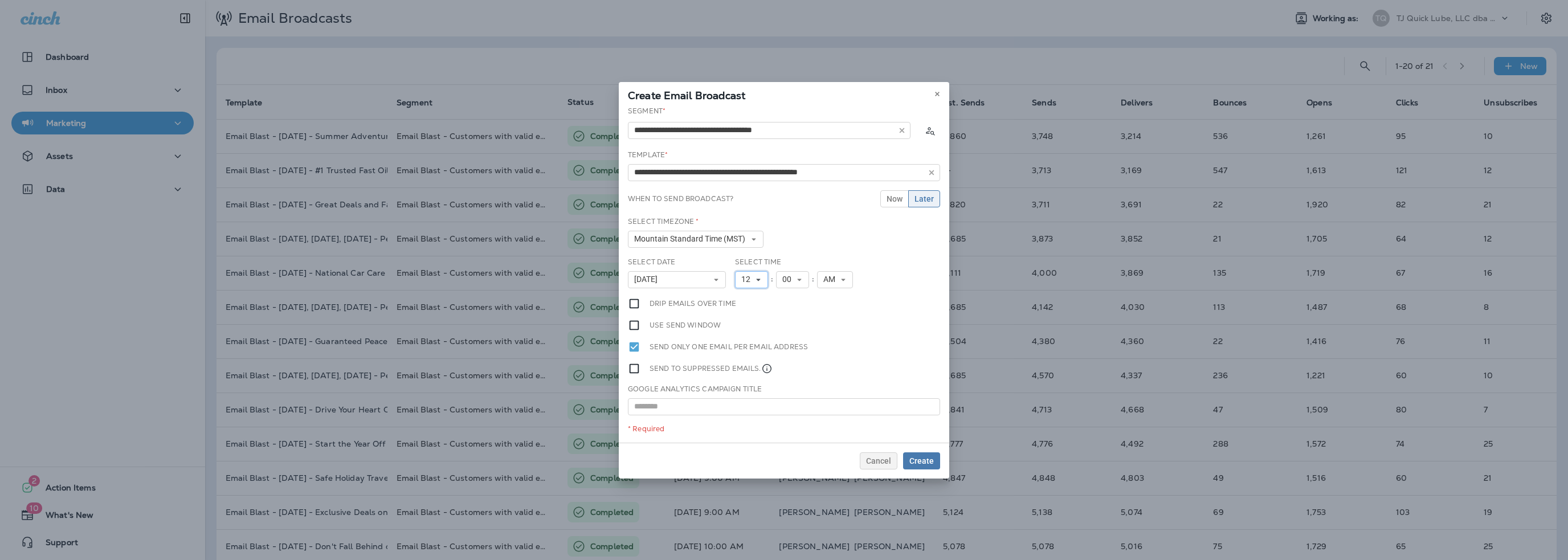
click at [749, 277] on span "12" at bounding box center [748, 279] width 14 height 10
click at [743, 417] on link "10" at bounding box center [751, 420] width 33 height 14
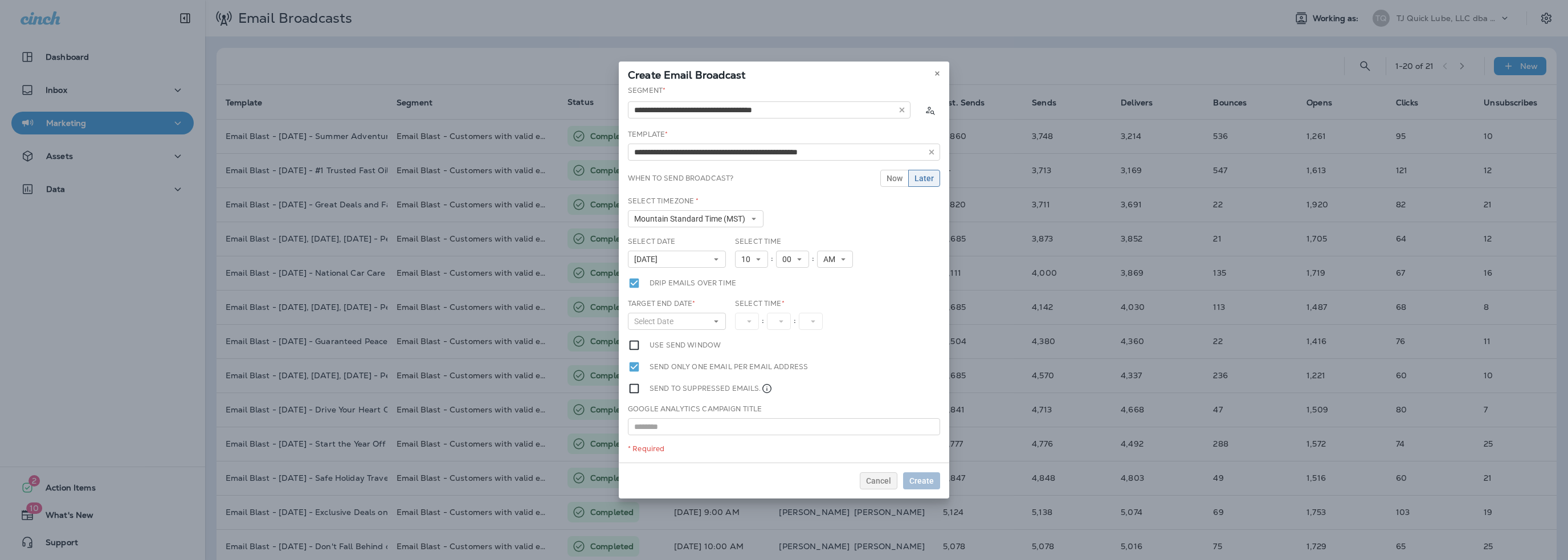
click at [645, 311] on div "Target End Date * Select Date « ‹ [DATE] › » Mon Tue Wed Thu Fri Sat Sun 1 2 3 …" at bounding box center [677, 314] width 98 height 32
click at [647, 318] on span "Select Date" at bounding box center [656, 321] width 44 height 10
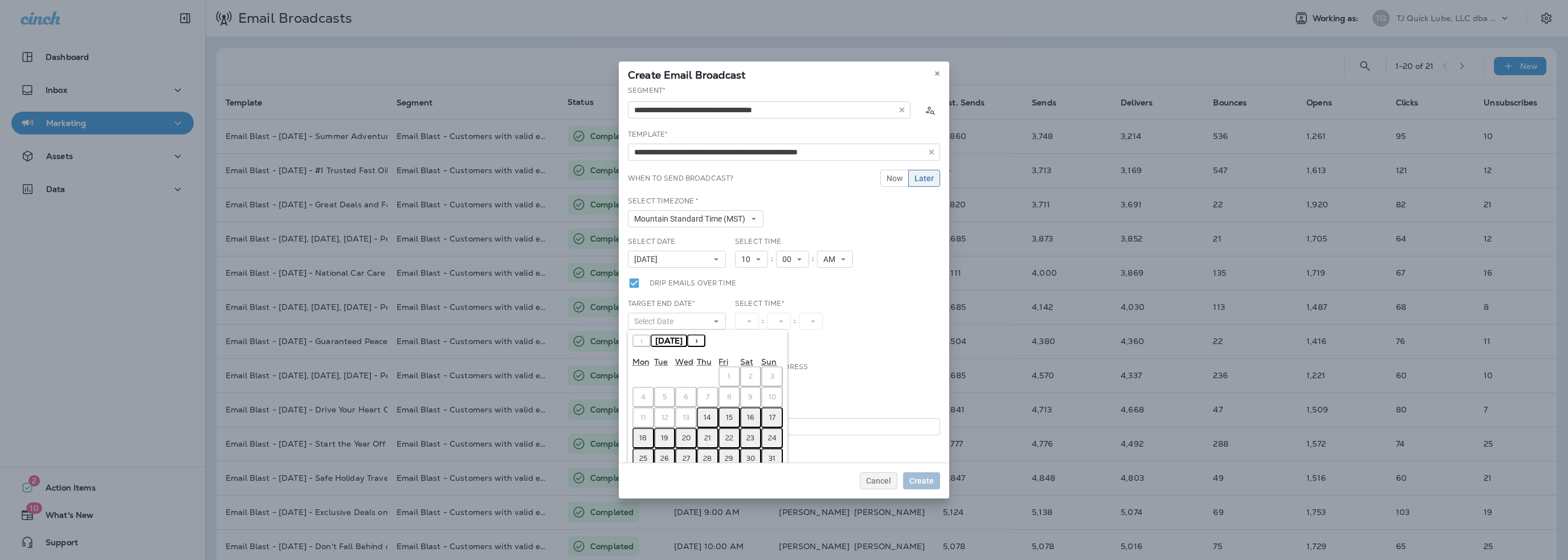
click at [727, 415] on abbr "15" at bounding box center [729, 417] width 7 height 9
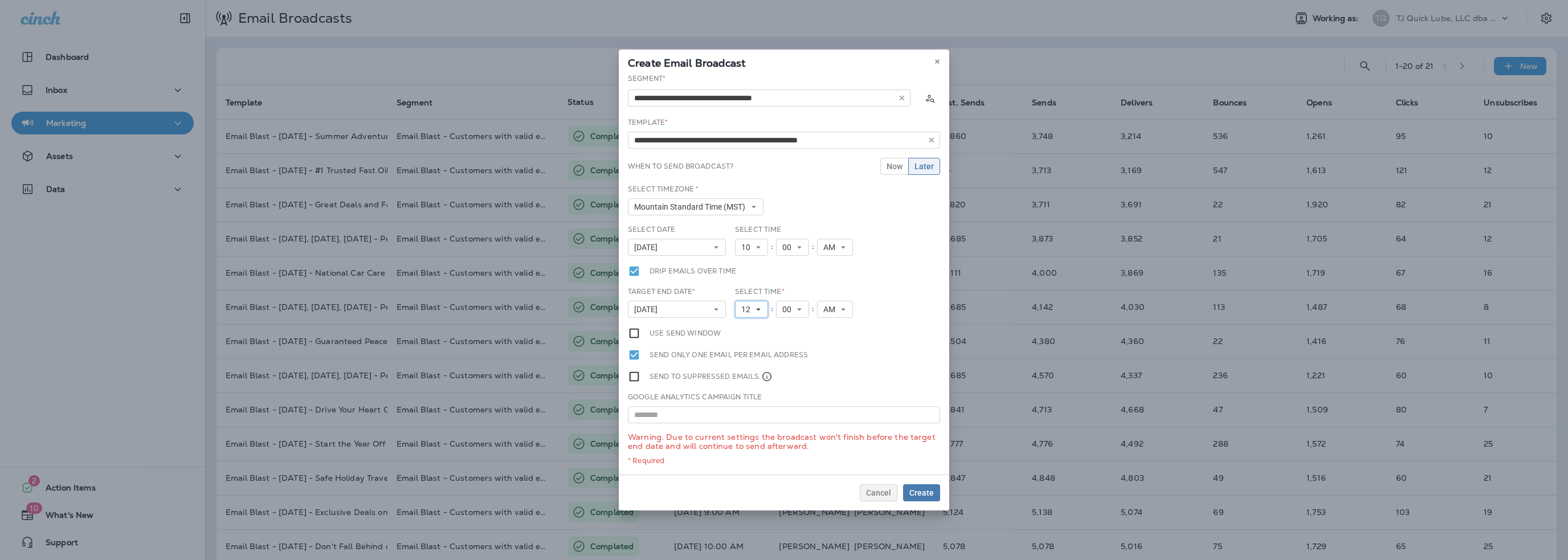
click at [747, 310] on span "12" at bounding box center [748, 309] width 14 height 10
drag, startPoint x: 747, startPoint y: 324, endPoint x: 816, endPoint y: 315, distance: 69.6
click at [747, 324] on link "1" at bounding box center [751, 327] width 33 height 14
click at [819, 307] on span "AM" at bounding box center [827, 309] width 16 height 10
click at [821, 341] on link "PM" at bounding box center [830, 341] width 36 height 14
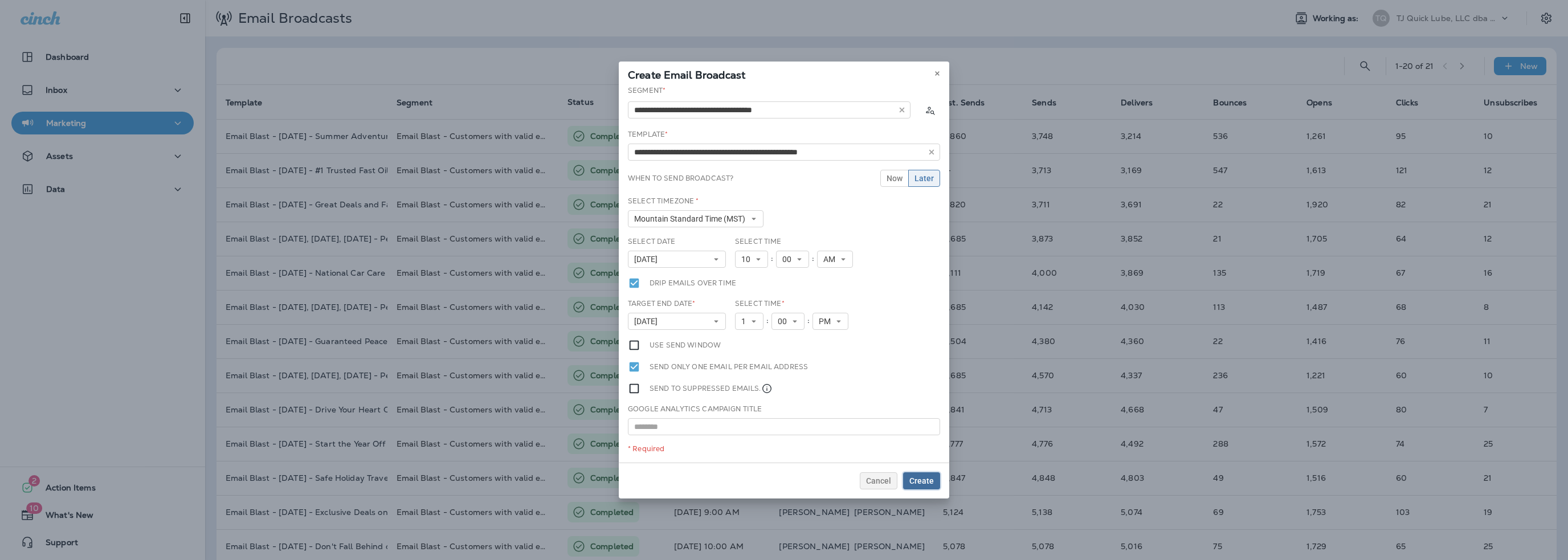
click at [924, 476] on span "Create" at bounding box center [921, 480] width 24 height 8
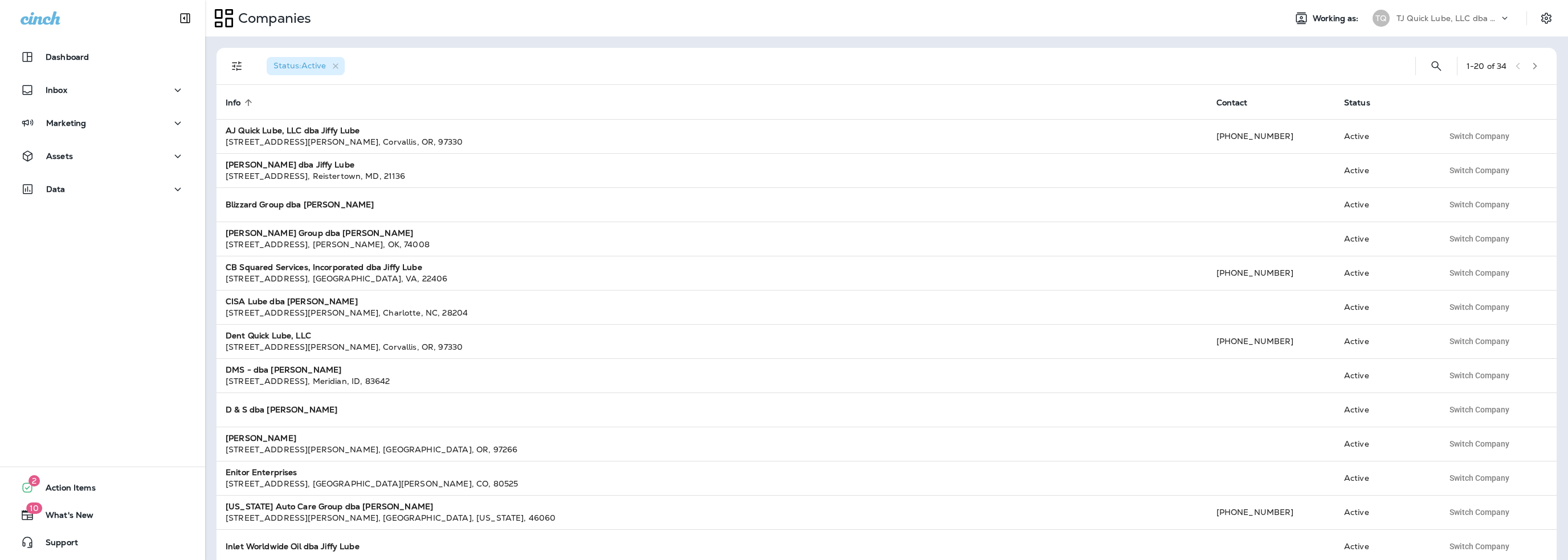
click at [1424, 20] on p "TJ Quick Lube, LLC dba Jiffy Lube" at bounding box center [1448, 18] width 103 height 9
type input "***"
click at [1424, 95] on p "SLB Group, dba Jiffy Lube" at bounding box center [1443, 94] width 109 height 9
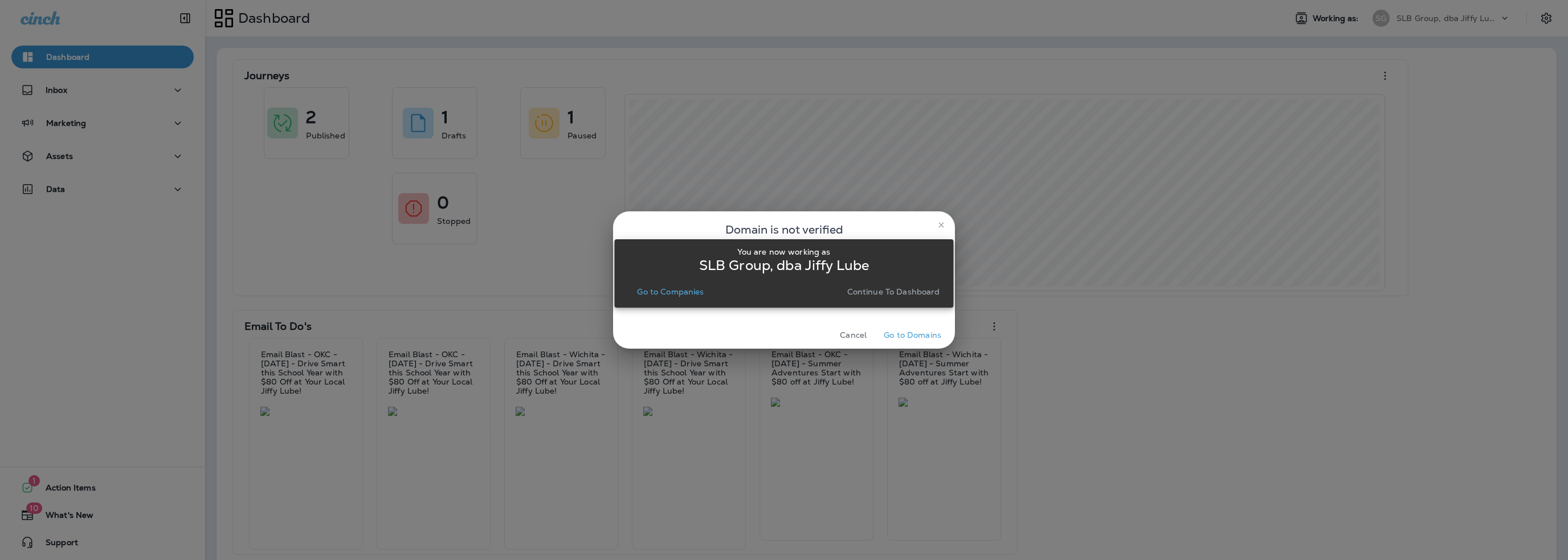
click at [688, 290] on p "Go to Companies" at bounding box center [670, 292] width 67 height 9
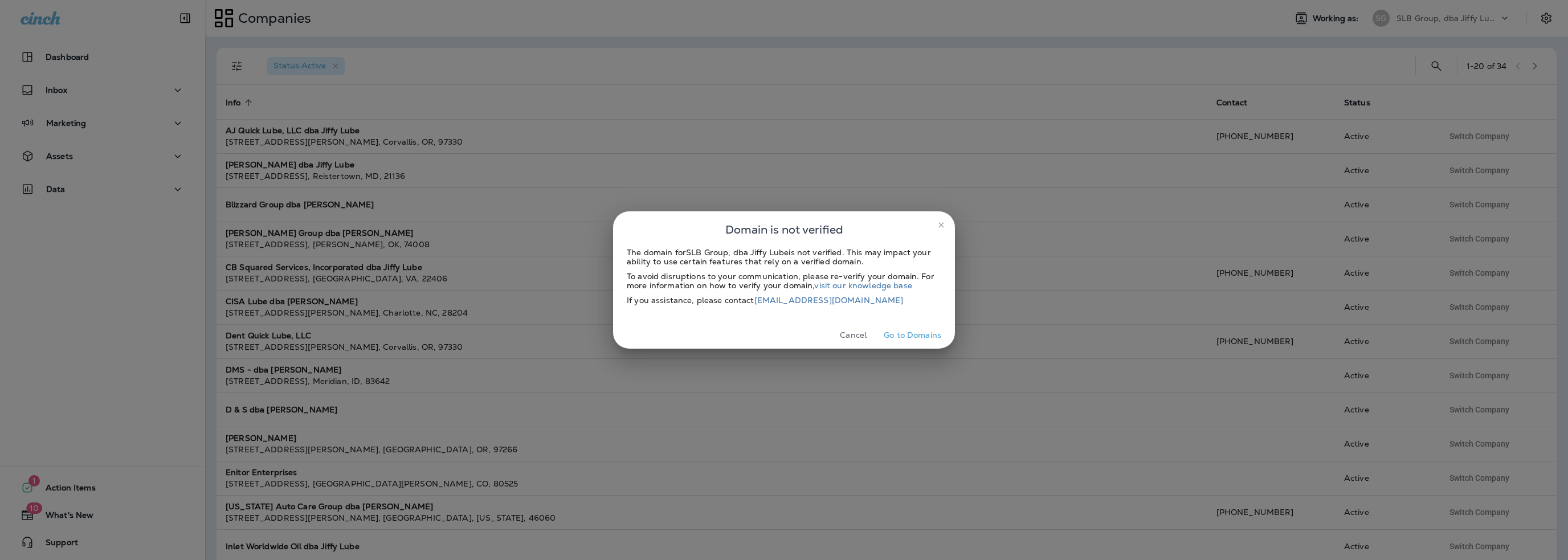
click at [858, 331] on button "Cancel" at bounding box center [853, 335] width 43 height 18
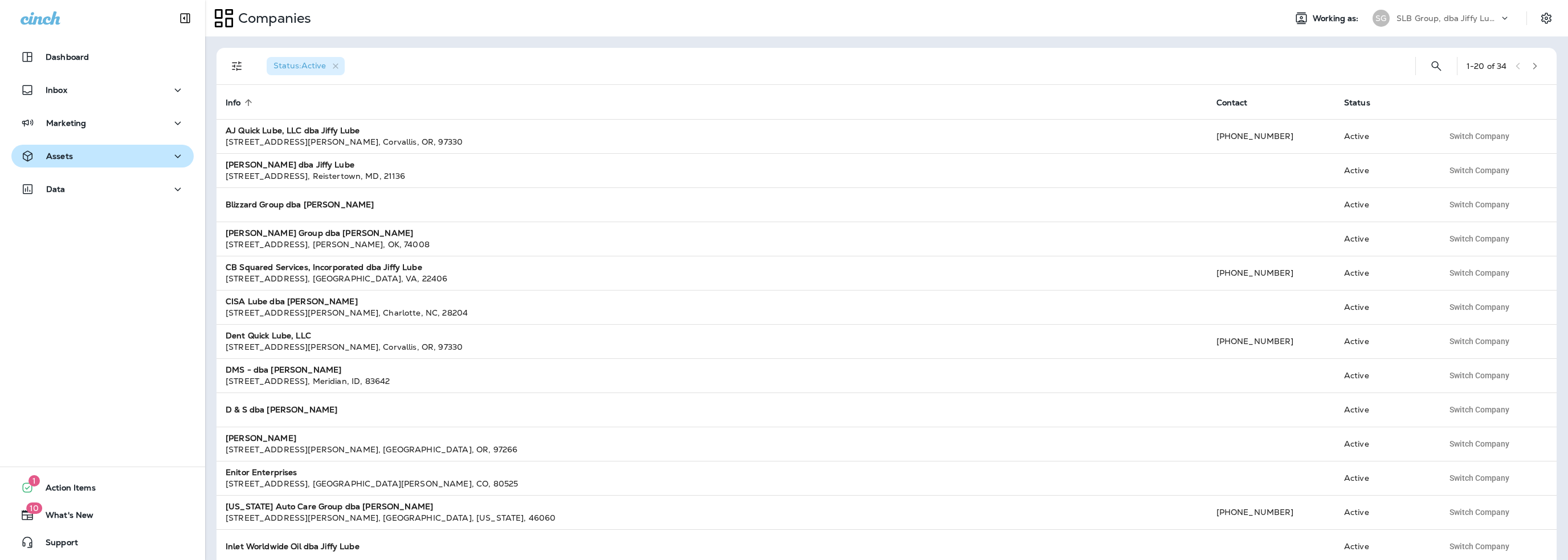
click at [60, 161] on p "Assets" at bounding box center [59, 156] width 27 height 9
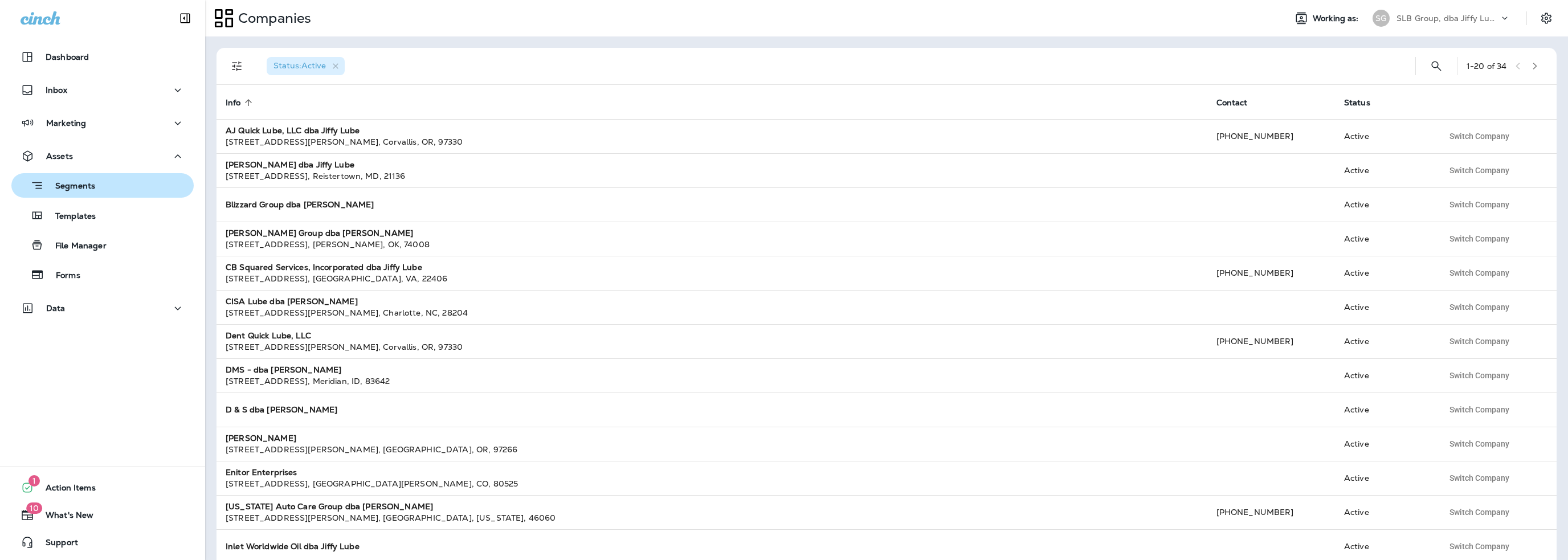
click at [84, 191] on p "Segments" at bounding box center [70, 186] width 51 height 11
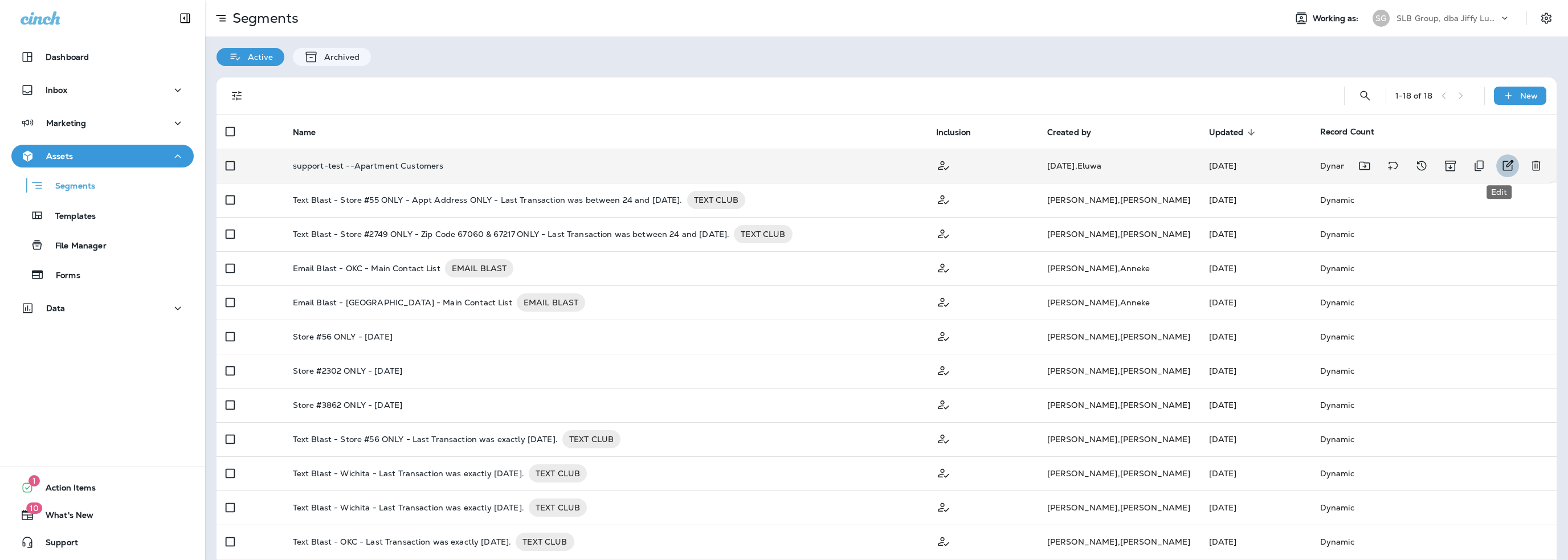
click at [1501, 162] on icon "Edit" at bounding box center [1507, 165] width 14 height 14
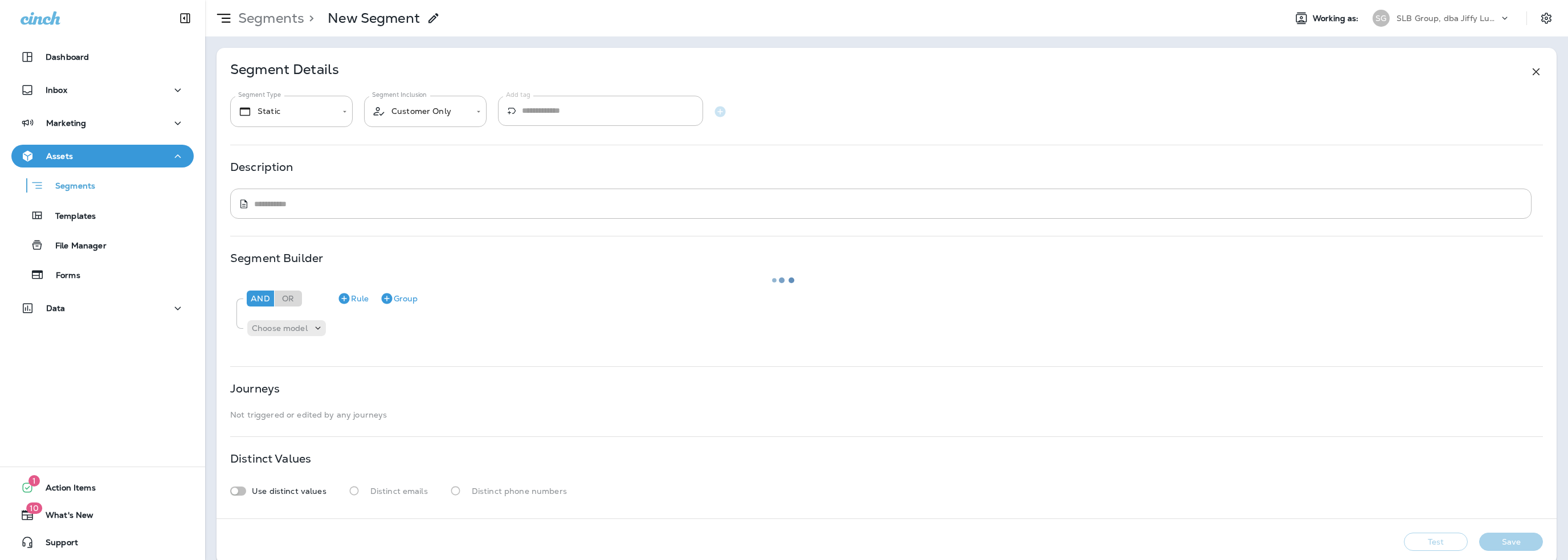
type input "*******"
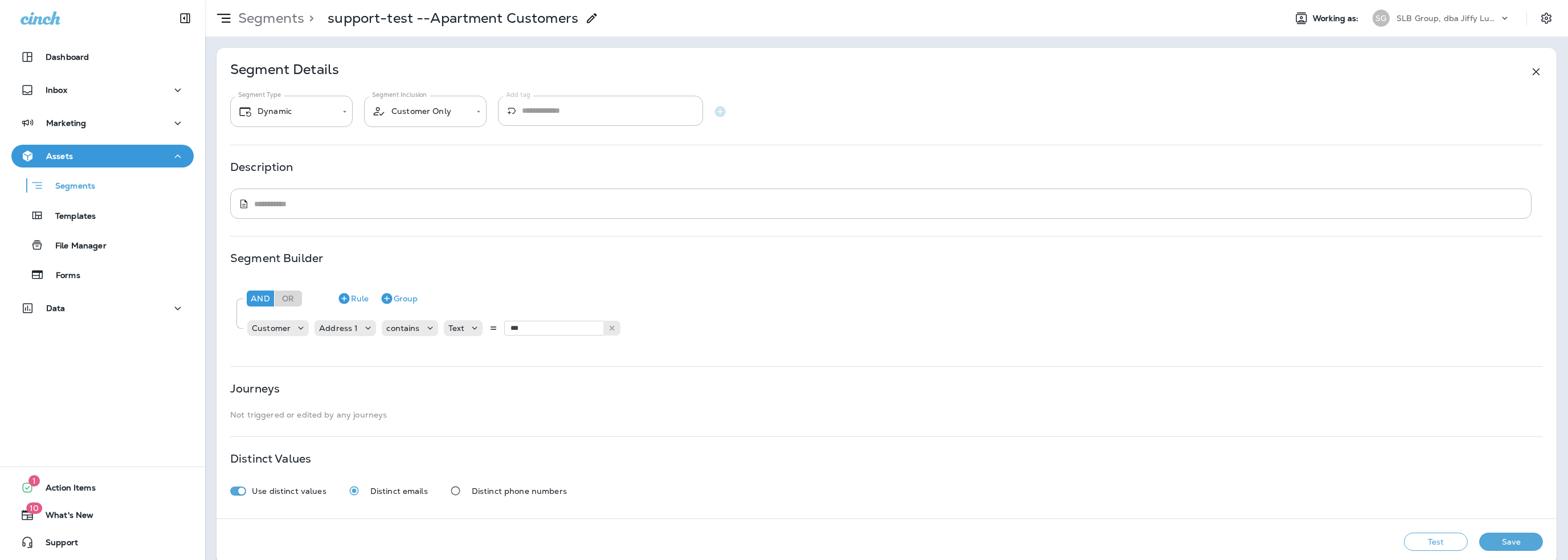
scroll to position [15, 0]
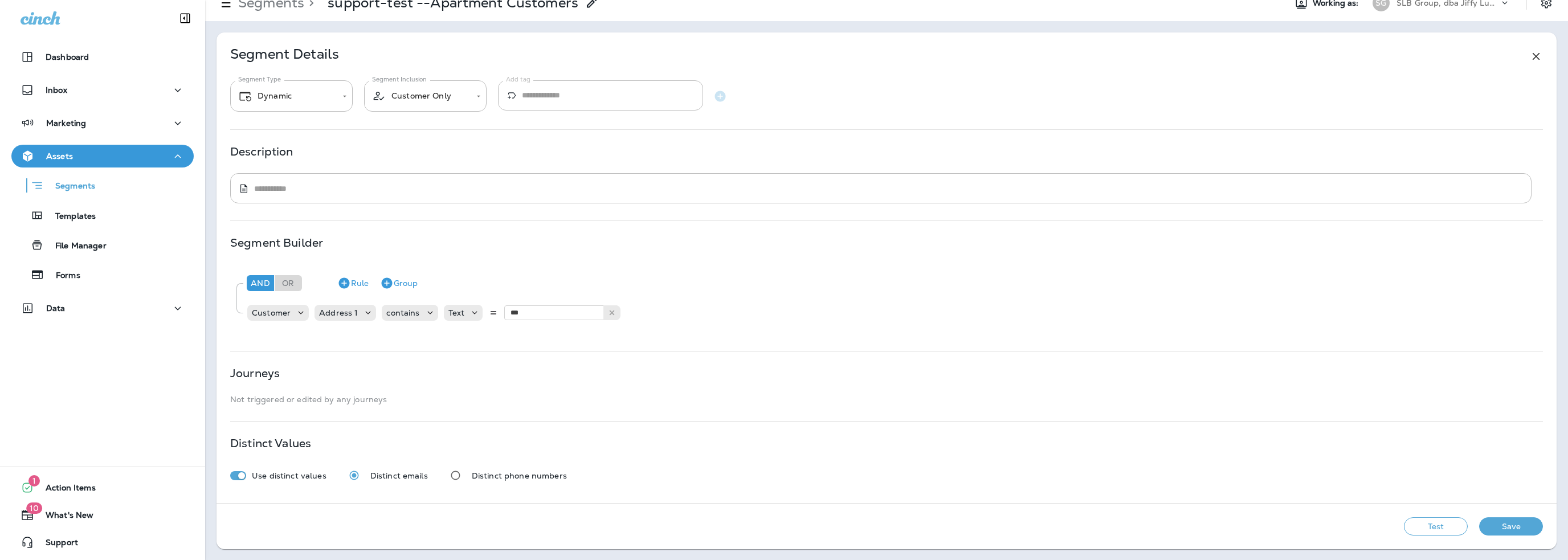
click at [1410, 526] on button "Test" at bounding box center [1436, 526] width 64 height 18
click at [1264, 524] on button "View Sample" at bounding box center [1274, 526] width 75 height 18
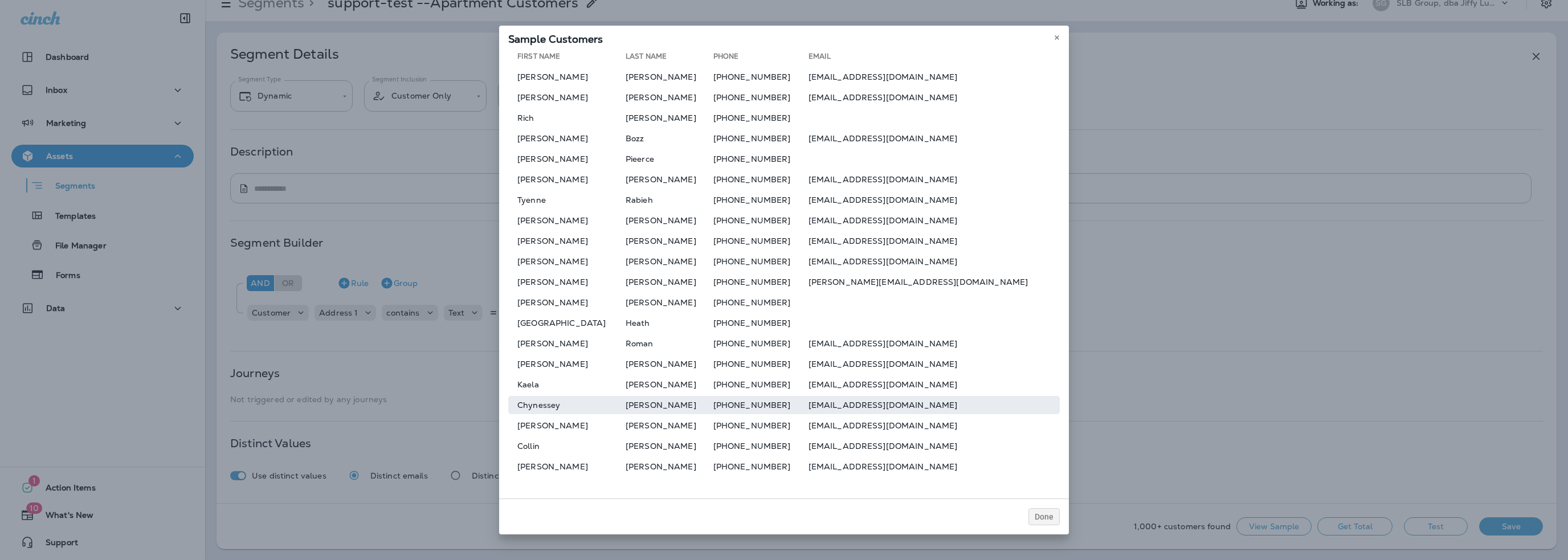
click at [730, 407] on td "+15397775950" at bounding box center [761, 405] width 95 height 18
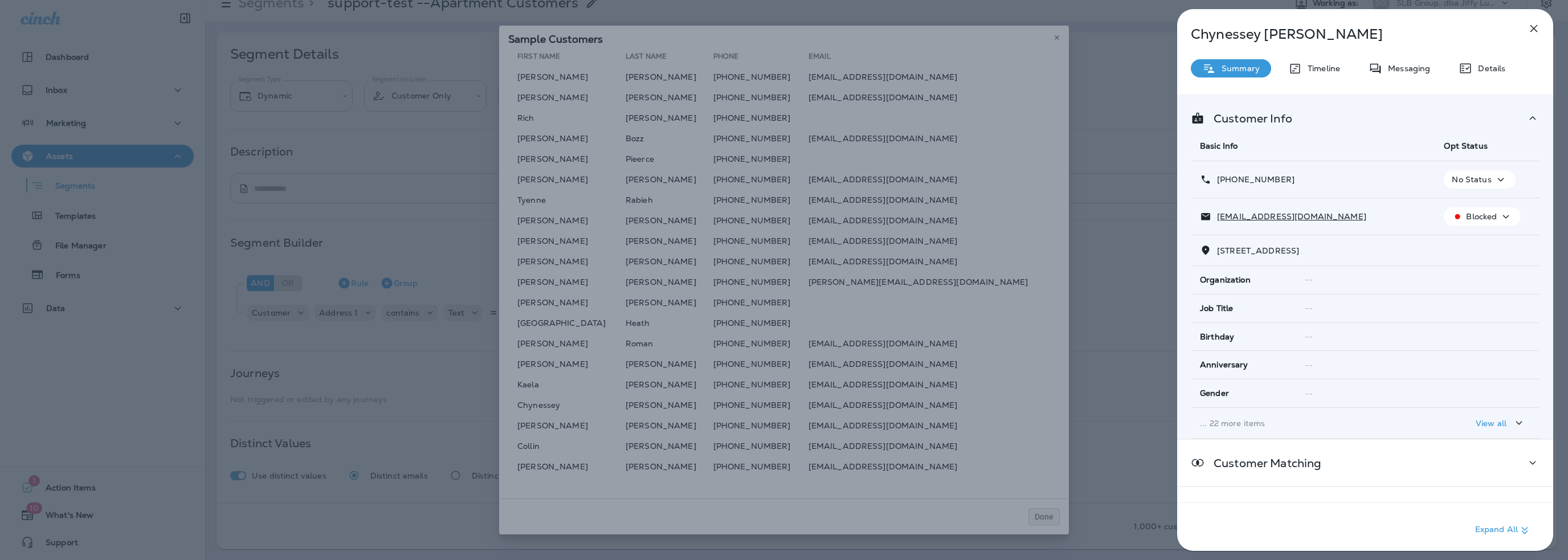
drag, startPoint x: 1535, startPoint y: 27, endPoint x: 1527, endPoint y: 29, distance: 8.2
click at [1535, 28] on icon "button" at bounding box center [1534, 28] width 7 height 7
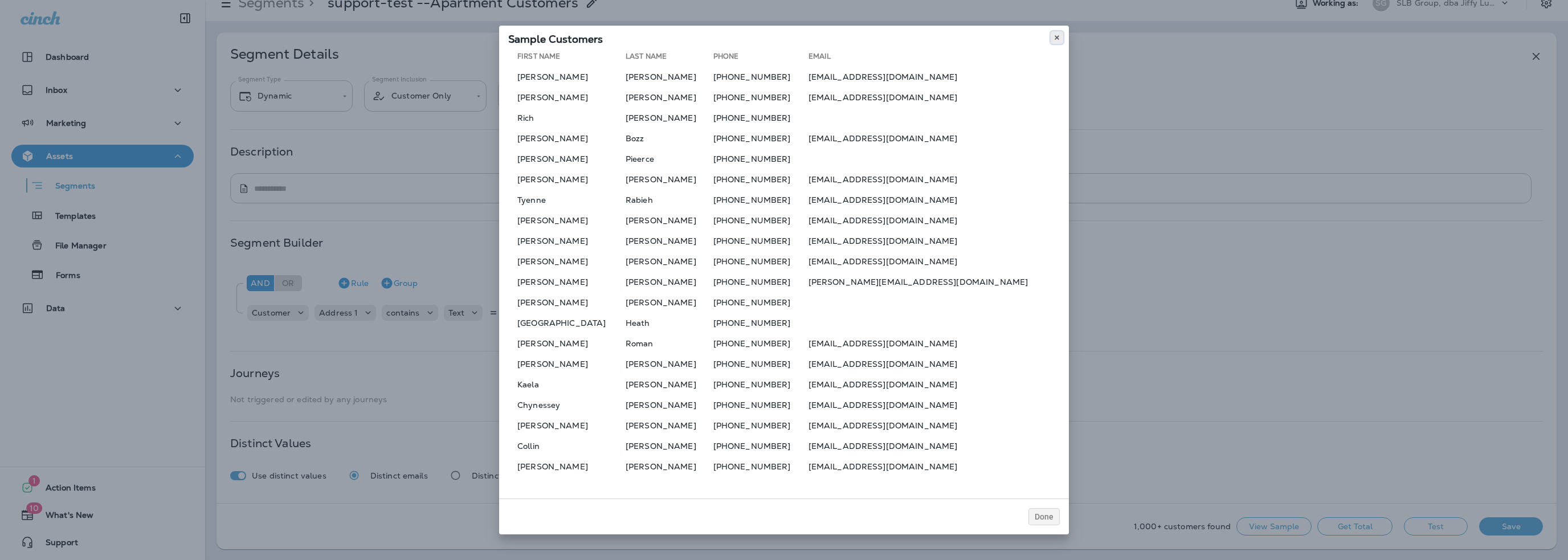
click at [1054, 38] on icon at bounding box center [1057, 38] width 7 height 7
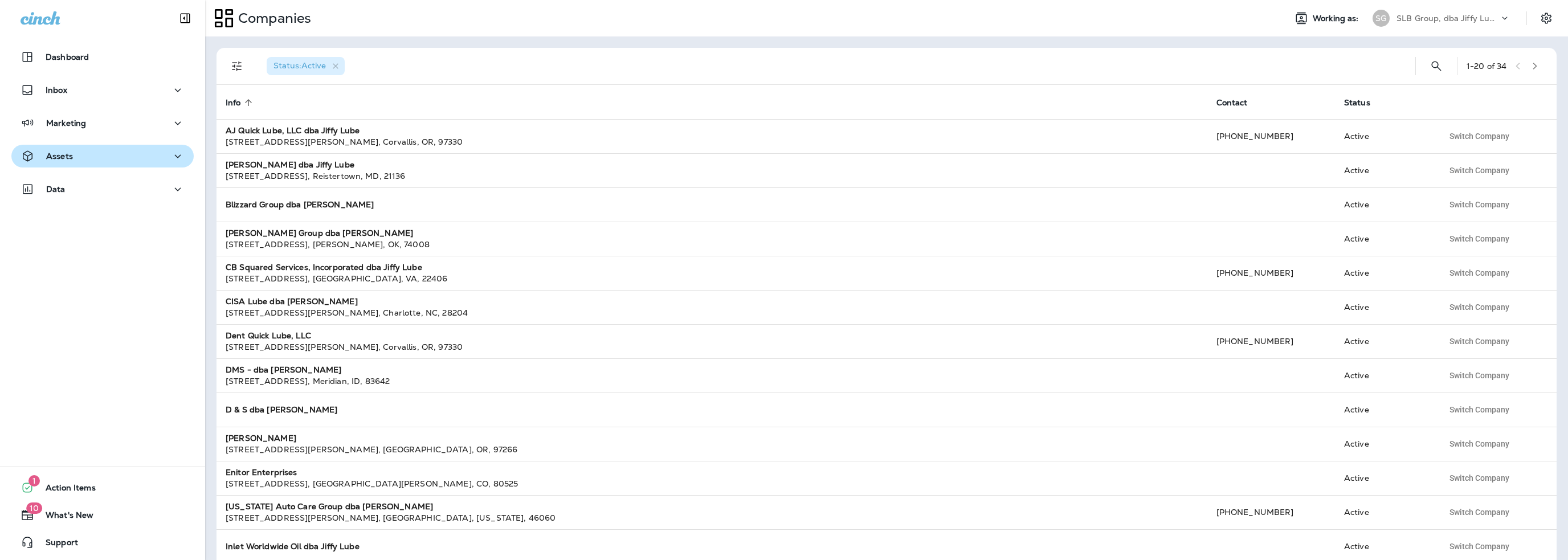
click at [60, 157] on p "Assets" at bounding box center [59, 156] width 27 height 9
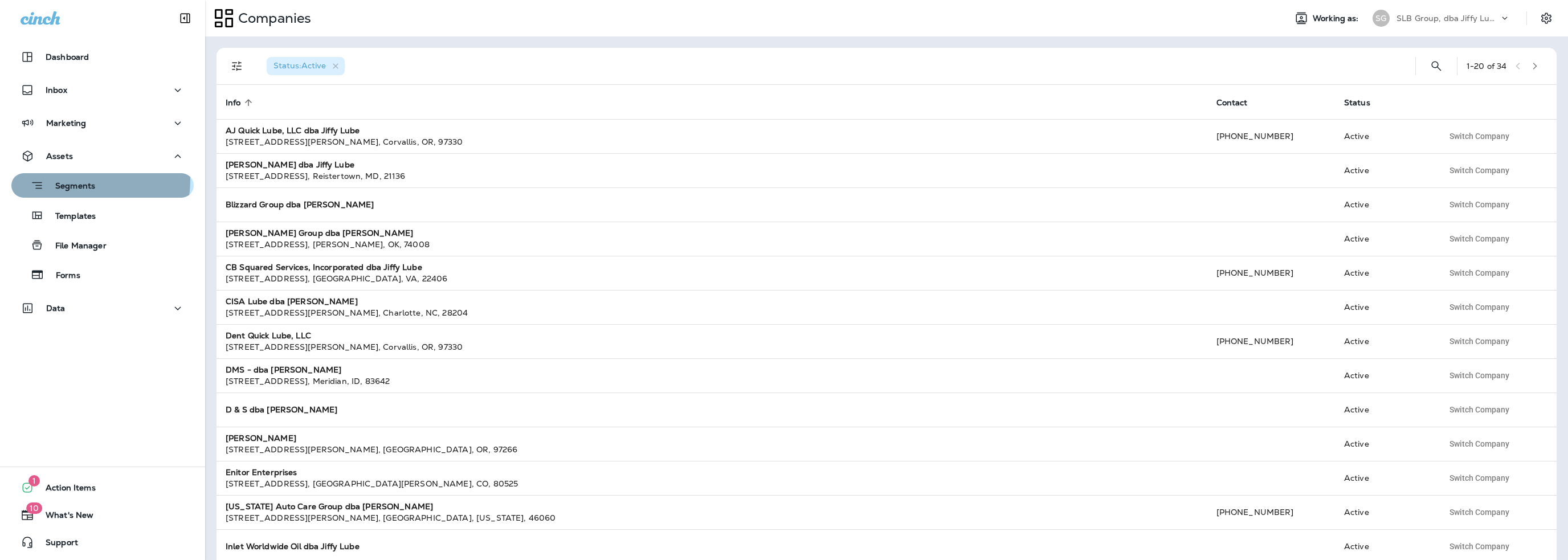
click at [66, 180] on div "Segments" at bounding box center [55, 185] width 79 height 18
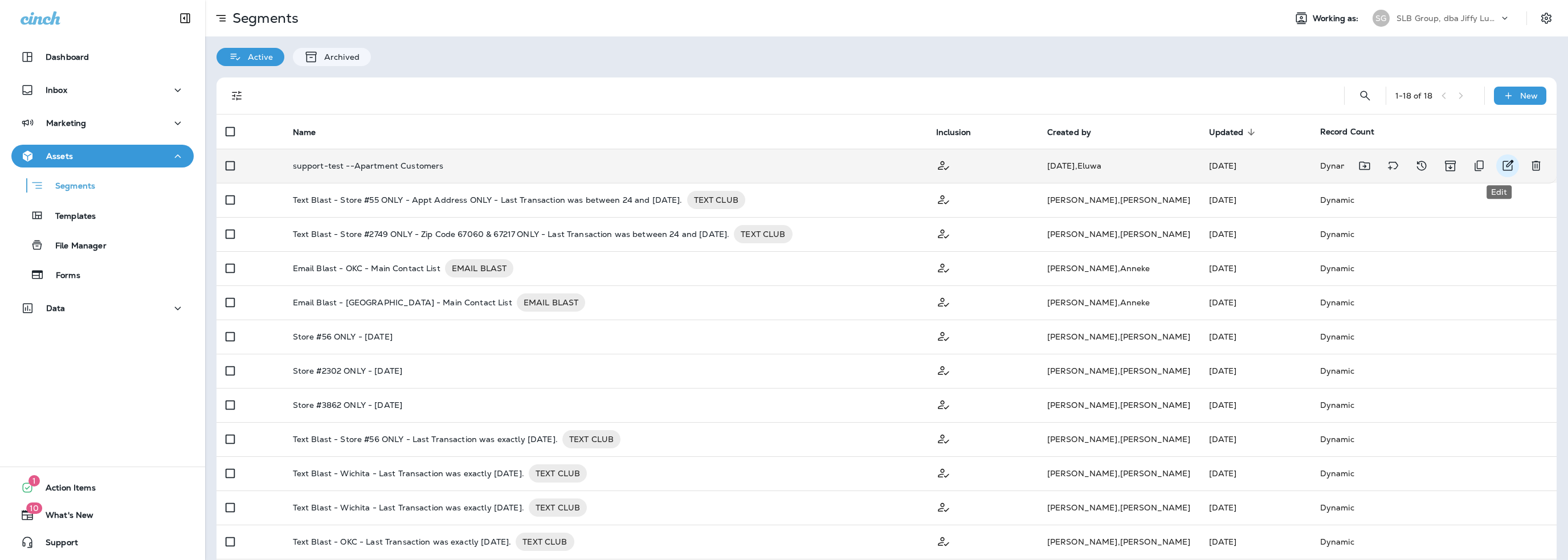
click at [1501, 163] on icon "Edit" at bounding box center [1507, 165] width 14 height 14
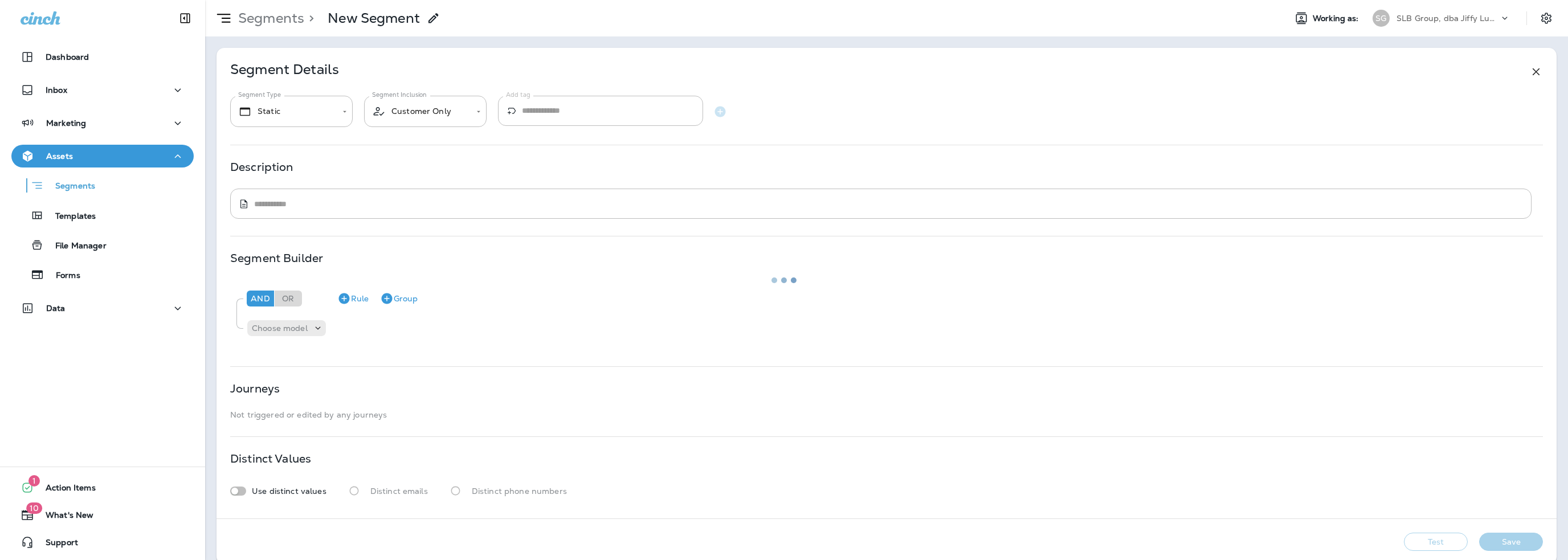
type input "*******"
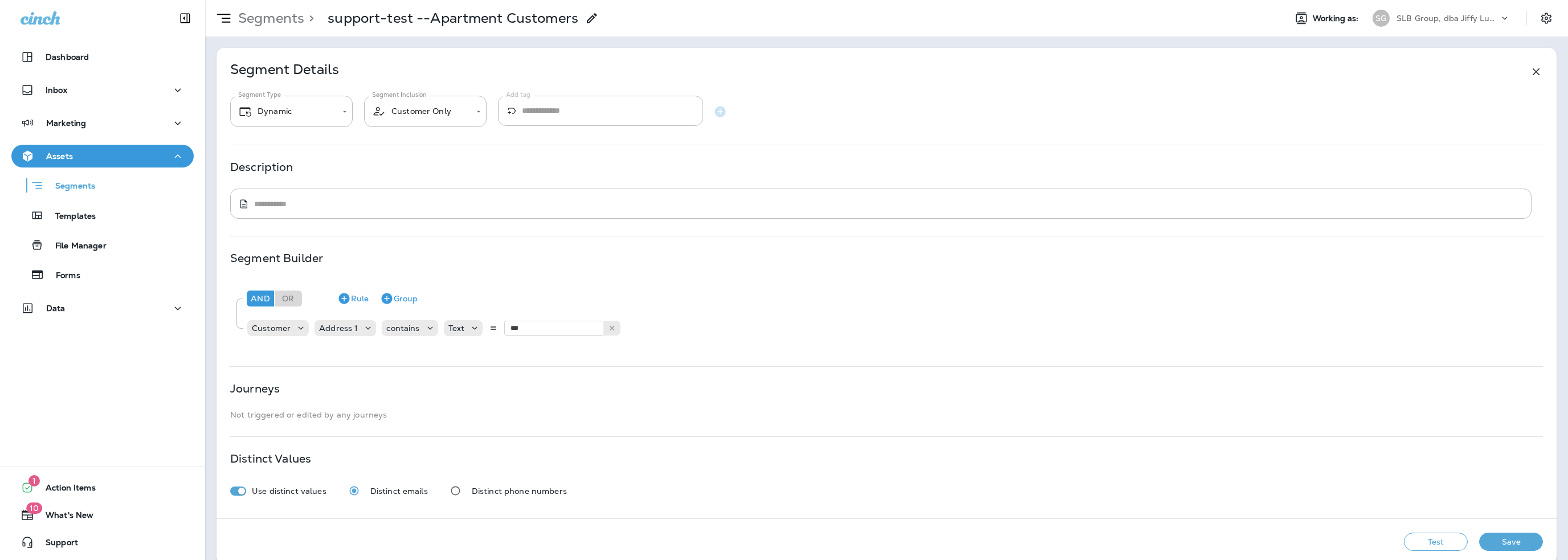
click at [1438, 538] on button "Test" at bounding box center [1436, 542] width 64 height 18
click at [1280, 540] on button "View Sample" at bounding box center [1274, 542] width 75 height 18
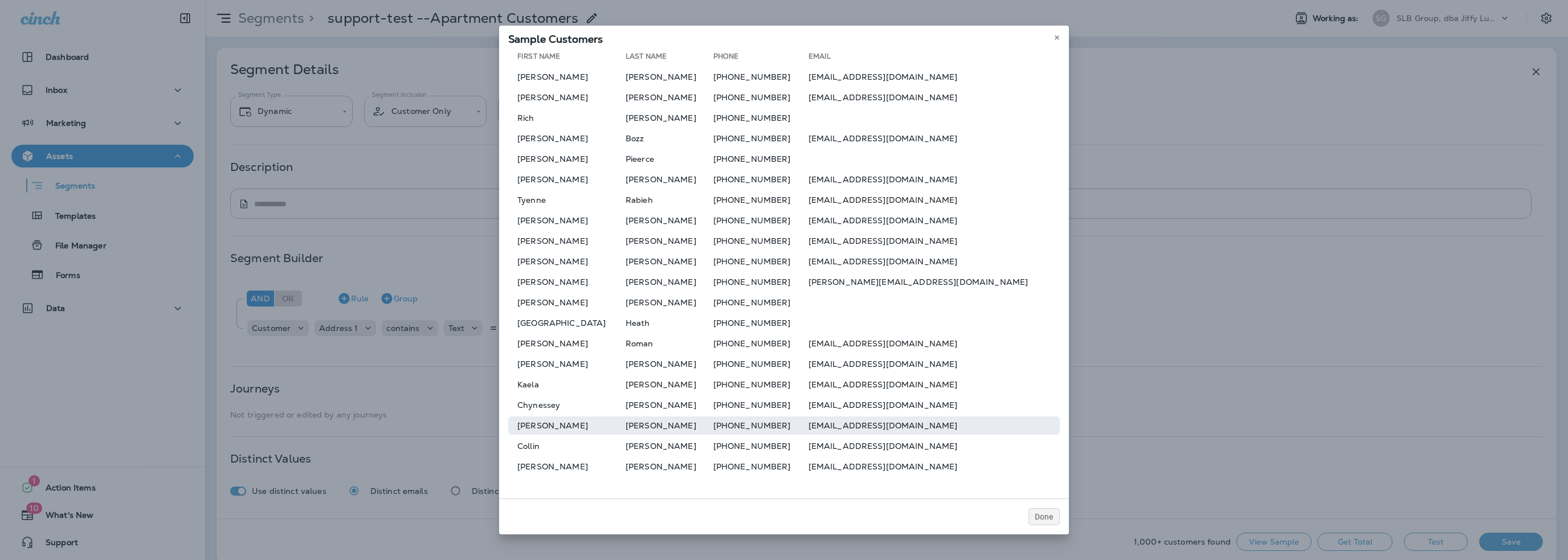
click at [878, 430] on td "blfurman82@gmail.com" at bounding box center [934, 426] width 252 height 18
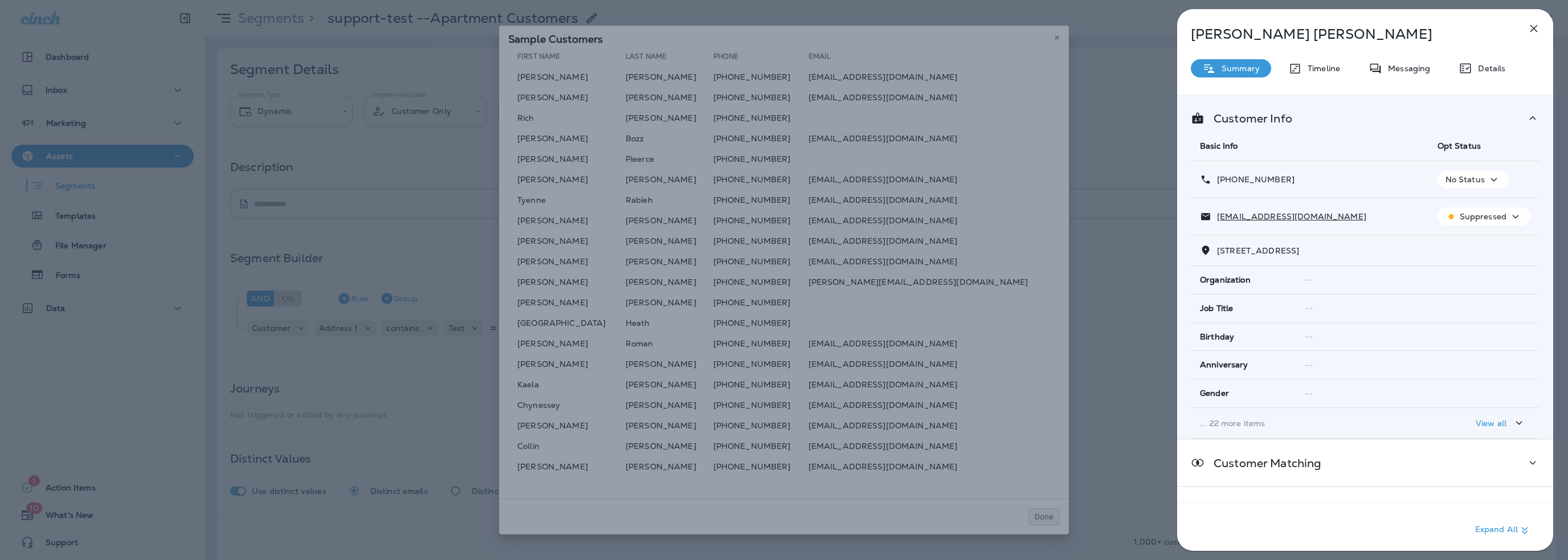
click at [1534, 32] on icon "button" at bounding box center [1534, 28] width 14 height 14
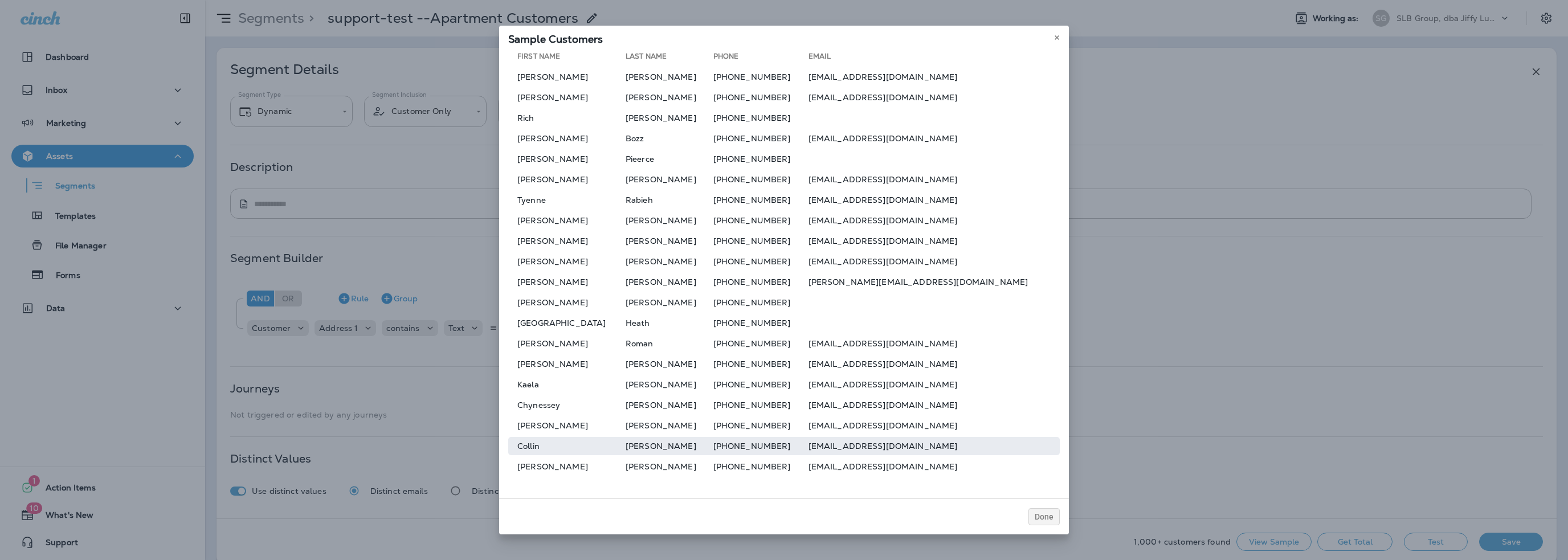
click at [851, 446] on td "collin@pthomas.org" at bounding box center [934, 446] width 252 height 18
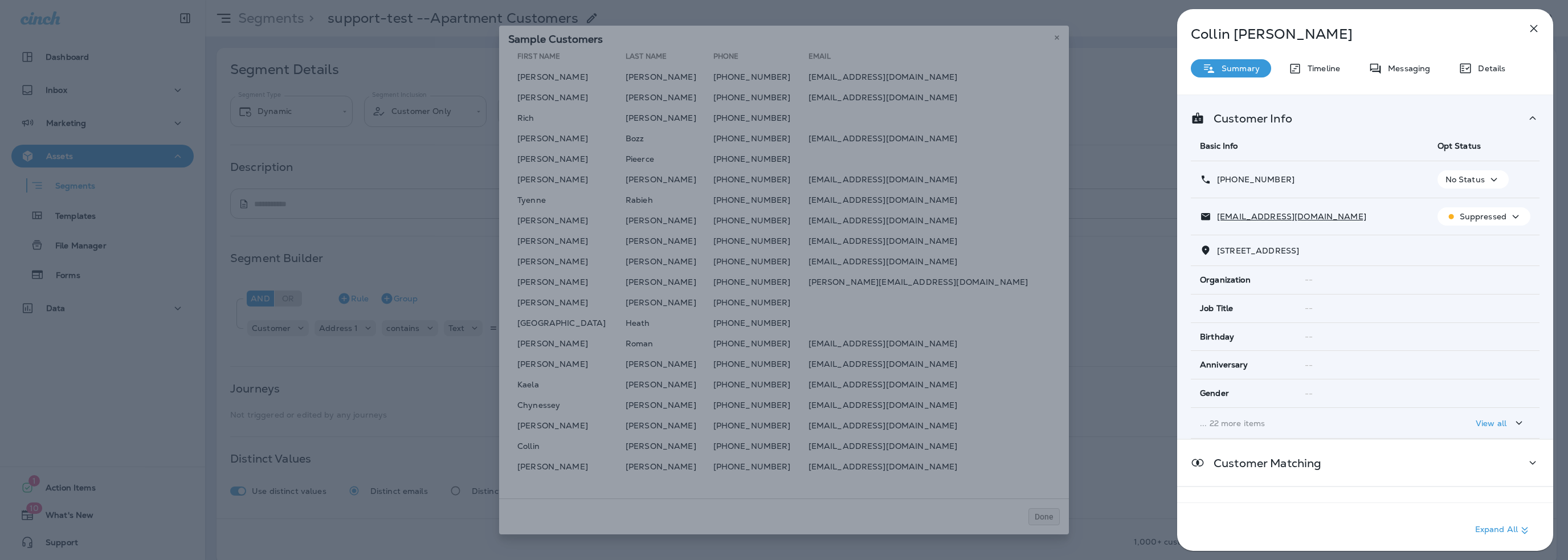
click at [1534, 30] on icon "button" at bounding box center [1534, 28] width 14 height 14
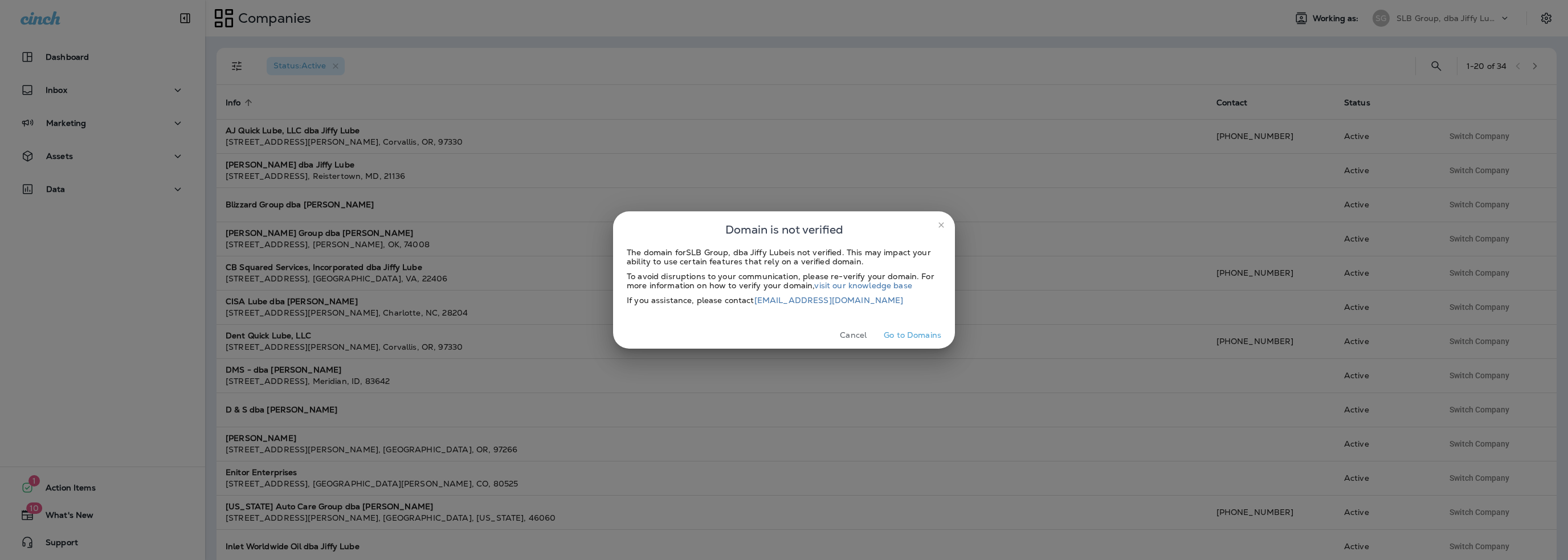
drag, startPoint x: 840, startPoint y: 339, endPoint x: 925, endPoint y: 318, distance: 87.6
click at [840, 339] on button "Cancel" at bounding box center [853, 335] width 43 height 18
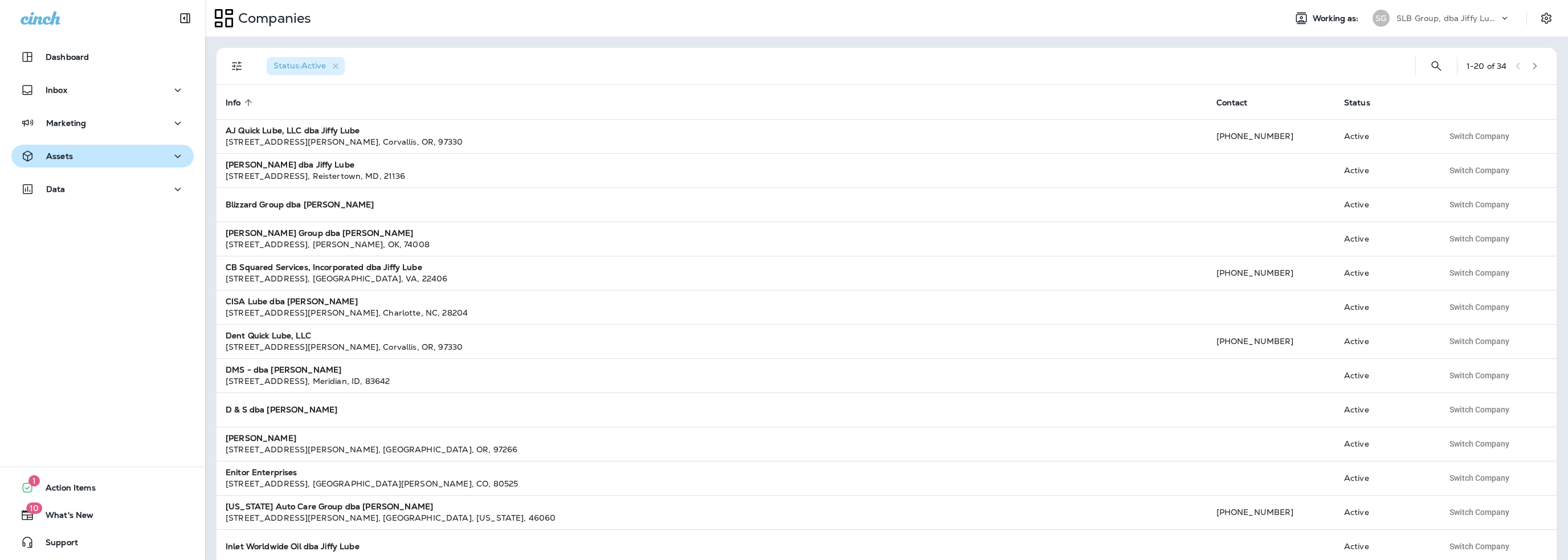
click at [90, 157] on div "Assets" at bounding box center [102, 157] width 164 height 14
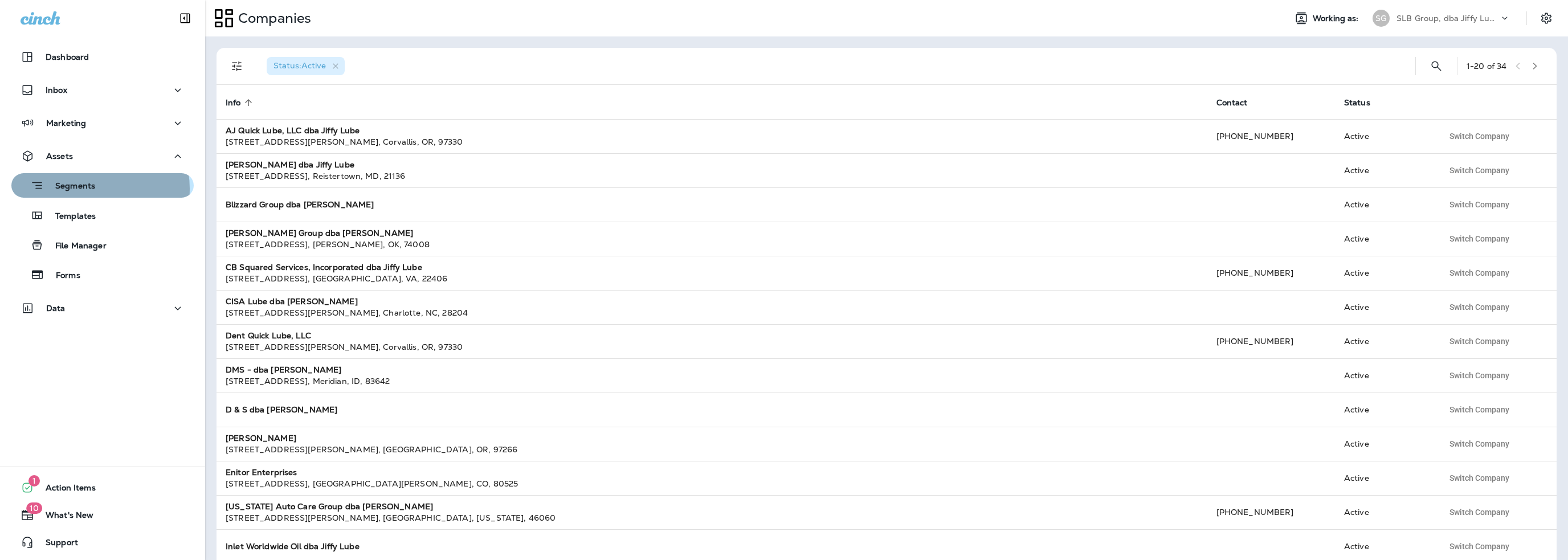
click at [88, 188] on p "Segments" at bounding box center [70, 186] width 51 height 11
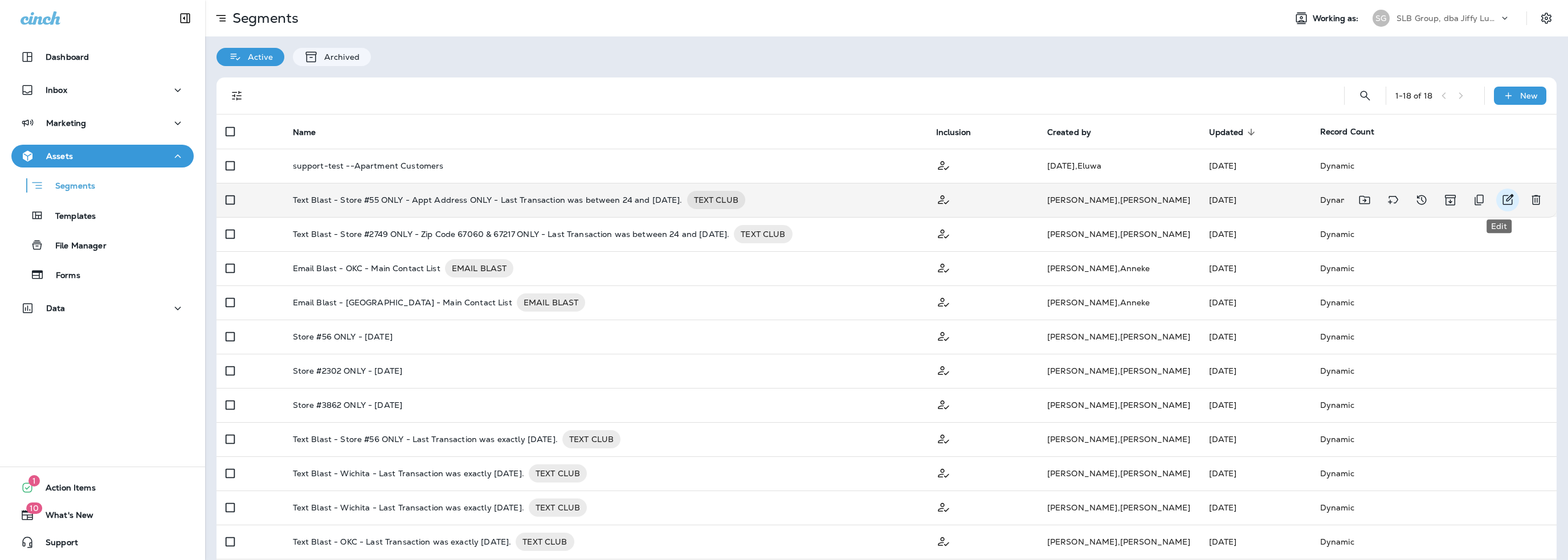
click at [1501, 199] on icon "Edit" at bounding box center [1507, 199] width 14 height 14
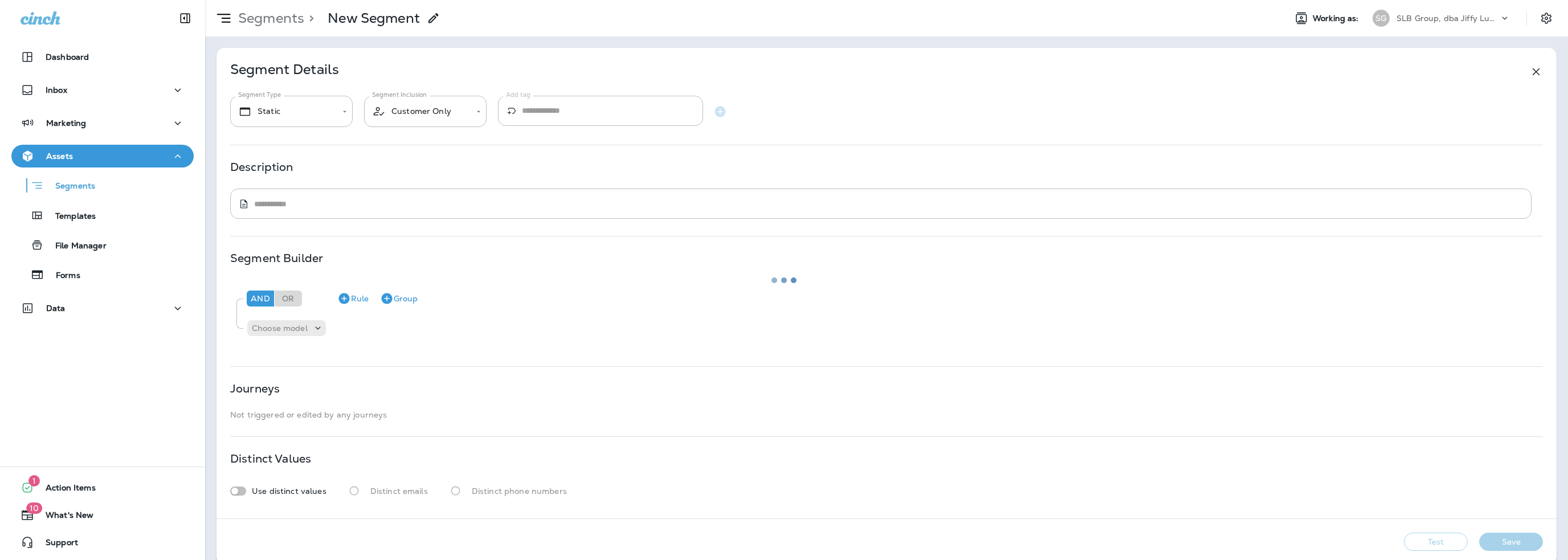
type input "*******"
type textarea "**********"
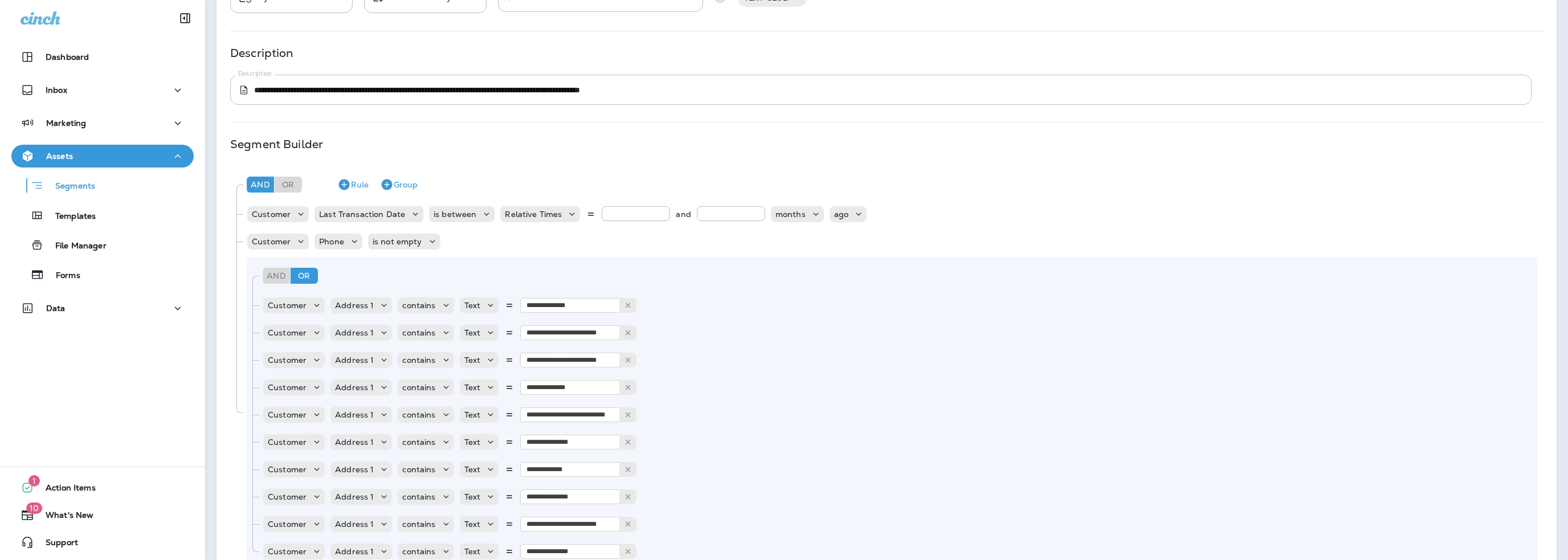
scroll to position [57, 0]
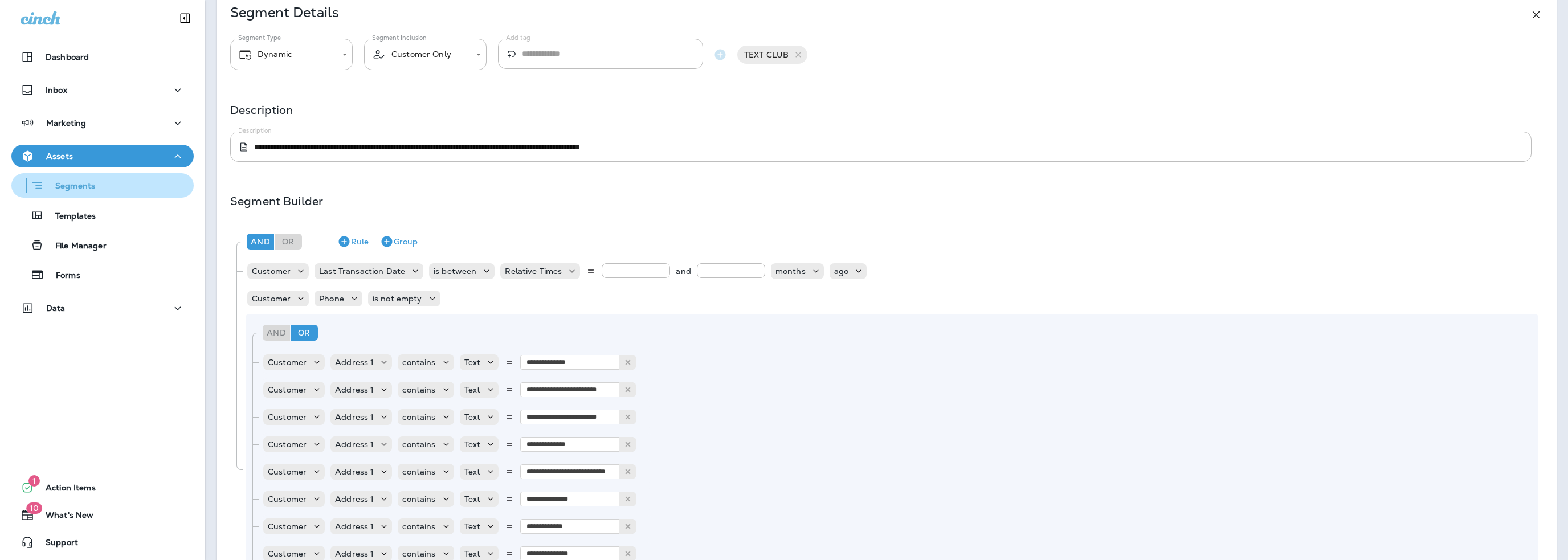
click at [87, 187] on p "Segments" at bounding box center [70, 186] width 51 height 11
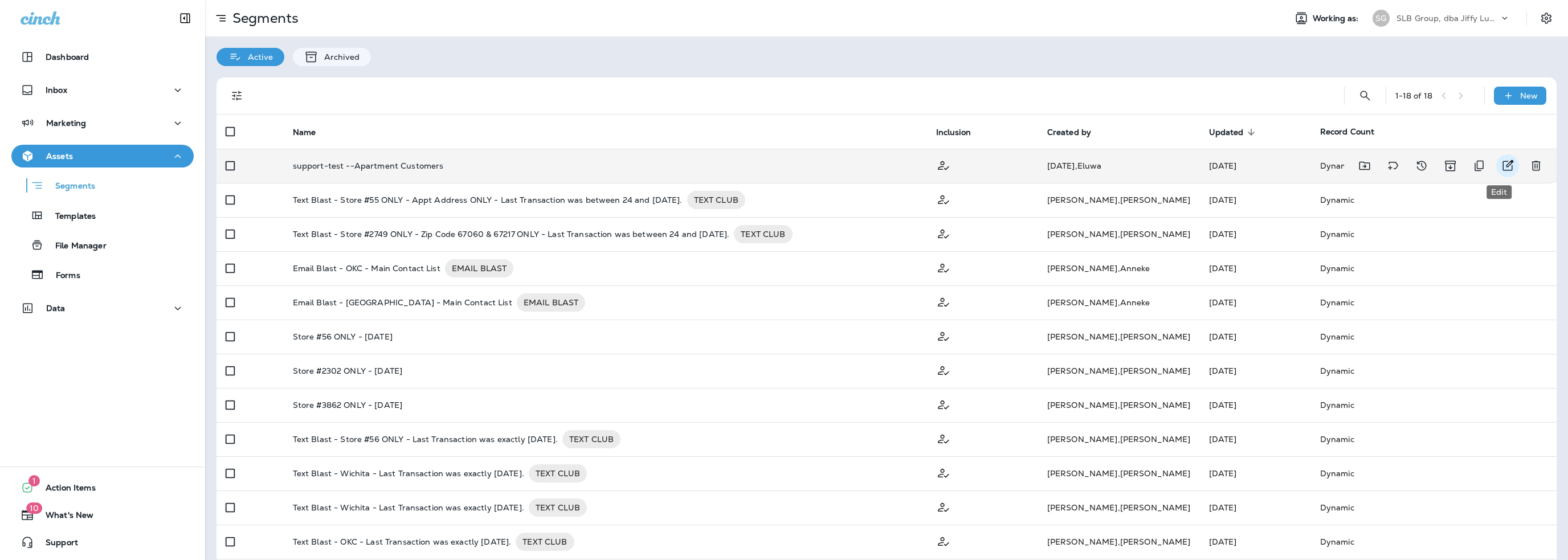
click at [1503, 161] on icon "Edit" at bounding box center [1509, 165] width 11 height 11
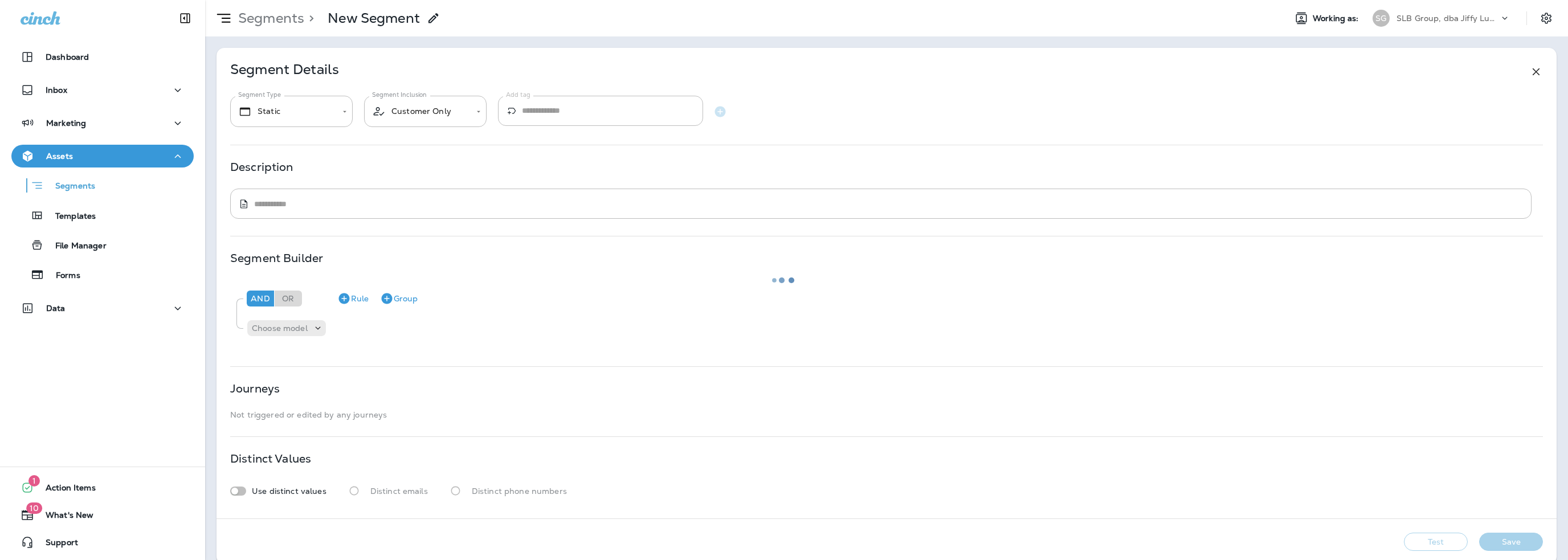
type input "*******"
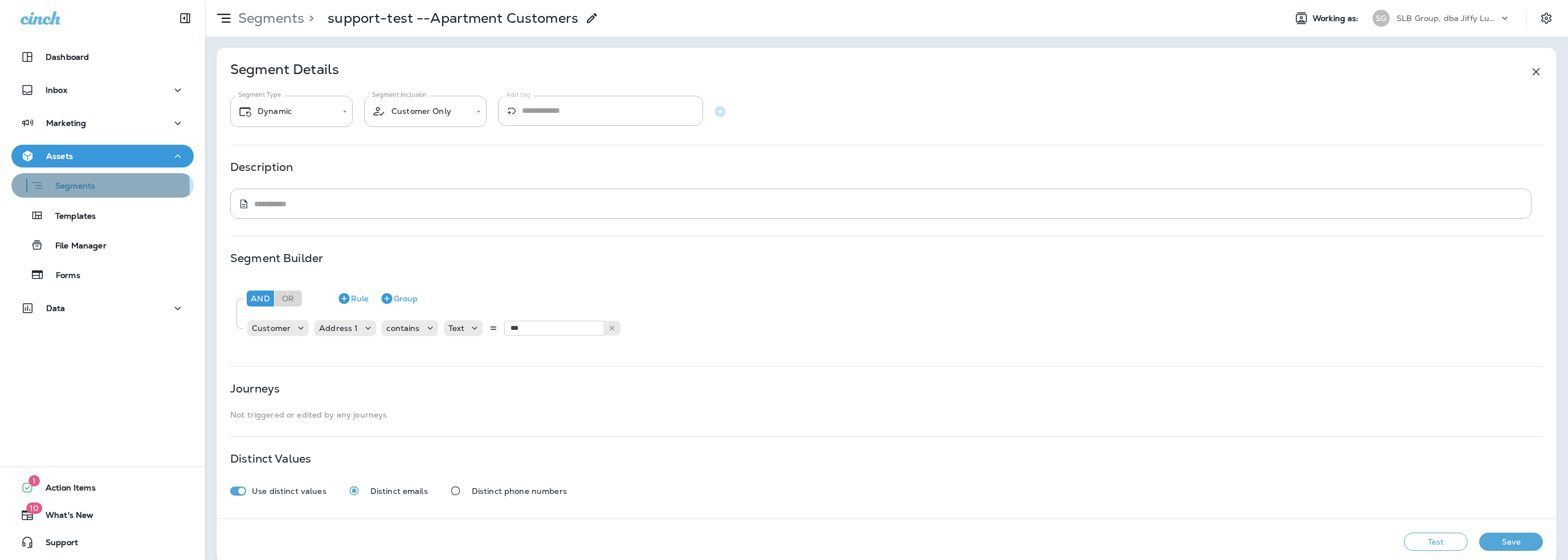
click at [78, 188] on p "Segments" at bounding box center [70, 186] width 51 height 11
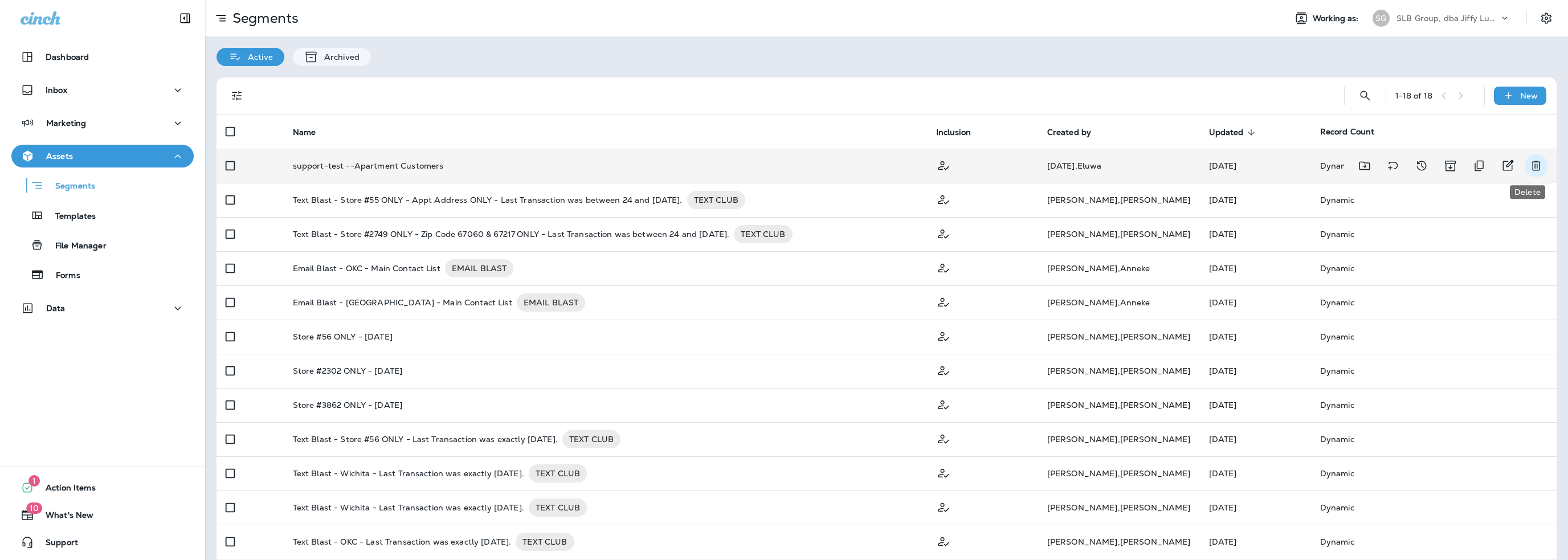
click at [1530, 166] on icon "Delete" at bounding box center [1536, 165] width 14 height 14
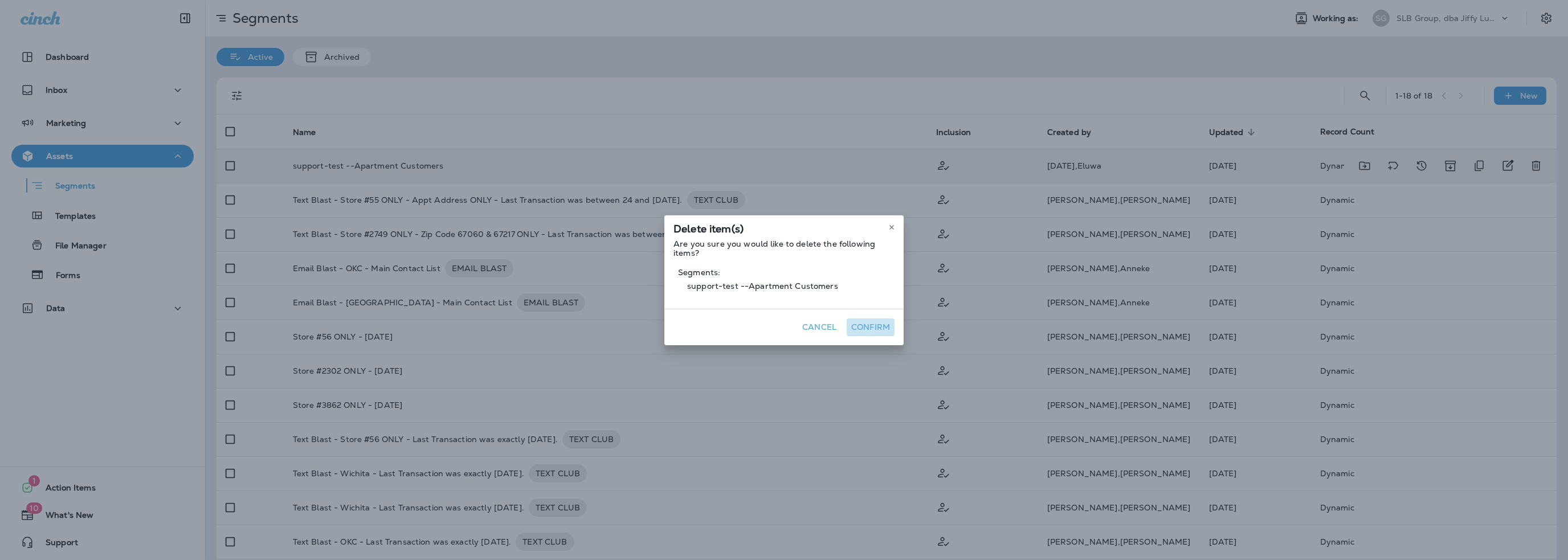
click at [870, 325] on button "Confirm" at bounding box center [871, 327] width 48 height 18
